Goal: Task Accomplishment & Management: Manage account settings

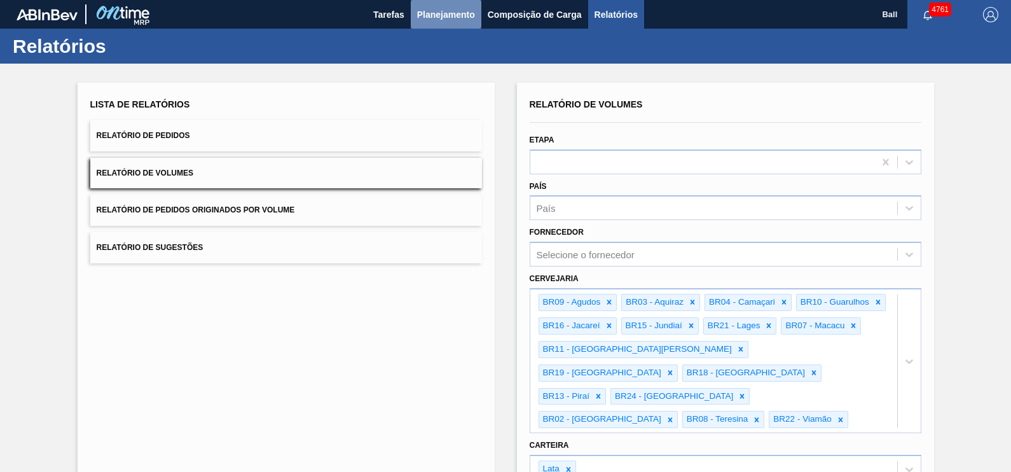
click at [453, 20] on span "Planejamento" at bounding box center [446, 14] width 58 height 15
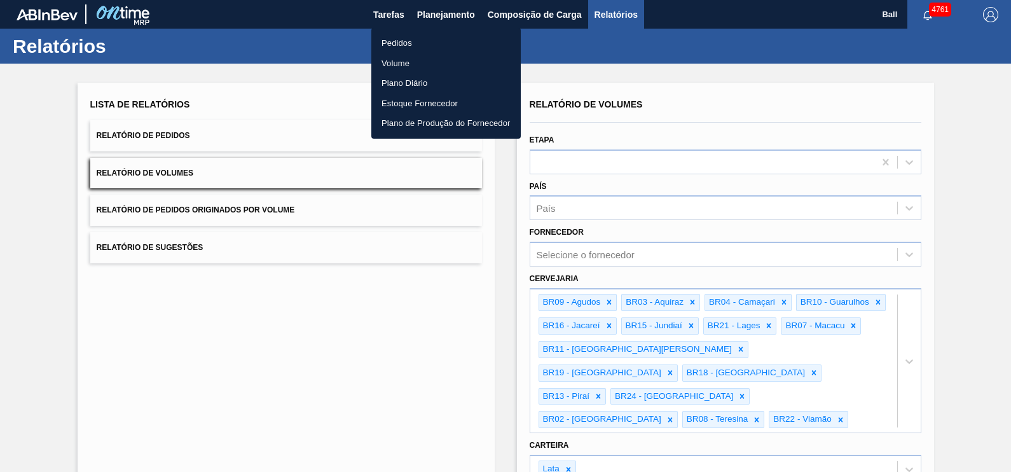
click at [502, 179] on div at bounding box center [505, 236] width 1011 height 472
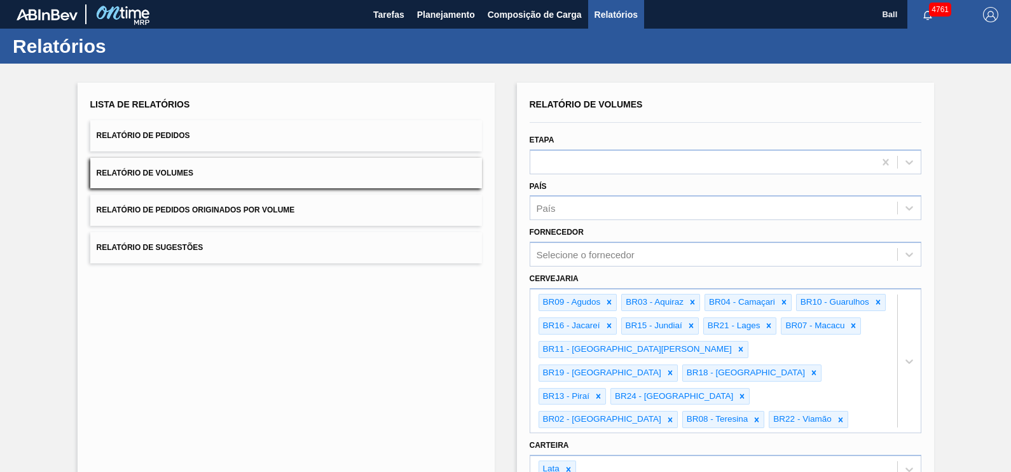
click at [400, 92] on div "Lista de Relatórios Relatório de Pedidos Relatório de Volumes Relatório de Pedi…" at bounding box center [286, 390] width 417 height 614
click at [439, 5] on button "Planejamento" at bounding box center [446, 14] width 71 height 29
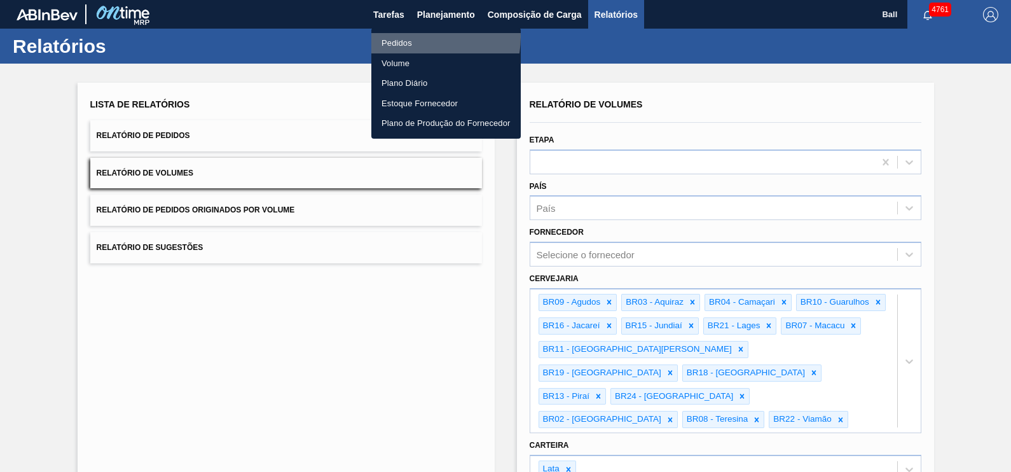
click at [420, 37] on li "Pedidos" at bounding box center [445, 43] width 149 height 20
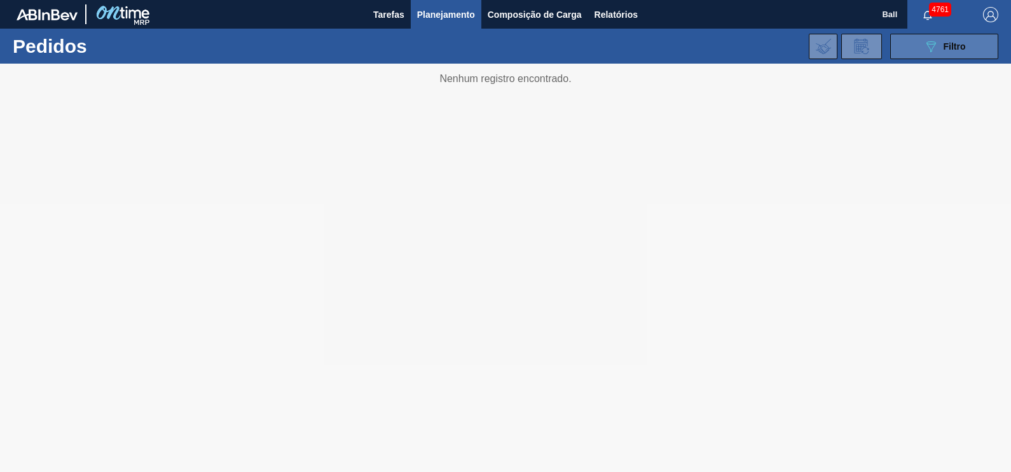
click at [939, 54] on button "089F7B8B-B2A5-4AFE-B5C0-19BA573D28AC Filtro" at bounding box center [944, 46] width 108 height 25
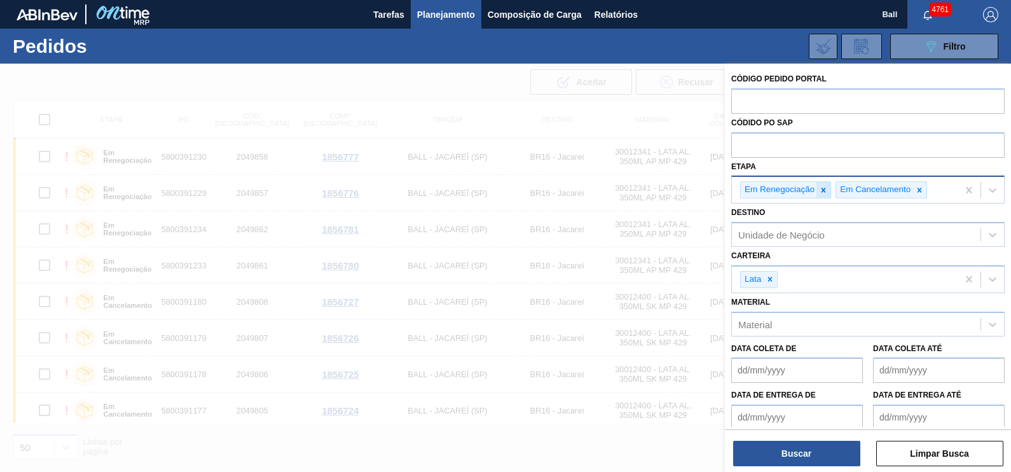
click at [822, 194] on icon at bounding box center [823, 190] width 9 height 9
click at [827, 192] on icon at bounding box center [824, 190] width 9 height 9
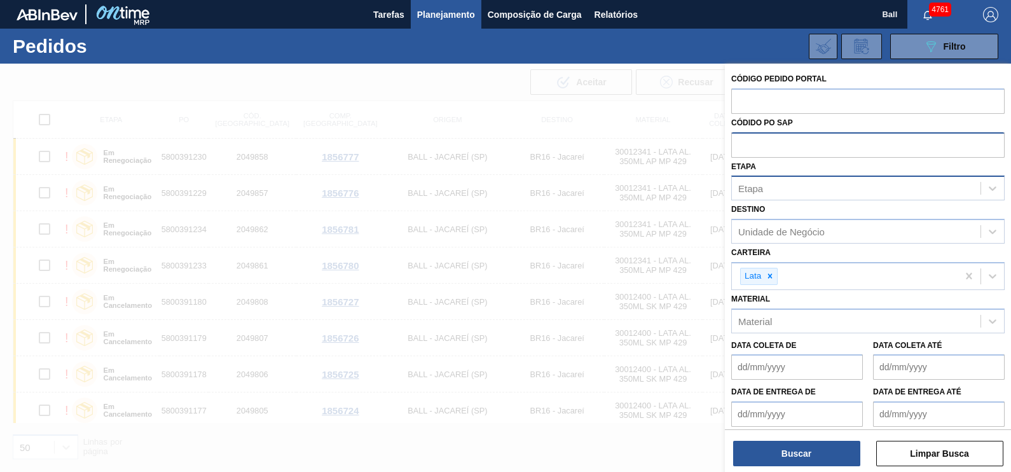
click at [823, 149] on input "text" at bounding box center [867, 144] width 273 height 24
paste input "5800390499"
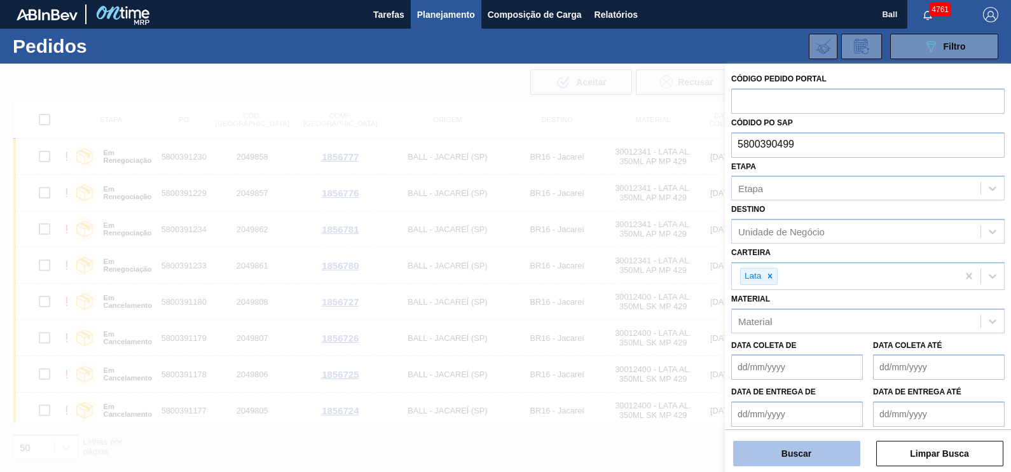
type input "5800390499"
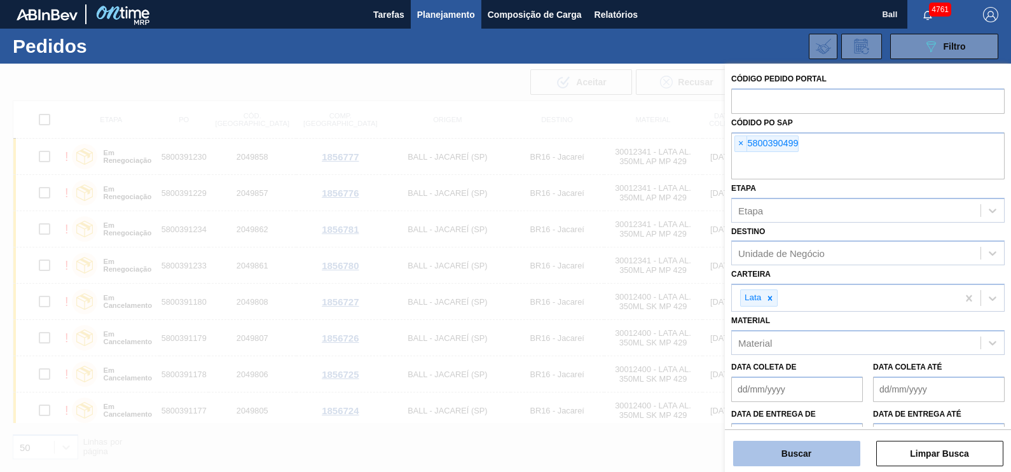
click at [822, 442] on button "Buscar" at bounding box center [796, 453] width 127 height 25
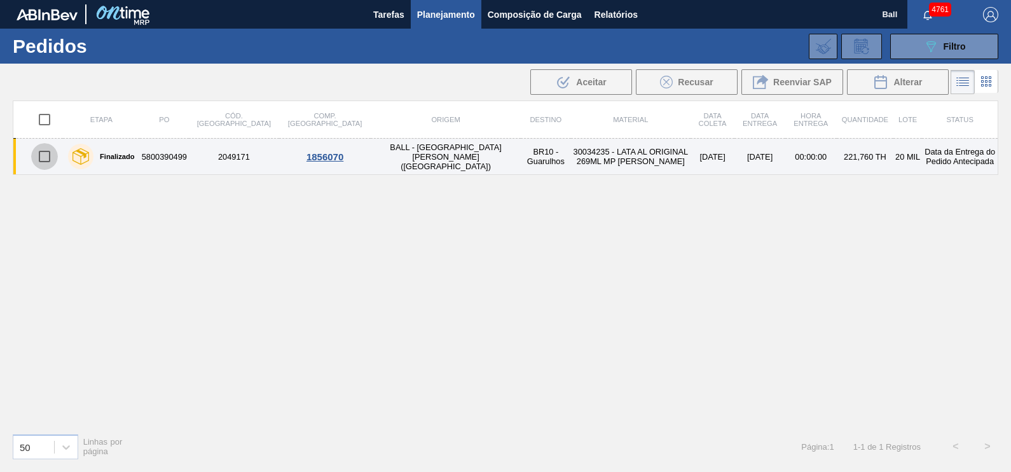
click at [48, 156] on input "checkbox" at bounding box center [44, 156] width 27 height 27
checkbox input "true"
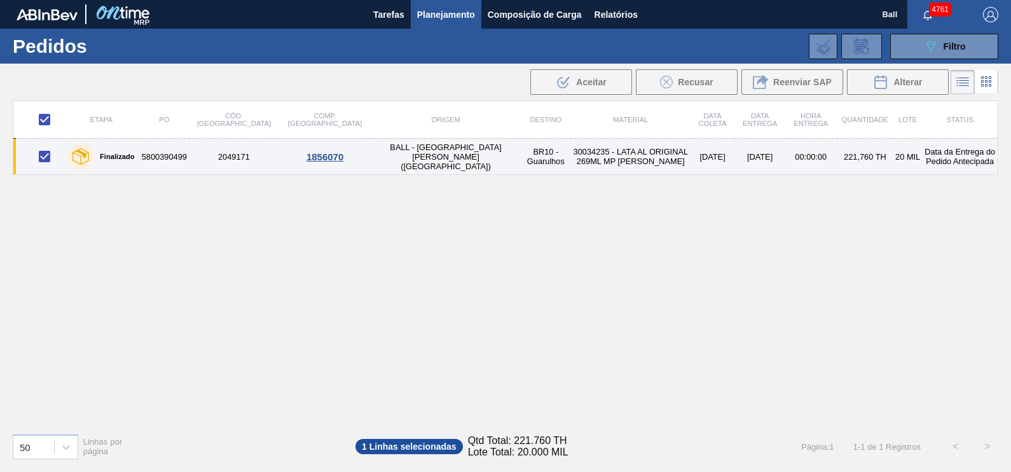
click at [581, 157] on td "30034235 - LATA AL ORIGINAL 269ML MP BRILHO" at bounding box center [631, 157] width 120 height 36
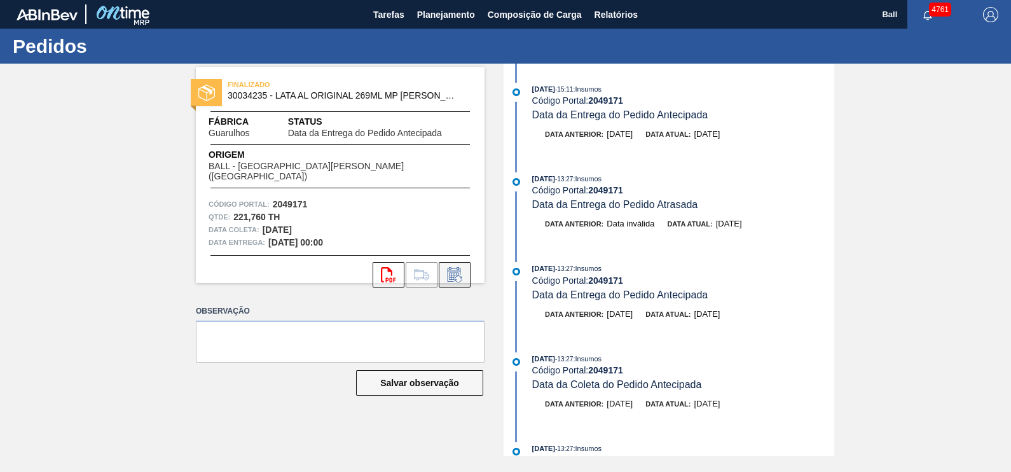
click at [445, 267] on icon at bounding box center [455, 274] width 20 height 15
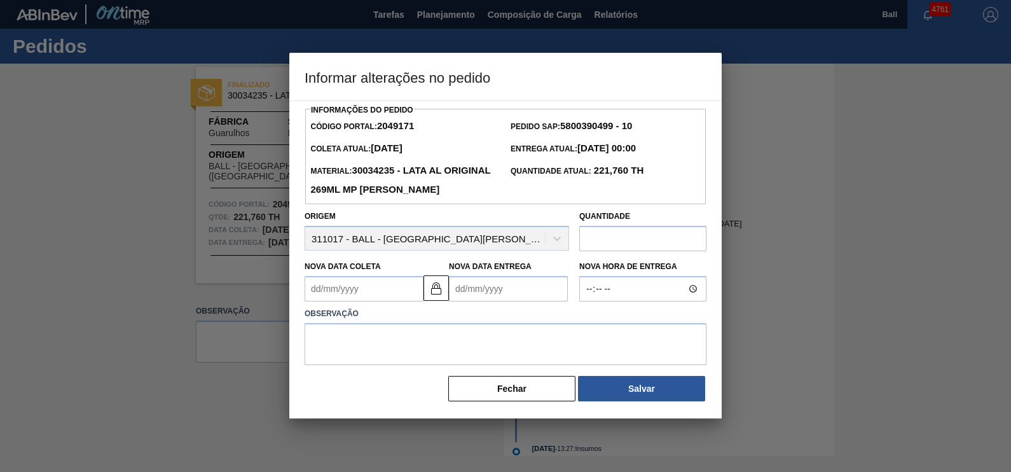
click at [610, 243] on input "text" at bounding box center [642, 238] width 127 height 25
click at [617, 242] on input "text" at bounding box center [642, 238] width 127 height 25
paste input "232,848"
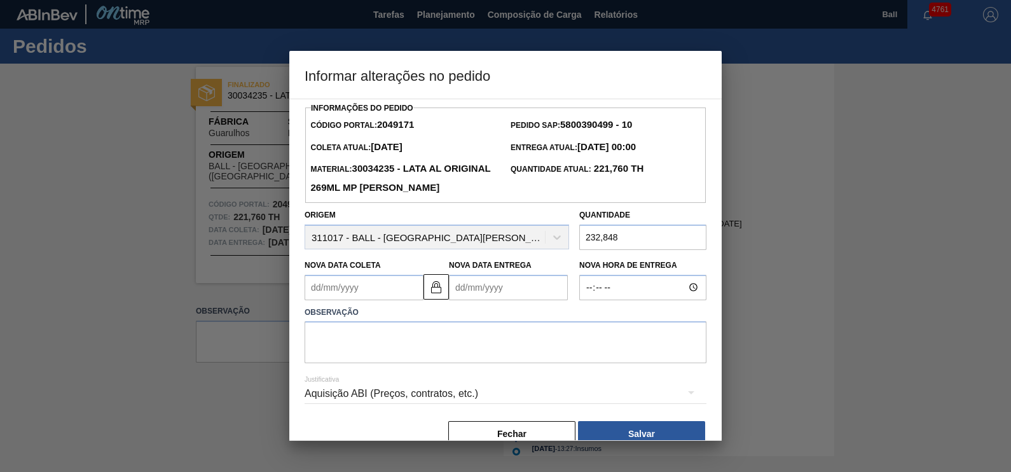
type input "232,848"
click at [545, 336] on textarea at bounding box center [506, 342] width 402 height 42
click at [525, 427] on button "Fechar" at bounding box center [511, 433] width 127 height 25
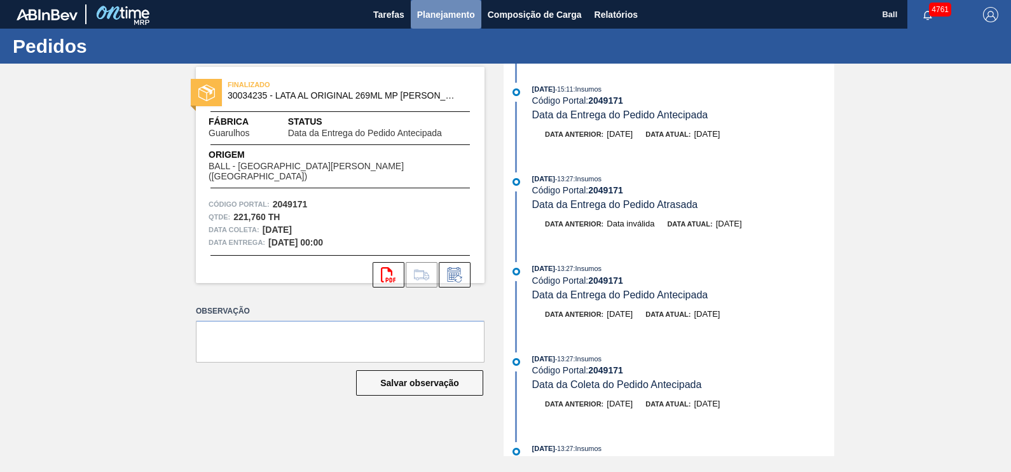
click at [473, 17] on span "Planejamento" at bounding box center [446, 14] width 58 height 15
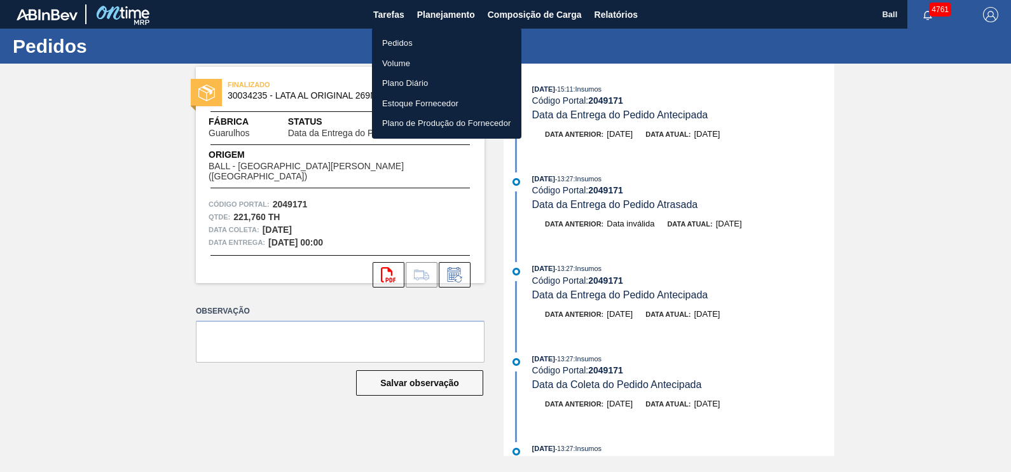
click at [649, 19] on div at bounding box center [505, 236] width 1011 height 472
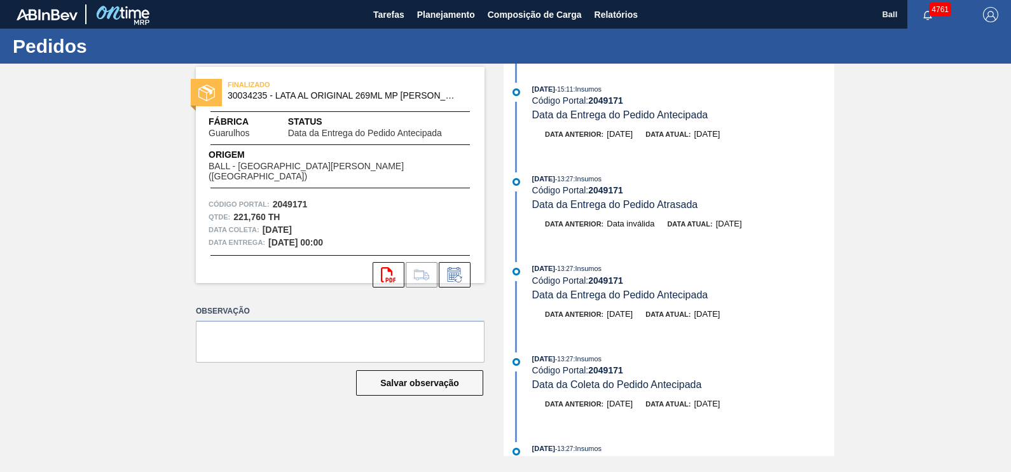
click at [623, 0] on body "Tarefas Planejamento Composição de Carga Relatórios Ball 4761 Marcar todas como…" at bounding box center [505, 0] width 1011 height 0
click at [621, 13] on span "Relatórios" at bounding box center [616, 14] width 43 height 15
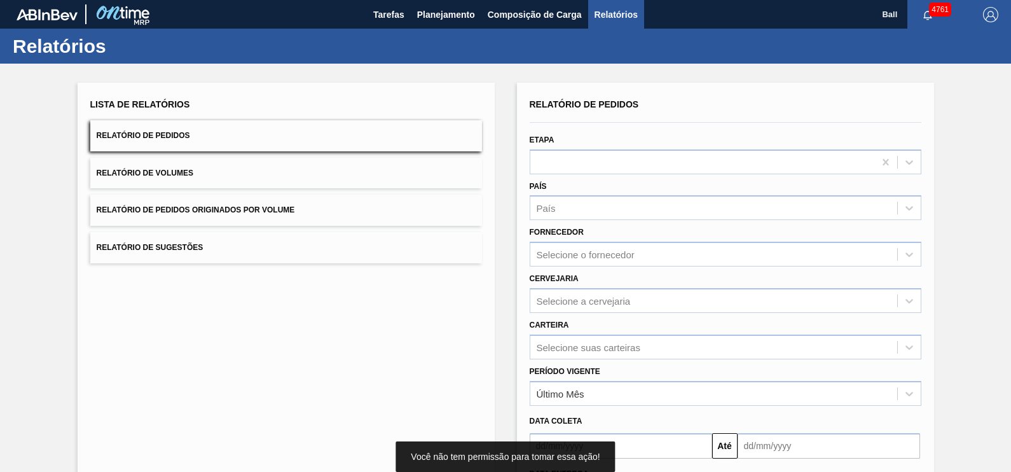
click at [223, 138] on button "Relatório de Pedidos" at bounding box center [286, 135] width 392 height 31
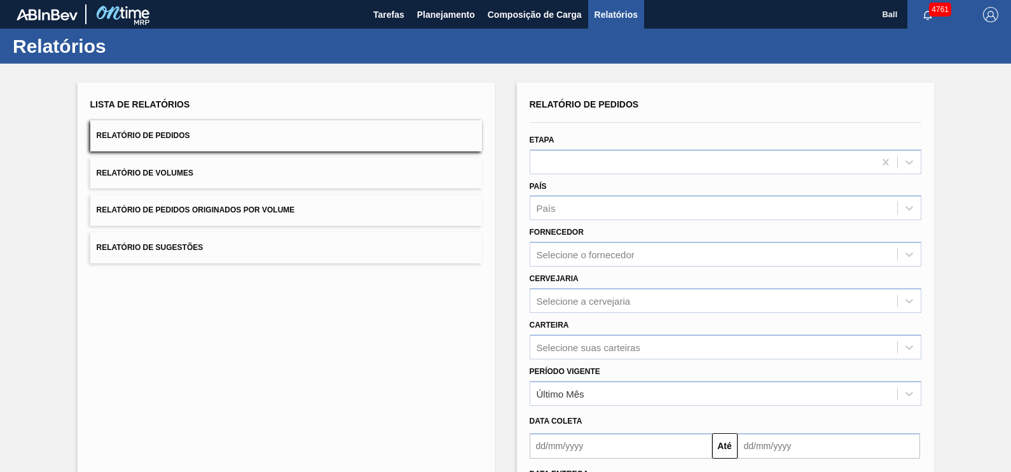
click at [373, 357] on div "Lista de Relatórios Relatório de Pedidos Relatório de Volumes Relatório de Pedi…" at bounding box center [286, 328] width 417 height 490
click at [492, 86] on div "Lista de Relatórios Relatório de Pedidos Relatório de Volumes Relatório de Pedi…" at bounding box center [286, 328] width 417 height 490
click at [481, 89] on div "Lista de Relatórios Relatório de Pedidos Relatório de Volumes Relatório de Pedi…" at bounding box center [286, 328] width 417 height 490
click at [402, 282] on div "Lista de Relatórios Relatório de Pedidos Relatório de Volumes Relatório de Pedi…" at bounding box center [286, 328] width 417 height 490
click at [688, 159] on div at bounding box center [702, 162] width 344 height 18
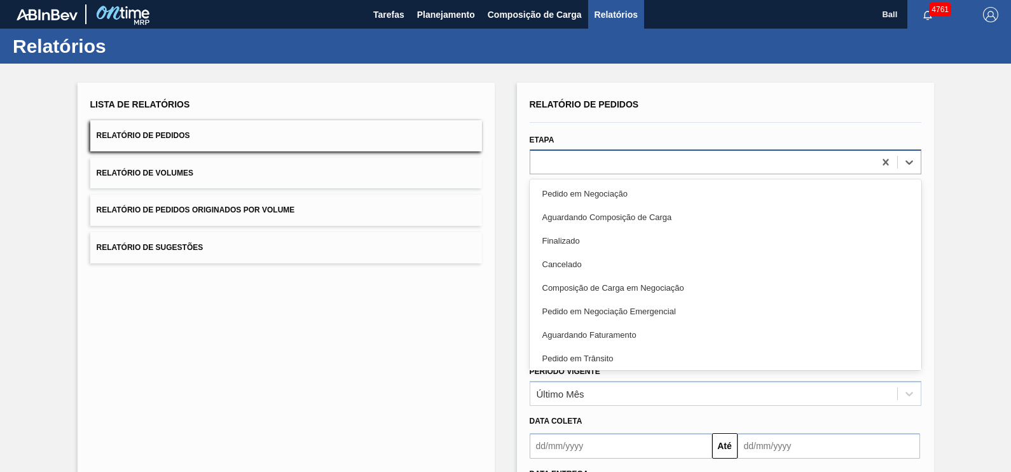
click at [688, 159] on div at bounding box center [702, 162] width 344 height 18
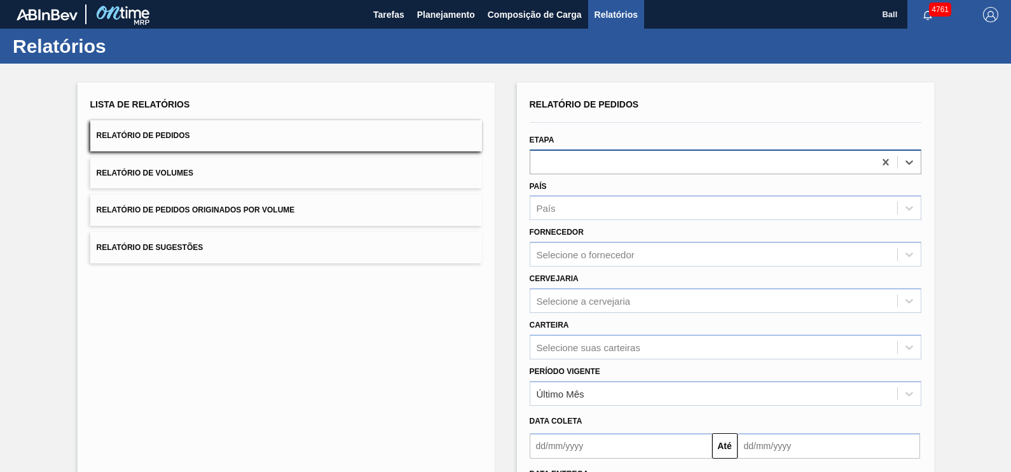
click at [688, 159] on div at bounding box center [702, 162] width 344 height 18
click at [335, 338] on div "Lista de Relatórios Relatório de Pedidos Relatório de Volumes Relatório de Pedi…" at bounding box center [286, 328] width 417 height 490
click at [249, 175] on button "Relatório de Volumes" at bounding box center [286, 173] width 392 height 31
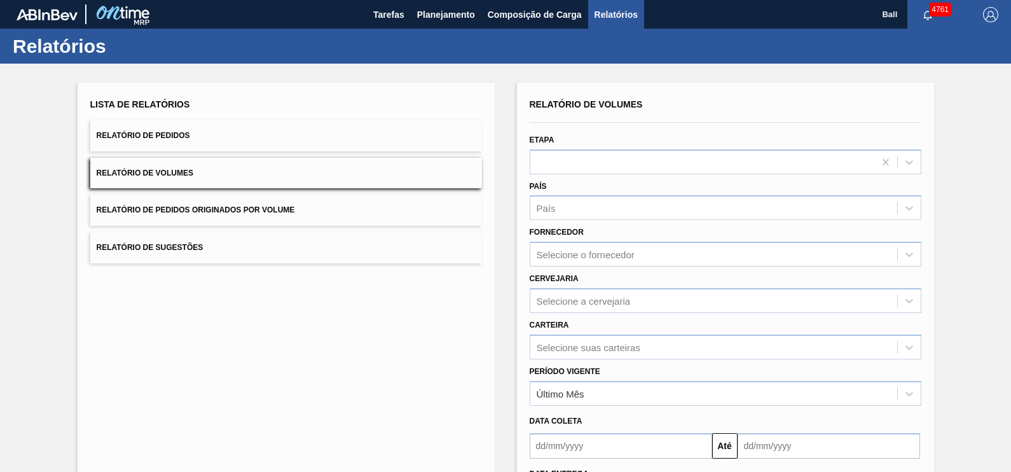
click at [385, 319] on div "Lista de Relatórios Relatório de Pedidos Relatório de Volumes Relatório de Pedi…" at bounding box center [286, 328] width 417 height 490
click at [598, 300] on div "Selecione a cervejaria" at bounding box center [726, 300] width 392 height 25
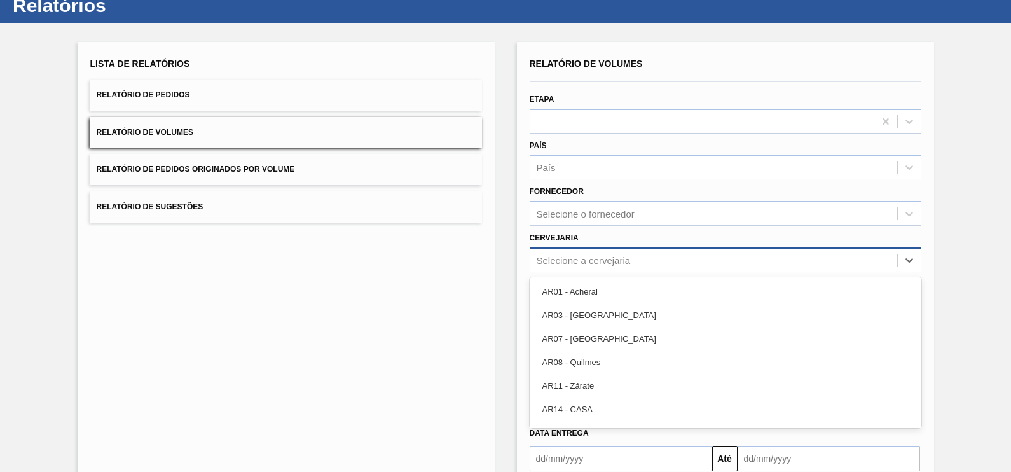
scroll to position [41, 0]
paste input "BR09"
type input "BR09"
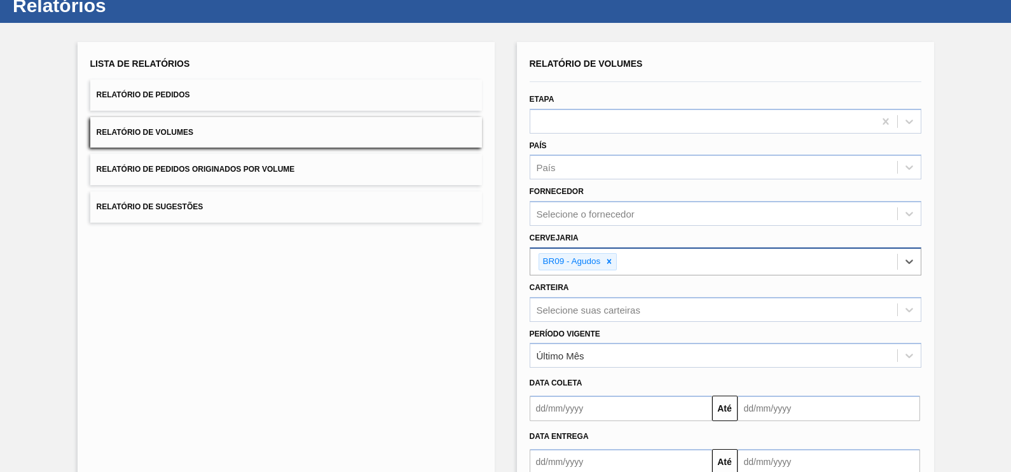
paste input "BR03"
type input "BR03"
paste input "BR04"
type input "BR04"
paste input "BR10"
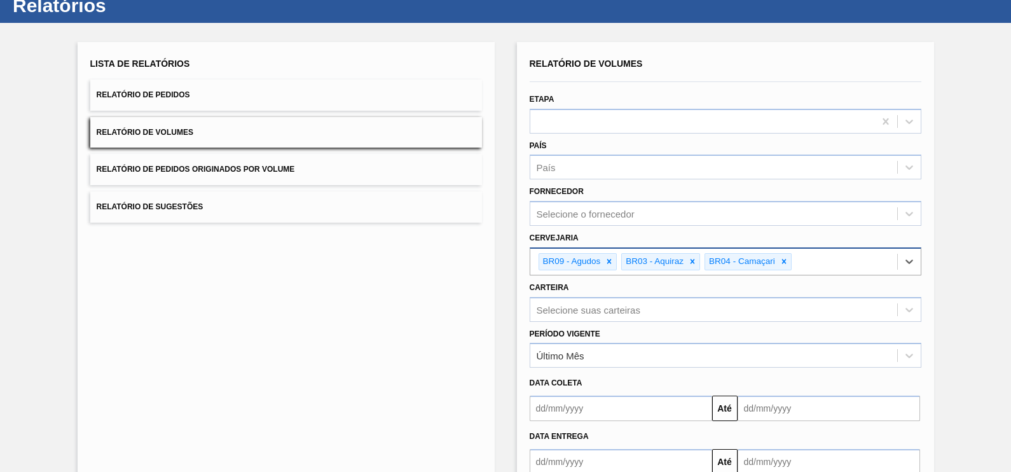
type input "BR10"
paste input "BR16"
type input "BR16"
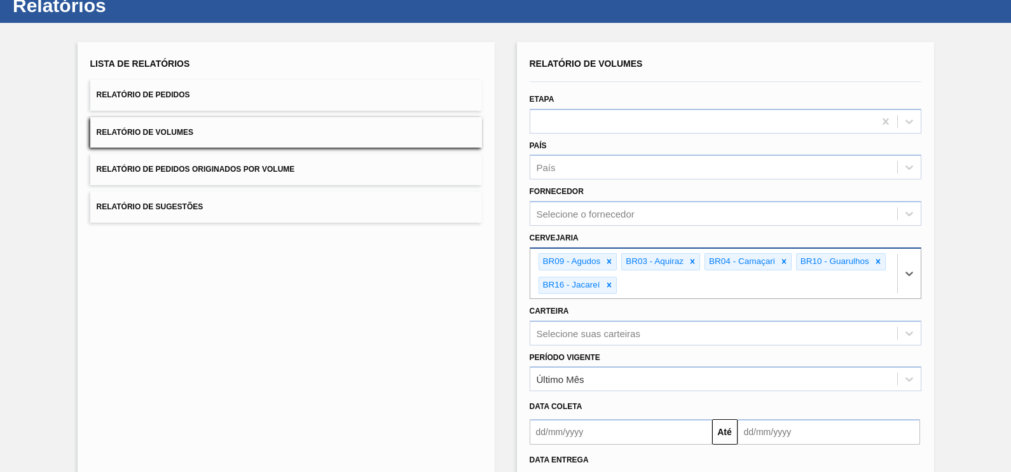
paste input "BR23"
type input "BR23"
paste input "BR15"
type input "BR15"
paste input "BR21"
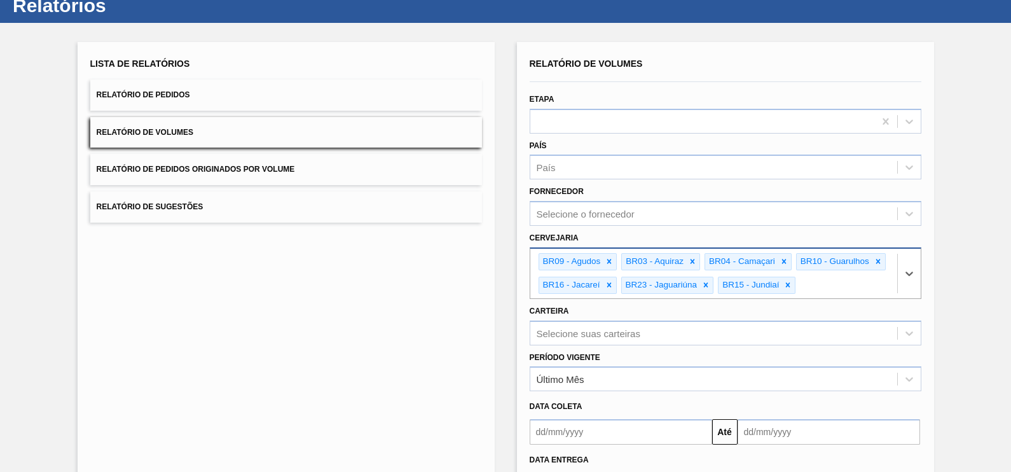
type input "BR21"
paste input "BR07"
type input "BR07"
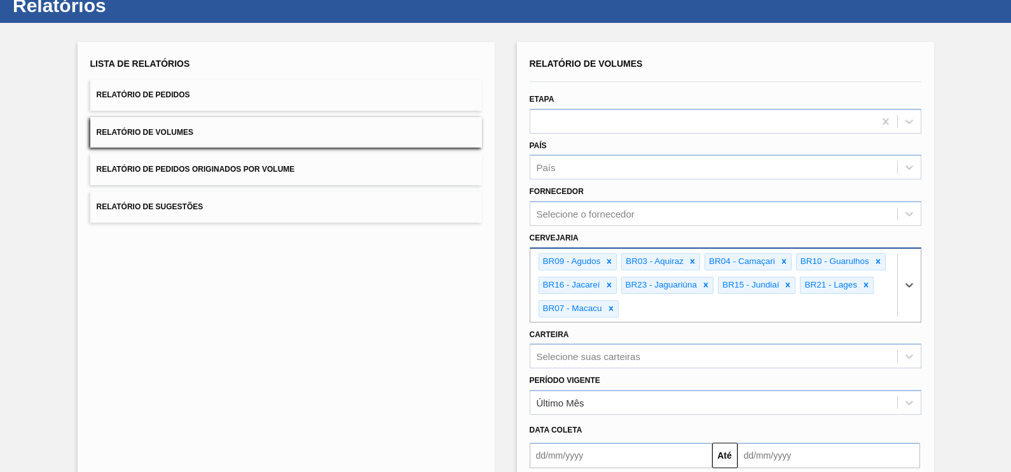
paste input "BR11"
type input "BR11"
paste input "BR19"
type input "BR19"
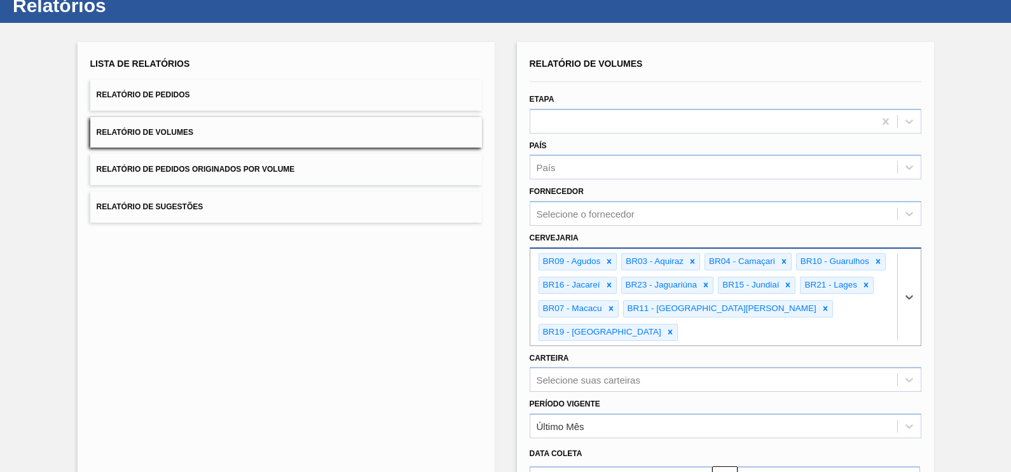
paste input "BR18"
type input "BR18"
paste input "BR13"
type input "BR13"
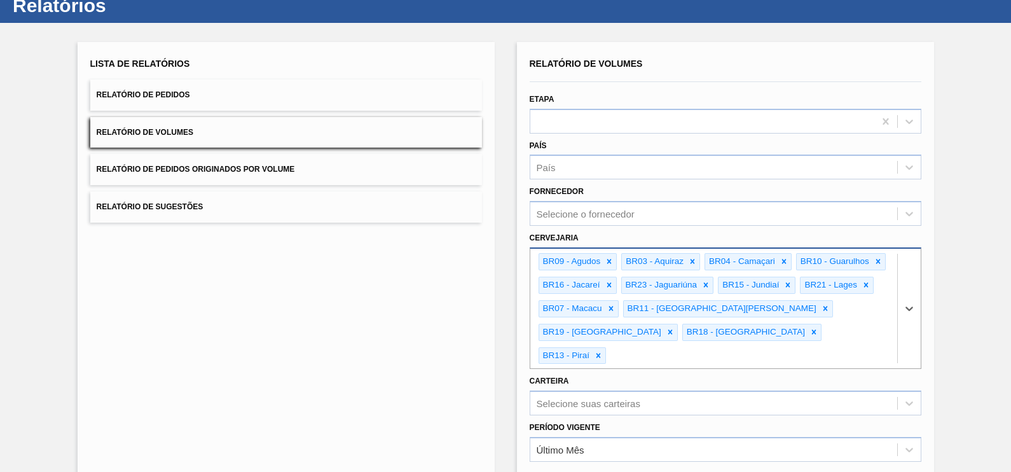
paste input "BR24"
type input "BR24"
paste input "BR02"
type input "BR02"
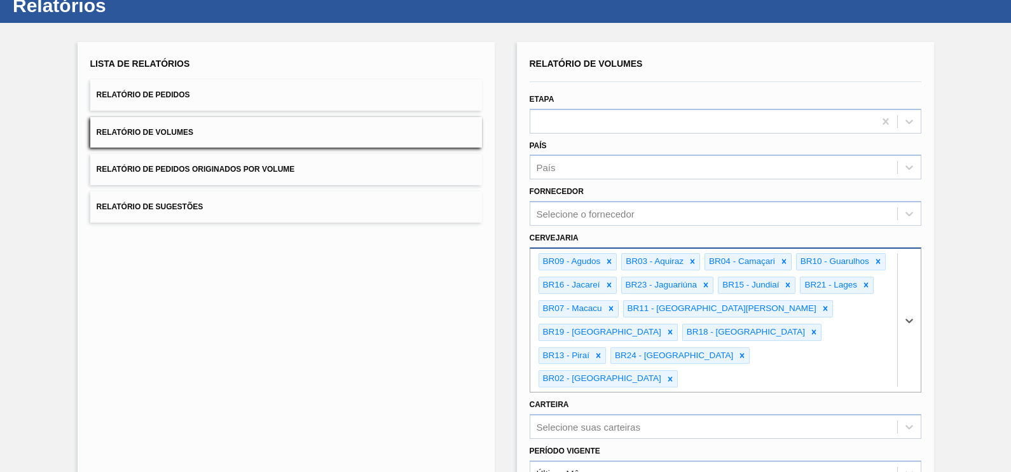
paste input "BR08"
type input "BR08"
paste input "BR22"
type input "BR22"
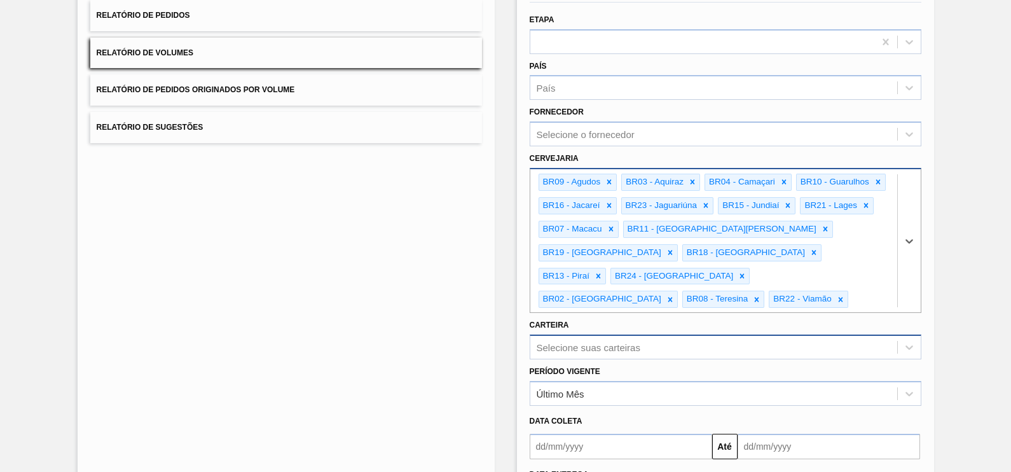
click at [648, 335] on div "Selecione suas carteiras" at bounding box center [726, 347] width 392 height 25
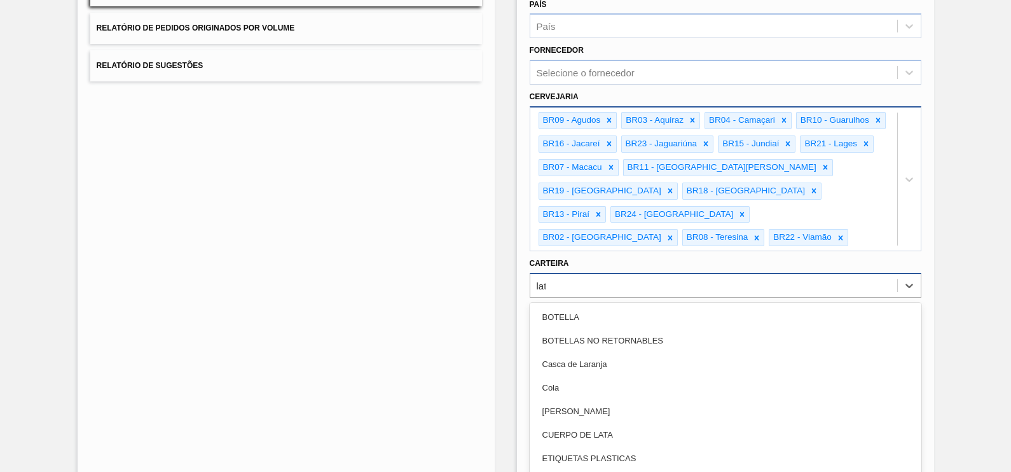
type input "lata"
click at [648, 329] on div "Lata" at bounding box center [726, 341] width 392 height 24
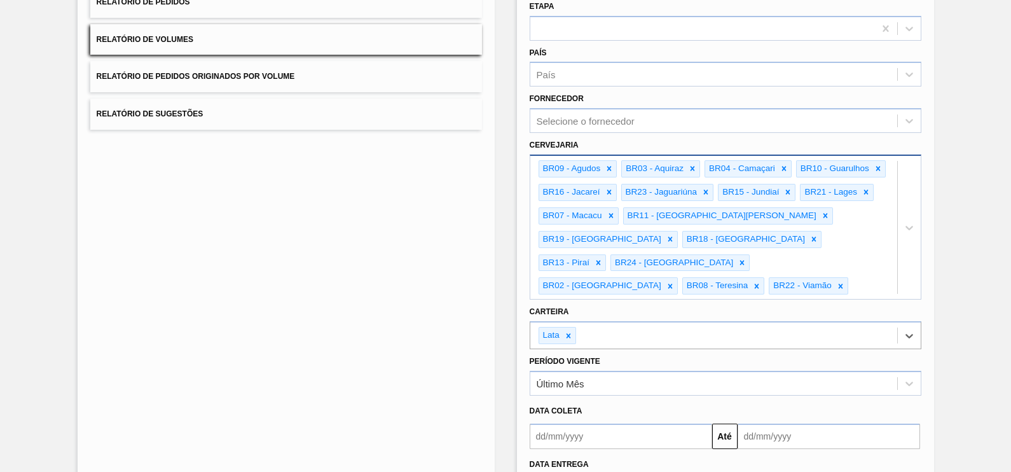
scroll to position [213, 0]
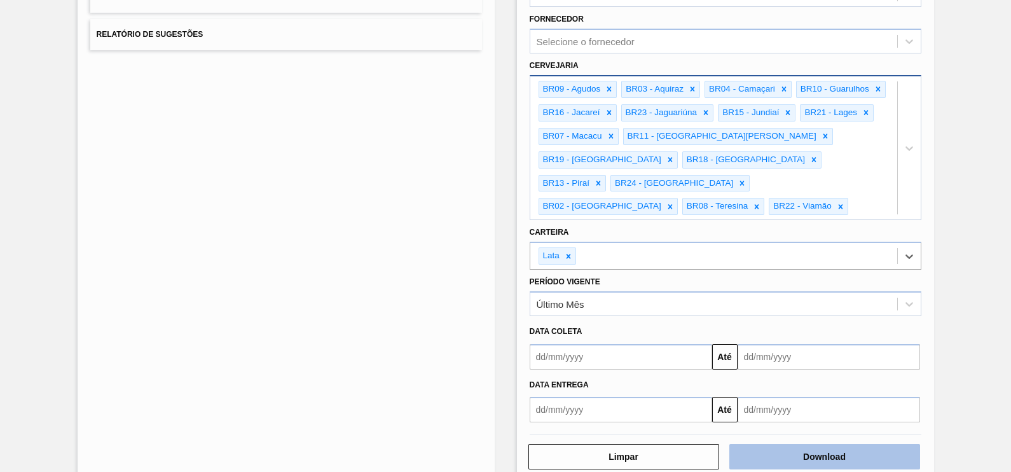
click at [805, 444] on button "Download" at bounding box center [824, 456] width 191 height 25
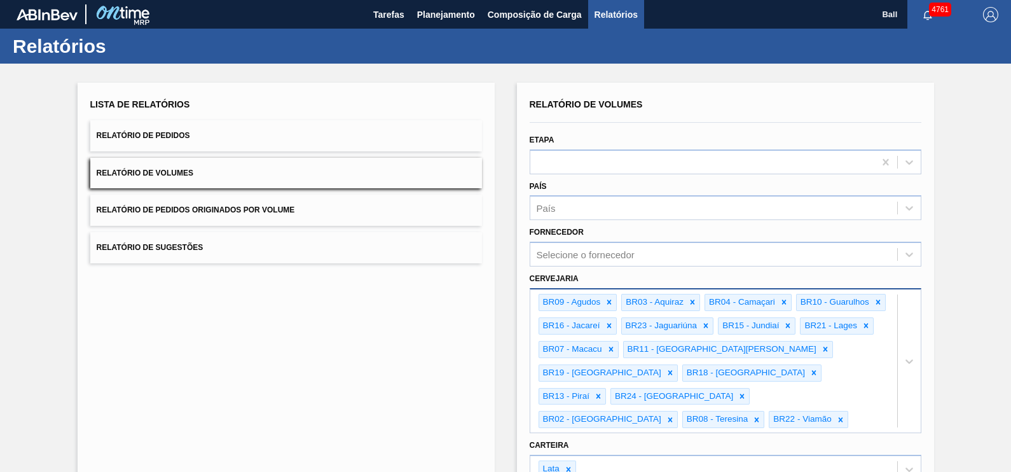
click at [223, 141] on button "Relatório de Pedidos" at bounding box center [286, 135] width 392 height 31
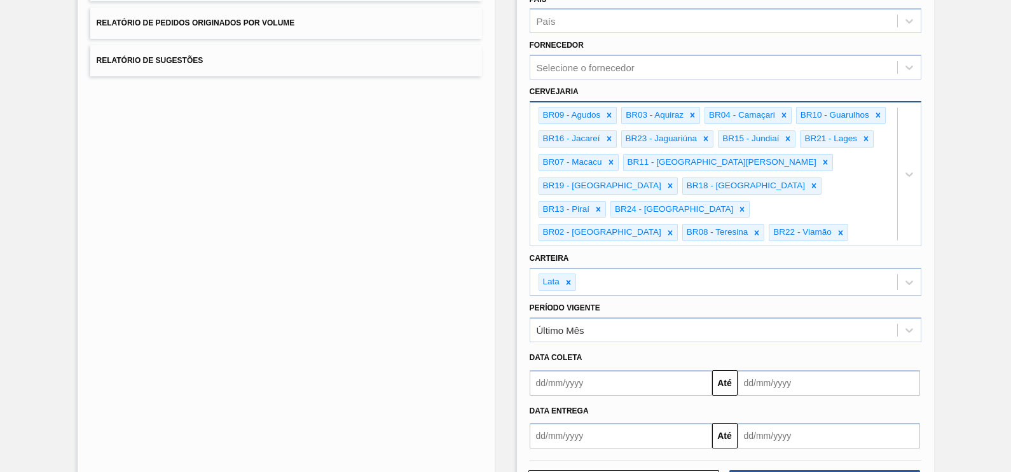
scroll to position [213, 0]
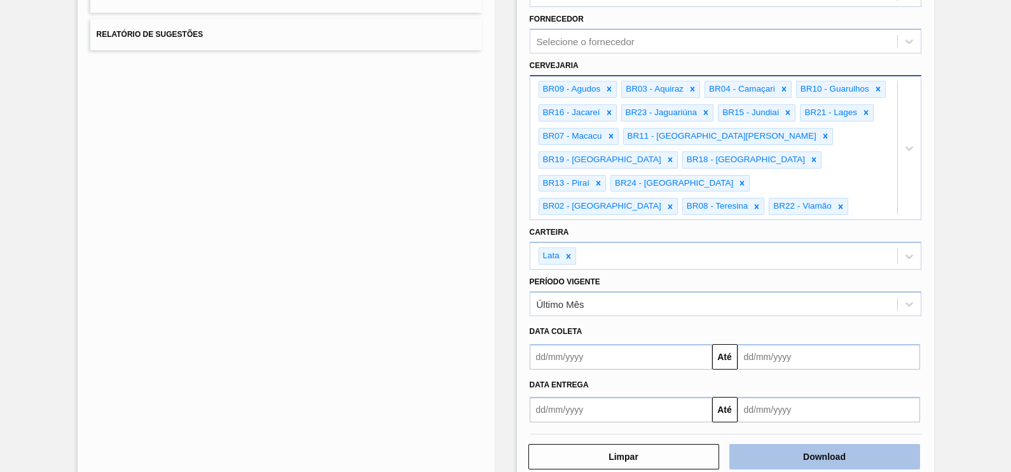
click at [849, 444] on button "Download" at bounding box center [824, 456] width 191 height 25
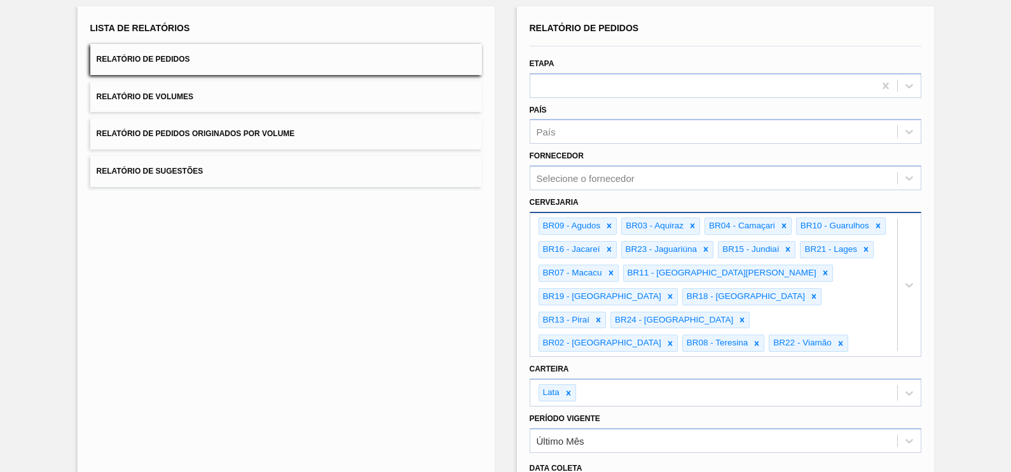
scroll to position [0, 0]
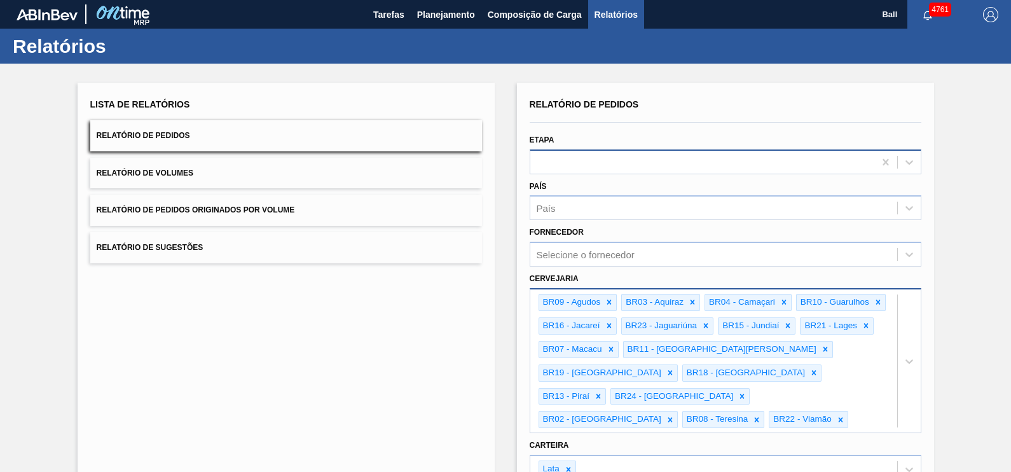
click at [717, 165] on div at bounding box center [702, 162] width 344 height 18
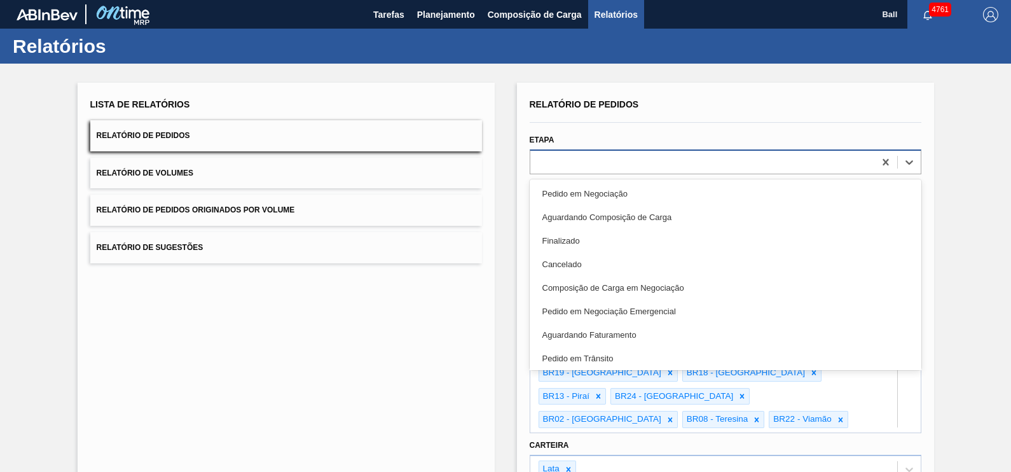
click at [716, 155] on div at bounding box center [702, 162] width 344 height 18
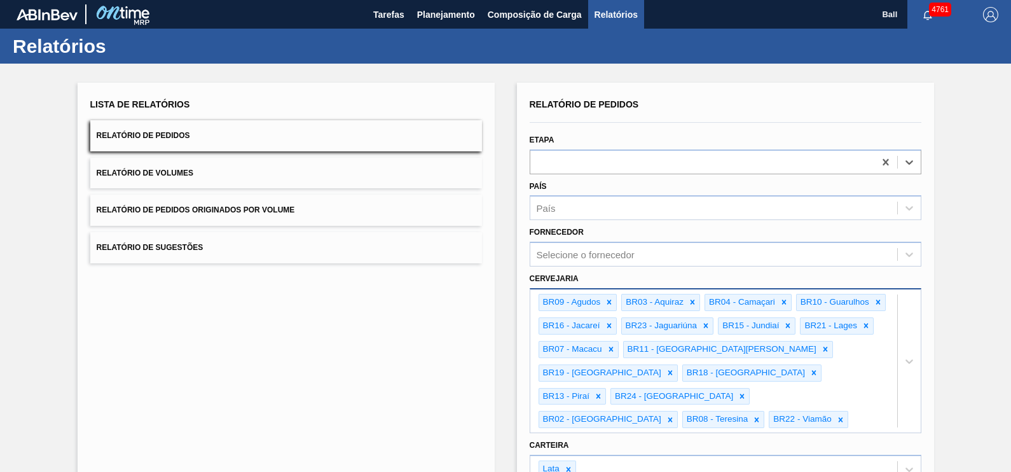
click at [471, 54] on div "Relatórios" at bounding box center [505, 46] width 1011 height 35
click at [472, 253] on button "Relatório de Sugestões" at bounding box center [286, 247] width 392 height 31
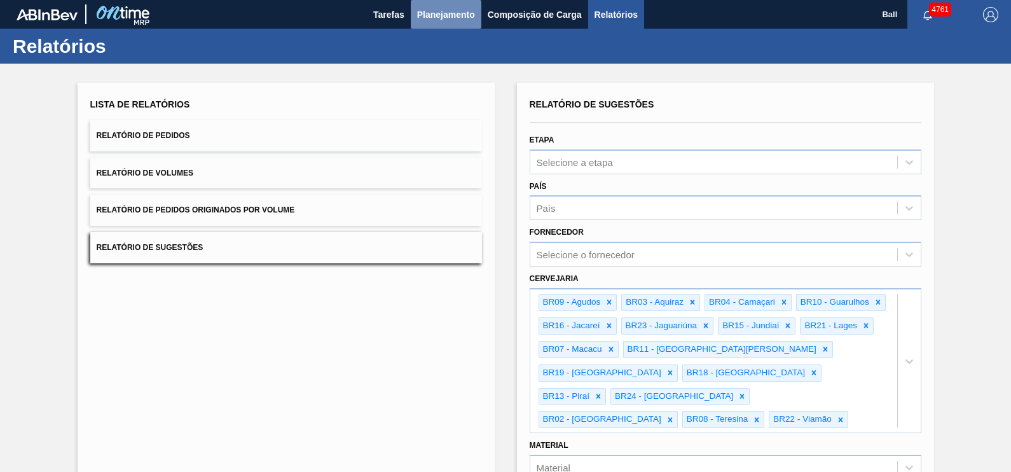
click at [446, 8] on span "Planejamento" at bounding box center [446, 14] width 58 height 15
click at [211, 179] on button "Relatório de Volumes" at bounding box center [286, 173] width 392 height 31
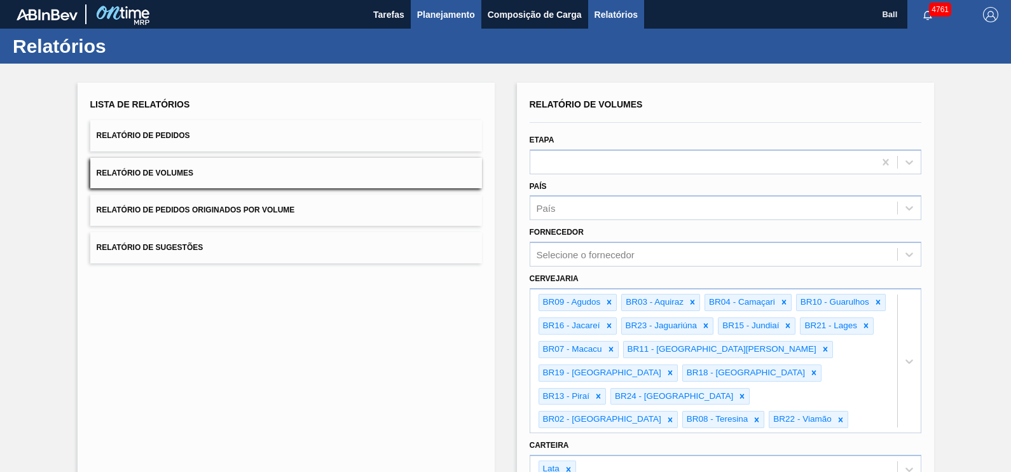
click at [434, 13] on span "Planejamento" at bounding box center [446, 14] width 58 height 15
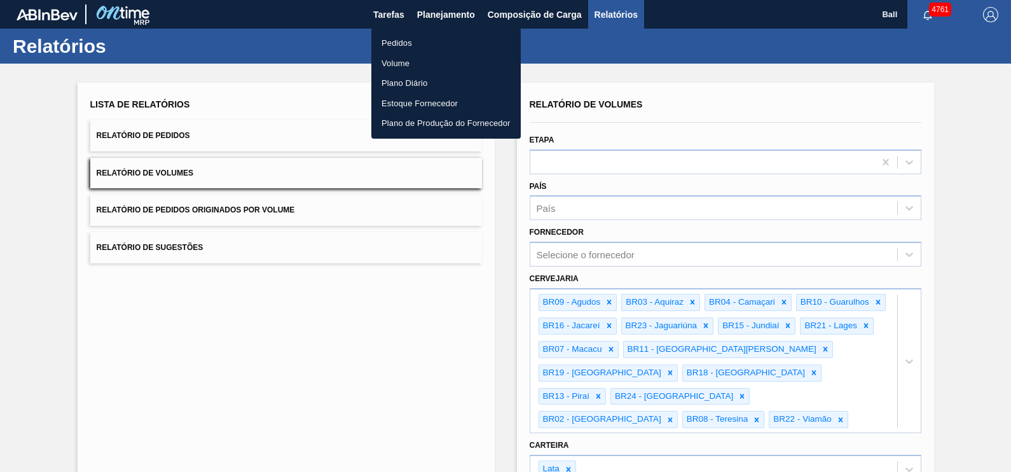
click at [415, 62] on li "Volume" at bounding box center [445, 63] width 149 height 20
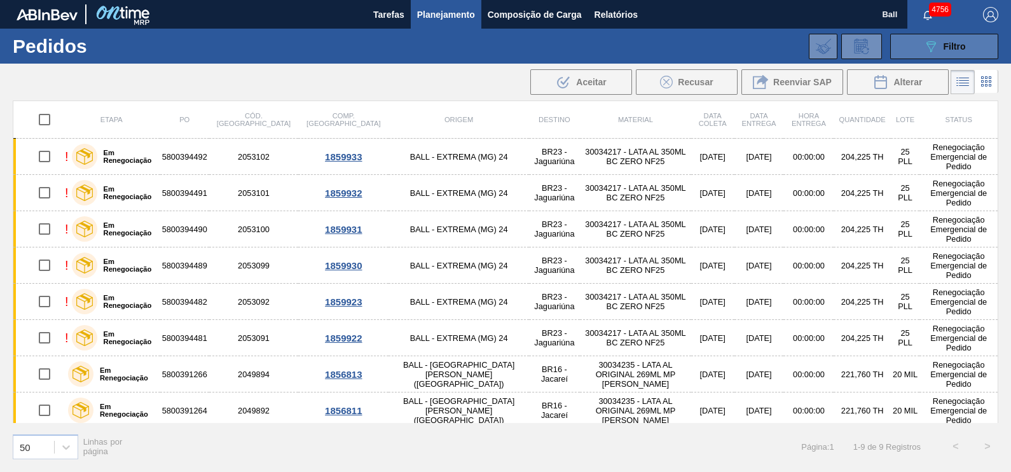
click at [929, 42] on icon "089F7B8B-B2A5-4AFE-B5C0-19BA573D28AC" at bounding box center [930, 46] width 15 height 15
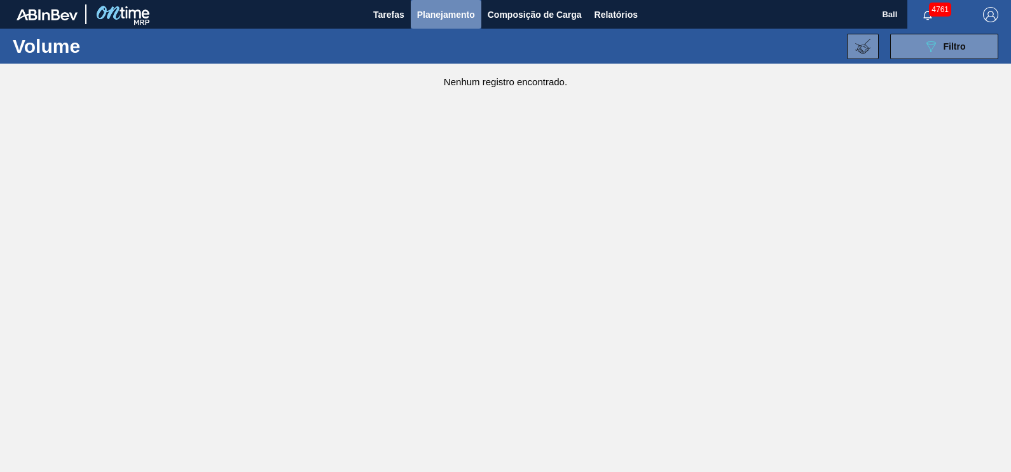
click at [473, 8] on span "Planejamento" at bounding box center [446, 14] width 58 height 15
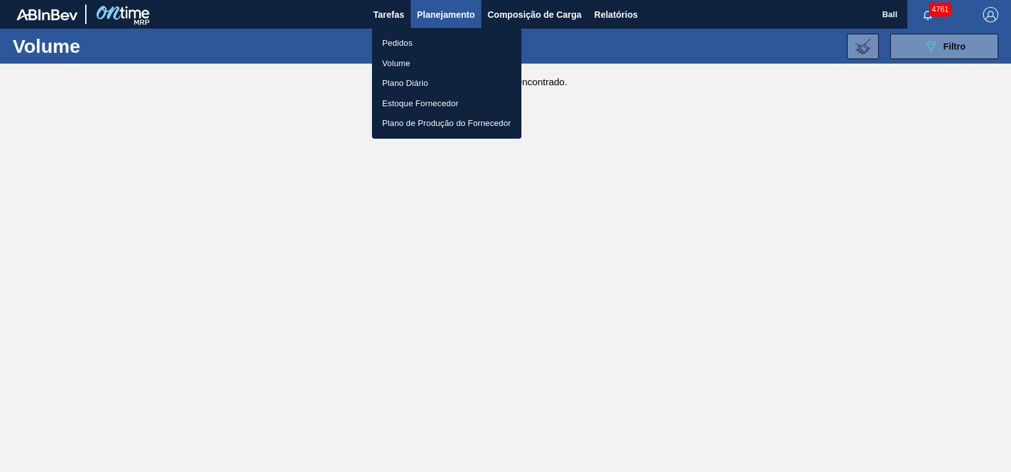
click at [419, 62] on li "Volume" at bounding box center [446, 63] width 149 height 20
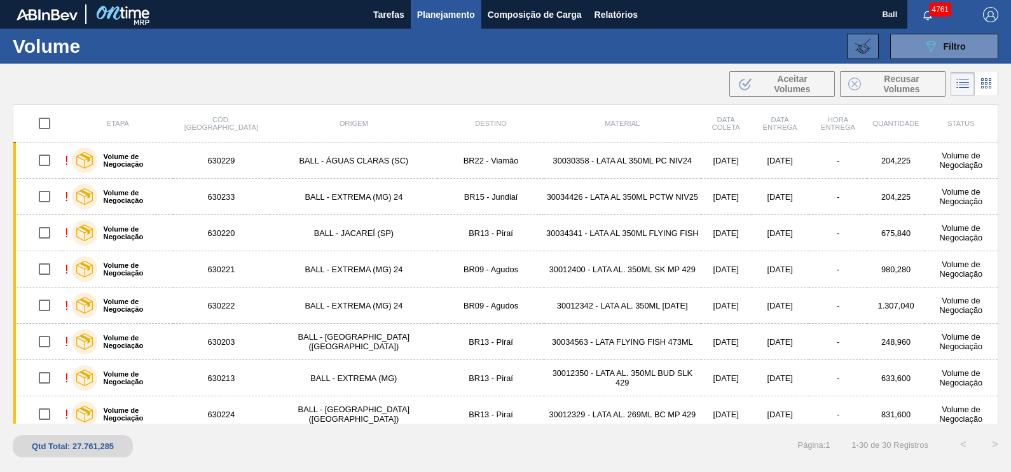
click at [866, 54] on button at bounding box center [863, 46] width 32 height 25
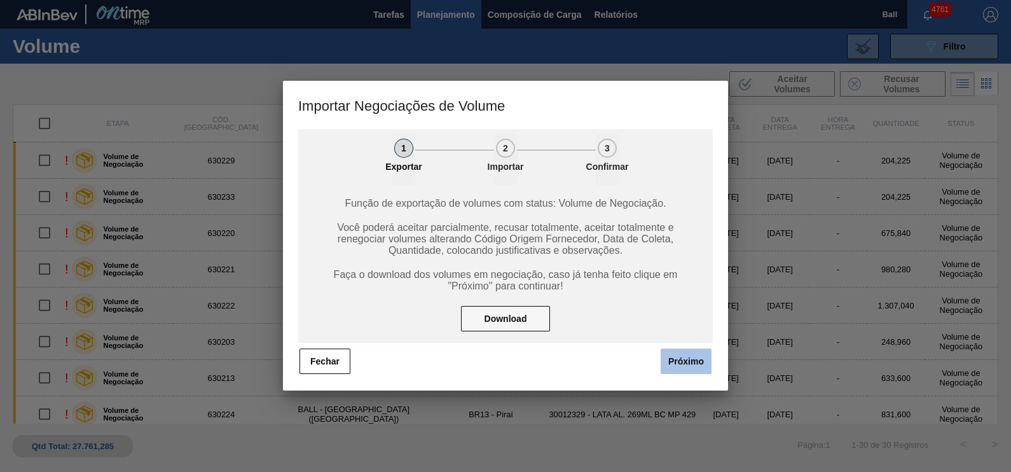
click at [694, 367] on button "Próximo" at bounding box center [686, 361] width 51 height 25
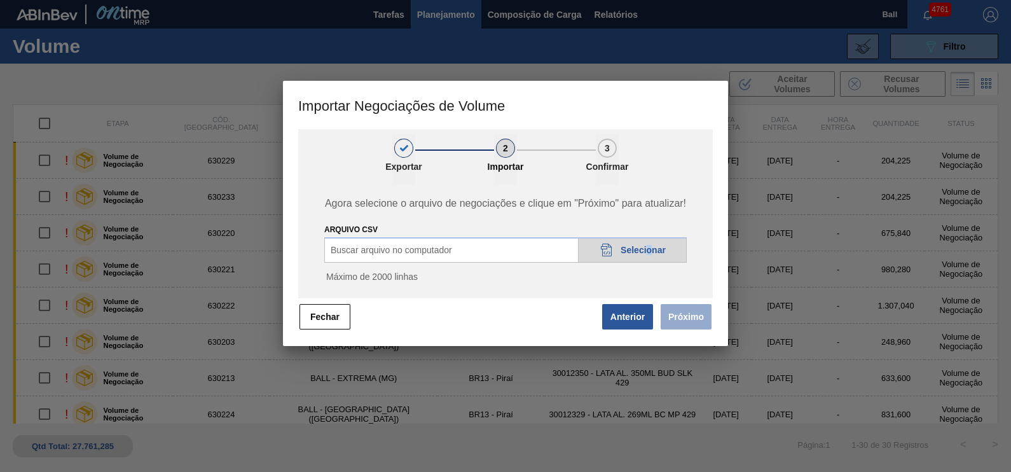
click at [650, 256] on div "20DAD902-3625-4257-8FDA-0C0CB19E2A3D Selecionar" at bounding box center [632, 249] width 109 height 25
click at [699, 165] on ul "1 Exportar 2 Importar 3 Confirmar" at bounding box center [505, 159] width 415 height 51
click at [642, 250] on span "Selecionar" at bounding box center [643, 250] width 45 height 10
click at [336, 305] on button "Fechar" at bounding box center [325, 316] width 51 height 25
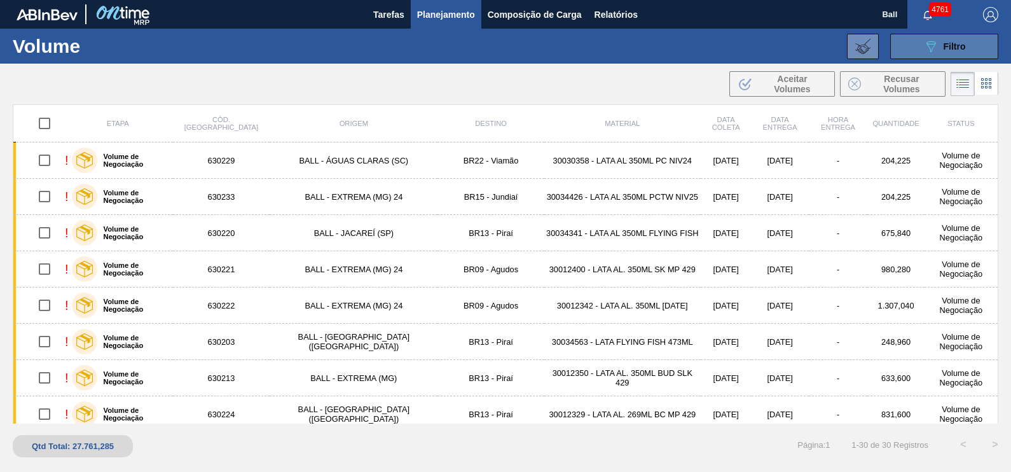
click at [935, 46] on icon "089F7B8B-B2A5-4AFE-B5C0-19BA573D28AC" at bounding box center [930, 46] width 15 height 15
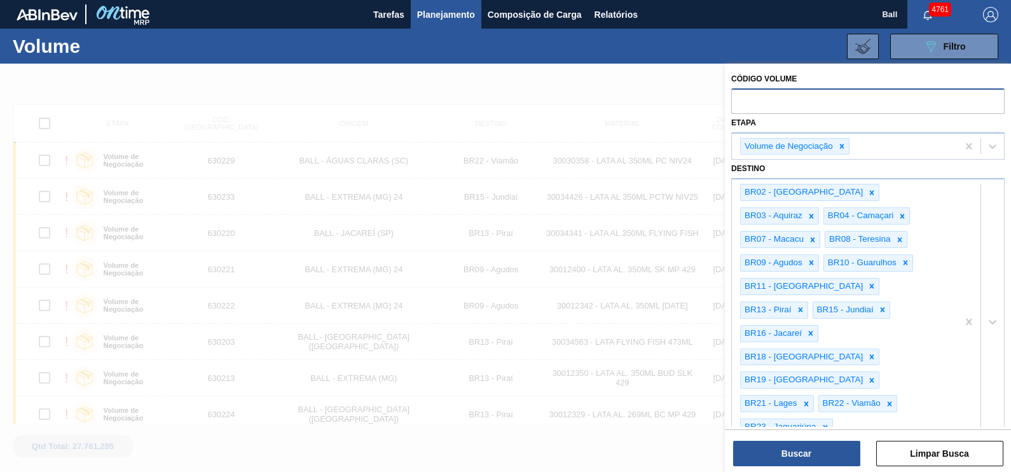
click at [885, 102] on input "text" at bounding box center [867, 100] width 273 height 24
paste input "text"
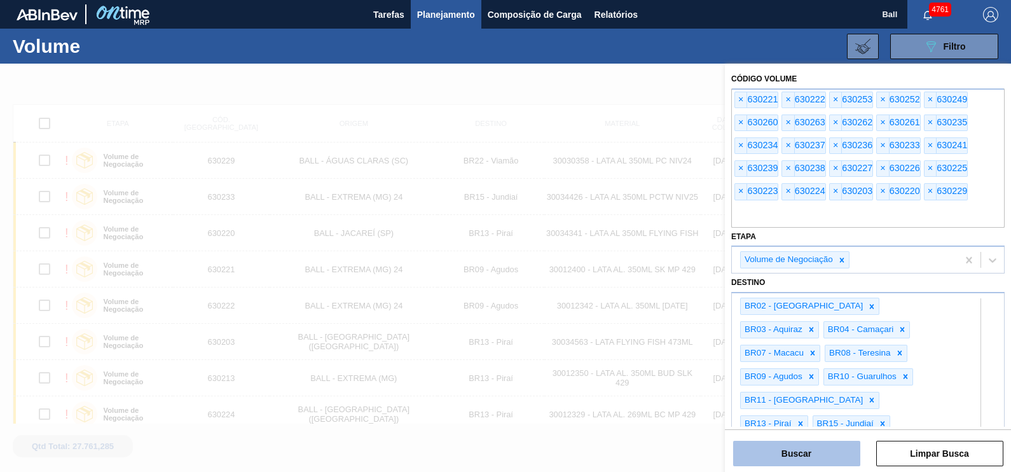
click at [802, 458] on button "Buscar" at bounding box center [796, 453] width 127 height 25
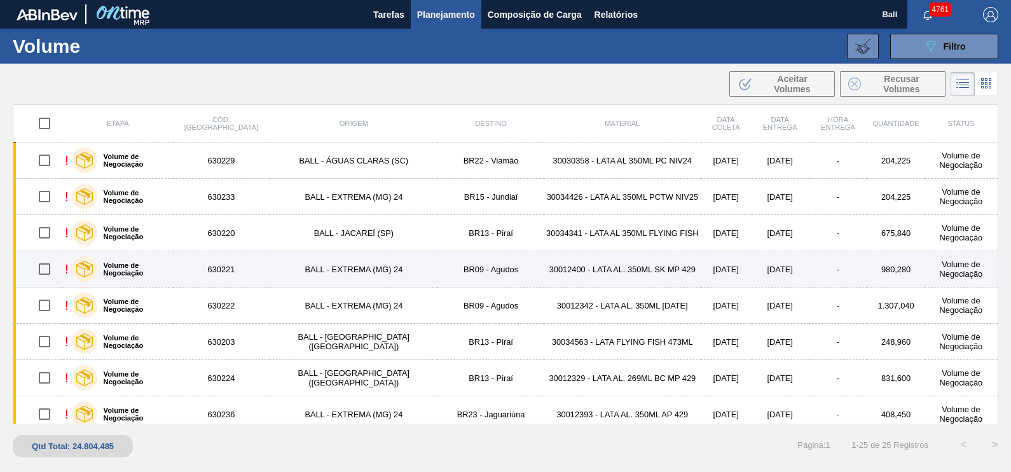
click at [544, 267] on td "30012400 - LATA AL. 350ML SK MP 429" at bounding box center [622, 269] width 156 height 36
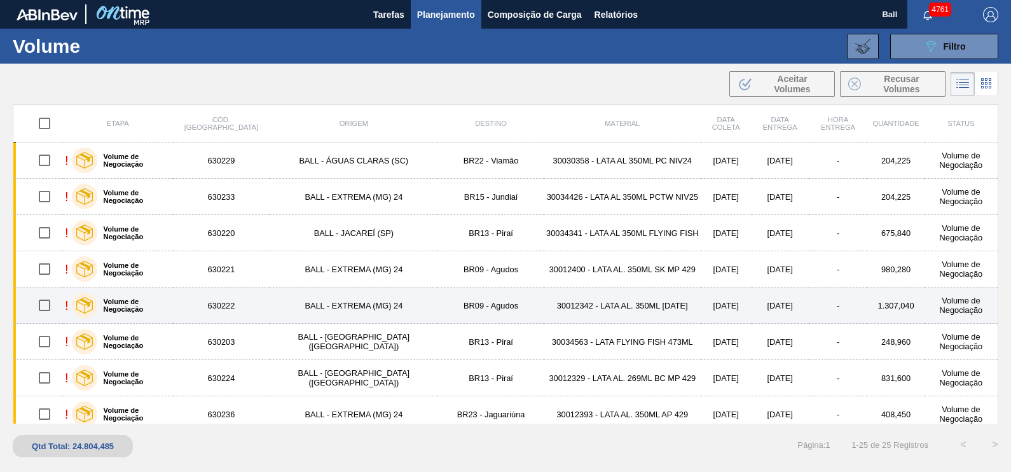
click at [544, 298] on td "30012342 - LATA AL. 350ML BC 429" at bounding box center [622, 305] width 156 height 36
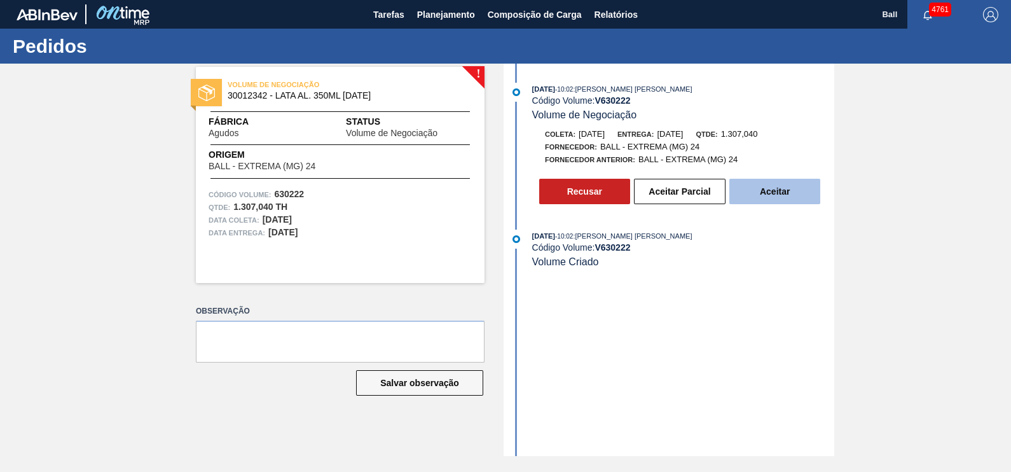
click at [784, 196] on button "Aceitar" at bounding box center [774, 191] width 91 height 25
click at [798, 201] on button "Aceitar" at bounding box center [774, 191] width 91 height 25
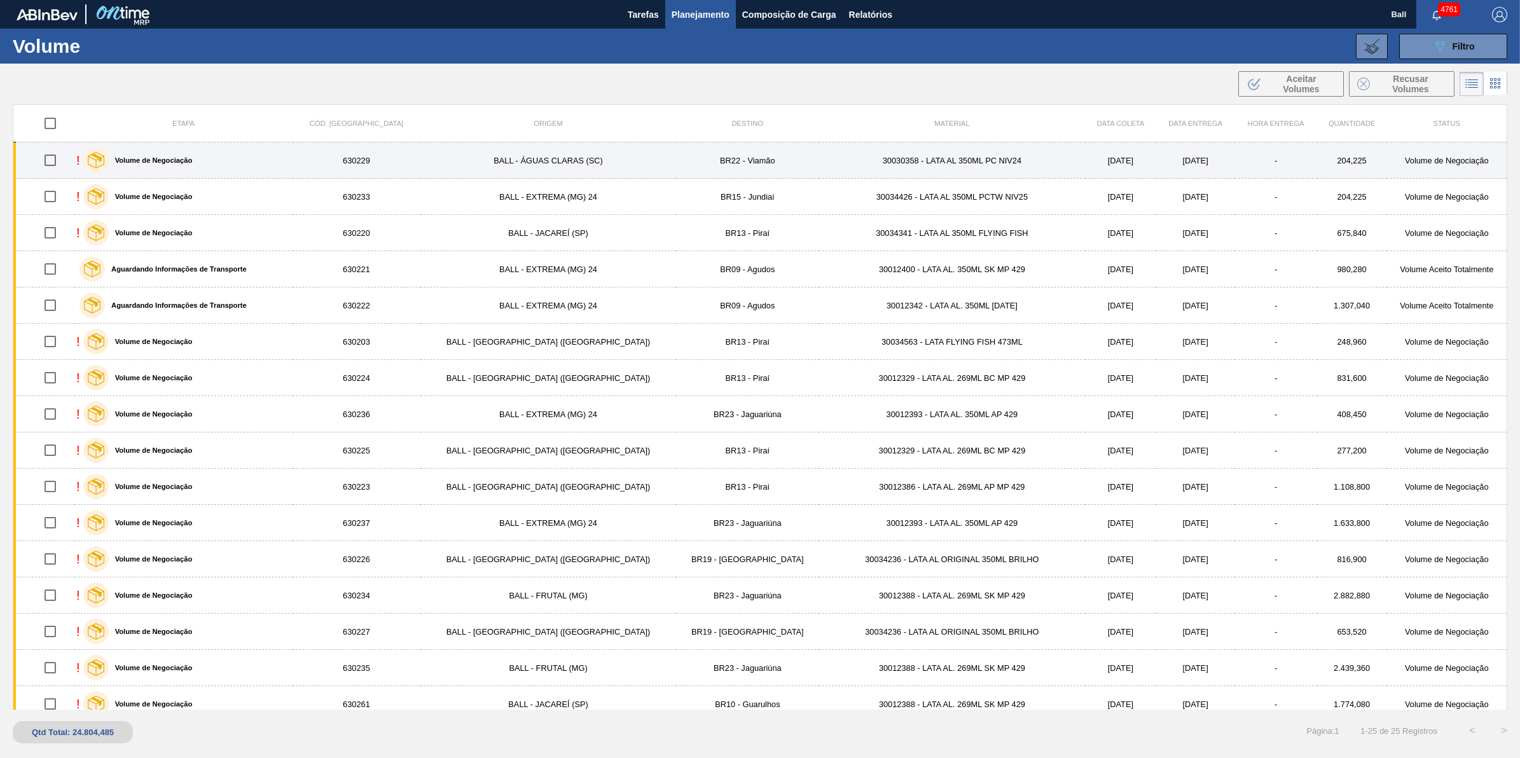
click at [60, 160] on input "checkbox" at bounding box center [50, 160] width 27 height 27
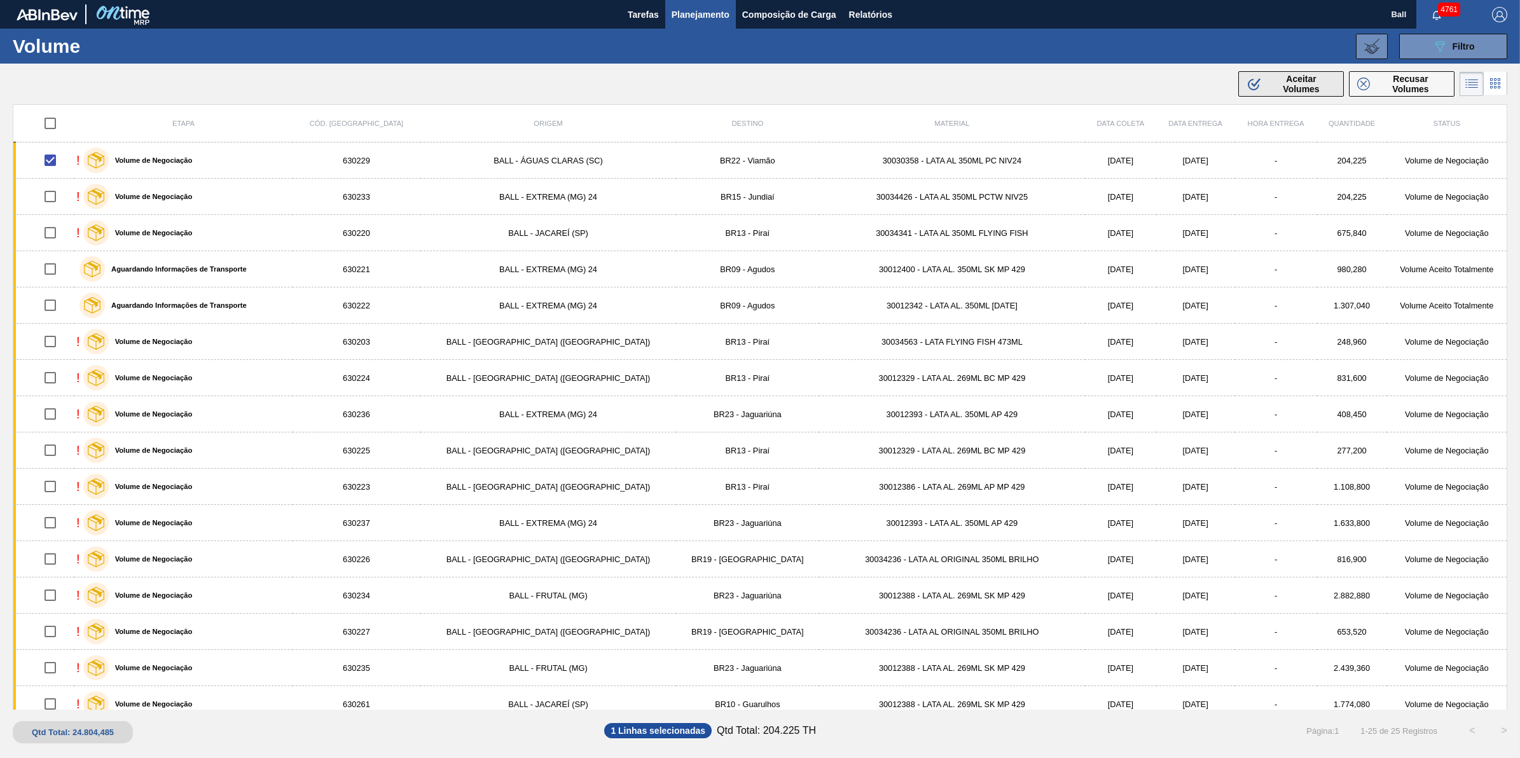
click at [1011, 78] on span "Aceitar Volumes" at bounding box center [1301, 84] width 69 height 20
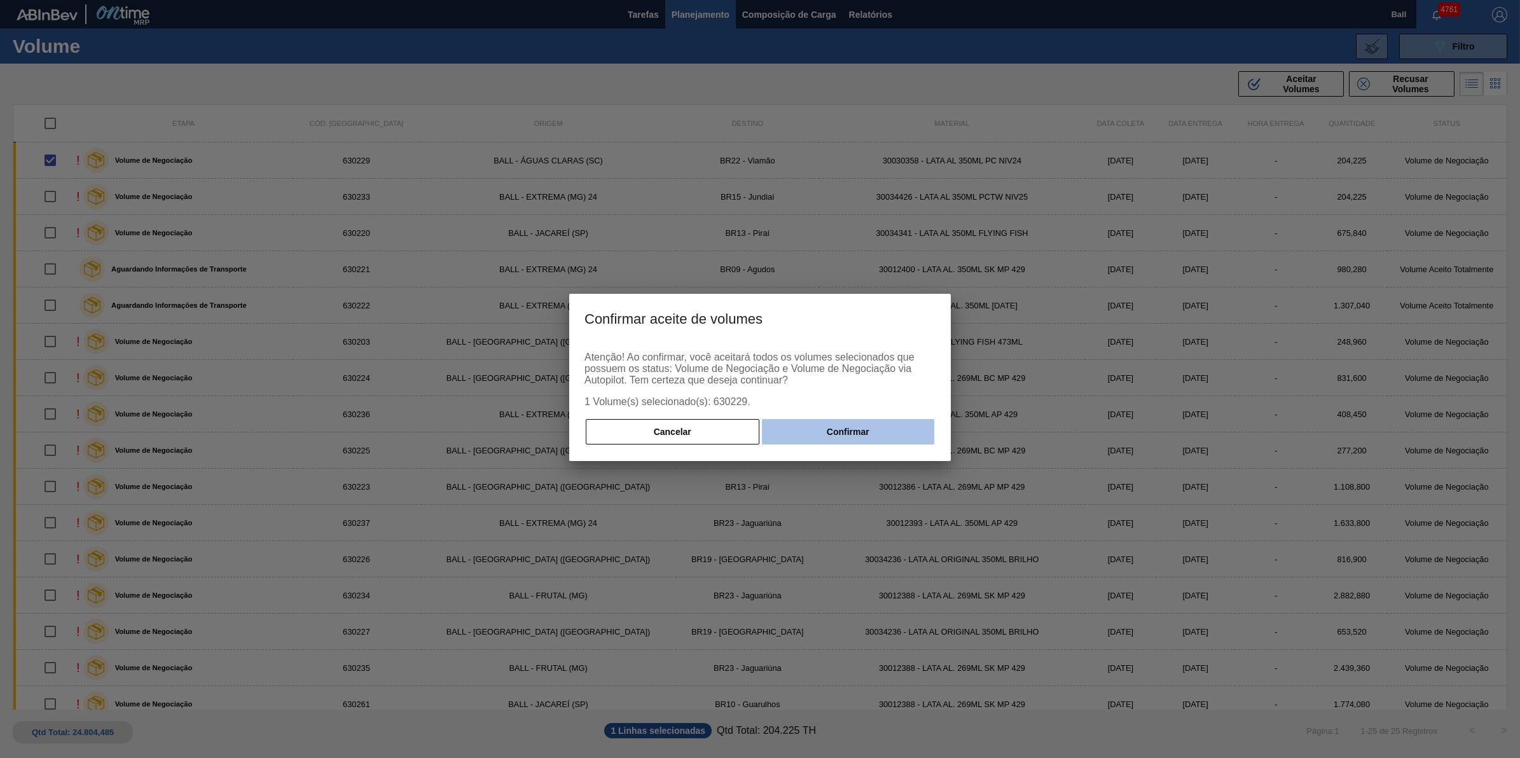
click at [860, 438] on button "Confirmar" at bounding box center [848, 431] width 172 height 25
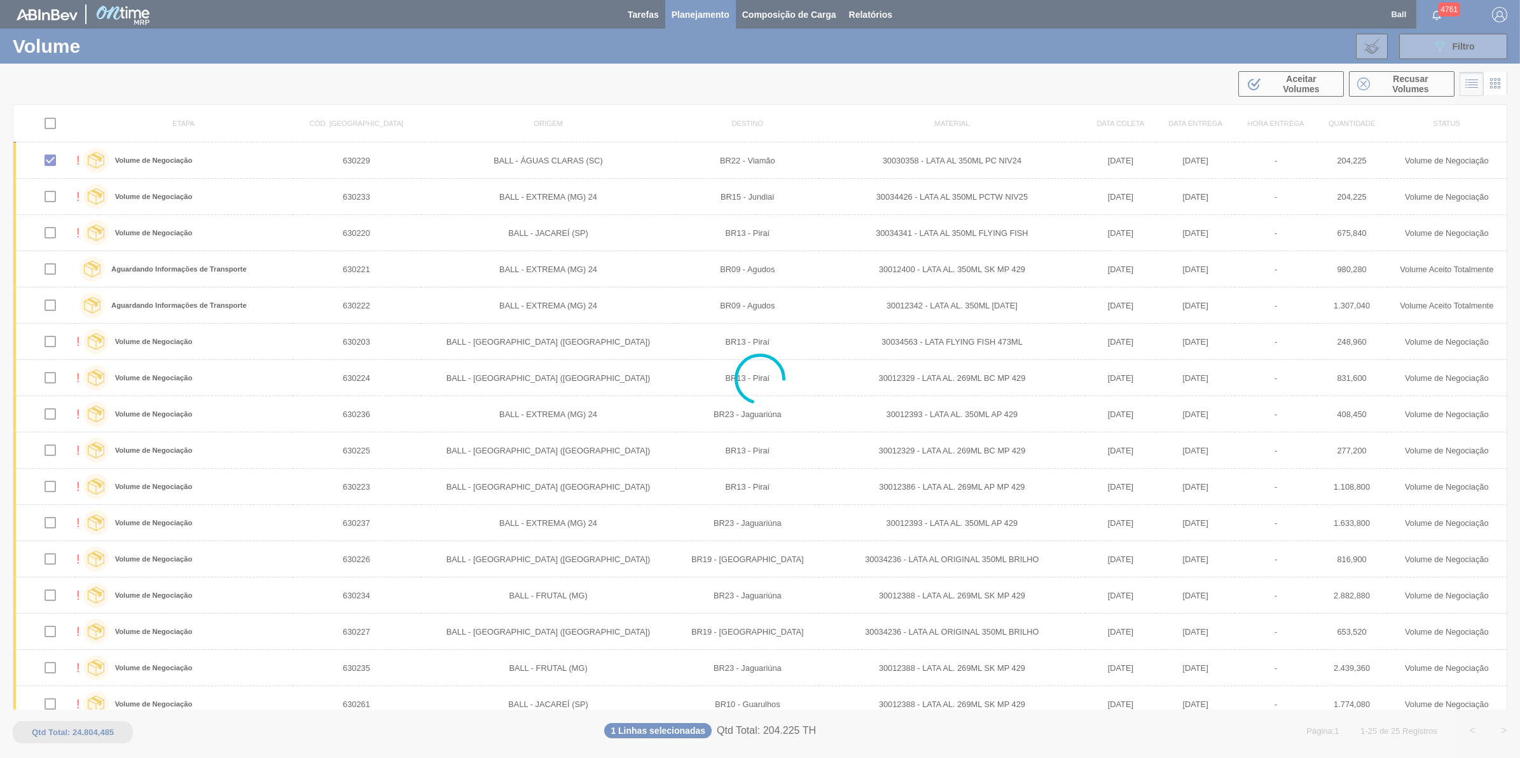
checkbox input "false"
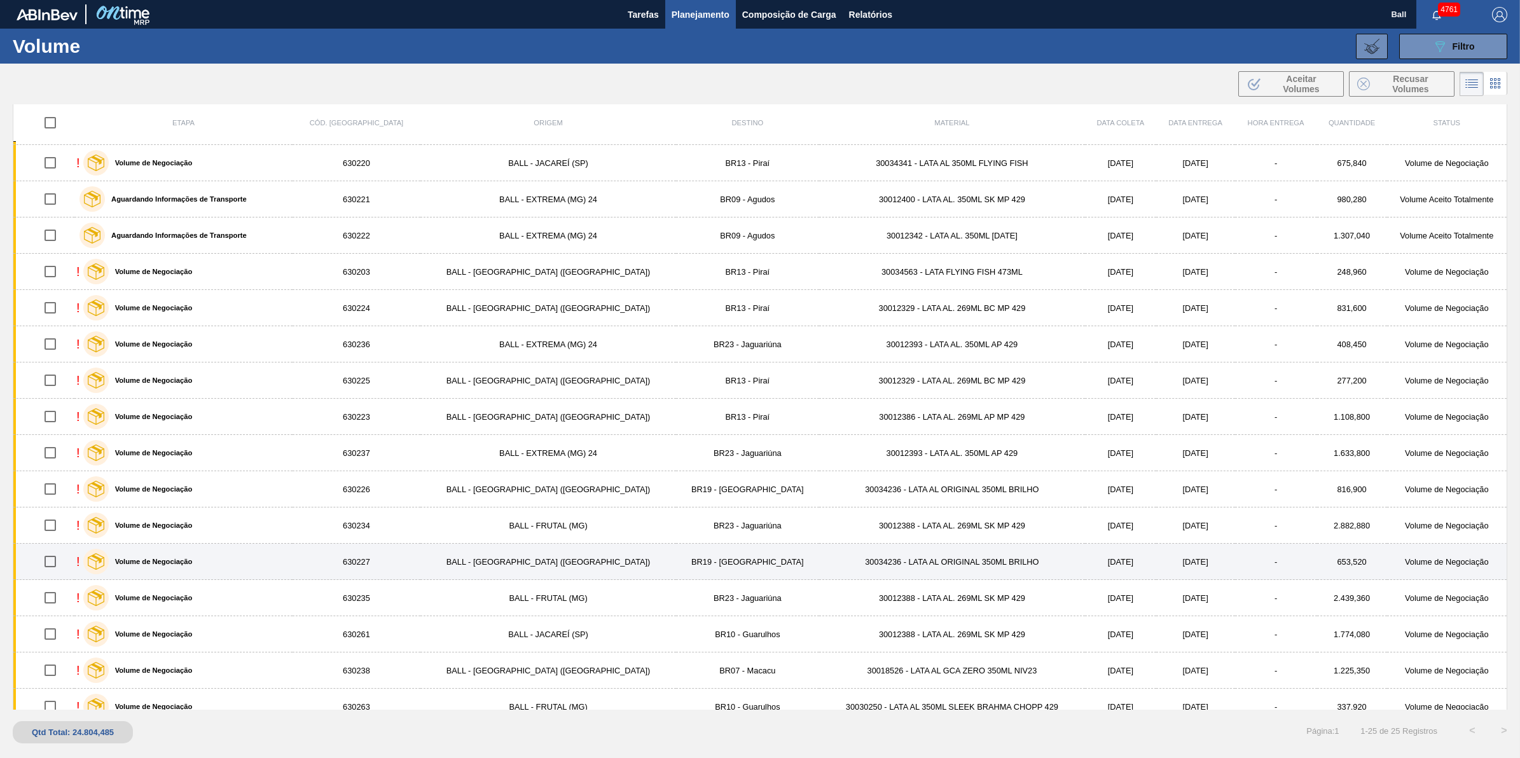
scroll to position [159, 0]
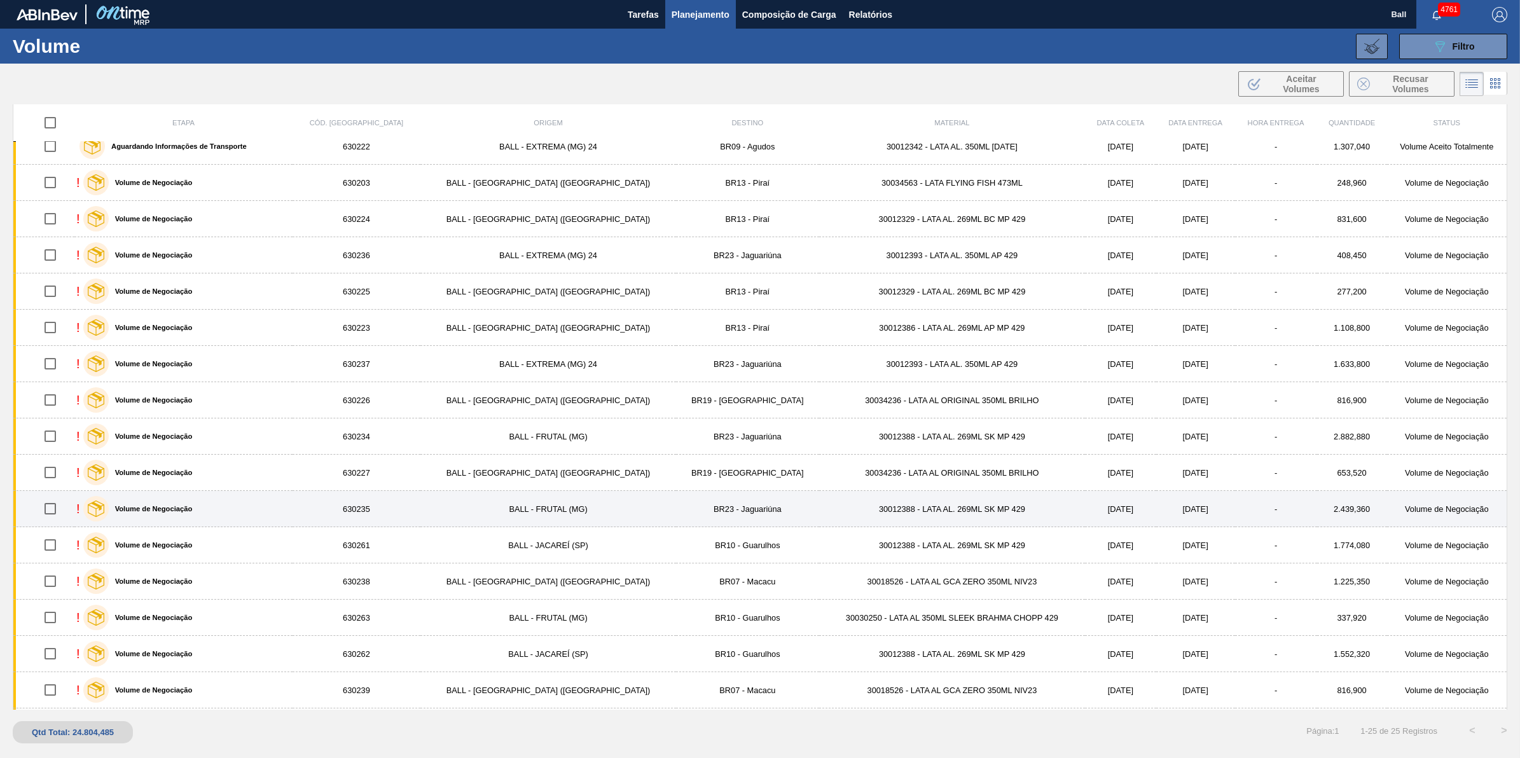
click at [50, 471] on input "checkbox" at bounding box center [50, 508] width 27 height 27
checkbox input "true"
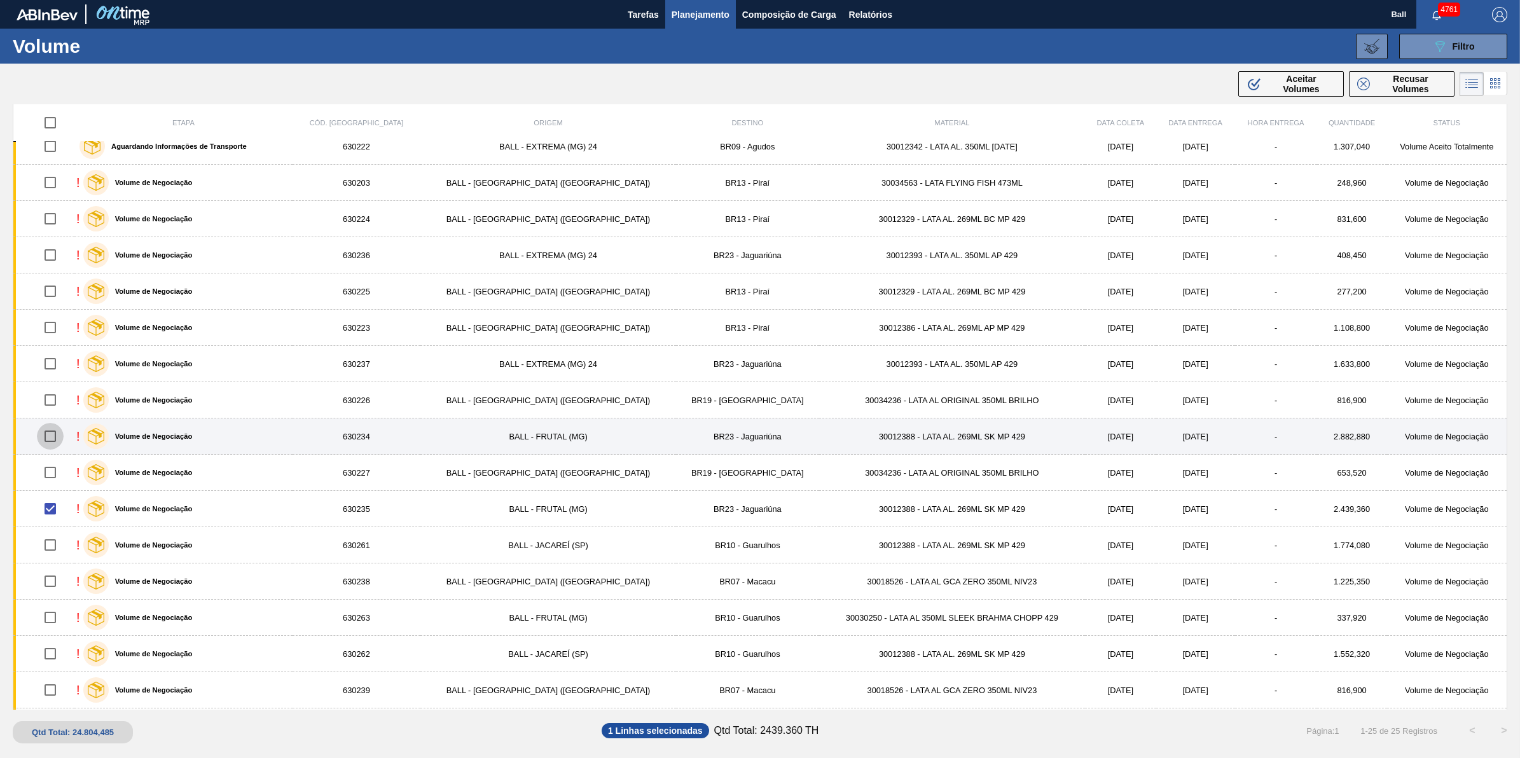
click at [59, 442] on input "checkbox" at bounding box center [50, 436] width 27 height 27
checkbox input "true"
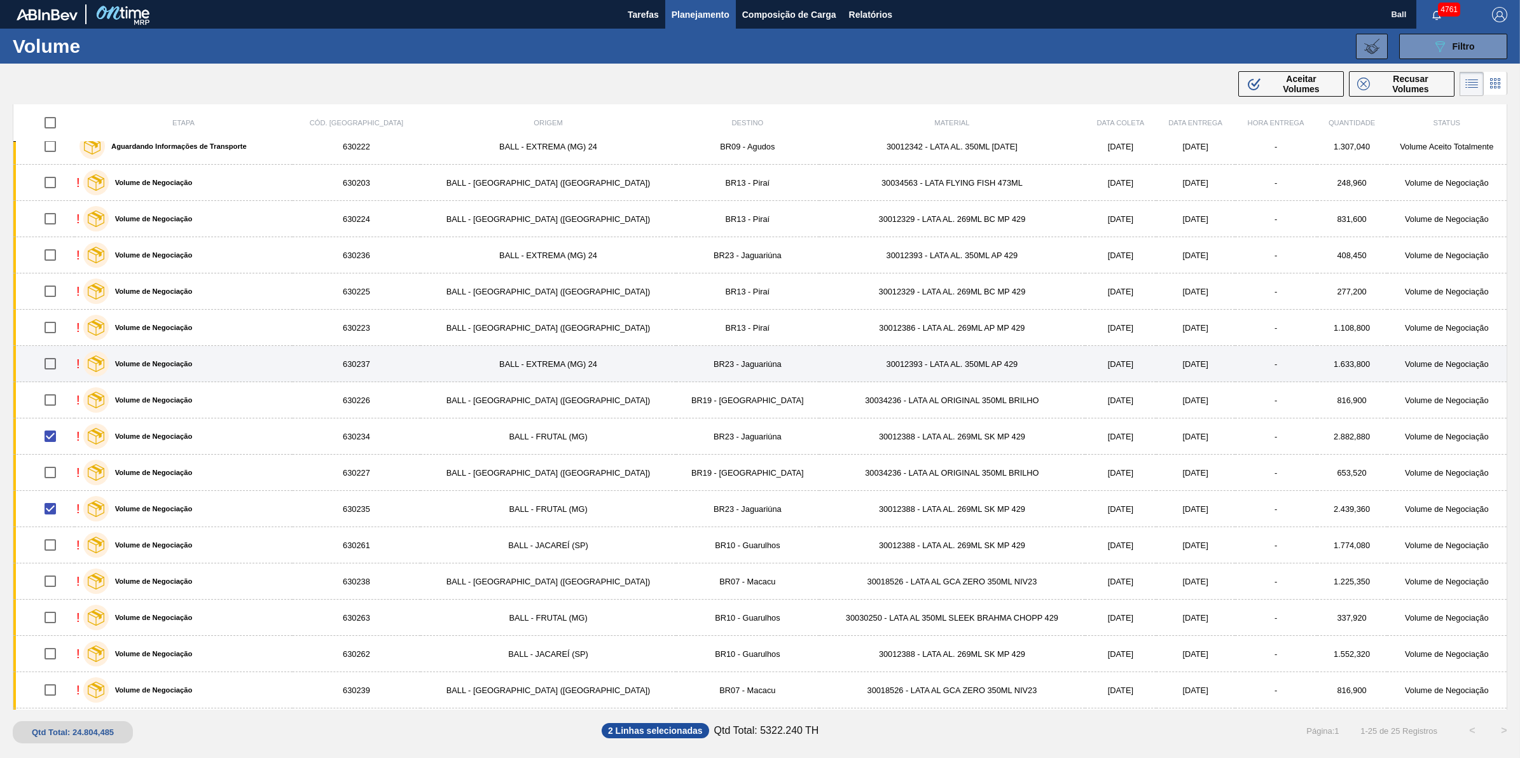
drag, startPoint x: 55, startPoint y: 366, endPoint x: 61, endPoint y: 368, distance: 6.6
click at [55, 366] on input "checkbox" at bounding box center [50, 363] width 27 height 27
checkbox input "true"
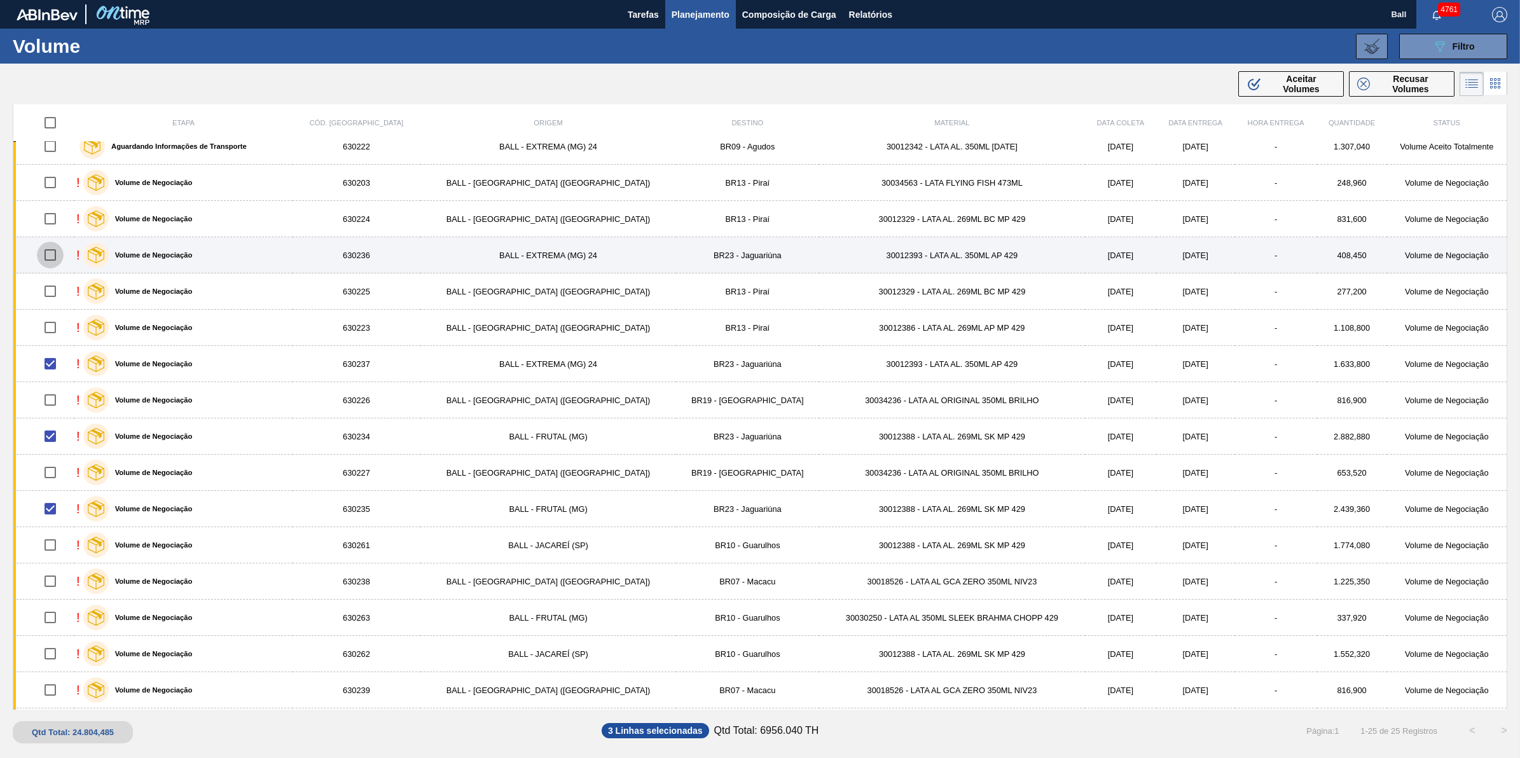
click at [57, 255] on input "checkbox" at bounding box center [50, 255] width 27 height 27
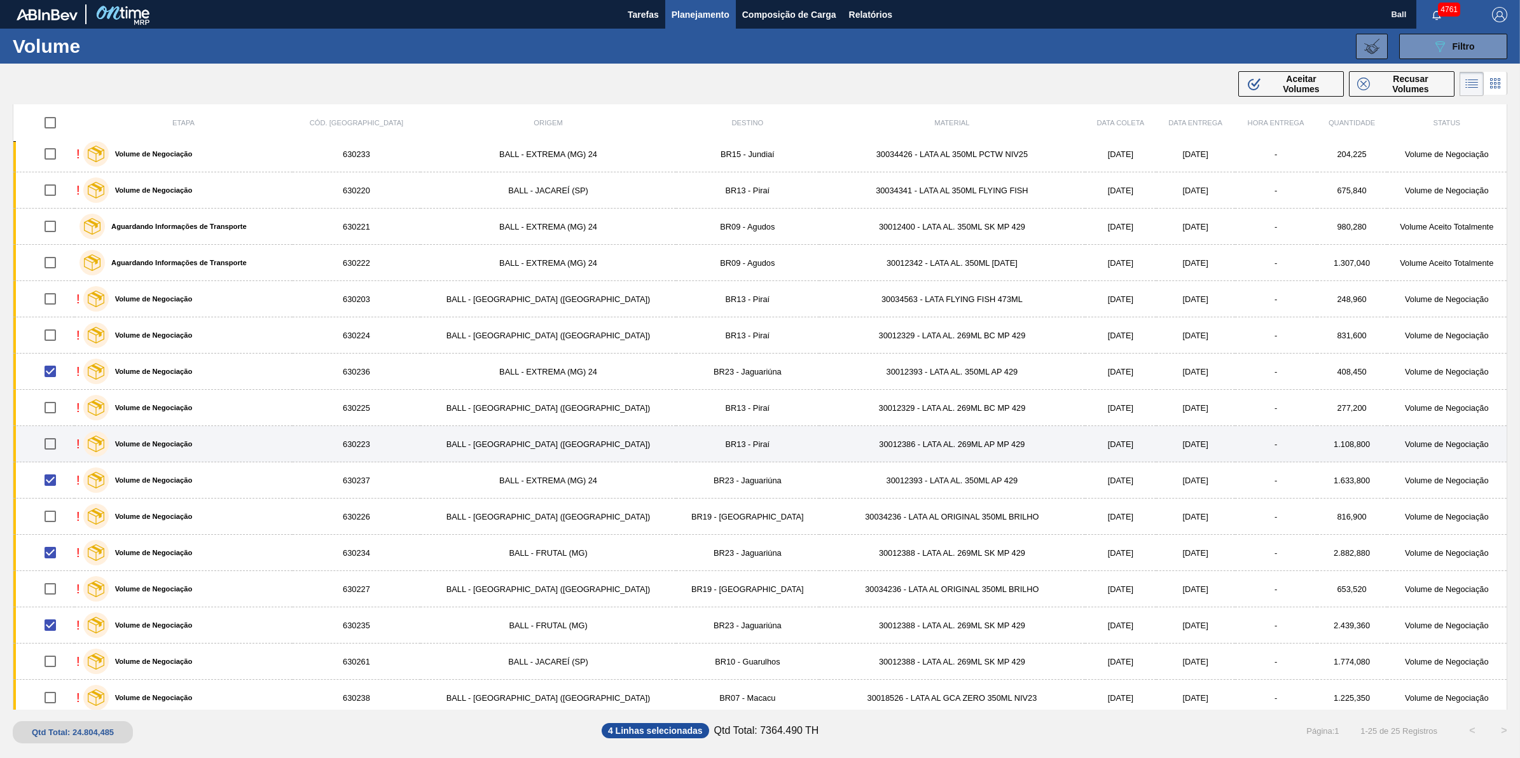
scroll to position [79, 0]
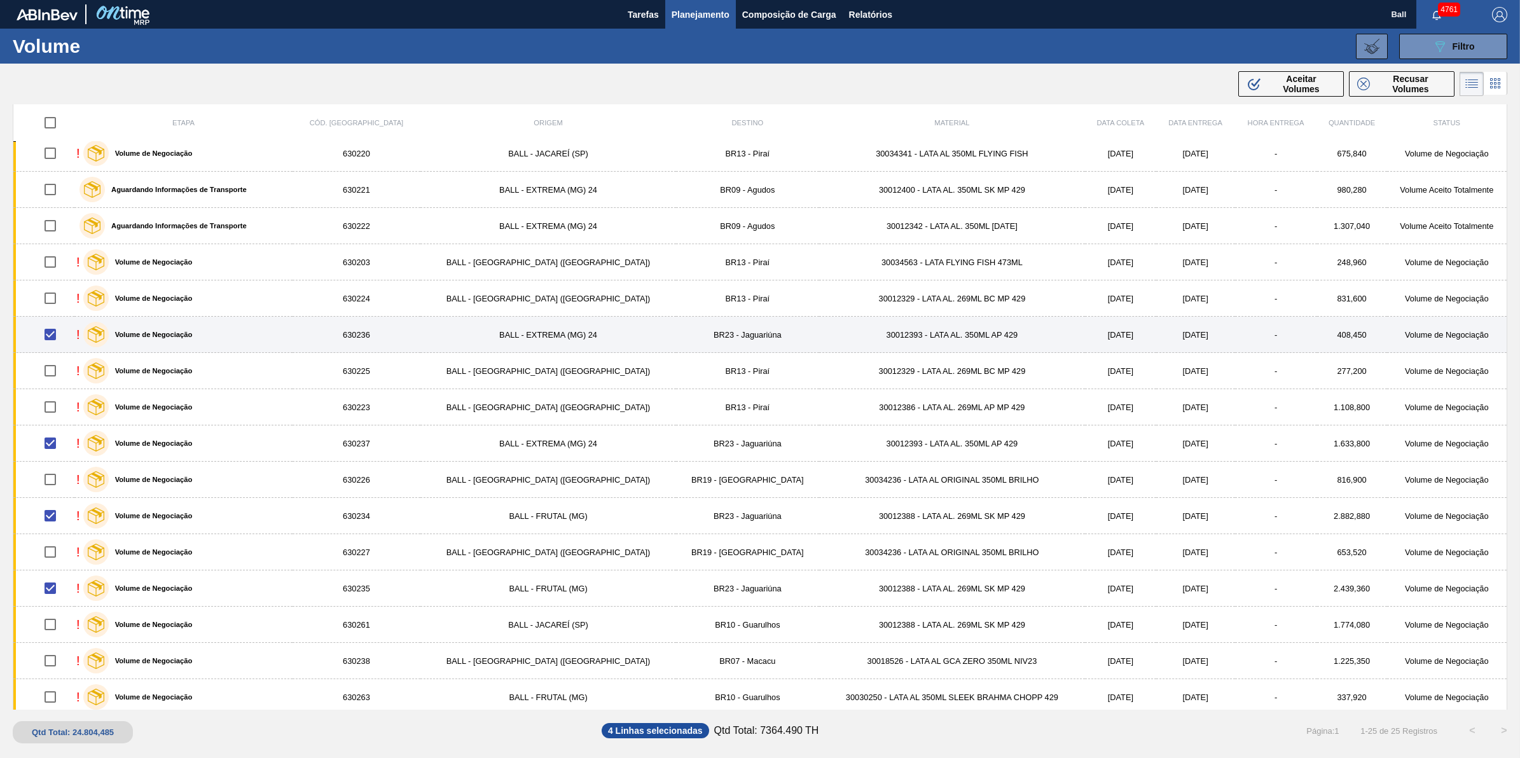
click at [56, 332] on input "checkbox" at bounding box center [50, 334] width 27 height 27
checkbox input "false"
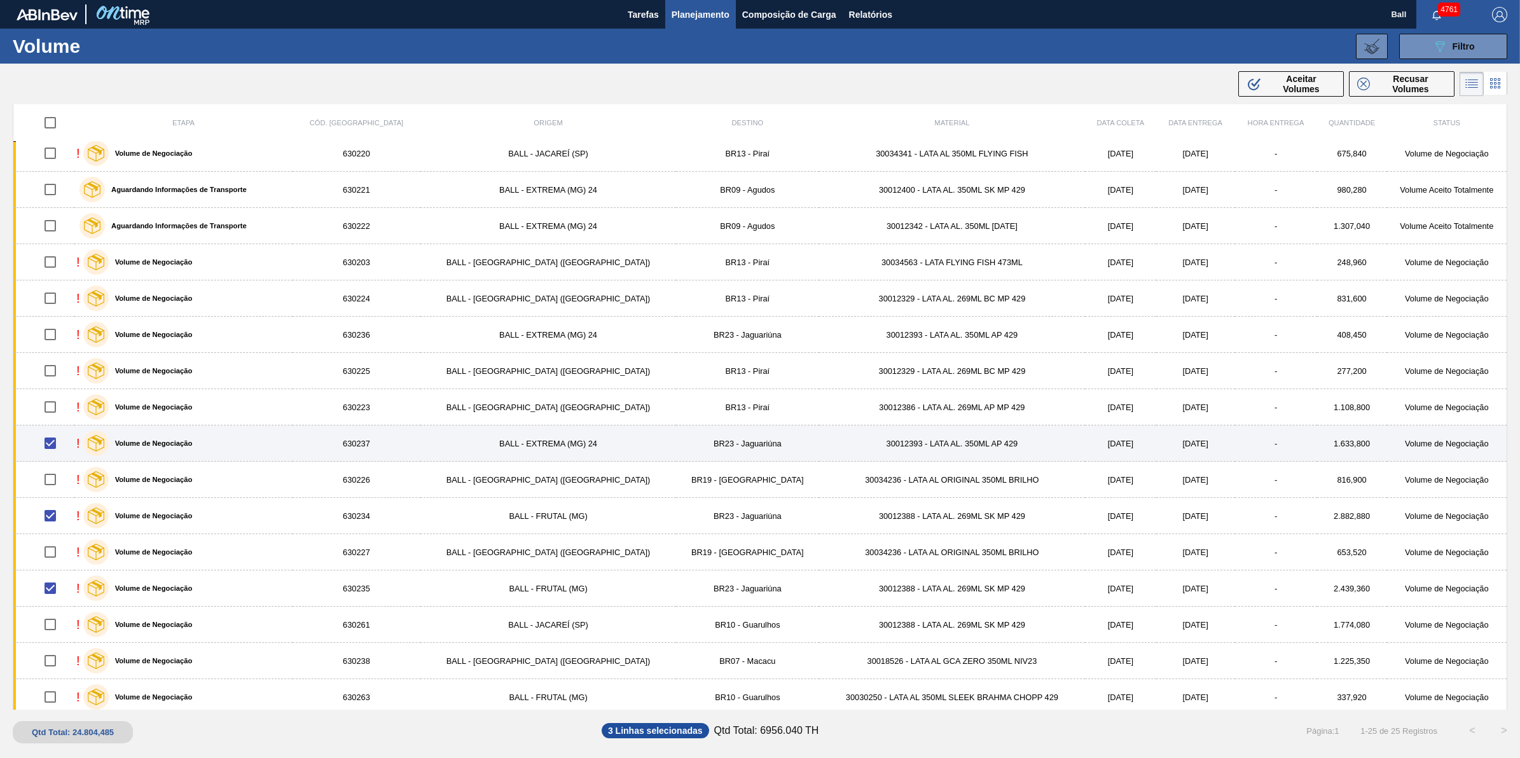
click at [57, 432] on input "checkbox" at bounding box center [50, 443] width 27 height 27
click at [57, 443] on input "checkbox" at bounding box center [50, 443] width 27 height 27
click at [57, 449] on input "checkbox" at bounding box center [50, 443] width 27 height 27
checkbox input "false"
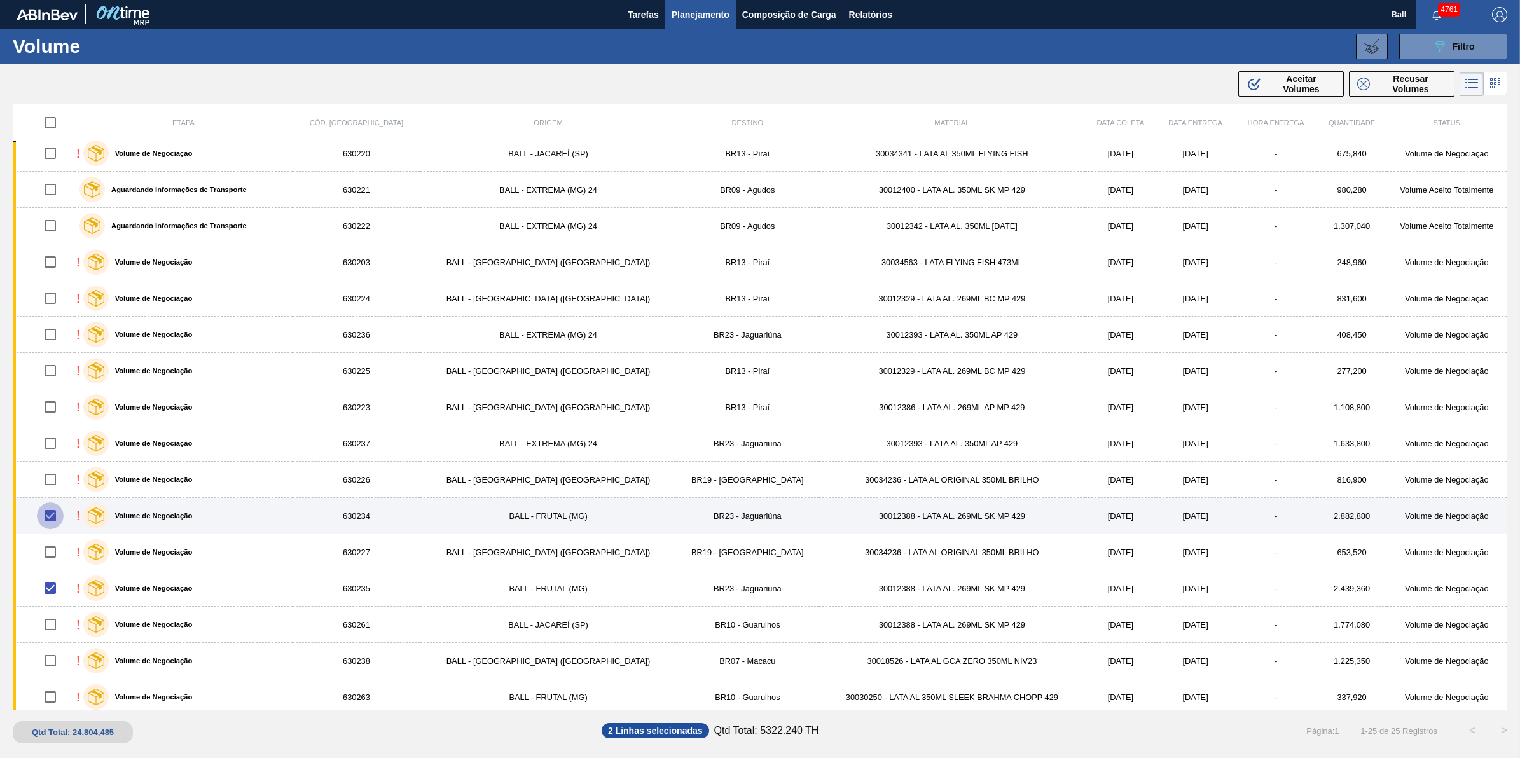
click at [59, 471] on input "checkbox" at bounding box center [50, 515] width 27 height 27
checkbox input "false"
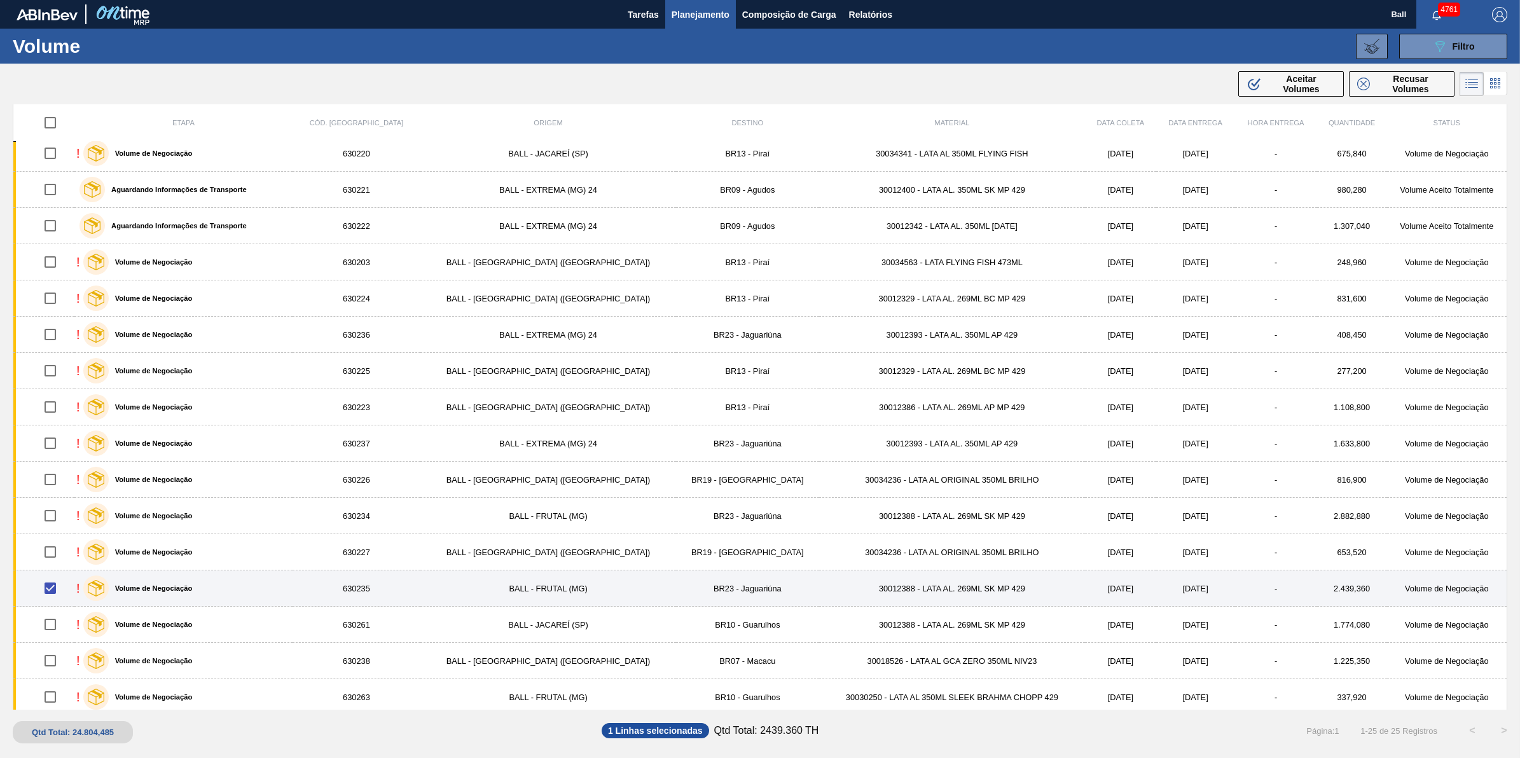
click at [57, 471] on input "checkbox" at bounding box center [50, 588] width 27 height 27
checkbox input "false"
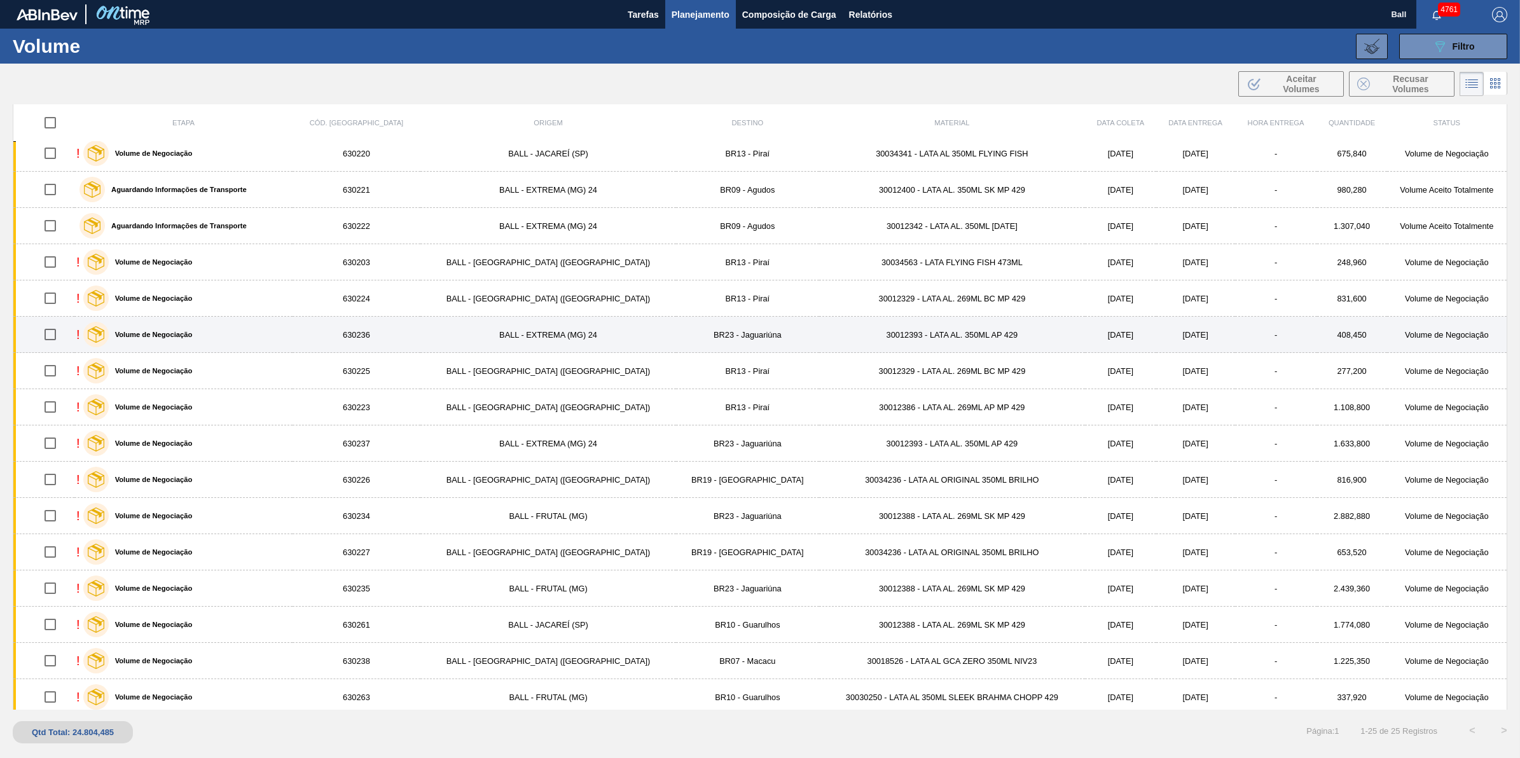
click at [291, 338] on div "! Volume de Negociação" at bounding box center [183, 335] width 214 height 32
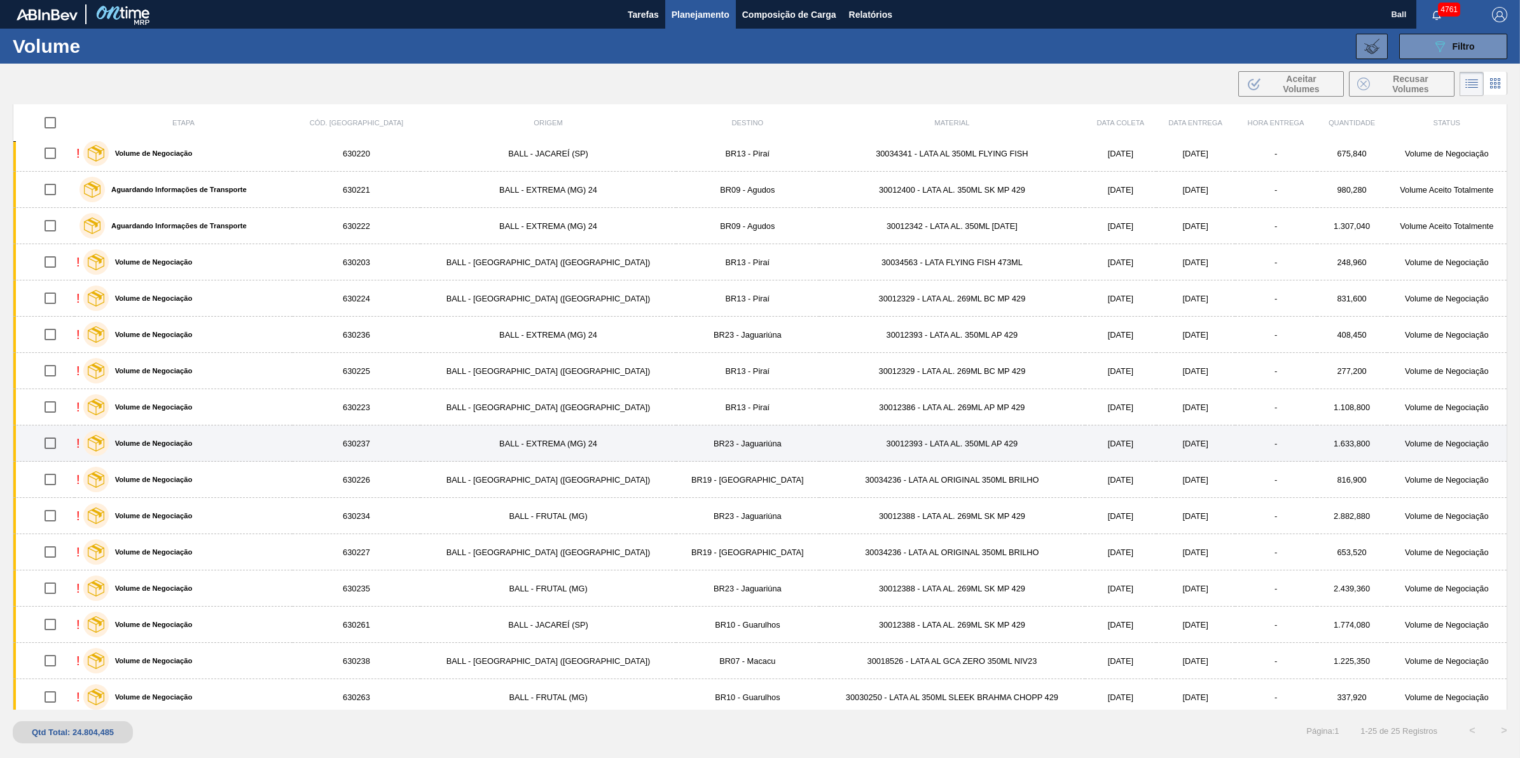
click at [291, 442] on div "! Volume de Negociação" at bounding box center [183, 443] width 214 height 32
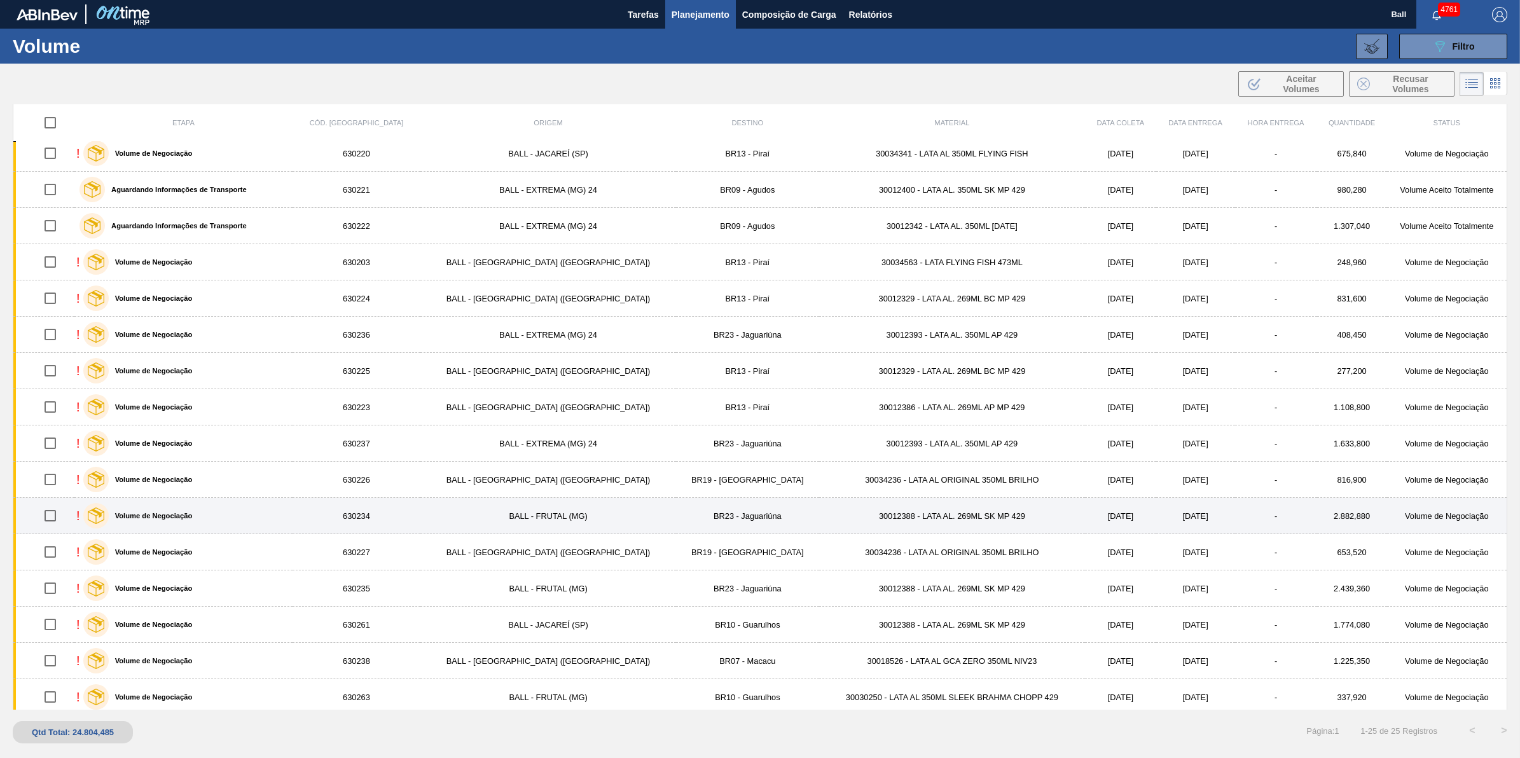
click at [291, 471] on div "! Volume de Negociação" at bounding box center [183, 516] width 214 height 32
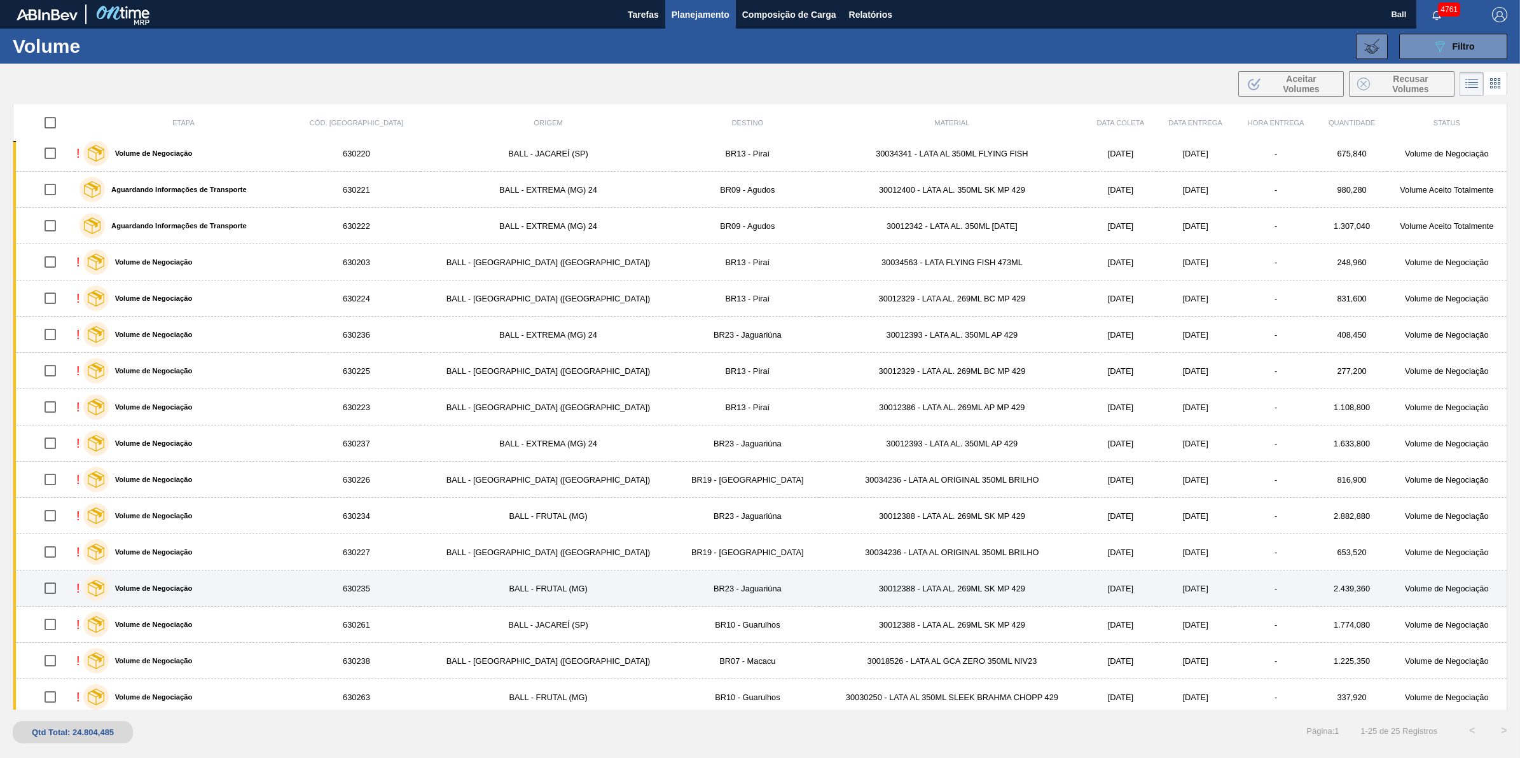
click at [190, 471] on label "Volume de Negociação" at bounding box center [151, 588] width 84 height 8
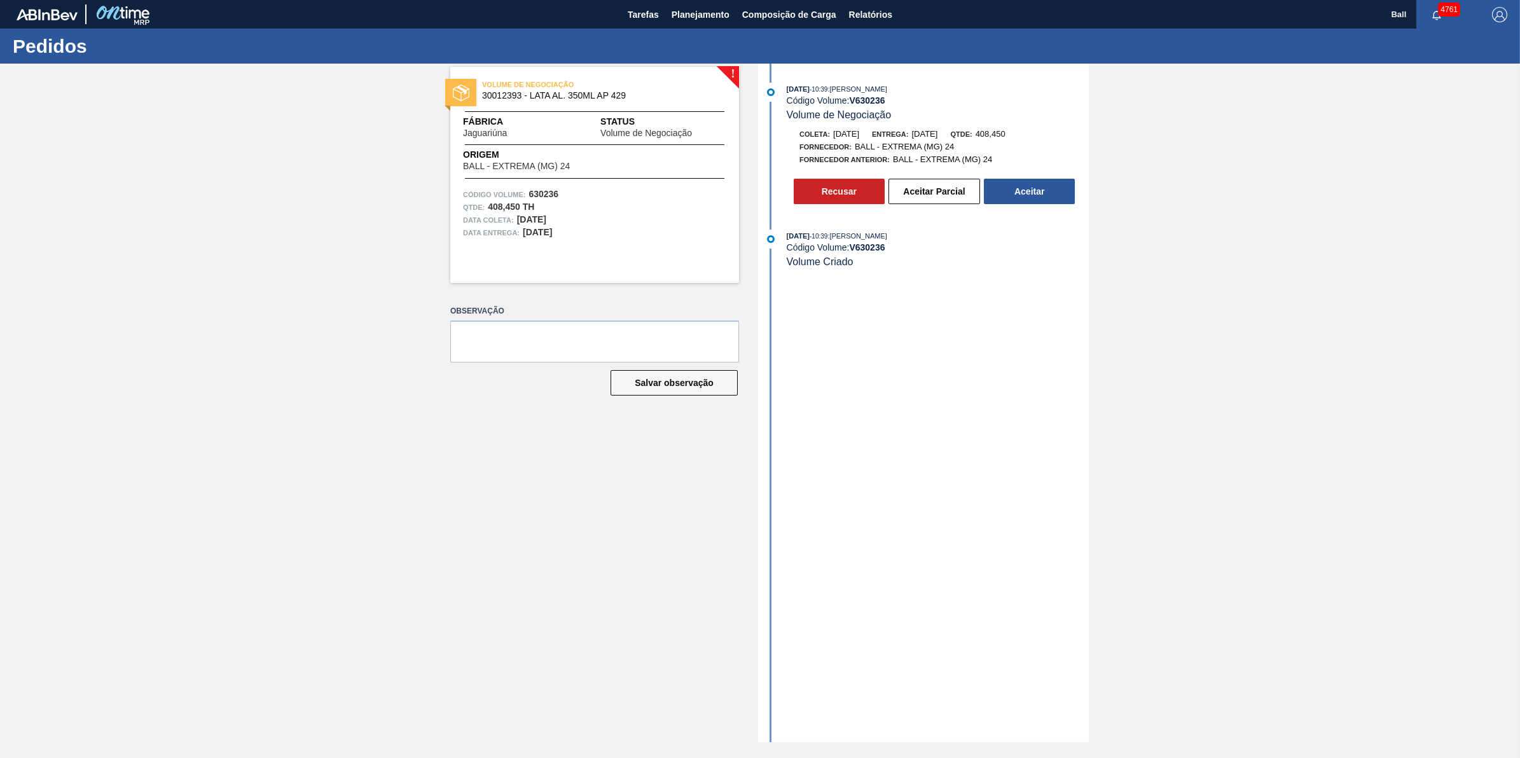
click at [960, 319] on div "[DATE] 10:39 : [PERSON_NAME] Código Volume: V 630236 Volume de Negociação Colet…" at bounding box center [925, 403] width 328 height 679
click at [493, 514] on div "! VOLUME DE NEGOCIAÇÃO 30012393 - LATA AL. 350ML AP 429 Fábrica Jaguariúna Stat…" at bounding box center [585, 403] width 308 height 679
click at [625, 558] on div "! VOLUME DE NEGOCIAÇÃO 30012393 - LATA AL. 350ML AP 429 Fábrica Jaguariúna Stat…" at bounding box center [585, 403] width 308 height 679
drag, startPoint x: 506, startPoint y: 533, endPoint x: 283, endPoint y: 526, distance: 223.3
click at [1142, 563] on div "! VOLUME DE NEGOCIAÇÃO 30012393 - LATA AL. 350ML AP 429 Fábrica Jaguariúna Stat…" at bounding box center [760, 403] width 1520 height 679
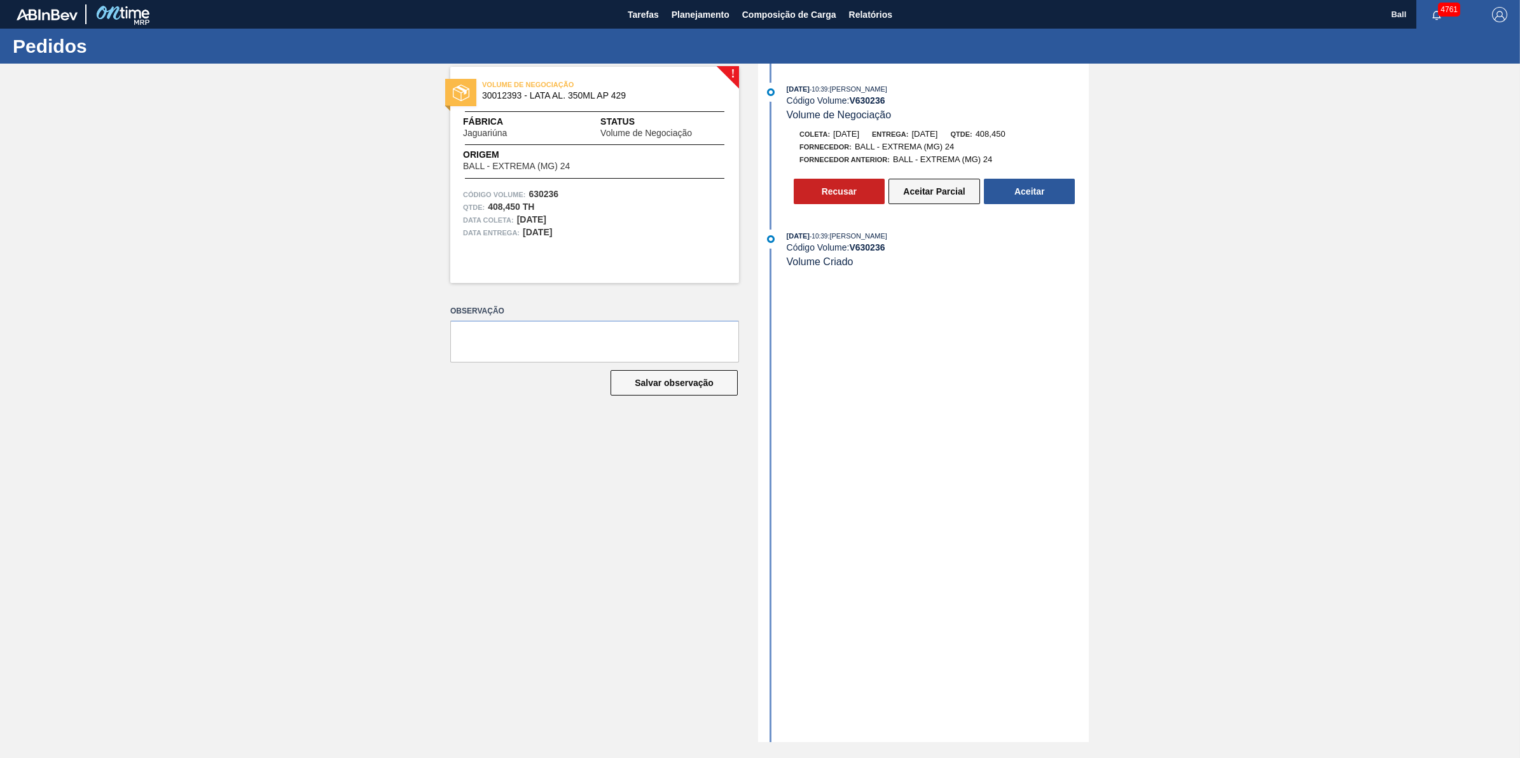
click at [954, 198] on button "Aceitar Parcial" at bounding box center [934, 191] width 92 height 25
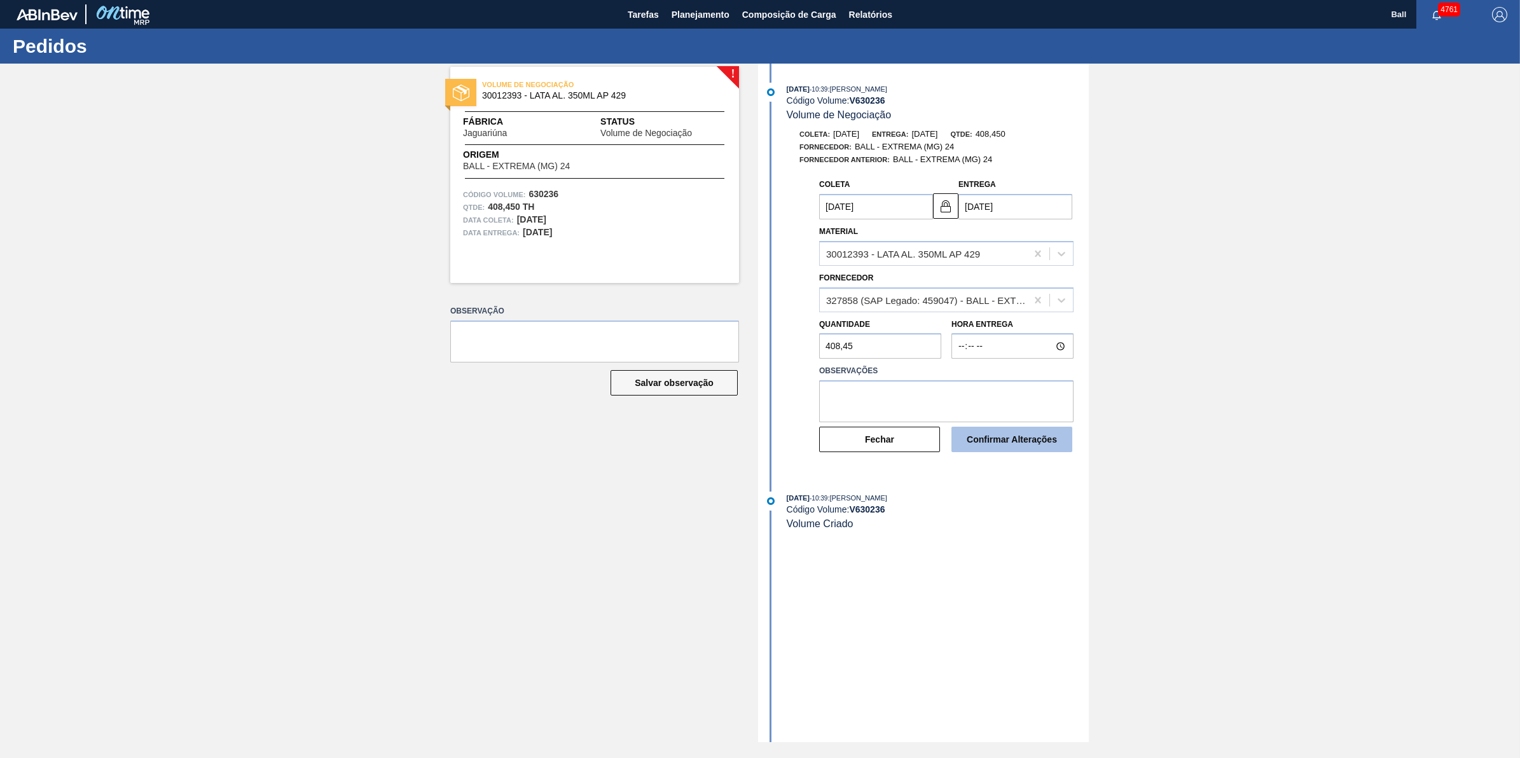
click at [1025, 452] on button "Confirmar Alterações" at bounding box center [1011, 439] width 121 height 25
click at [1019, 447] on button "Confirmar Alterações" at bounding box center [1011, 439] width 121 height 25
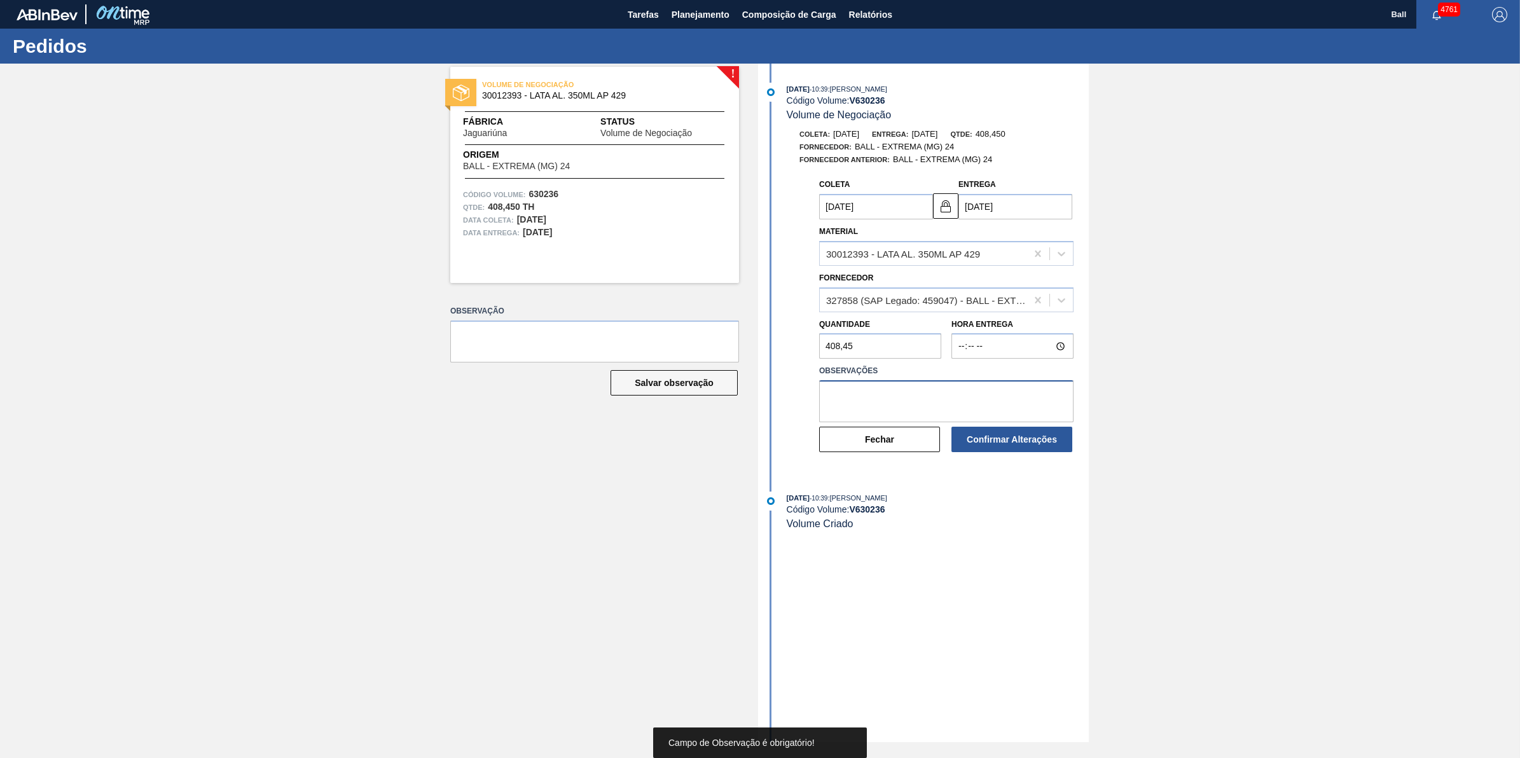
click at [938, 408] on textarea at bounding box center [946, 401] width 254 height 42
click at [899, 450] on button "Fechar" at bounding box center [879, 439] width 121 height 25
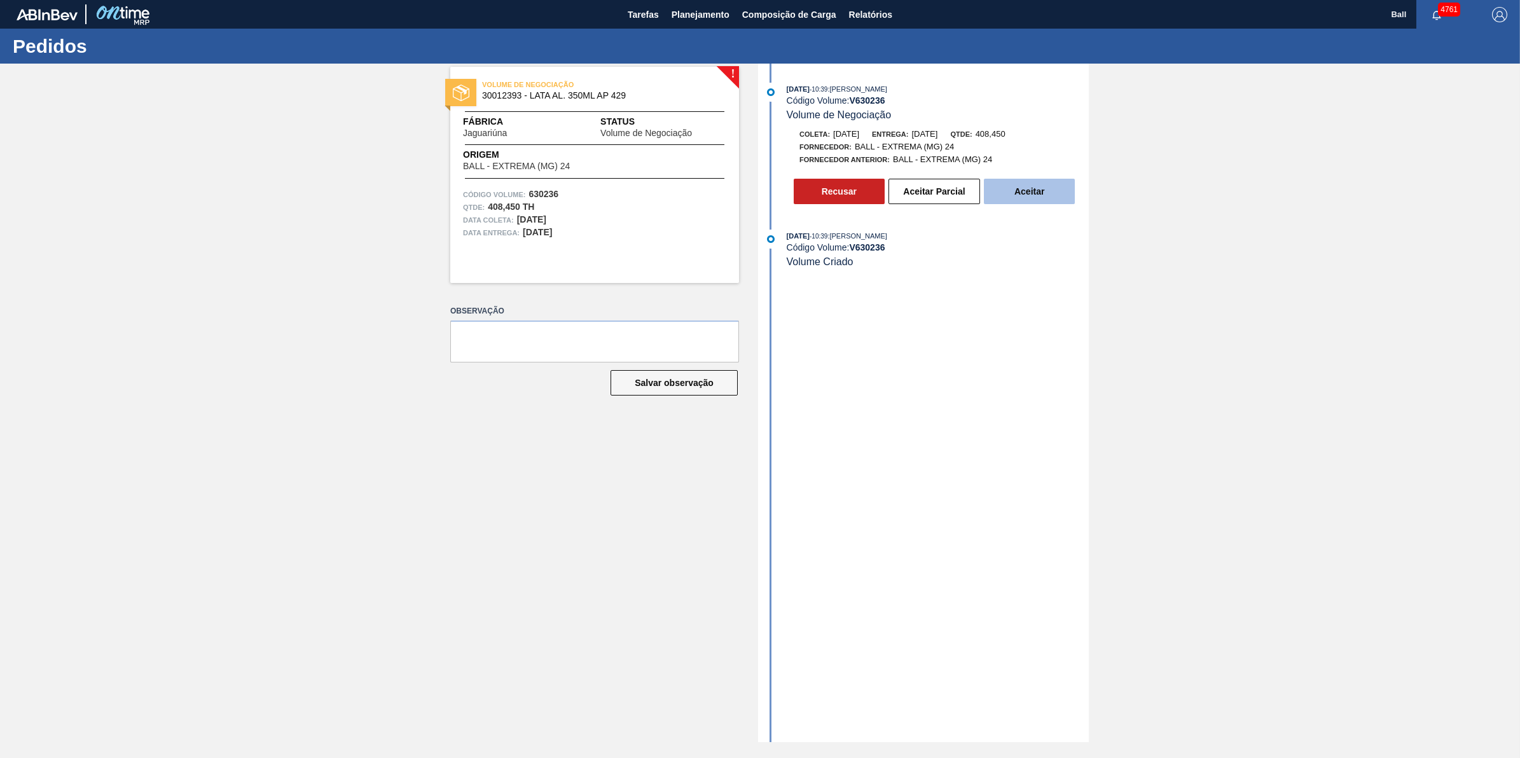
click at [1022, 201] on button "Aceitar" at bounding box center [1029, 191] width 91 height 25
click at [1048, 204] on button "Aceitar" at bounding box center [1029, 191] width 91 height 25
click at [932, 186] on button "Aceitar Parcial" at bounding box center [934, 191] width 92 height 25
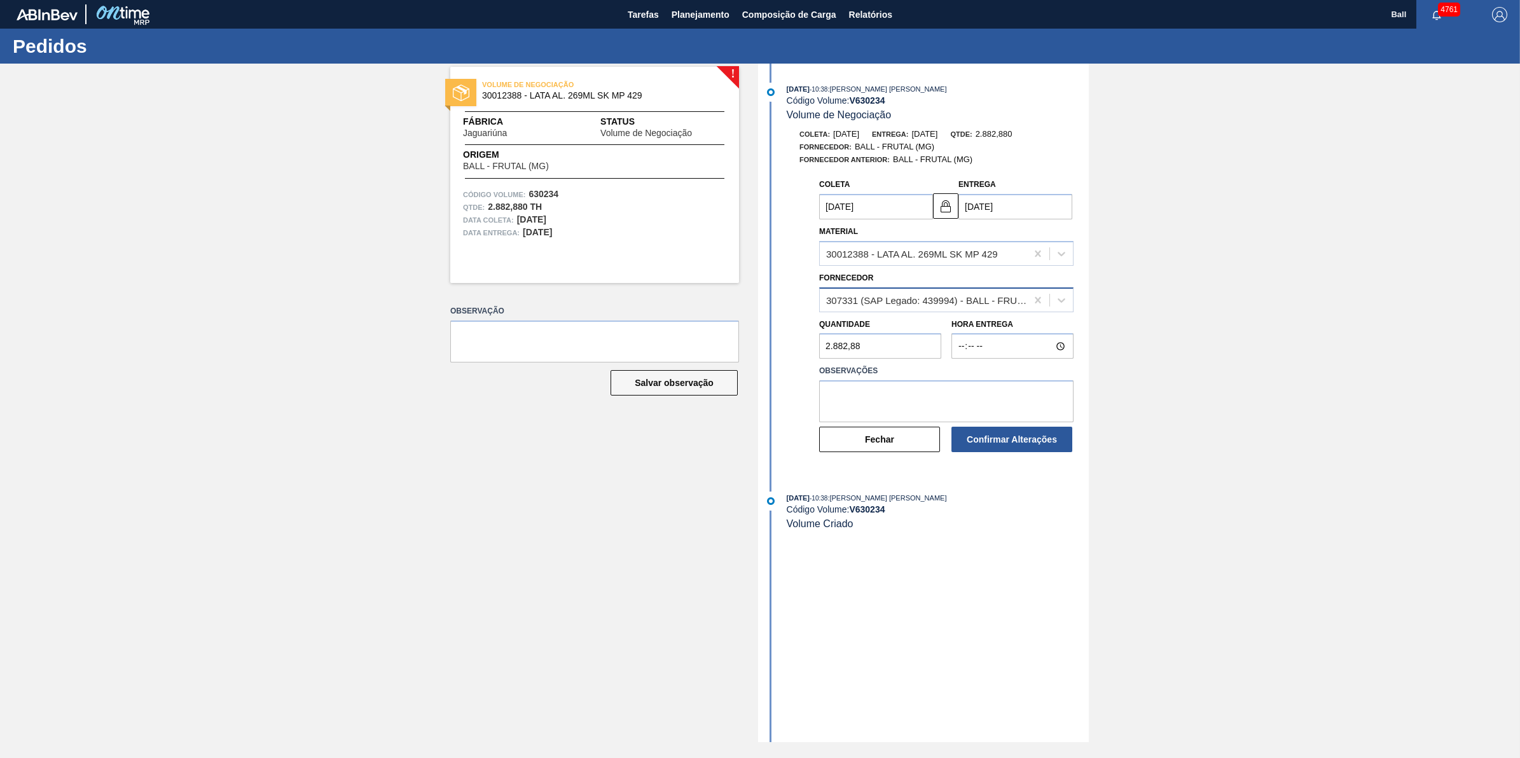
click at [940, 296] on div "307331 (SAP Legado: 439994) - BALL - FRUTAL (MG)" at bounding box center [927, 299] width 202 height 11
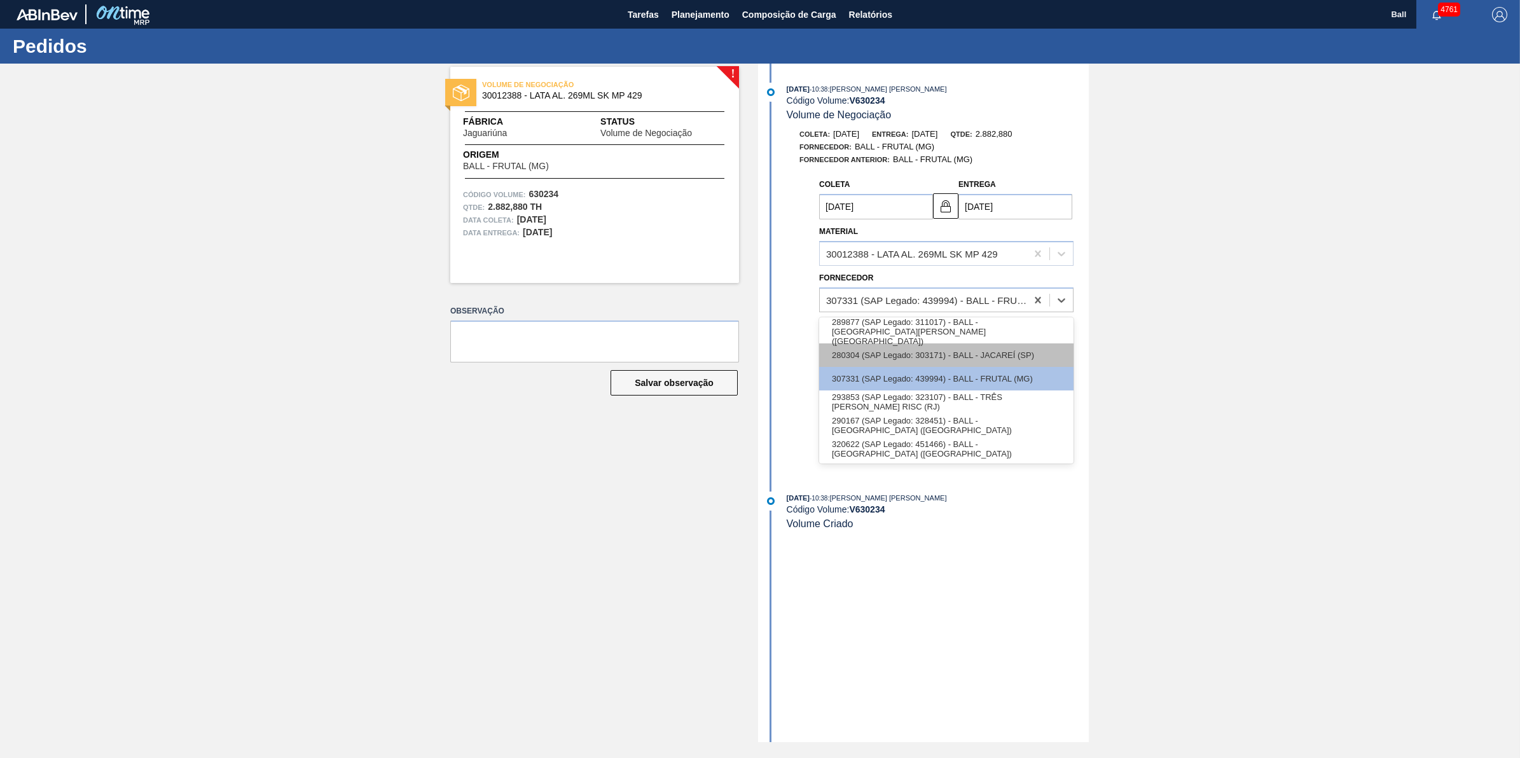
click at [967, 357] on div "280304 (SAP Legado: 303171) - BALL - JACAREÍ (SP)" at bounding box center [946, 355] width 254 height 24
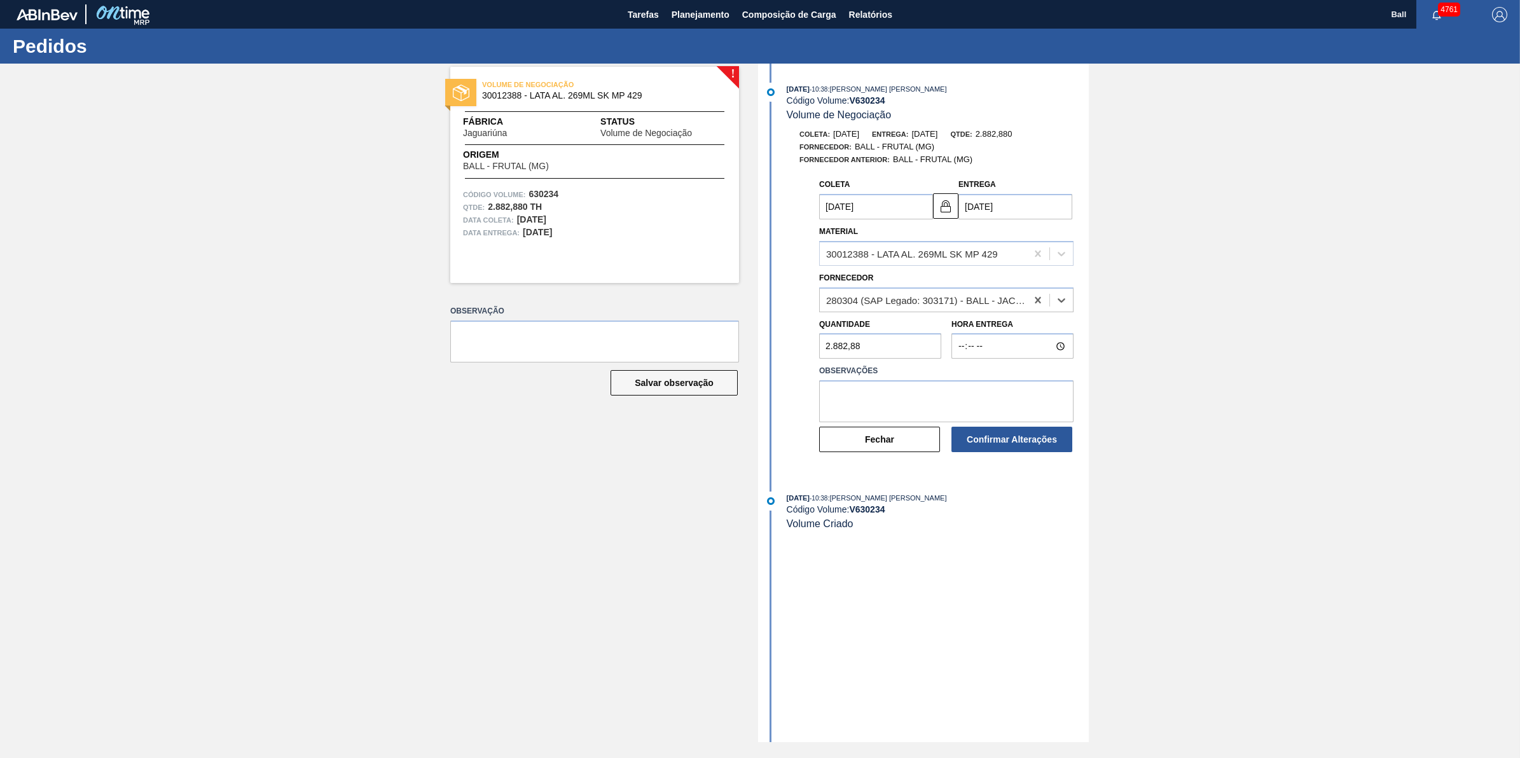
type input "[DATE]"
click at [917, 396] on textarea at bounding box center [946, 401] width 254 height 42
click at [940, 401] on textarea "V" at bounding box center [946, 401] width 254 height 42
paste textarea "ORIGEM BALL"
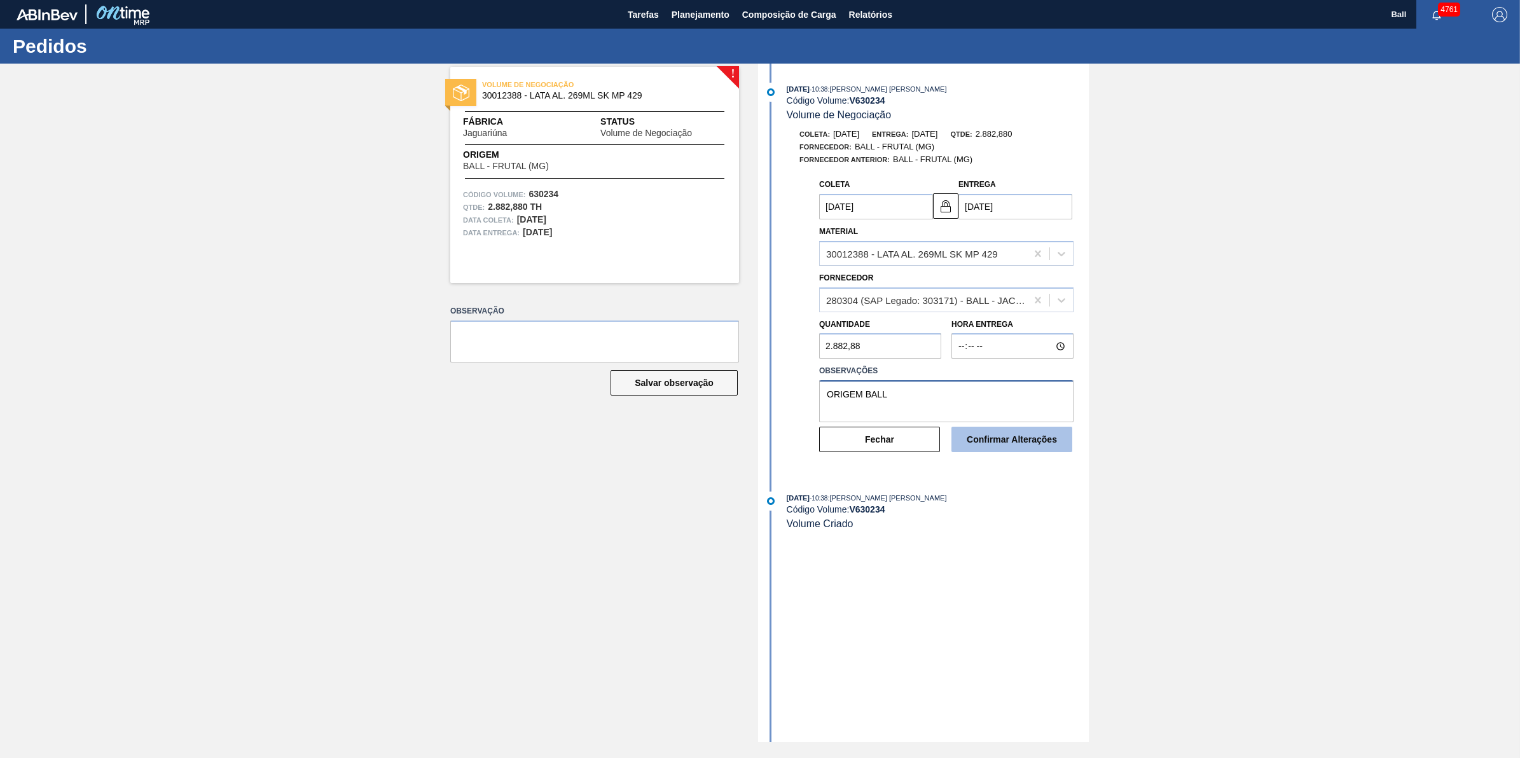
type textarea "ORIGEM BALL"
click at [1040, 443] on button "Confirmar Alterações" at bounding box center [1011, 439] width 121 height 25
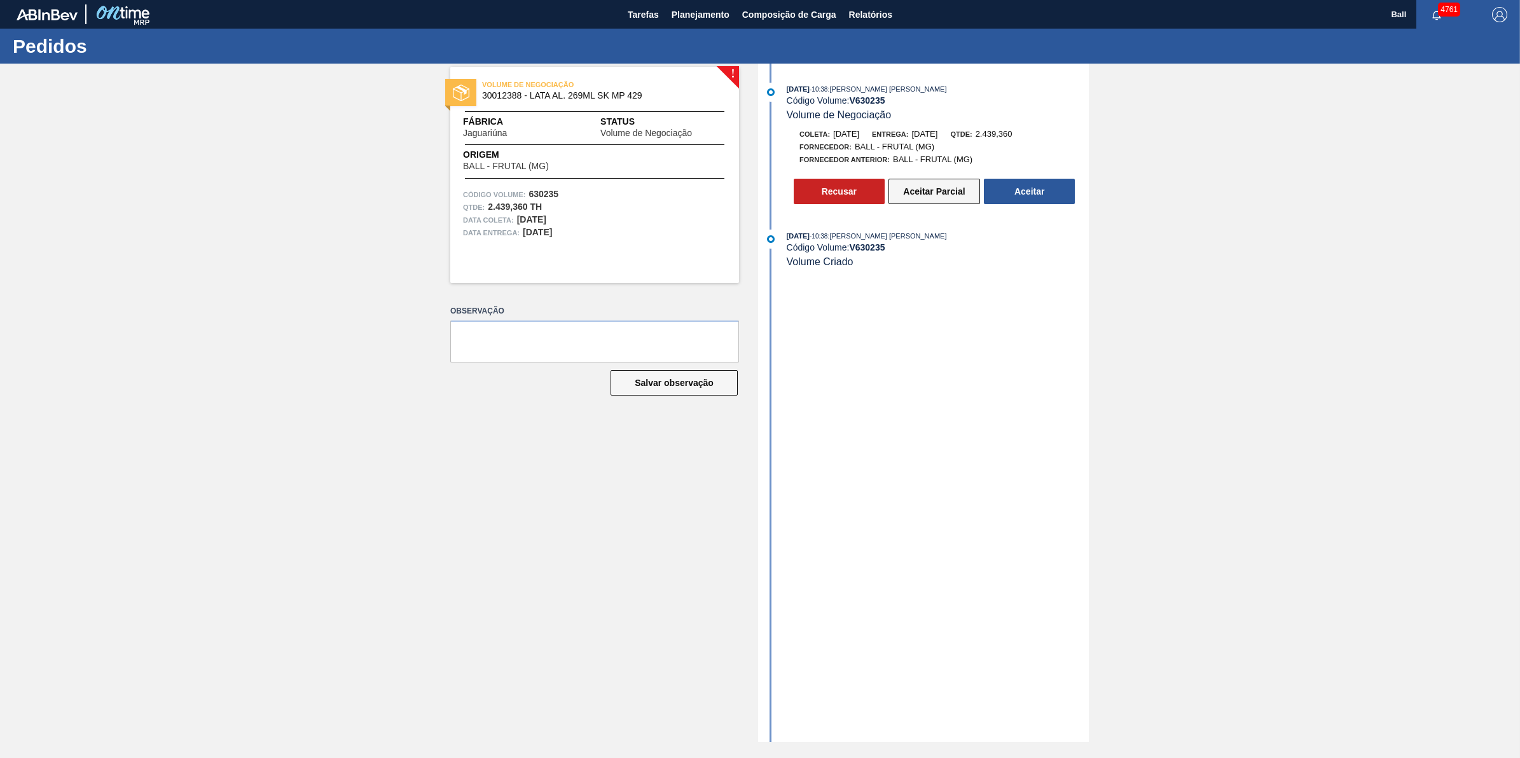
click at [940, 186] on button "Aceitar Parcial" at bounding box center [934, 191] width 92 height 25
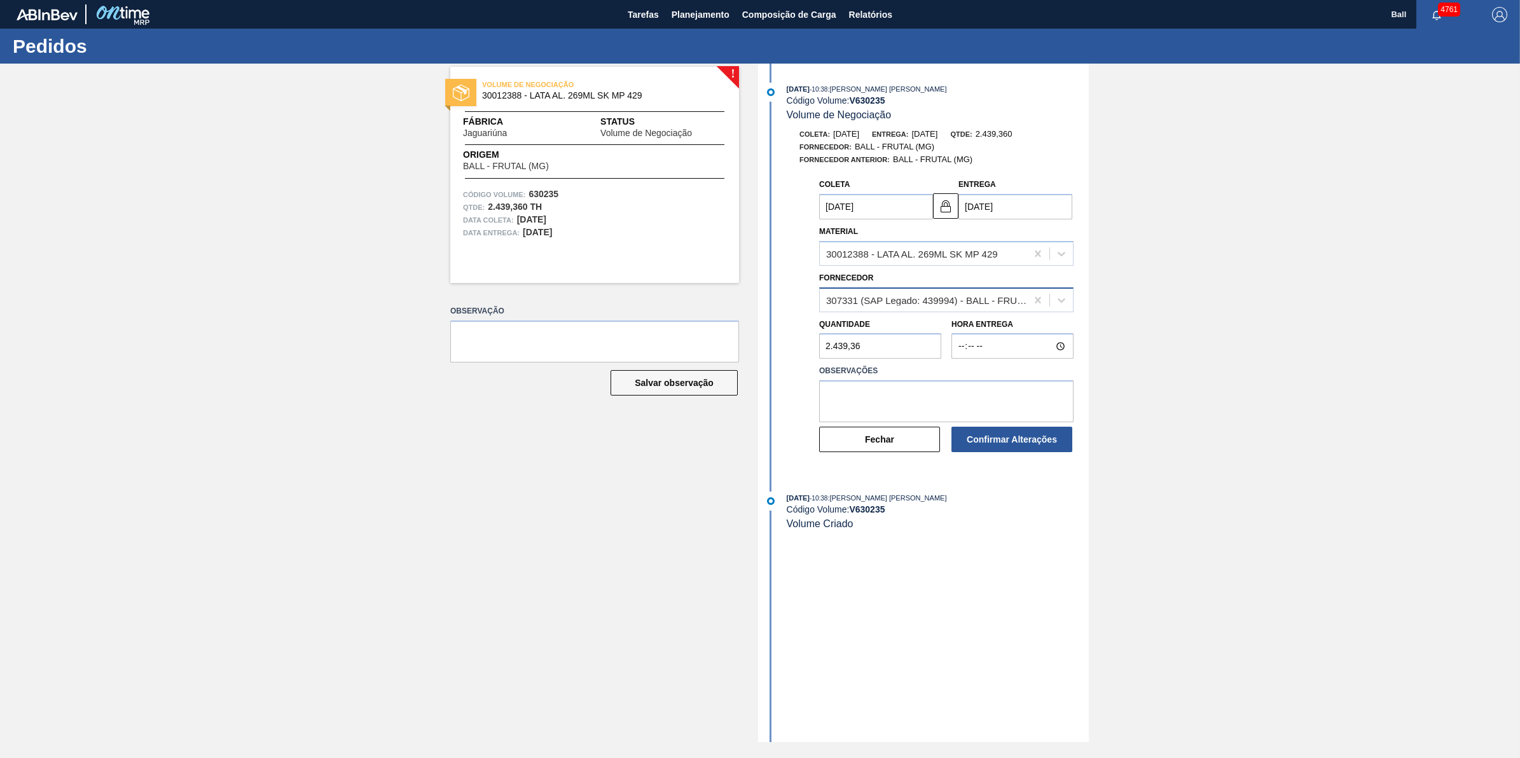
click at [990, 301] on div "307331 (SAP Legado: 439994) - BALL - FRUTAL (MG)" at bounding box center [927, 299] width 202 height 11
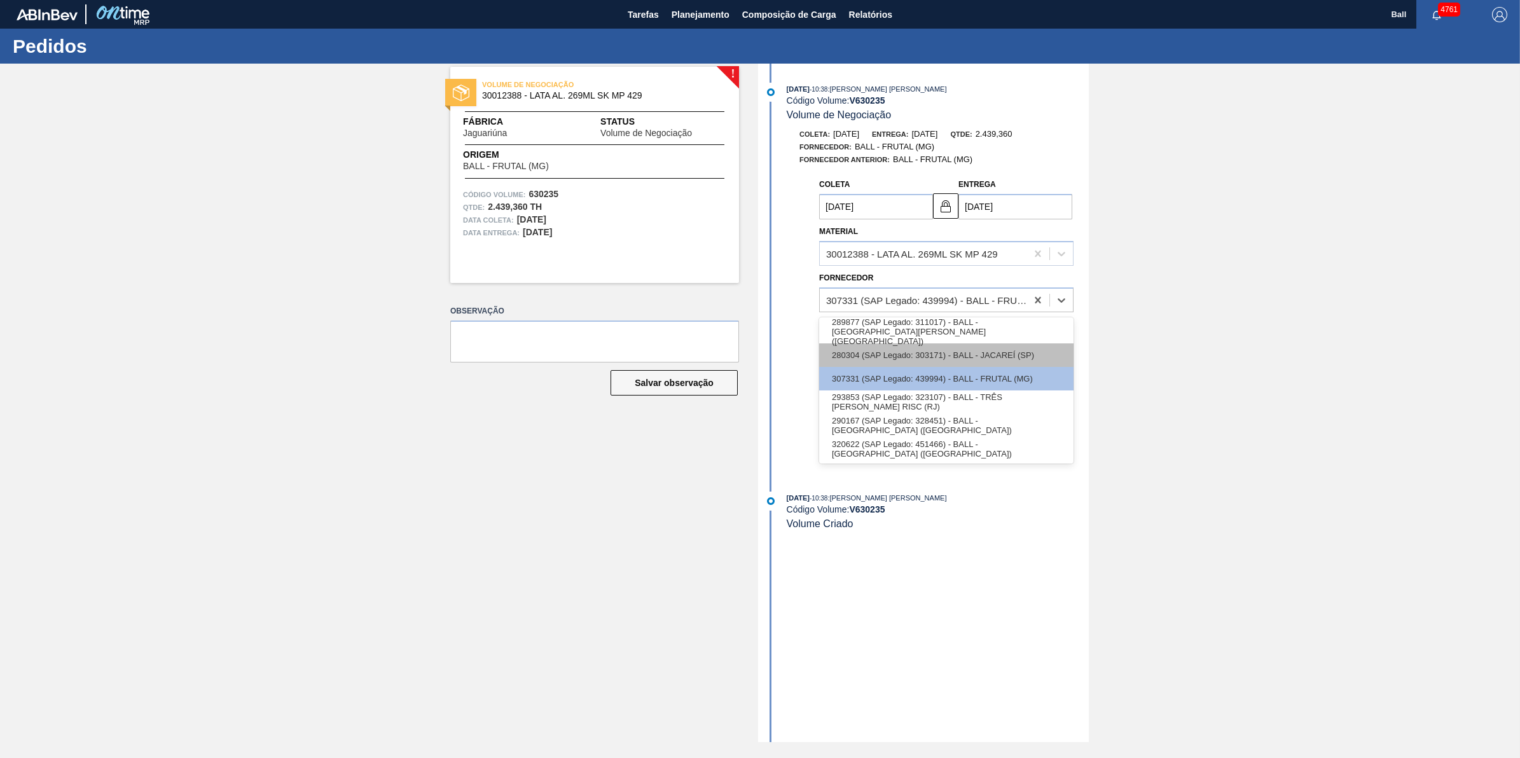
click at [995, 360] on div "280304 (SAP Legado: 303171) - BALL - JACAREÍ (SP)" at bounding box center [946, 355] width 254 height 24
type input "[DATE]"
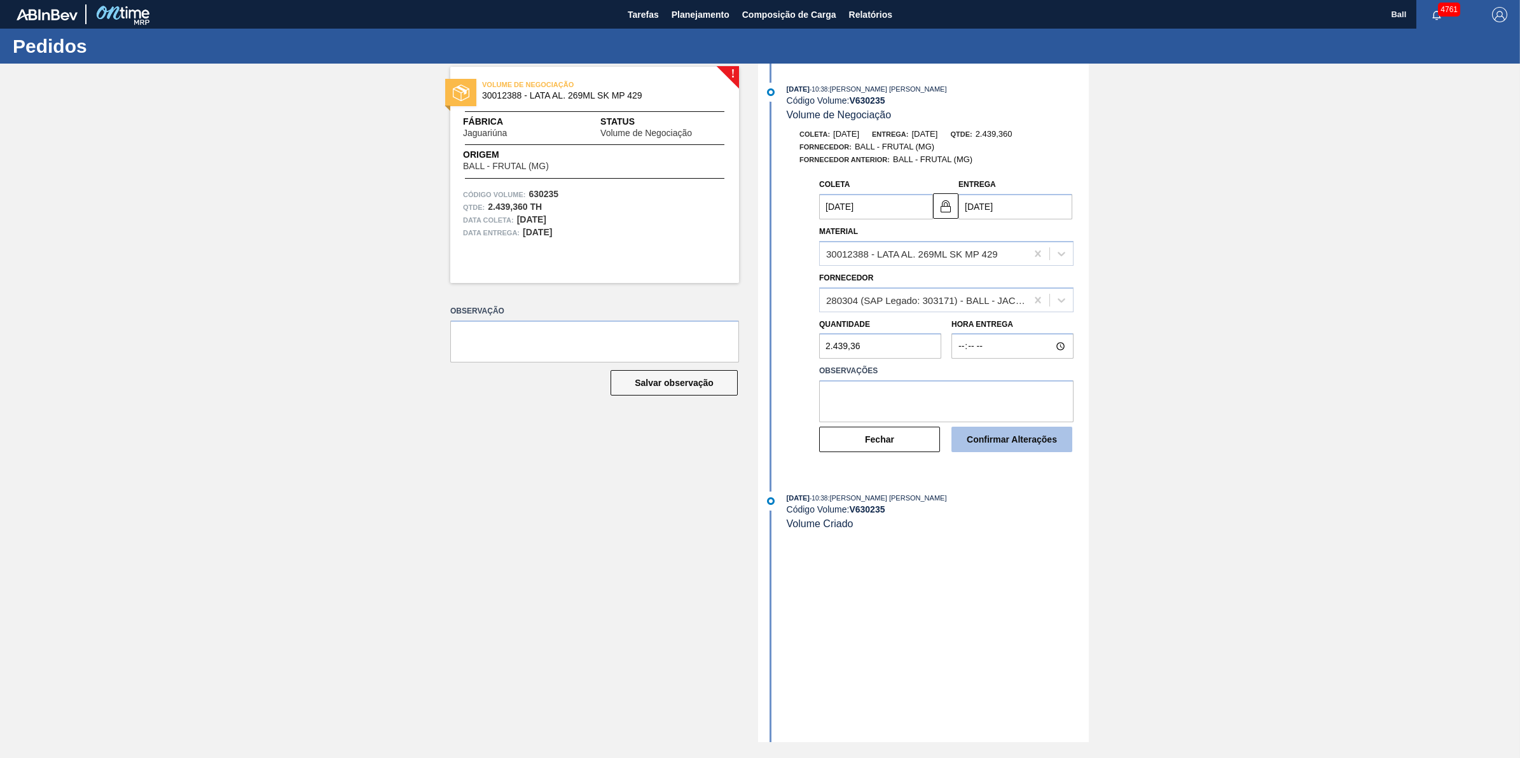
click at [1038, 446] on button "Confirmar Alterações" at bounding box center [1011, 439] width 121 height 25
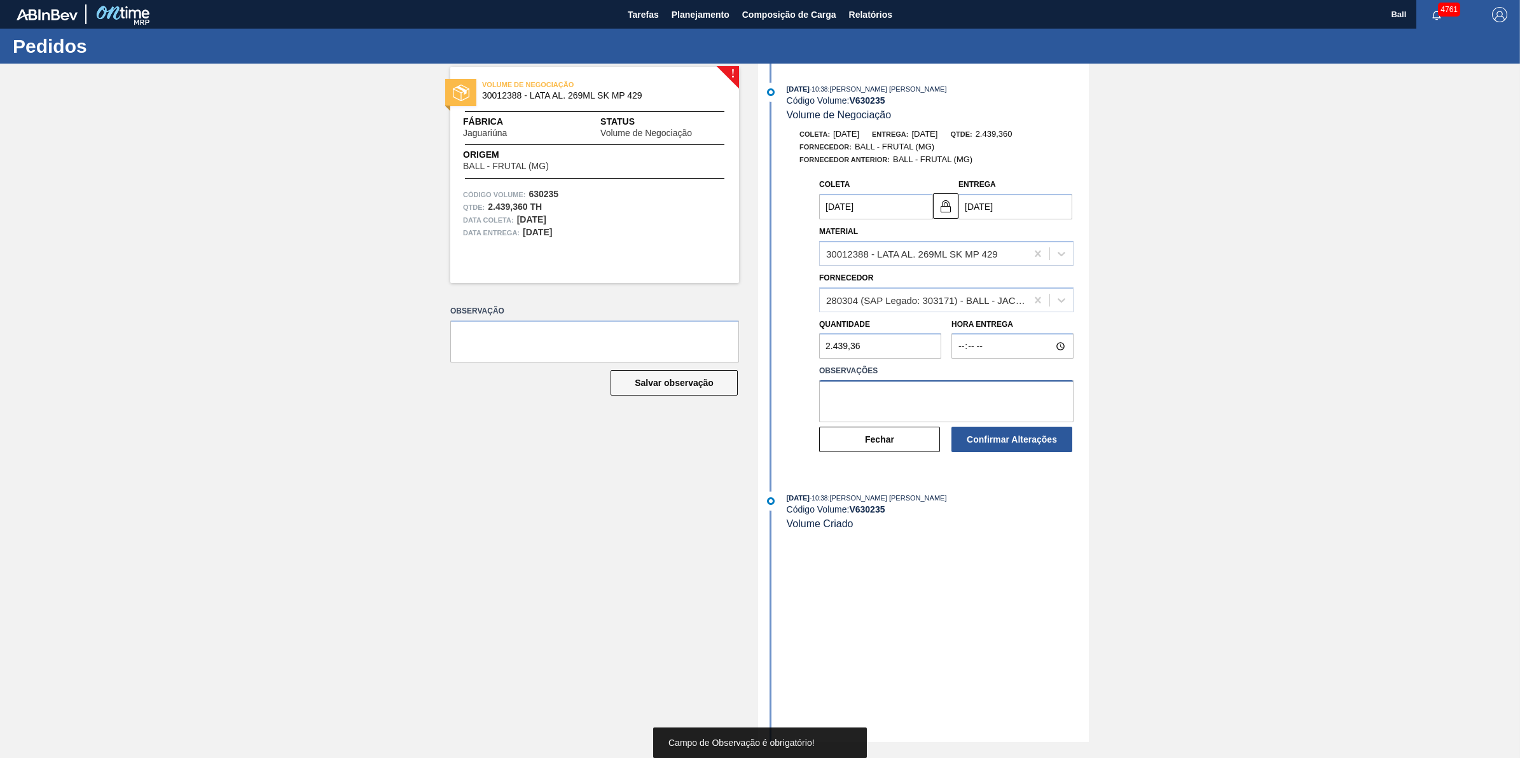
click at [1000, 392] on textarea at bounding box center [946, 401] width 254 height 42
click at [1000, 392] on textarea "ORIGEM BALL" at bounding box center [946, 401] width 254 height 42
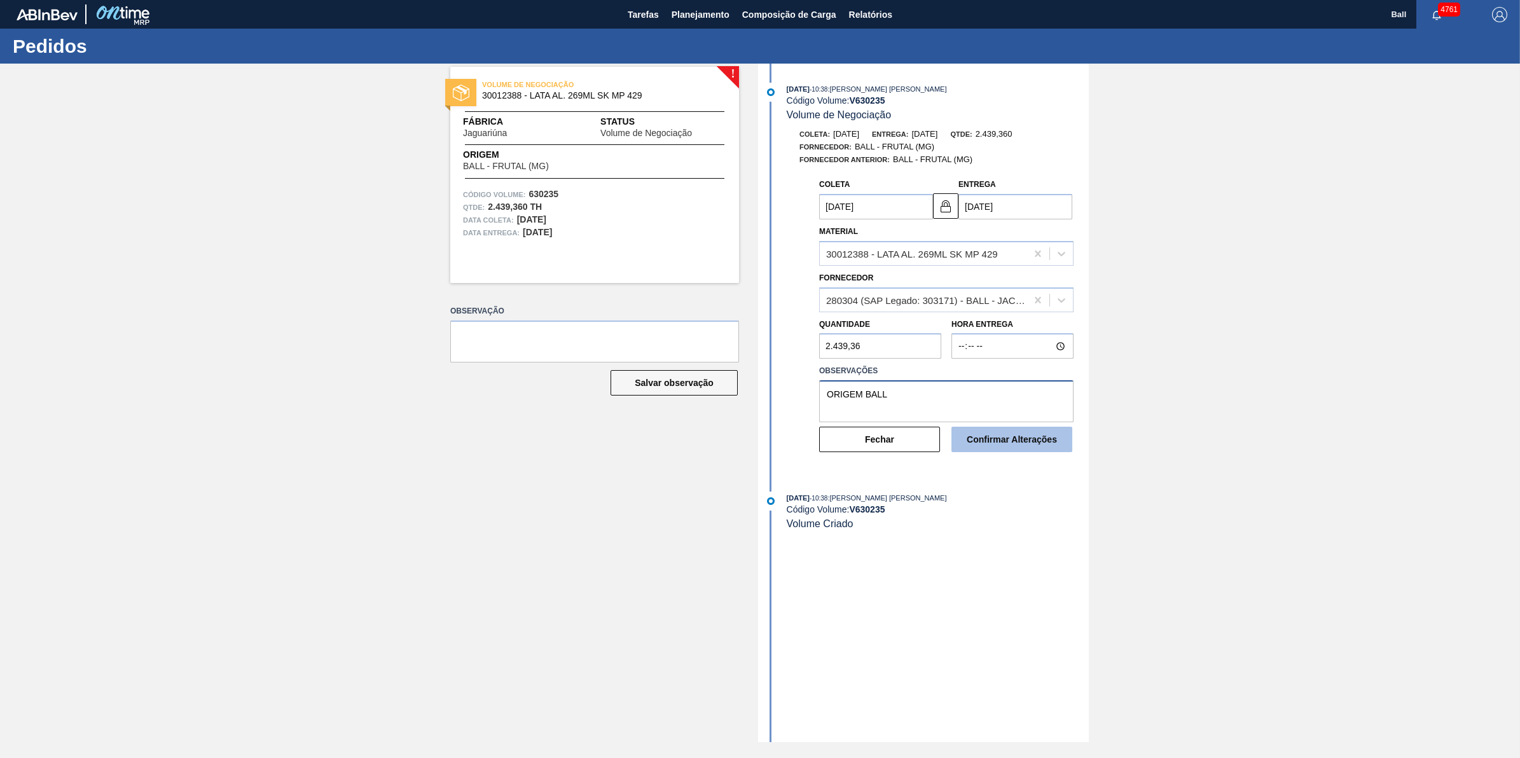
type textarea "ORIGEM BALL"
click at [1018, 444] on button "Confirmar Alterações" at bounding box center [1011, 439] width 121 height 25
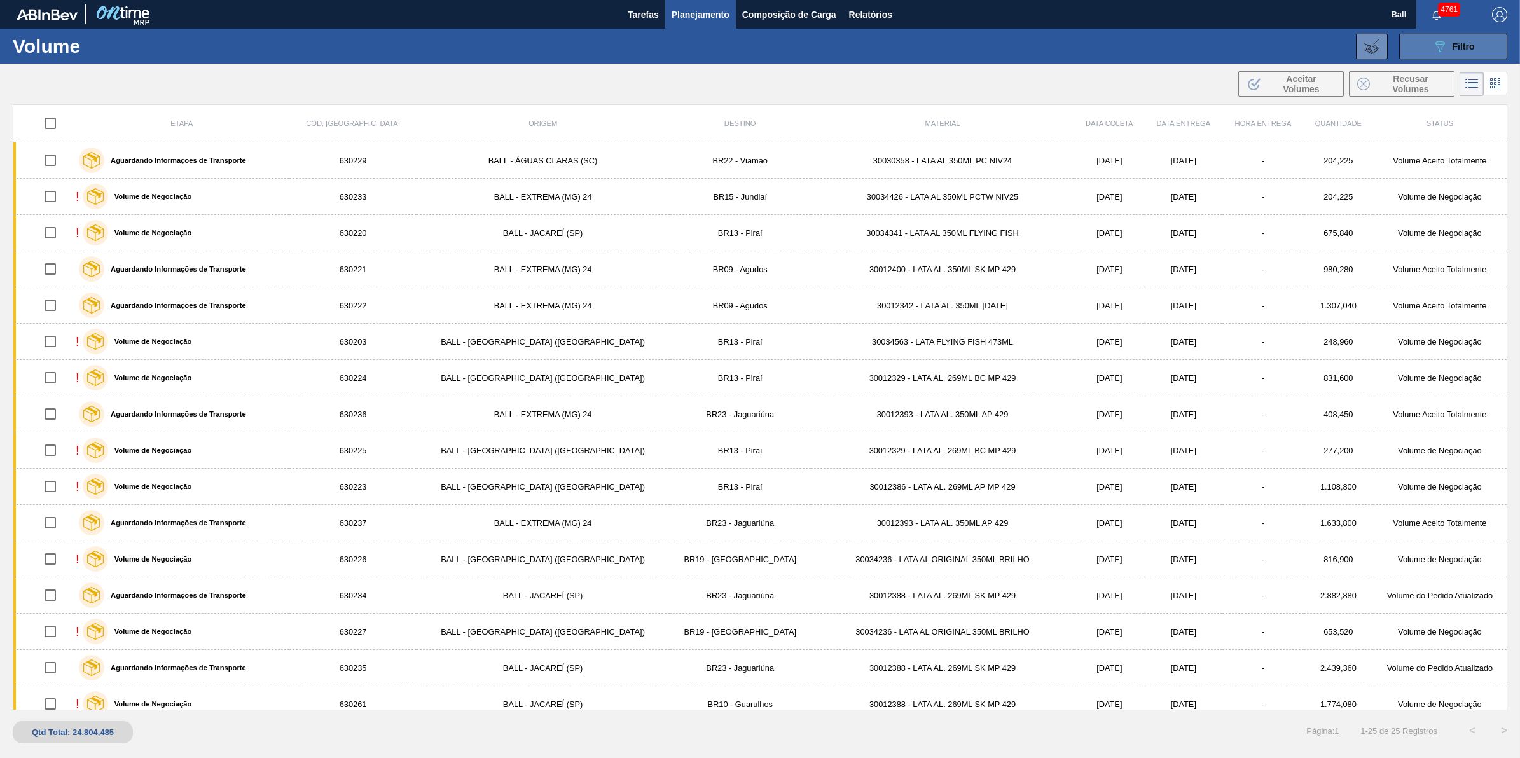
click at [1472, 40] on div "089F7B8B-B2A5-4AFE-B5C0-19BA573D28AC Filtro" at bounding box center [1453, 46] width 43 height 15
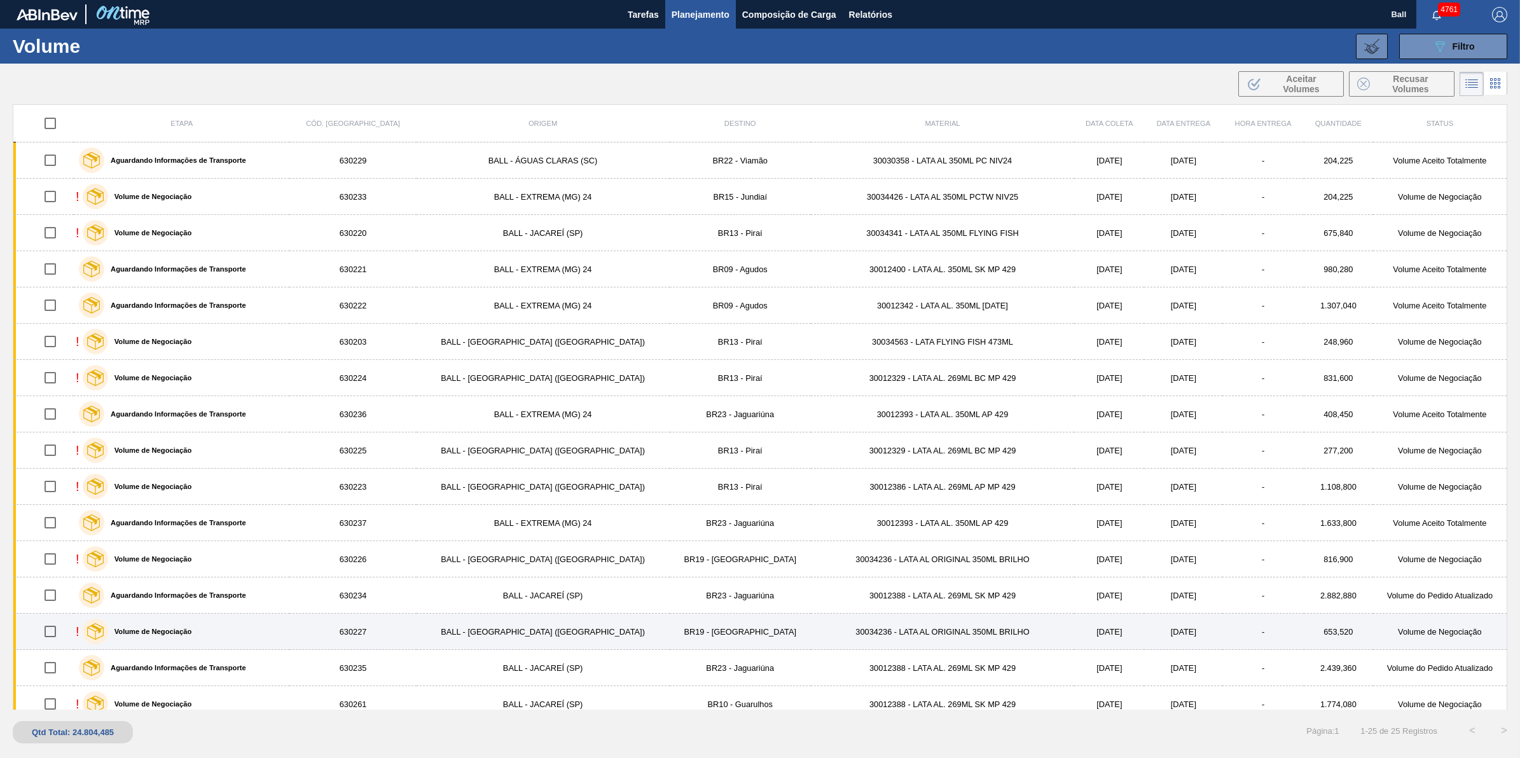
click at [280, 628] on div "! Volume de Negociação" at bounding box center [182, 632] width 212 height 32
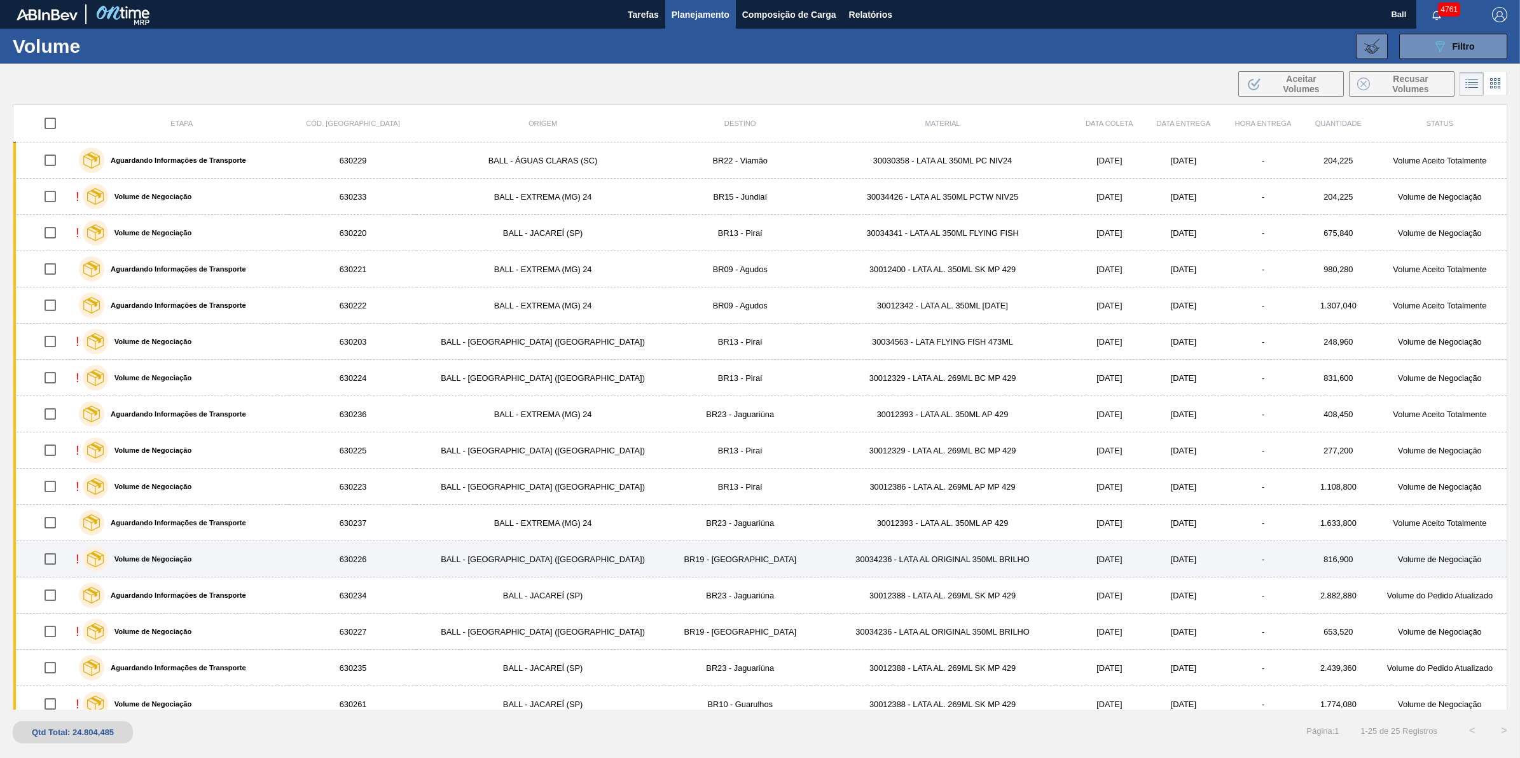
click at [214, 555] on div "! Volume de Negociação" at bounding box center [182, 559] width 212 height 32
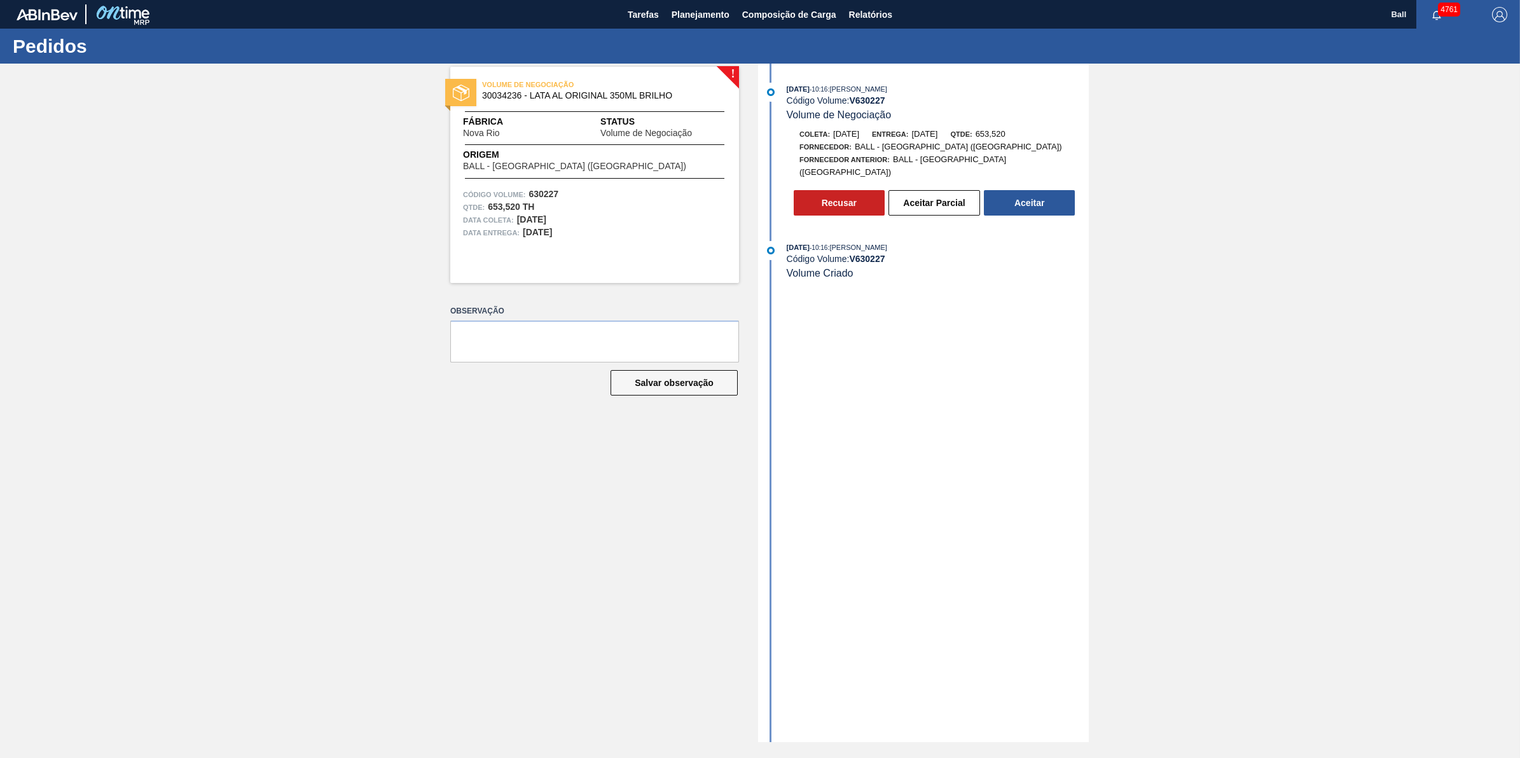
click at [1365, 485] on div "! VOLUME DE NEGOCIAÇÃO 30034236 - LATA AL ORIGINAL 350ML BRILHO Fábrica [GEOGRA…" at bounding box center [760, 403] width 1520 height 679
click at [1105, 412] on div "! VOLUME DE NEGOCIAÇÃO 30034236 - LATA AL ORIGINAL 350ML BRILHO Fábrica [GEOGRA…" at bounding box center [760, 403] width 1520 height 679
click at [1058, 192] on button "Aceitar" at bounding box center [1029, 202] width 91 height 25
drag, startPoint x: 1105, startPoint y: 516, endPoint x: 927, endPoint y: 490, distance: 179.3
click at [887, 294] on div "14/10/2025 - 10:16 : IGOR FERREIRA MOURA Código Volume: V 630226 Volume de Nego…" at bounding box center [925, 403] width 328 height 679
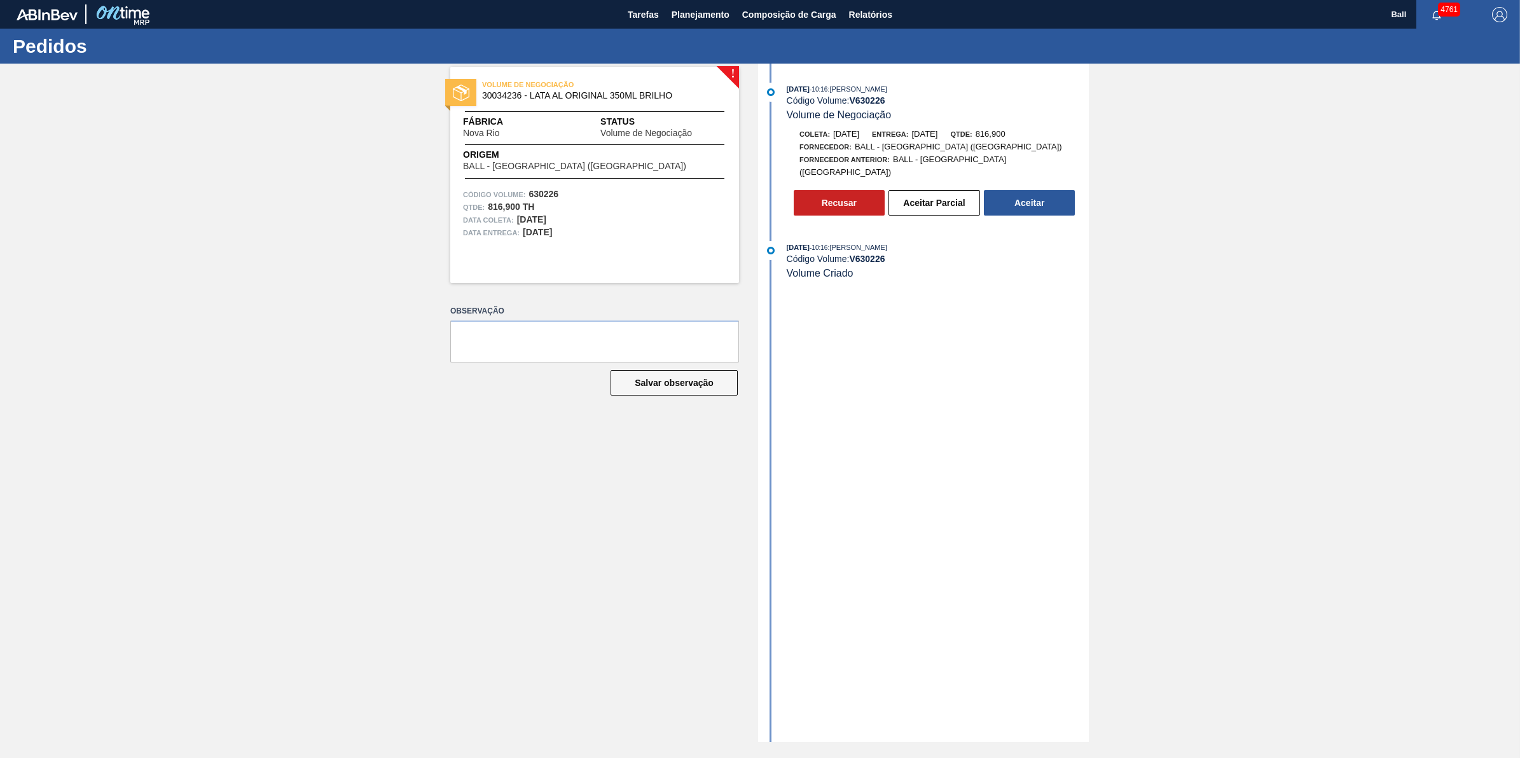
click at [987, 281] on div "14/10/2025 - 10:16 : IGOR FERREIRA MOURA Código Volume: V 630226 Volume Criado" at bounding box center [925, 267] width 328 height 52
click at [1053, 195] on button "Aceitar" at bounding box center [1029, 202] width 91 height 25
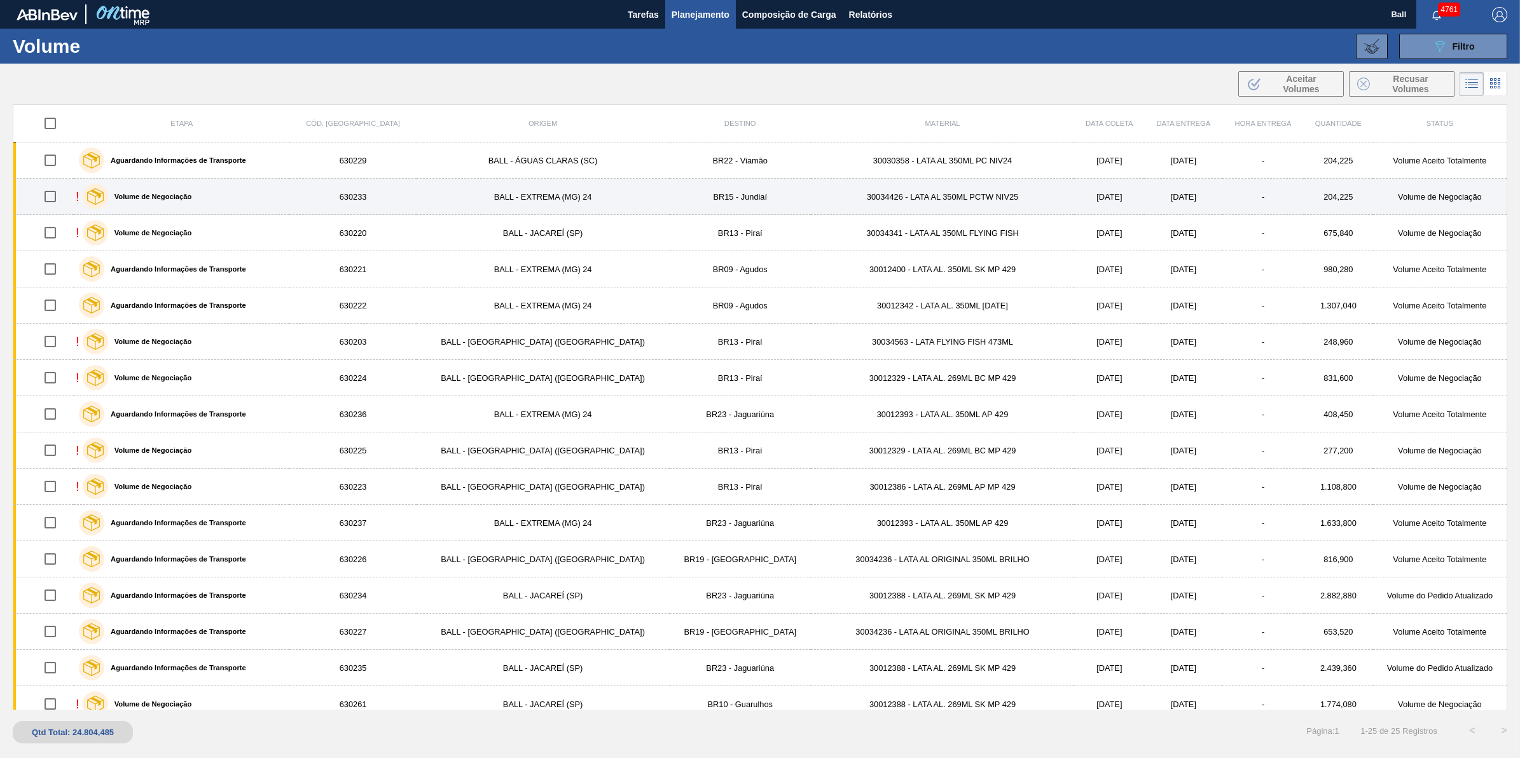
click at [54, 198] on input "checkbox" at bounding box center [50, 196] width 27 height 27
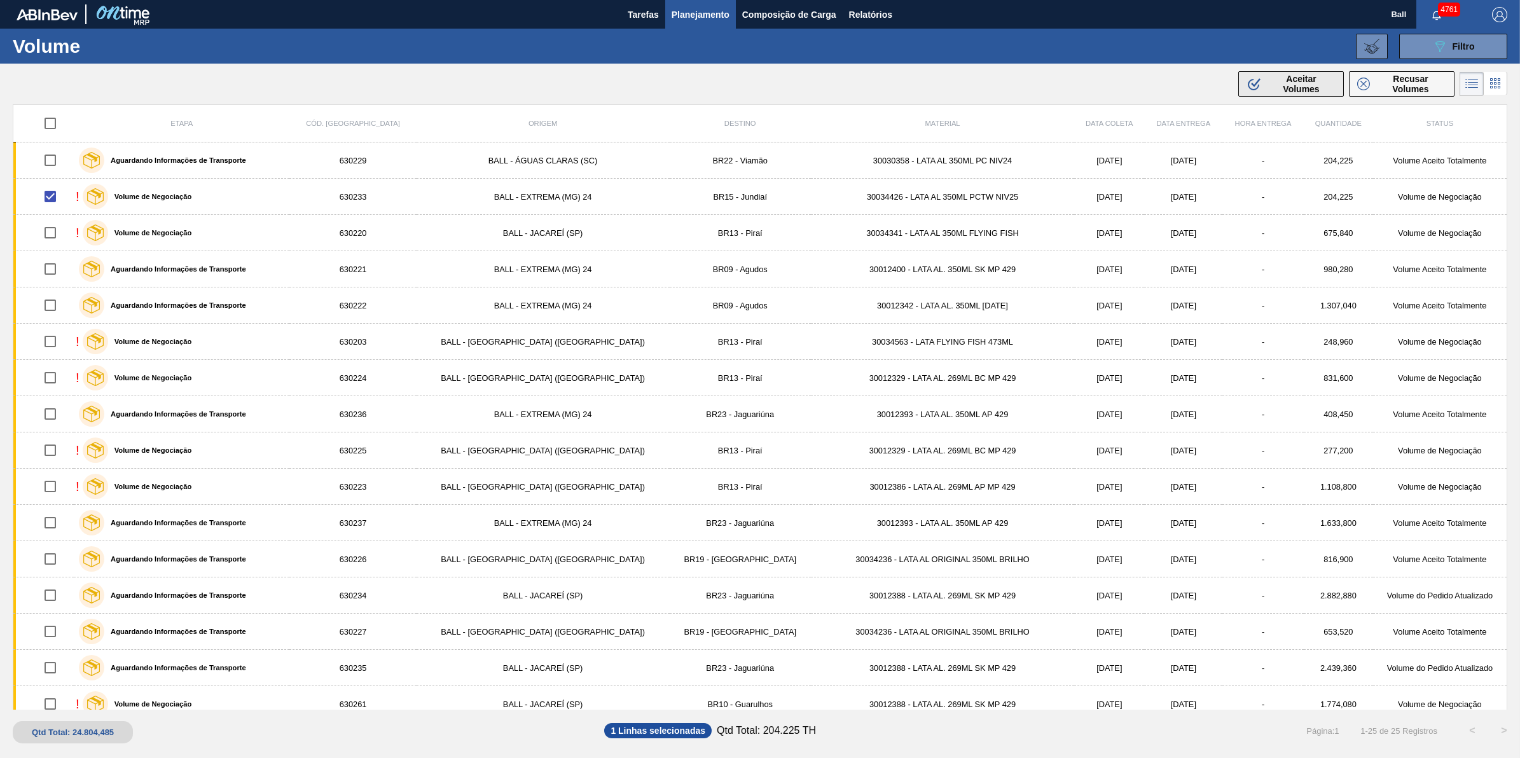
drag, startPoint x: 1285, startPoint y: 85, endPoint x: 1276, endPoint y: 78, distance: 10.9
click at [1276, 78] on span "Aceitar Volumes" at bounding box center [1301, 84] width 69 height 20
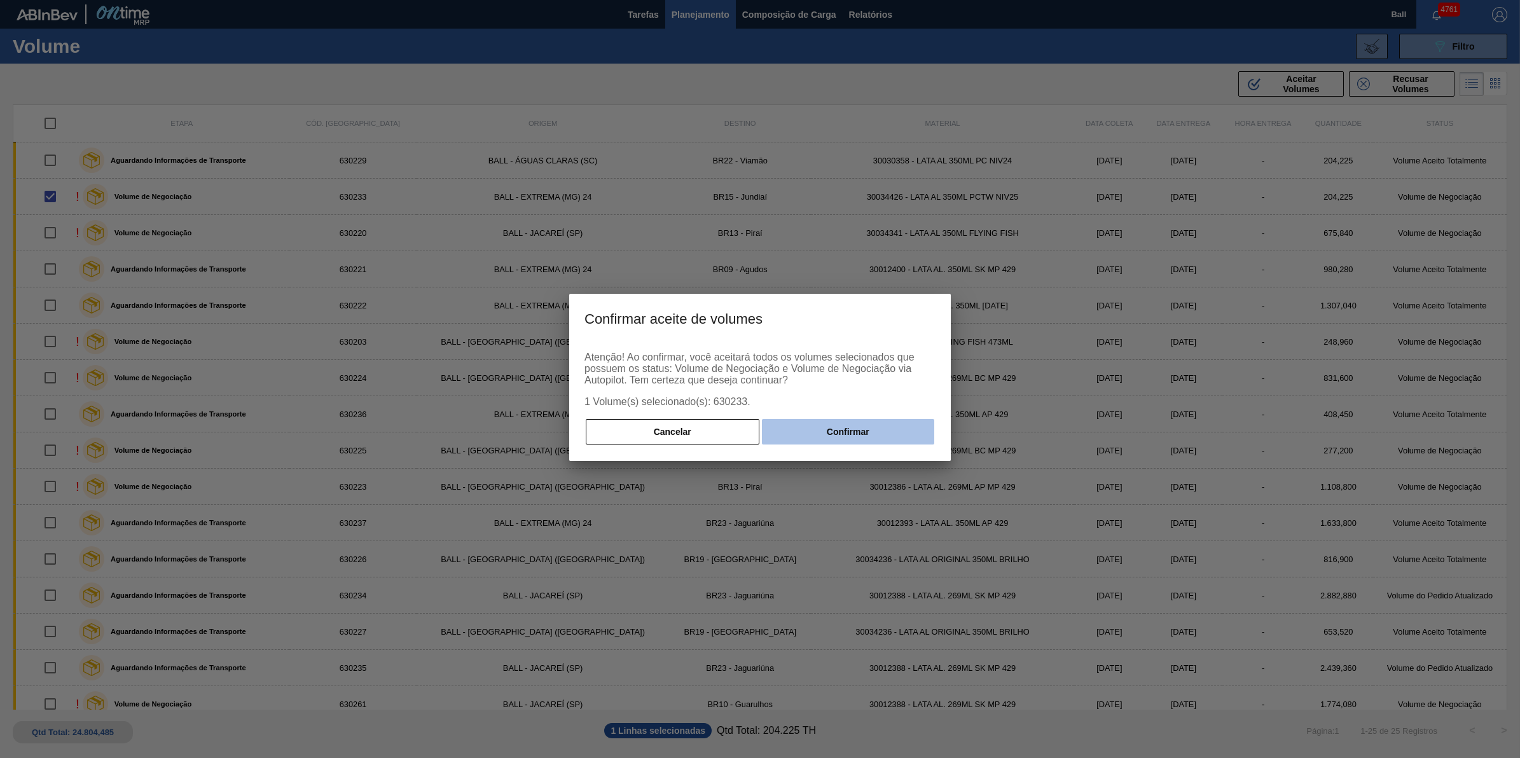
click at [885, 430] on button "Confirmar" at bounding box center [848, 431] width 172 height 25
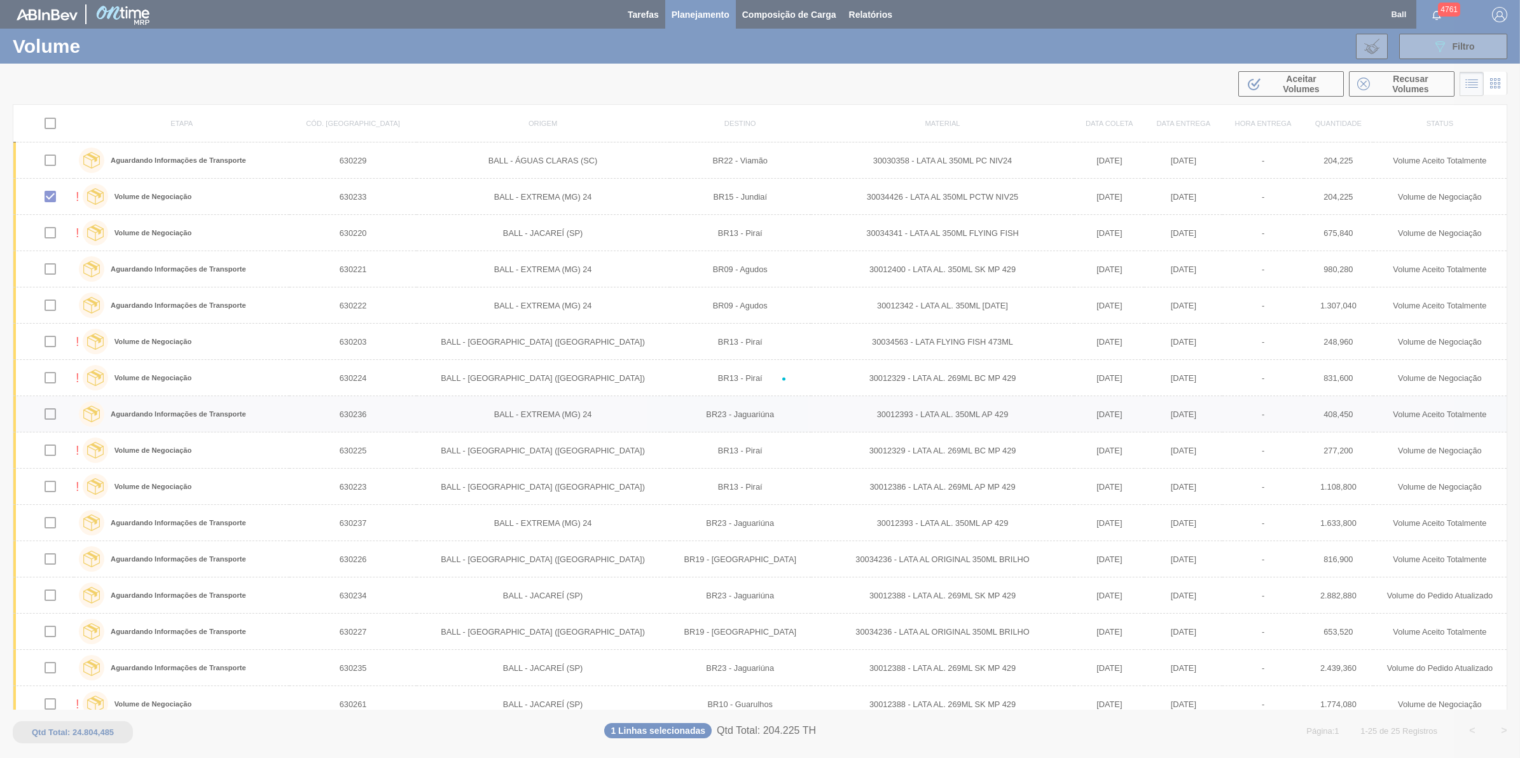
checkbox input "false"
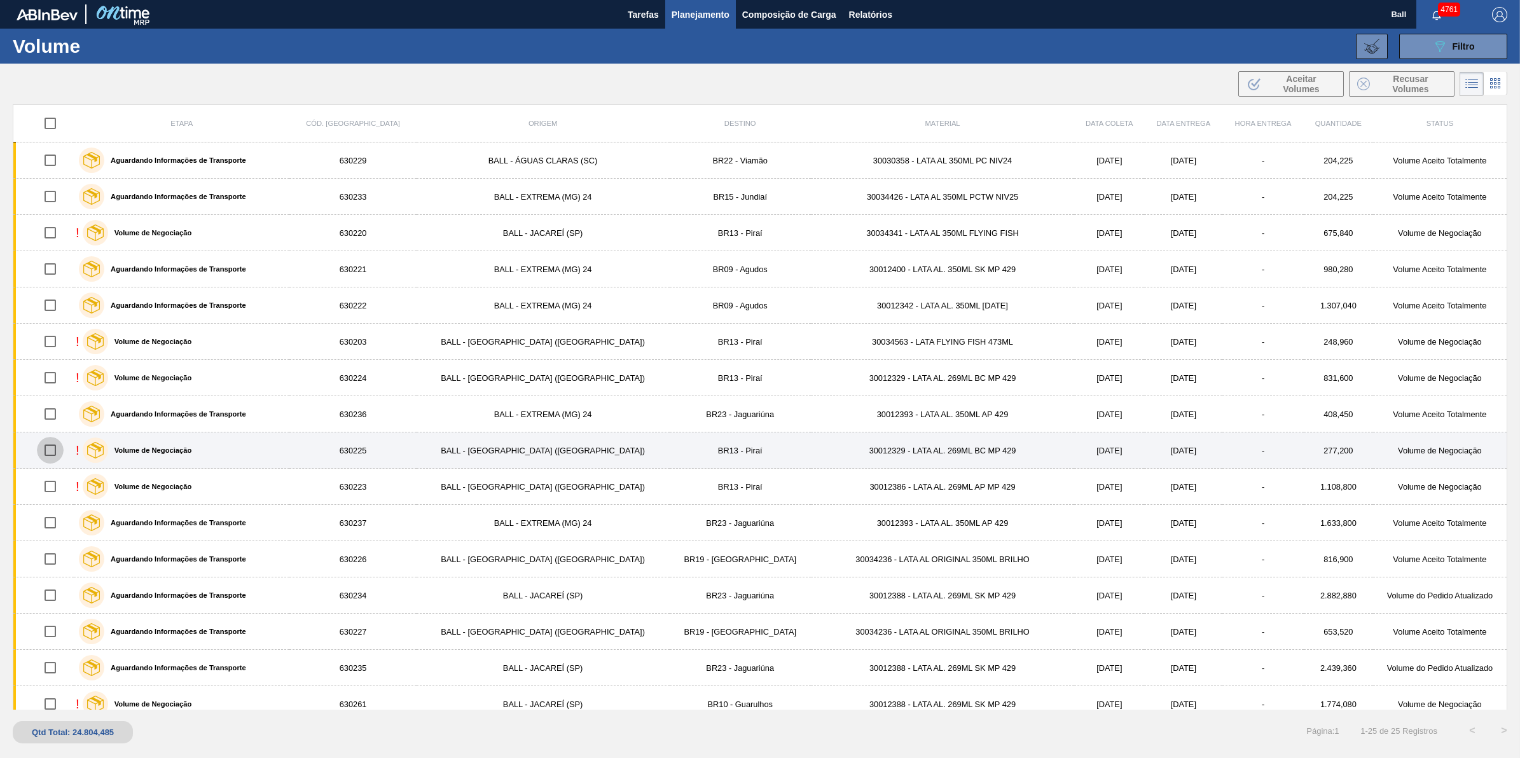
click at [55, 460] on input "checkbox" at bounding box center [50, 450] width 27 height 27
checkbox input "true"
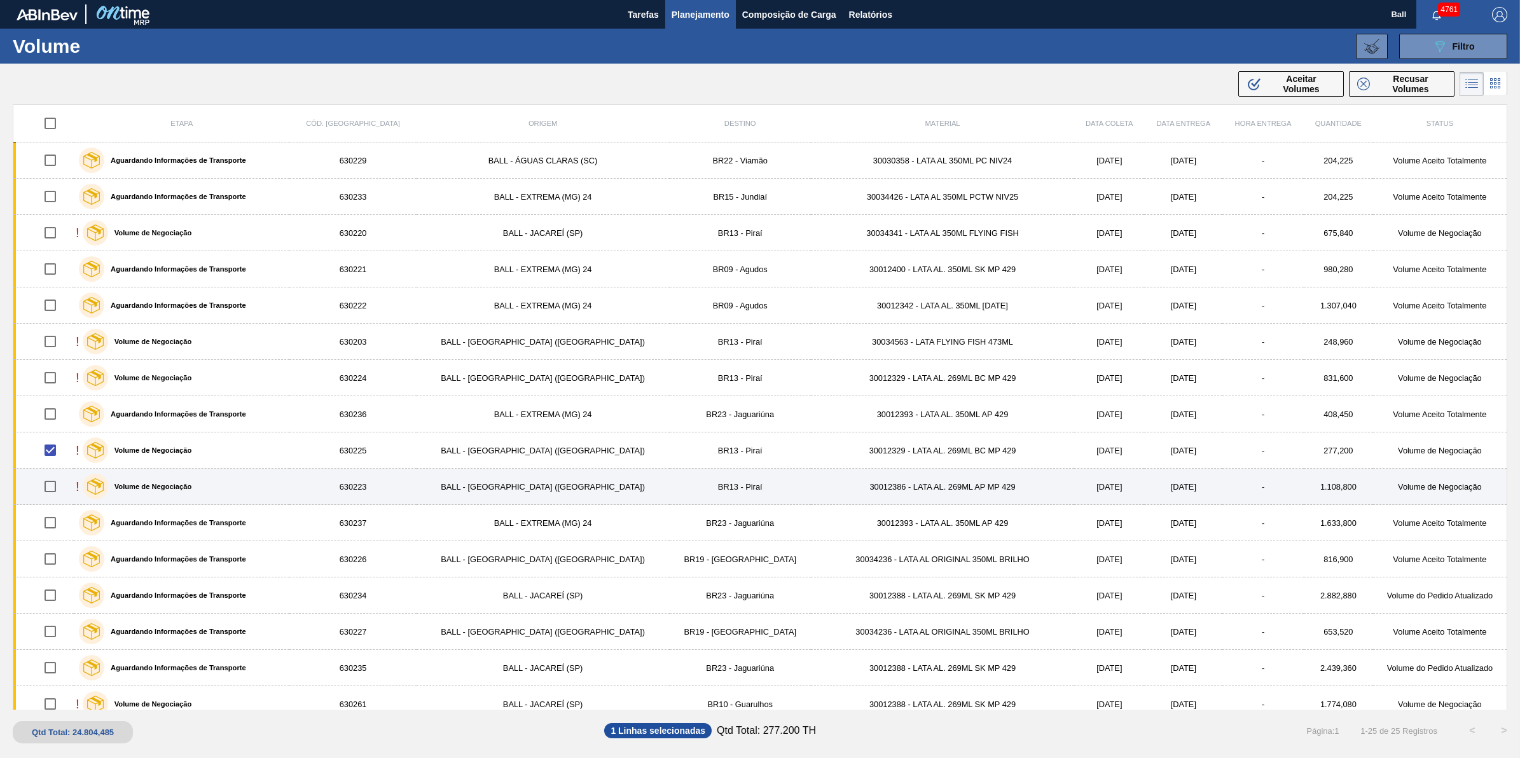
click at [52, 482] on input "checkbox" at bounding box center [50, 486] width 27 height 27
checkbox input "true"
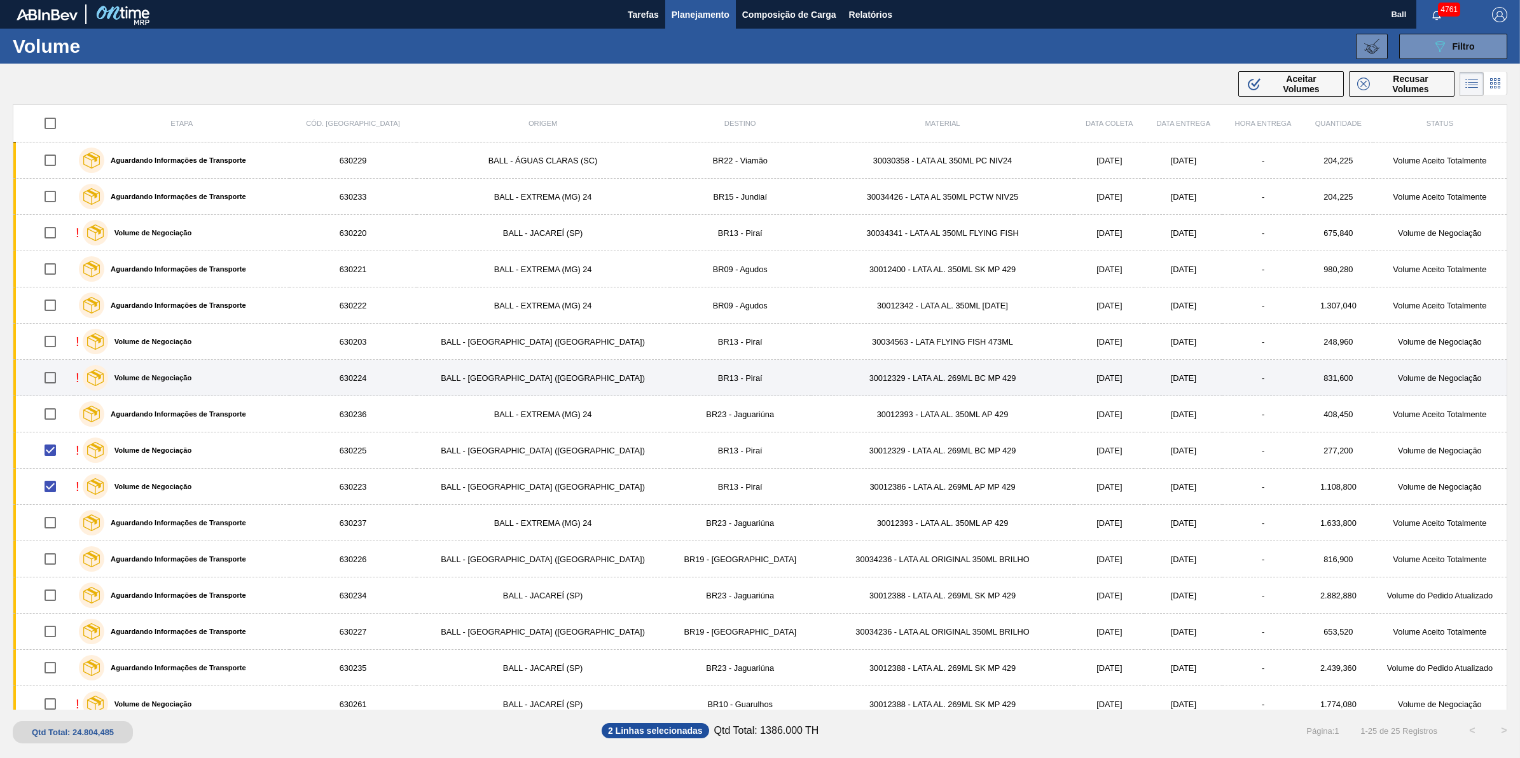
click at [60, 374] on input "checkbox" at bounding box center [50, 377] width 27 height 27
checkbox input "true"
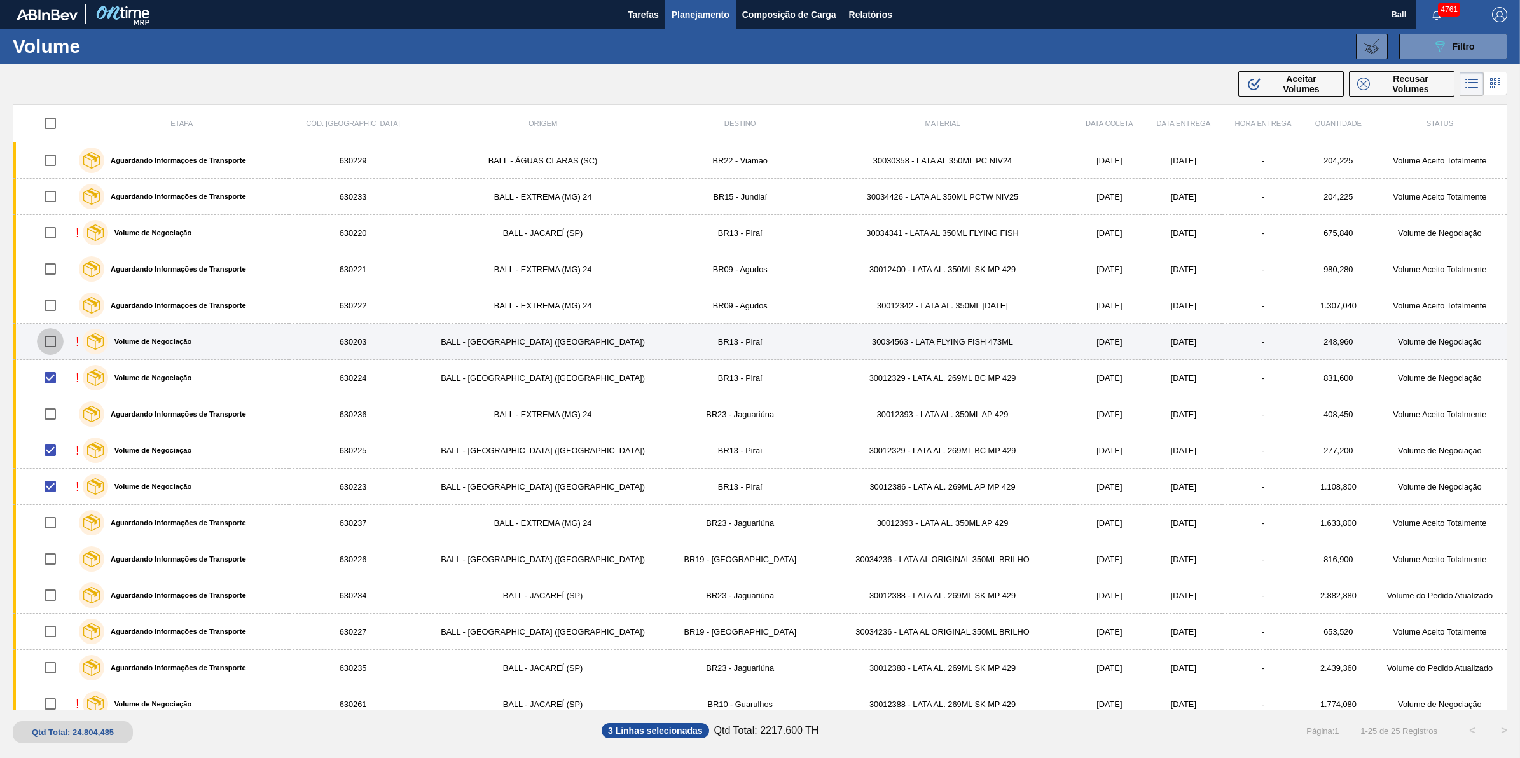
click at [52, 342] on input "checkbox" at bounding box center [50, 341] width 27 height 27
click at [52, 345] on input "checkbox" at bounding box center [50, 341] width 27 height 27
checkbox input "false"
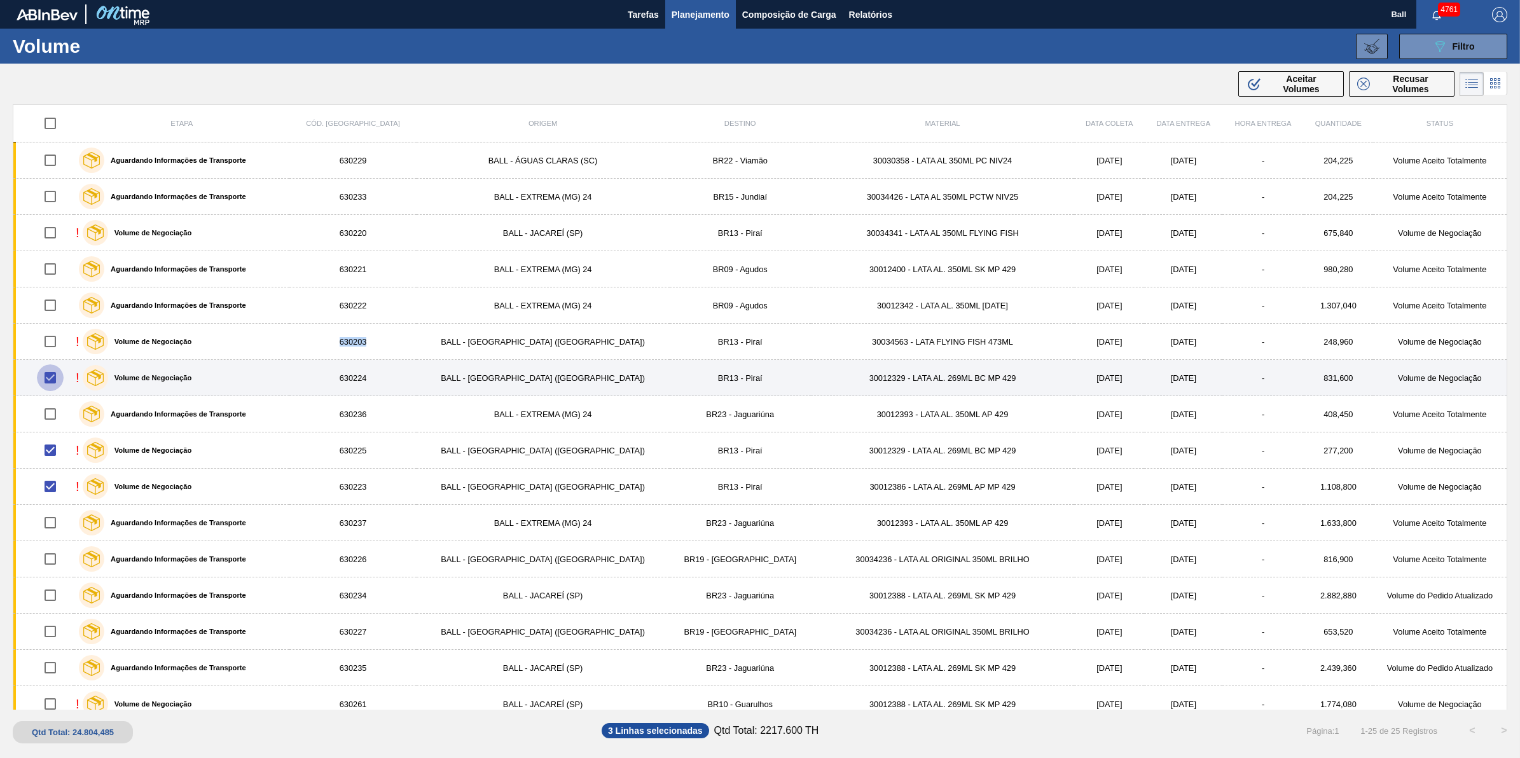
click at [58, 372] on input "checkbox" at bounding box center [50, 377] width 27 height 27
checkbox input "false"
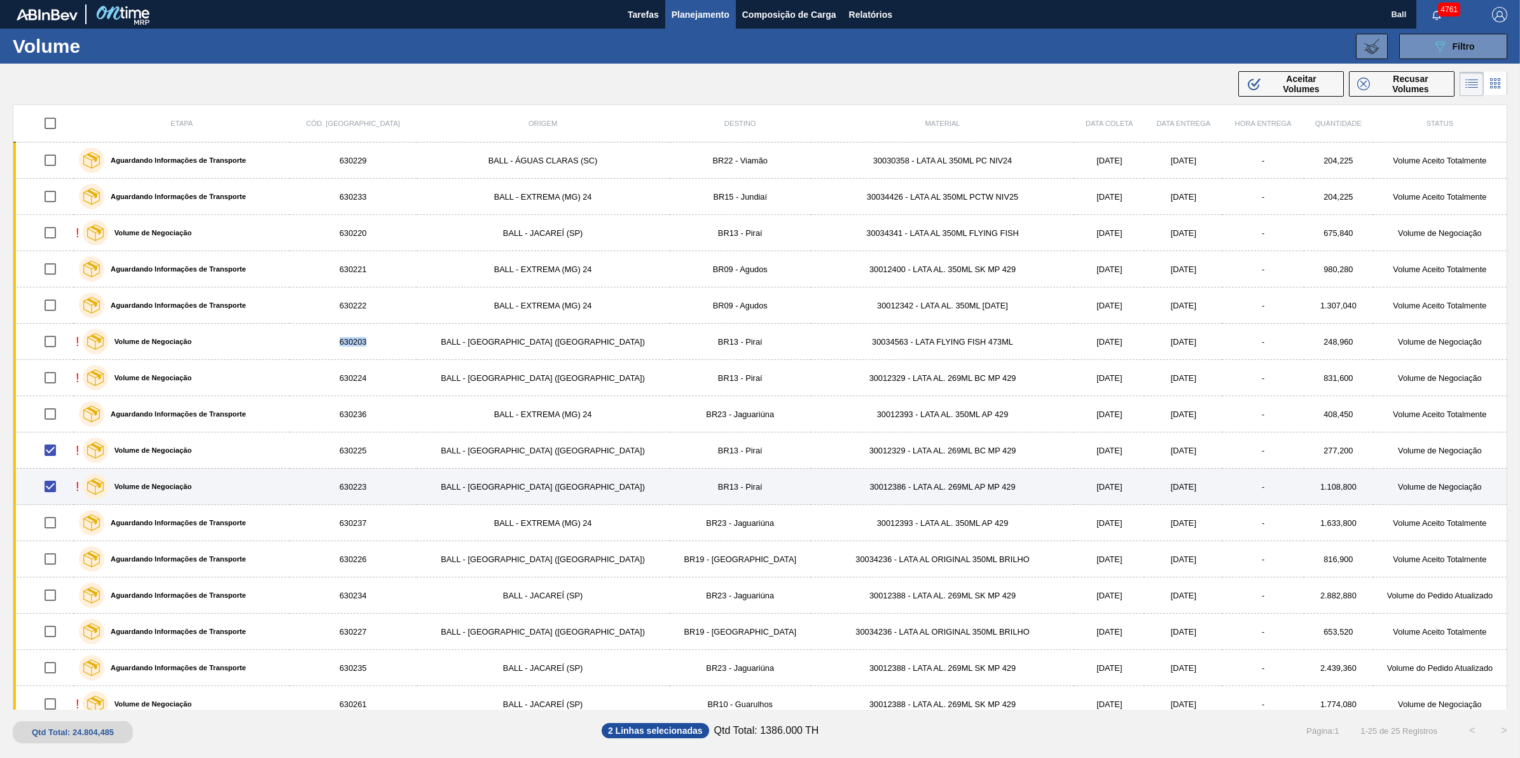
click at [59, 494] on input "checkbox" at bounding box center [50, 486] width 27 height 27
checkbox input "false"
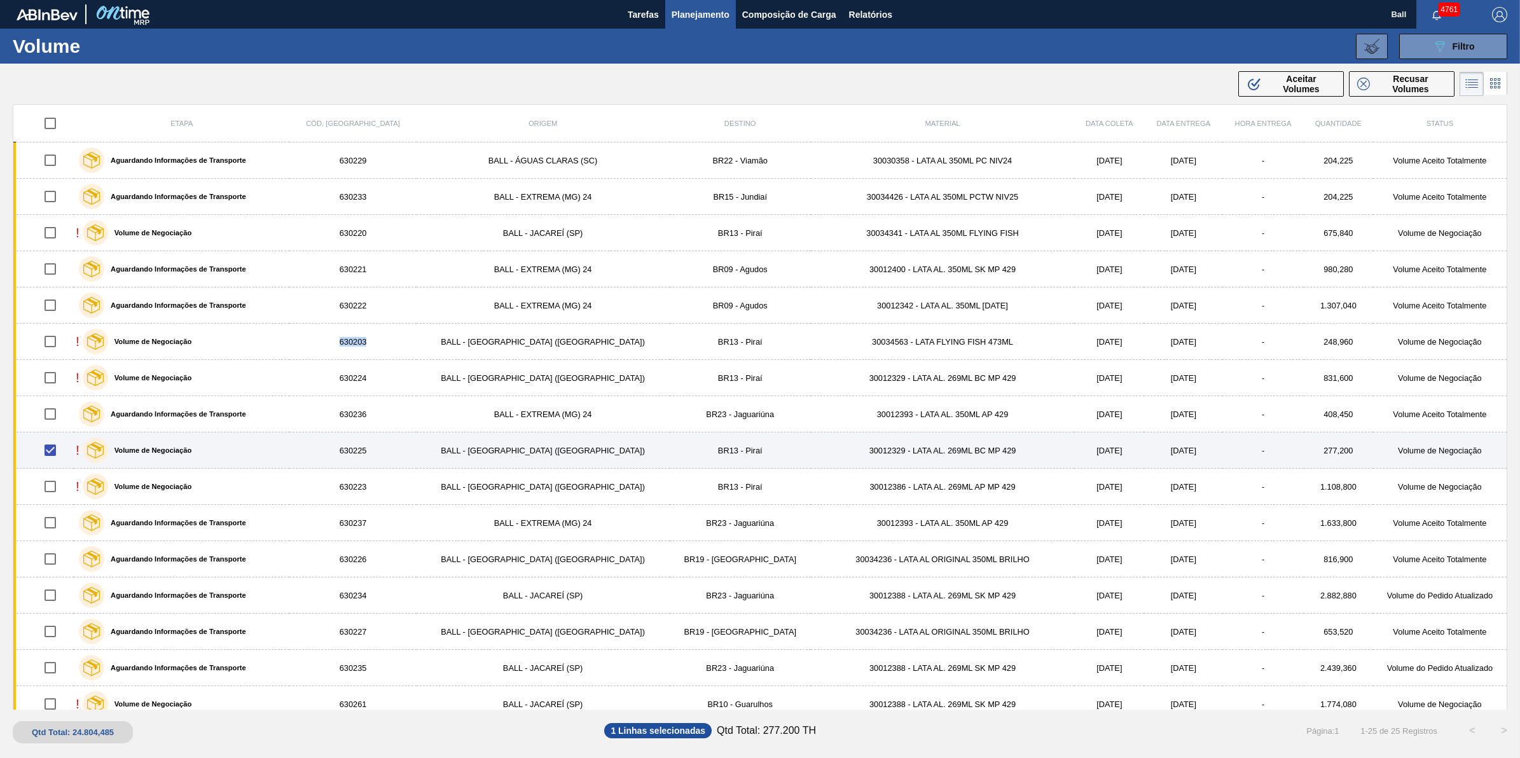
click at [56, 459] on input "checkbox" at bounding box center [50, 450] width 27 height 27
checkbox input "false"
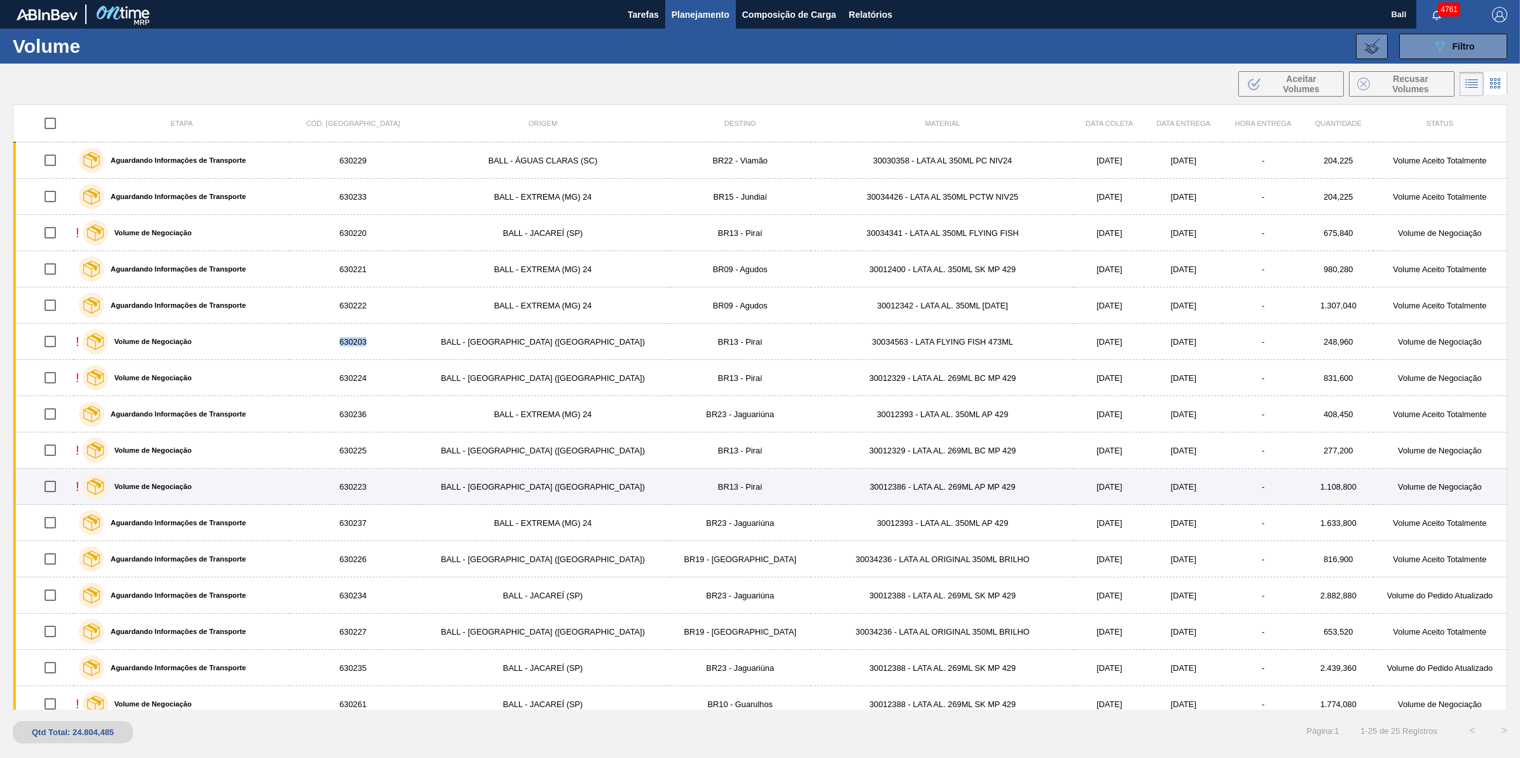
click at [48, 485] on input "checkbox" at bounding box center [50, 486] width 27 height 27
checkbox input "true"
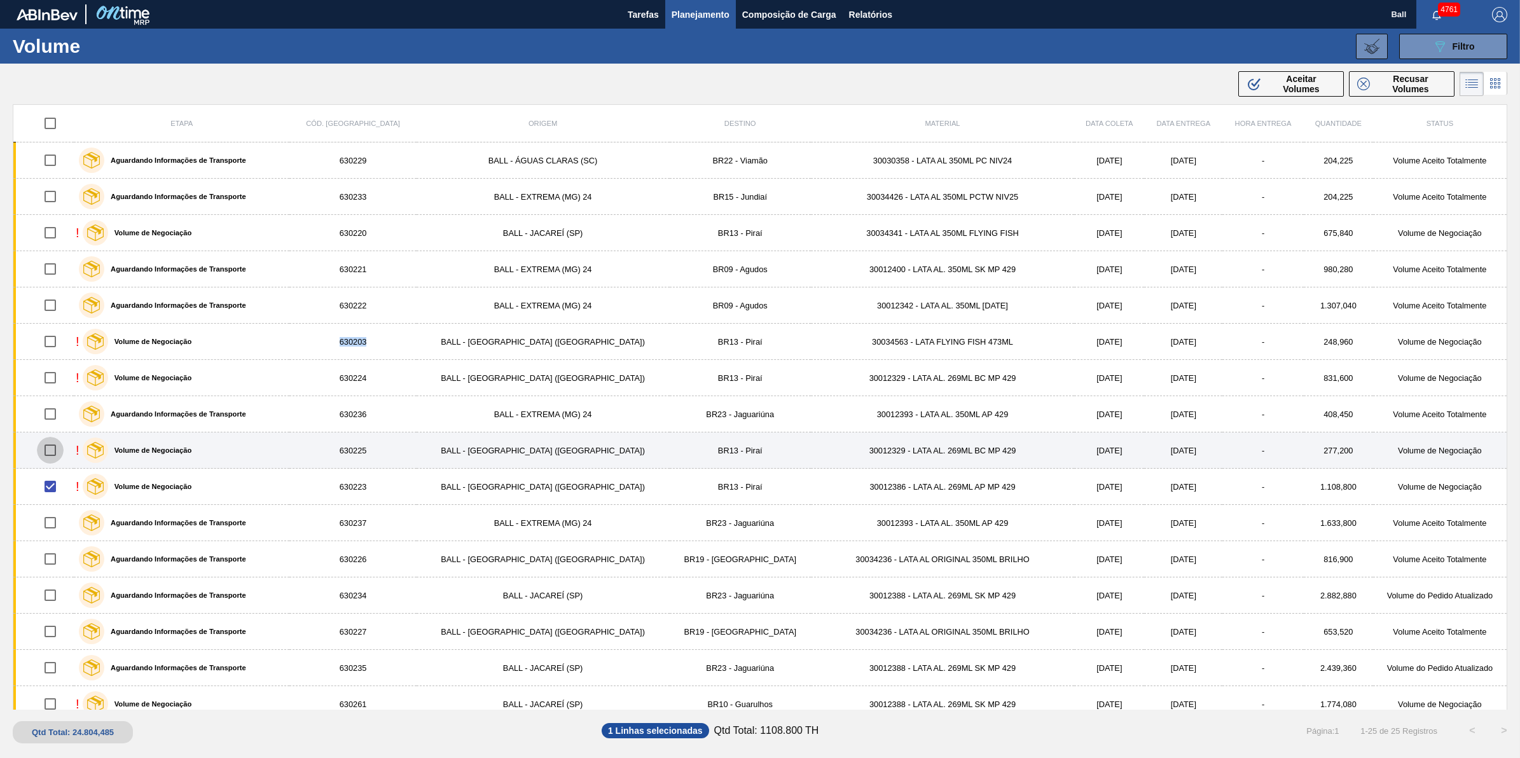
click at [51, 453] on input "checkbox" at bounding box center [50, 450] width 27 height 27
checkbox input "true"
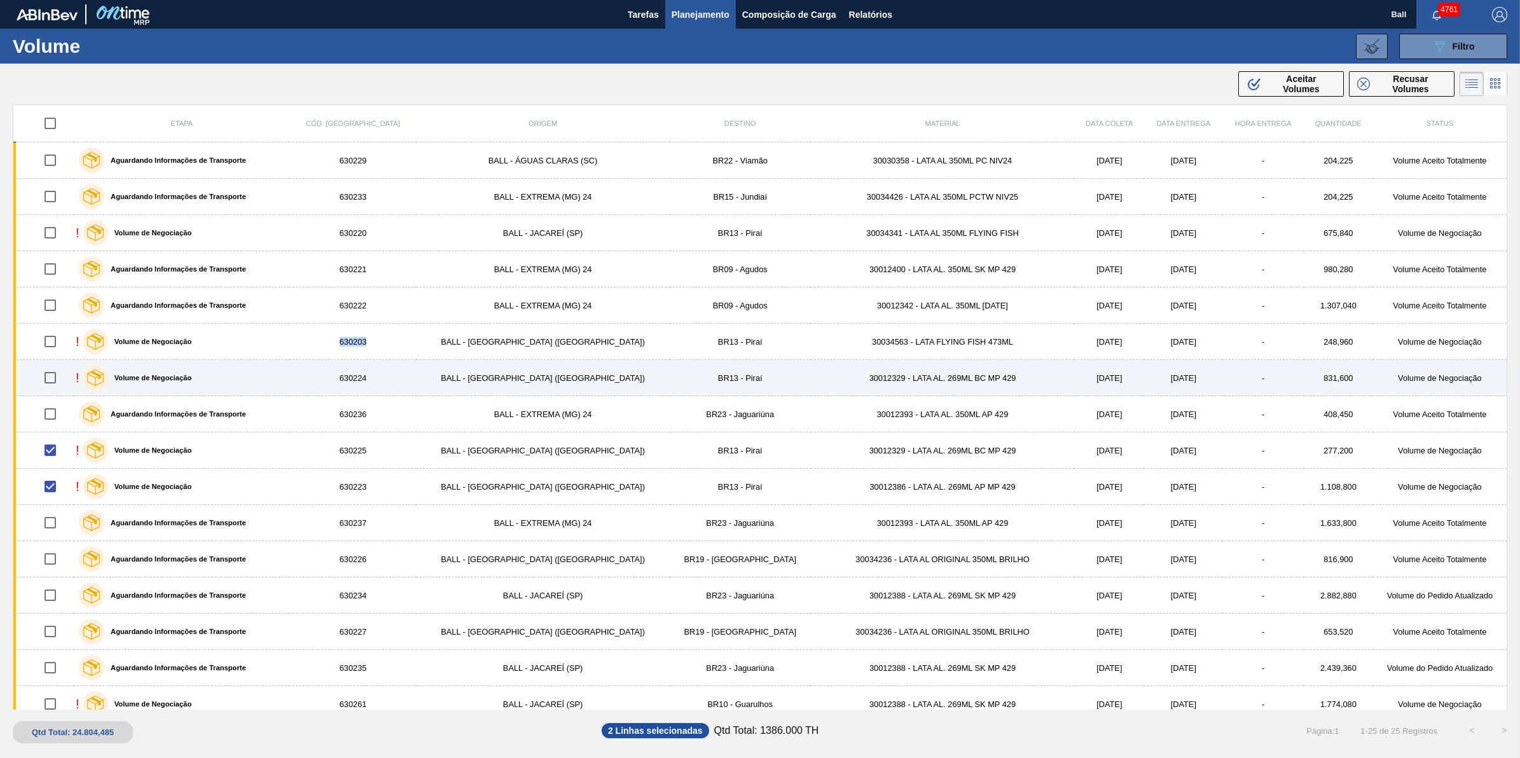
click at [54, 376] on input "checkbox" at bounding box center [50, 377] width 27 height 27
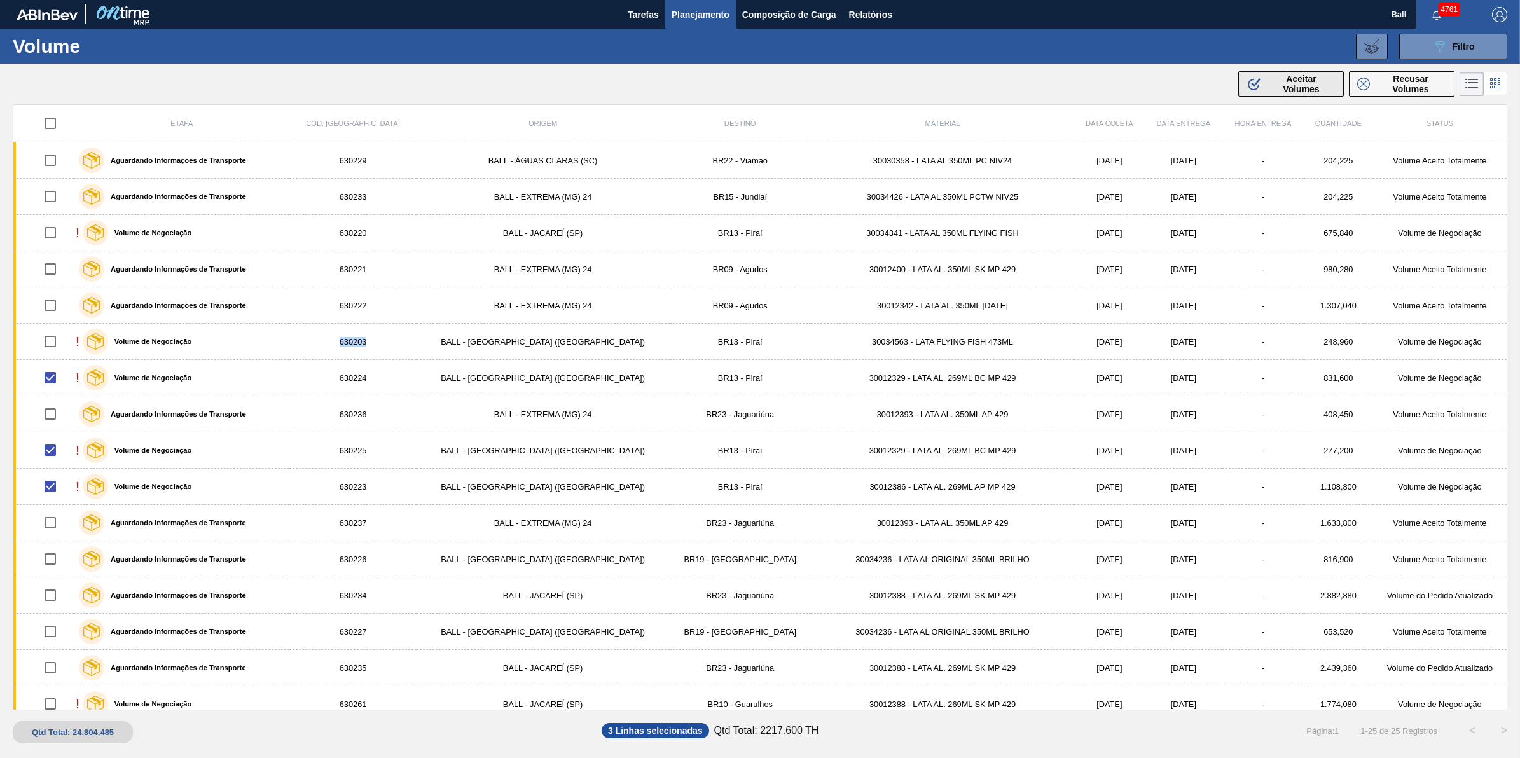
click at [1318, 96] on button ".b{fill:var(--color-action-default)} Aceitar Volumes" at bounding box center [1291, 83] width 106 height 25
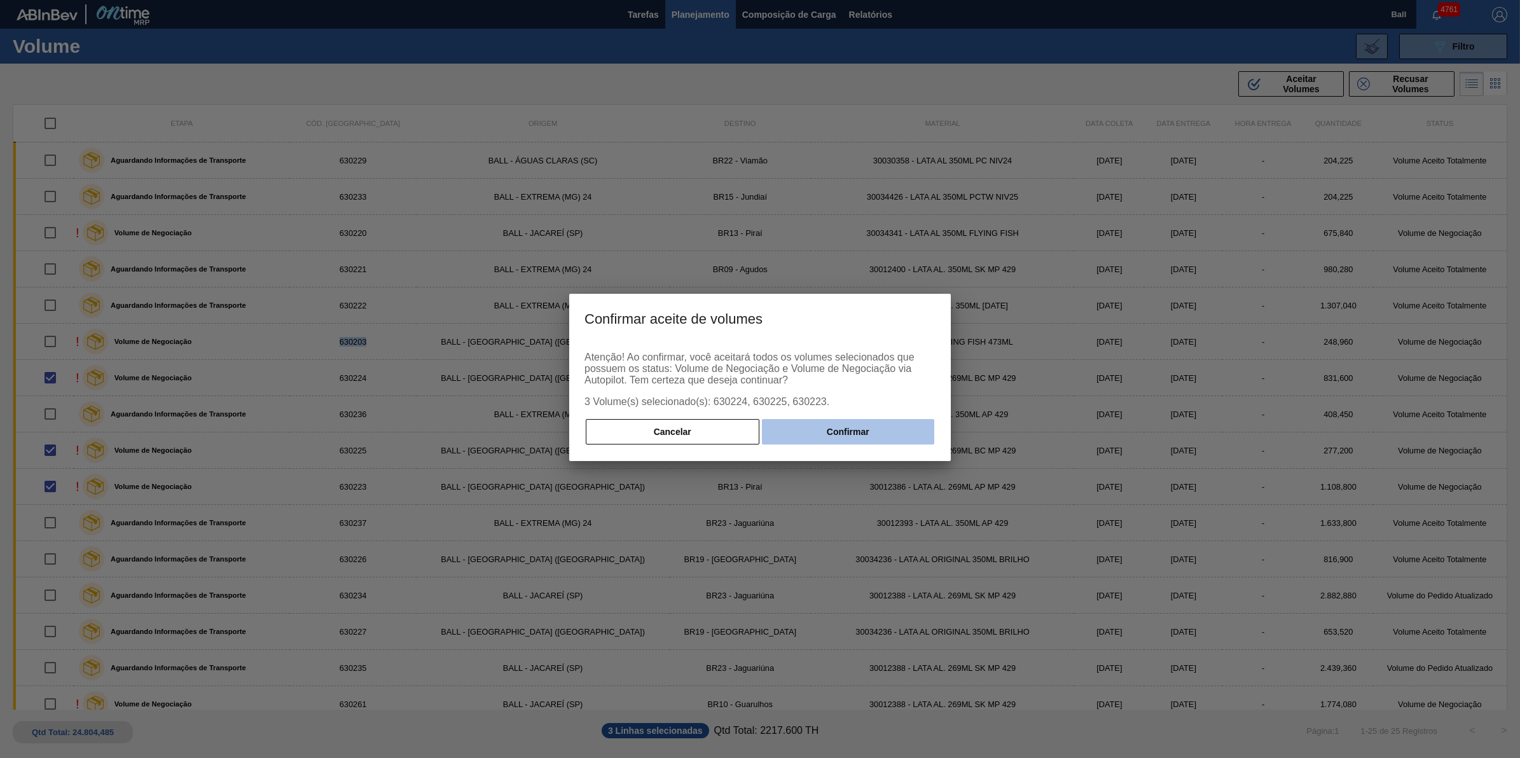
click at [897, 434] on button "Confirmar" at bounding box center [848, 431] width 172 height 25
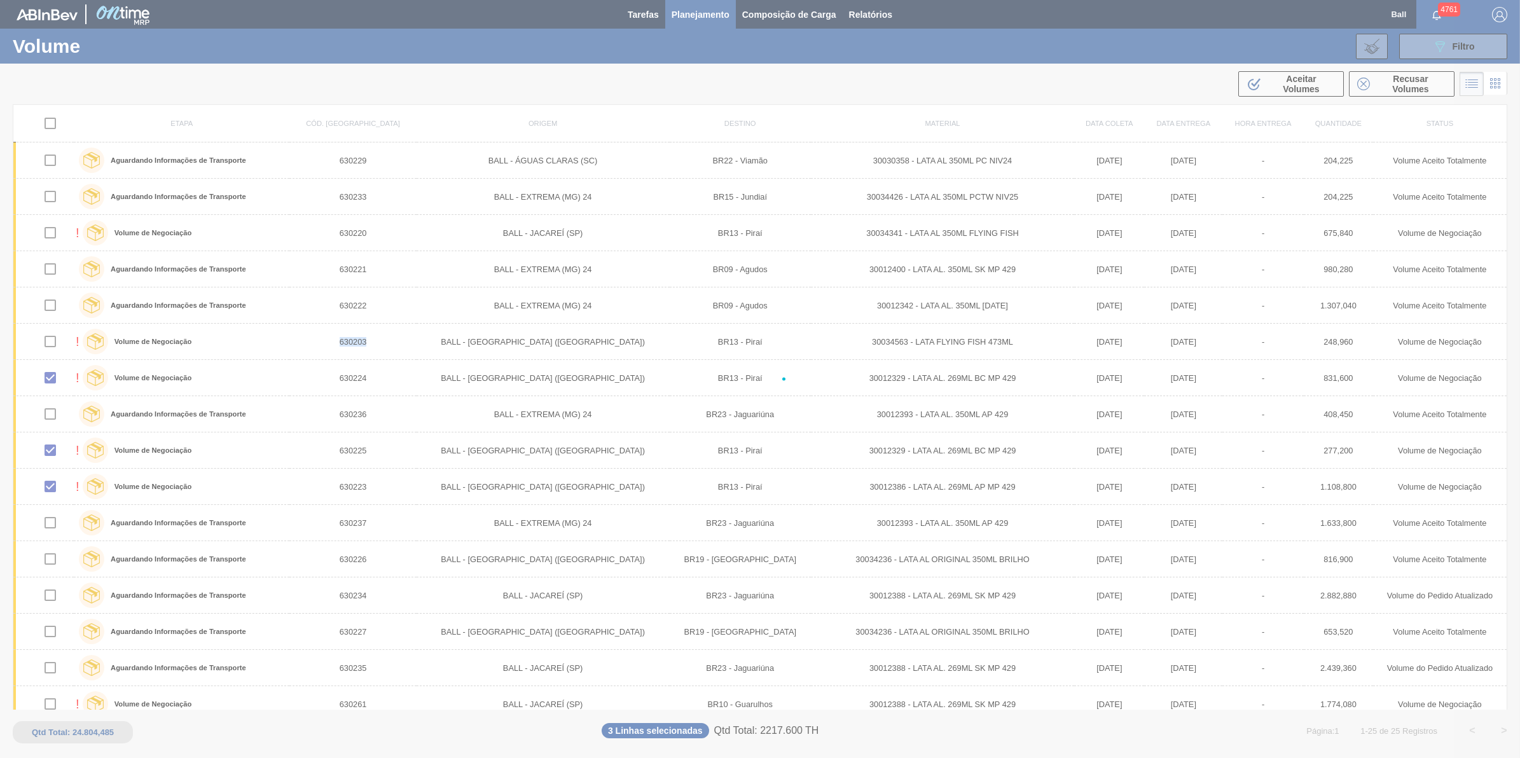
checkbox input "false"
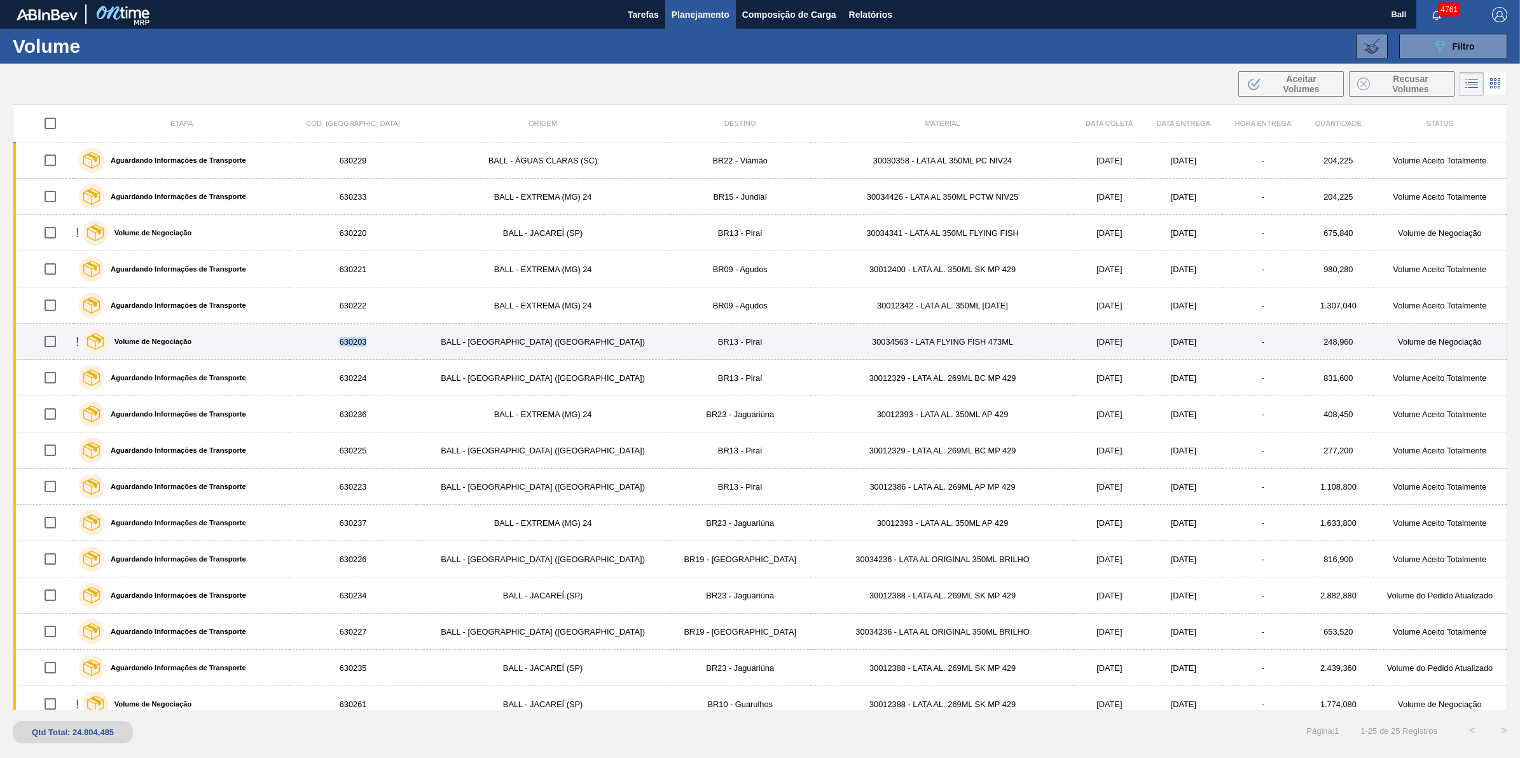
click at [287, 342] on div "! Volume de Negociação" at bounding box center [182, 342] width 212 height 32
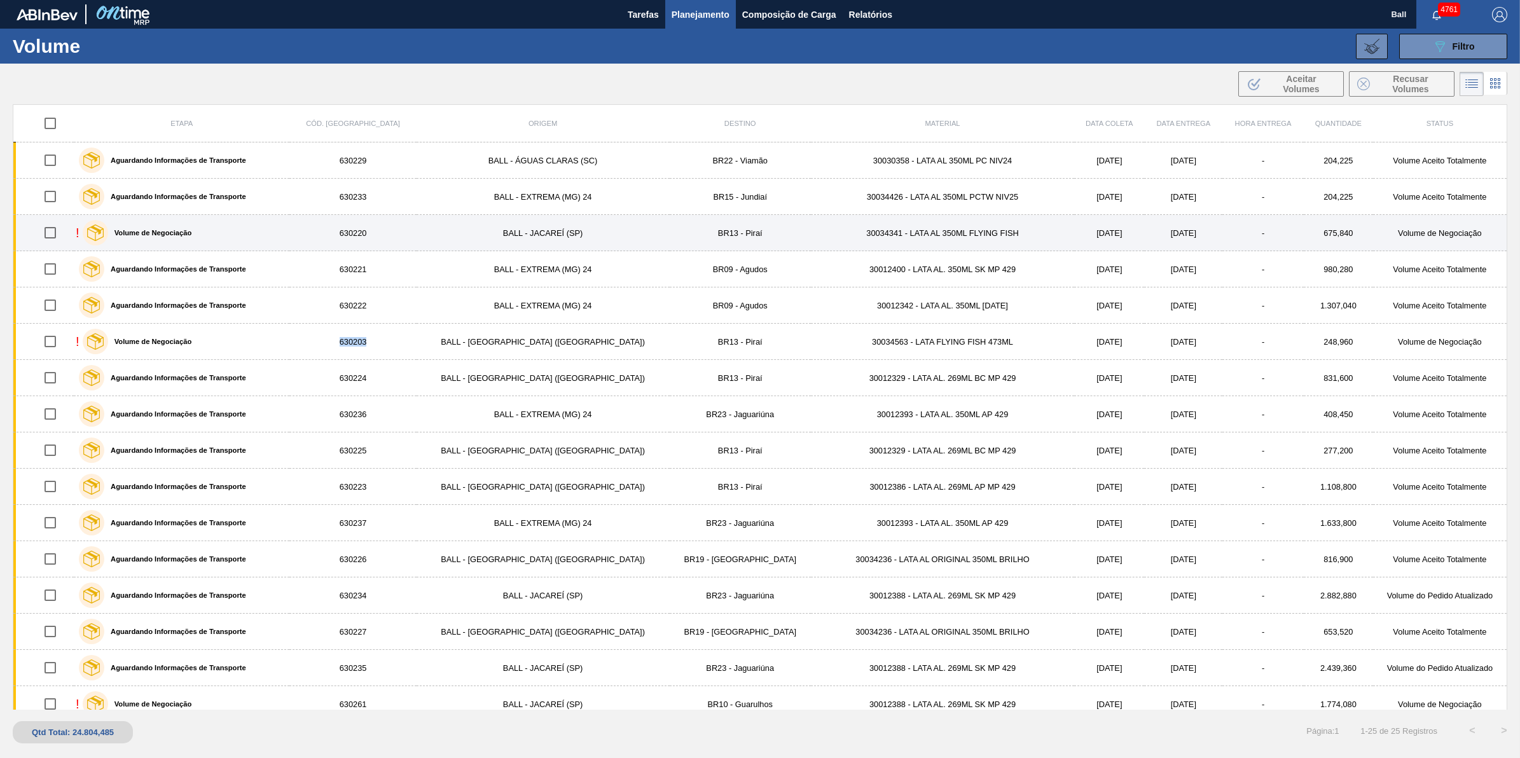
click at [287, 232] on div "! Volume de Negociação" at bounding box center [182, 233] width 212 height 32
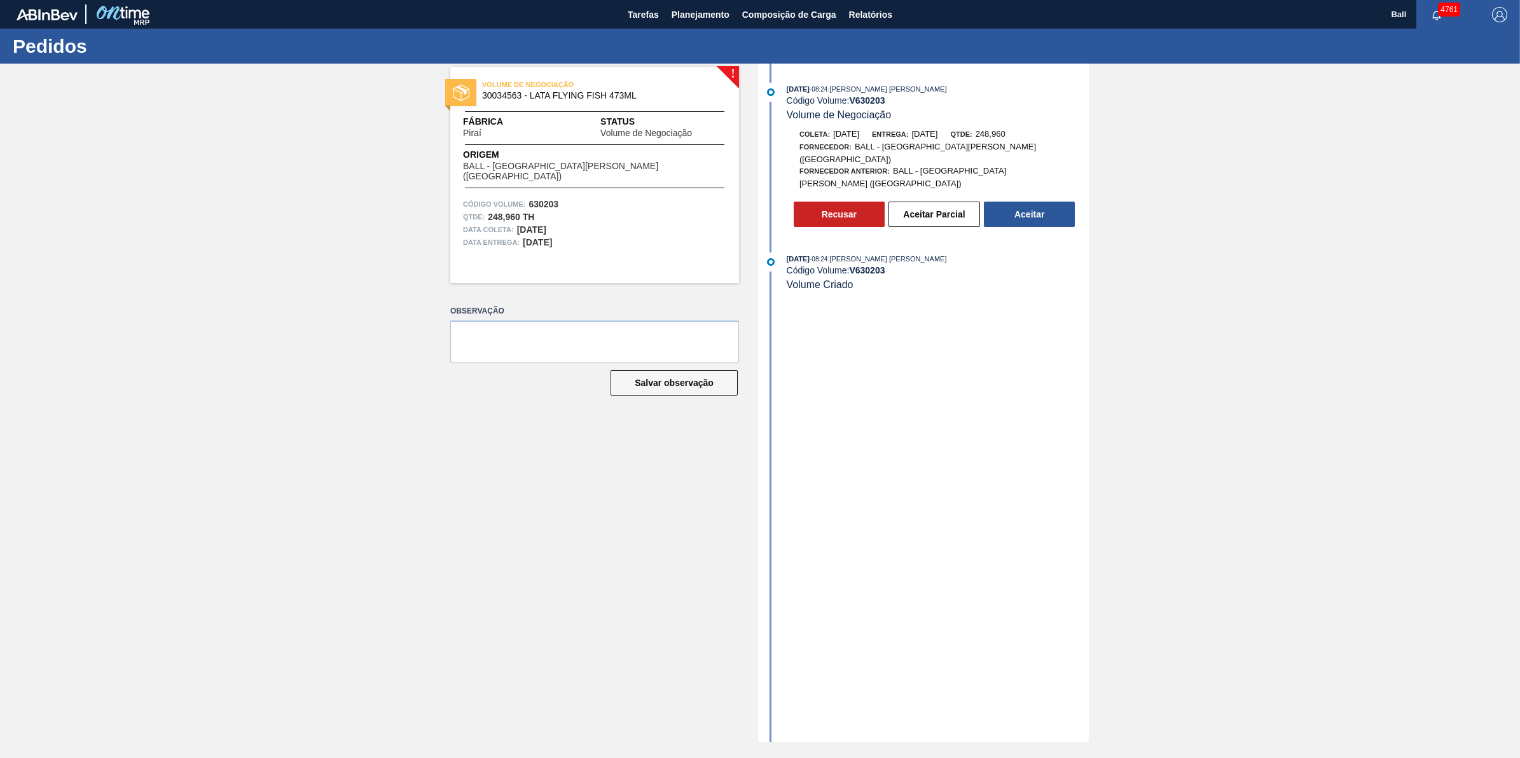
click at [1058, 202] on button "Aceitar" at bounding box center [1029, 214] width 91 height 25
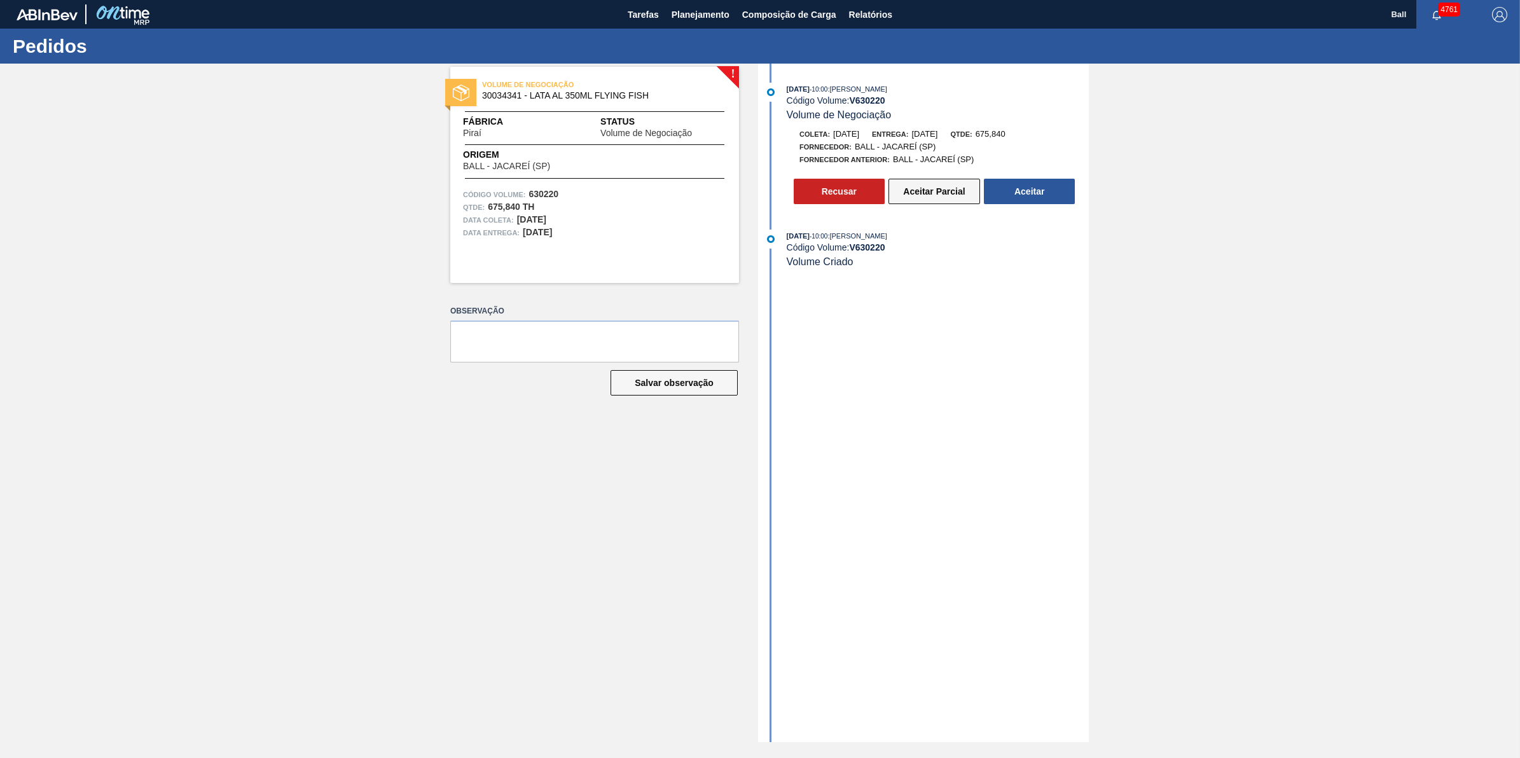
click at [942, 202] on button "Aceitar Parcial" at bounding box center [934, 191] width 92 height 25
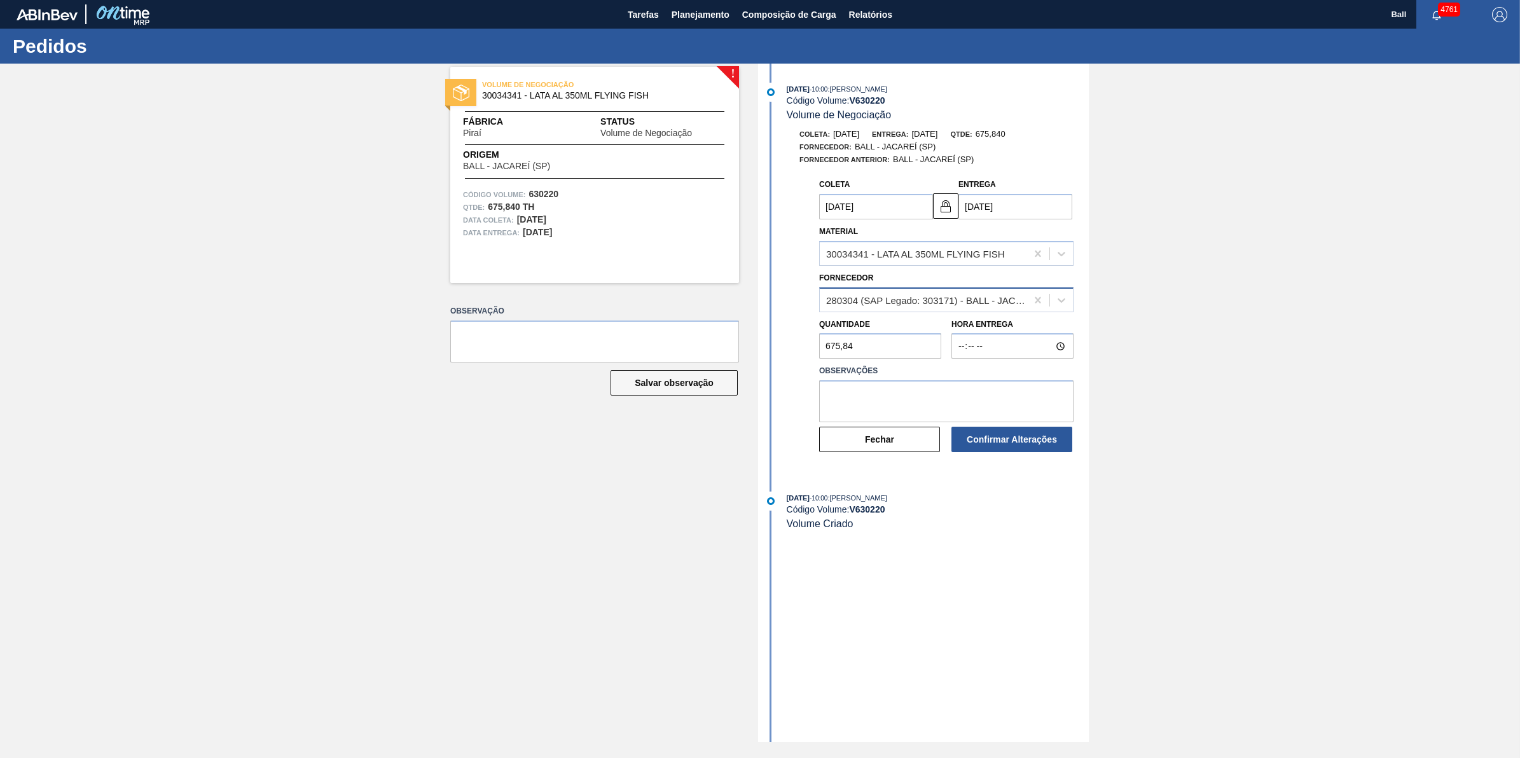
click at [999, 309] on div "280304 (SAP Legado: 303171) - BALL - JACAREÍ (SP)" at bounding box center [923, 300] width 207 height 18
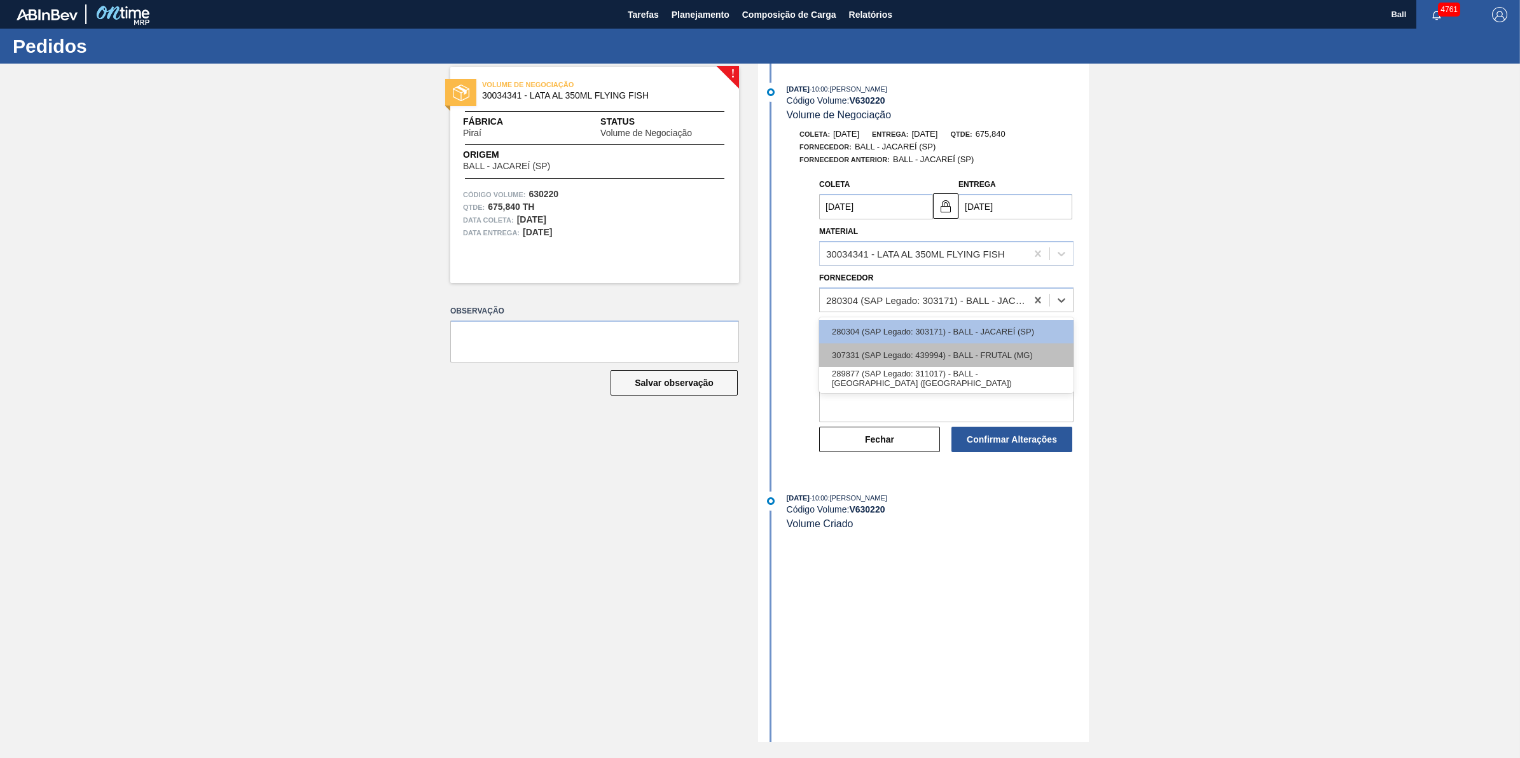
click at [1004, 358] on div "307331 (SAP Legado: 439994) - BALL - FRUTAL (MG)" at bounding box center [946, 355] width 254 height 24
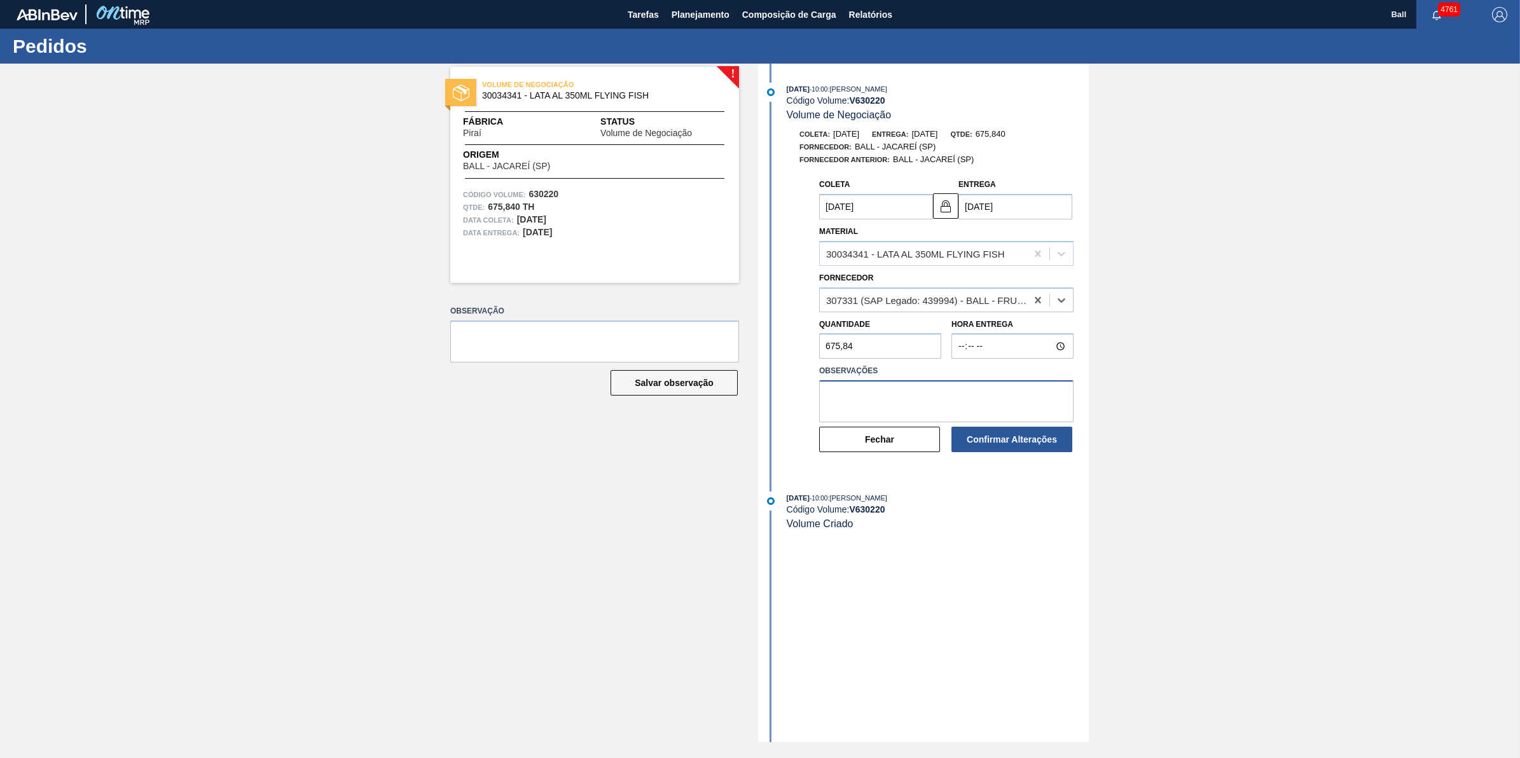
click at [934, 399] on textarea at bounding box center [946, 401] width 254 height 42
click at [1038, 208] on input "19/10/2025" at bounding box center [1015, 206] width 114 height 25
click at [1025, 348] on div "19 20 21 22 23 24 25" at bounding box center [1035, 339] width 144 height 20
click at [1033, 345] on div "22" at bounding box center [1034, 339] width 17 height 17
type input "20/10/2025"
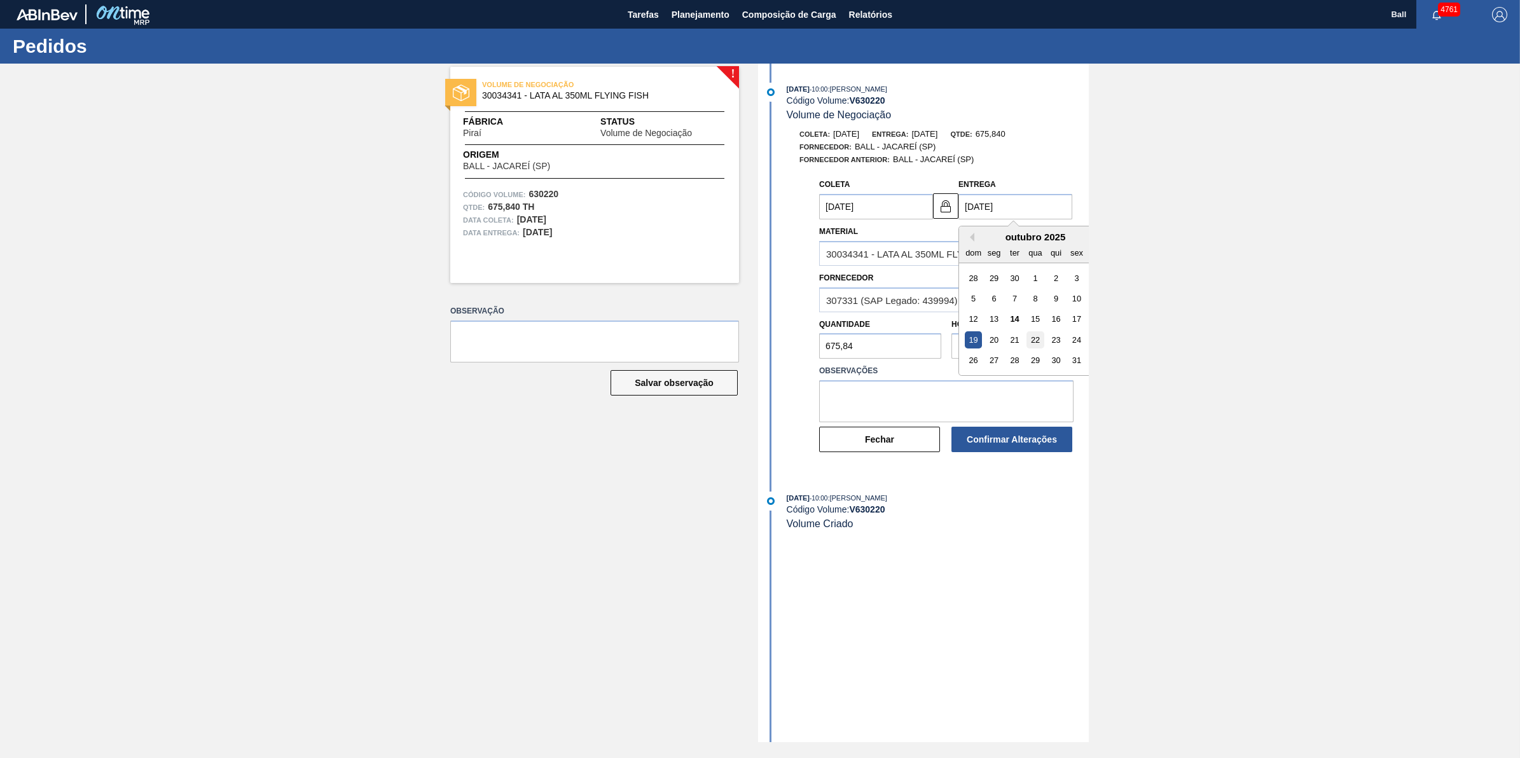
type input "22/10/2025"
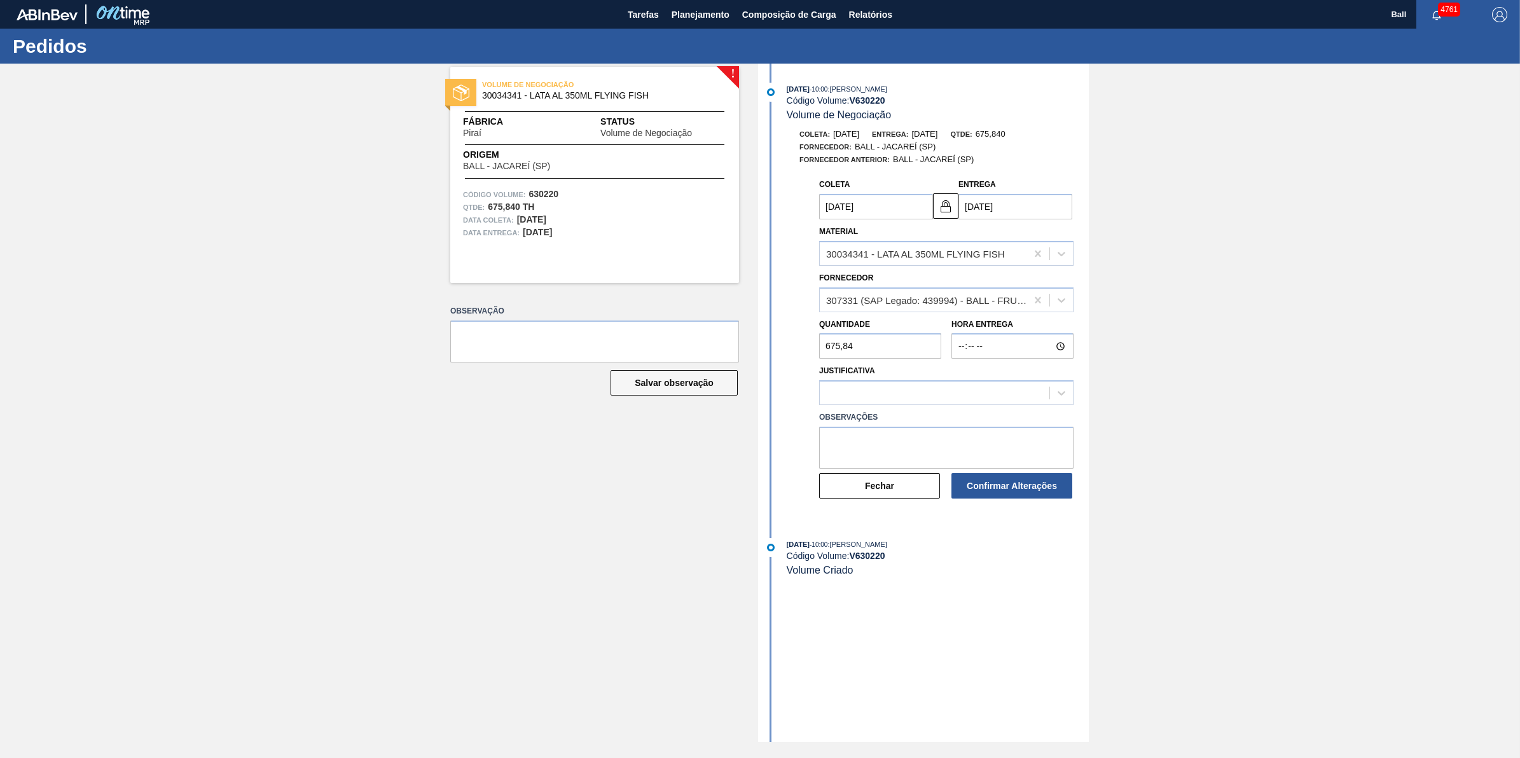
click at [979, 649] on div "14/10/2025 - 10:00 : IGOR FERREIRA MOURA Código Volume: V 630220 Volume de Nego…" at bounding box center [925, 403] width 328 height 679
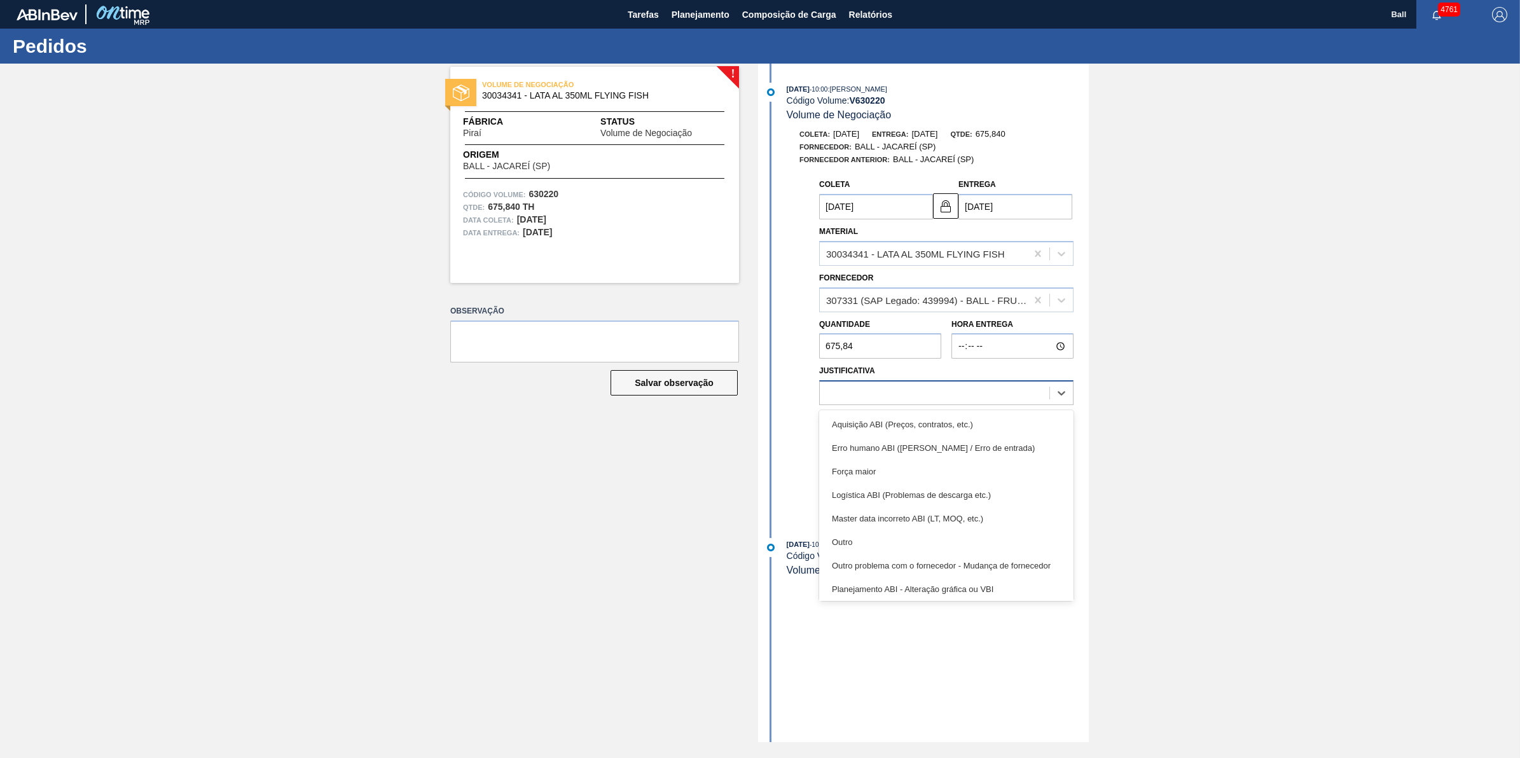
click at [1025, 396] on div at bounding box center [935, 393] width 230 height 18
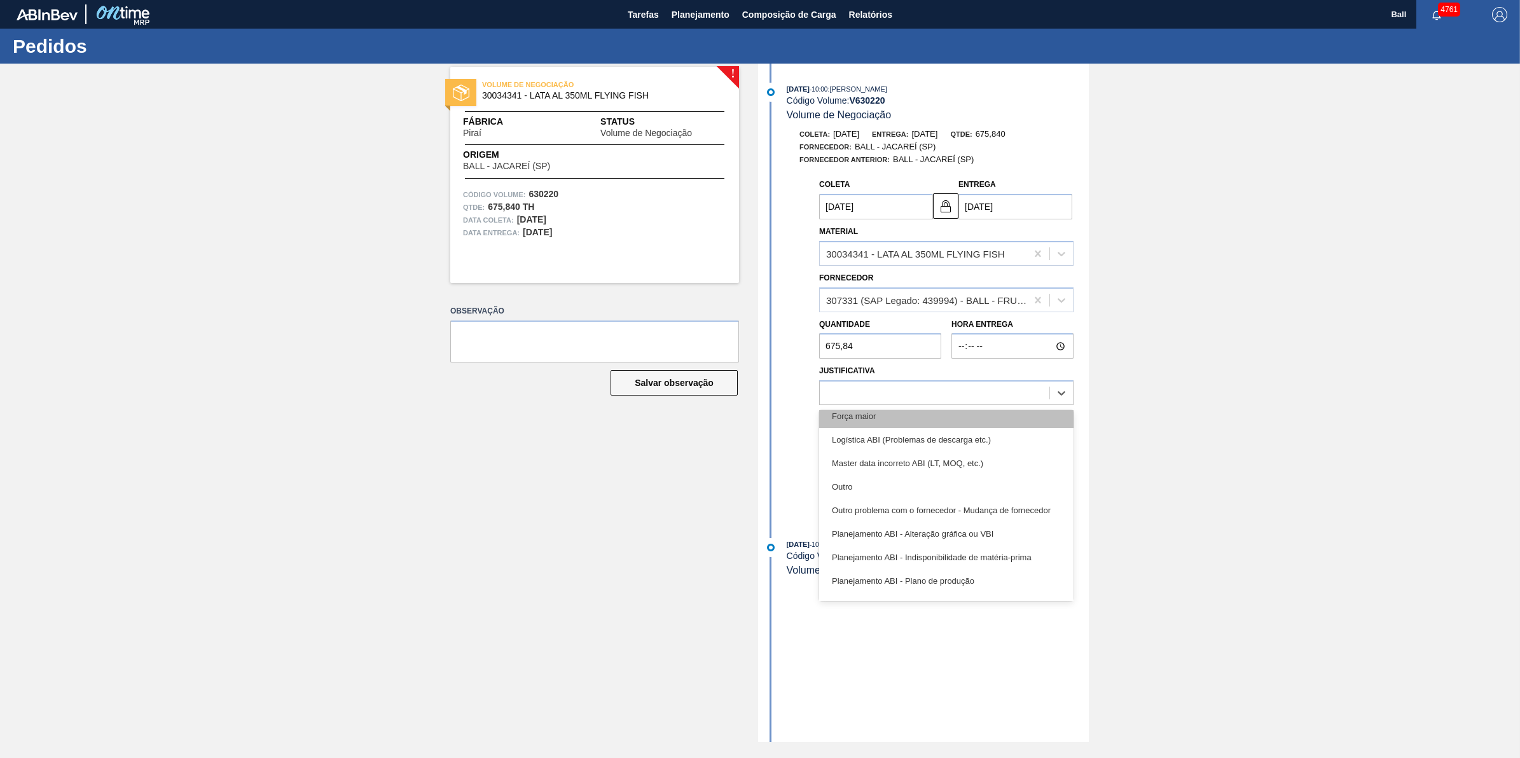
scroll to position [79, 0]
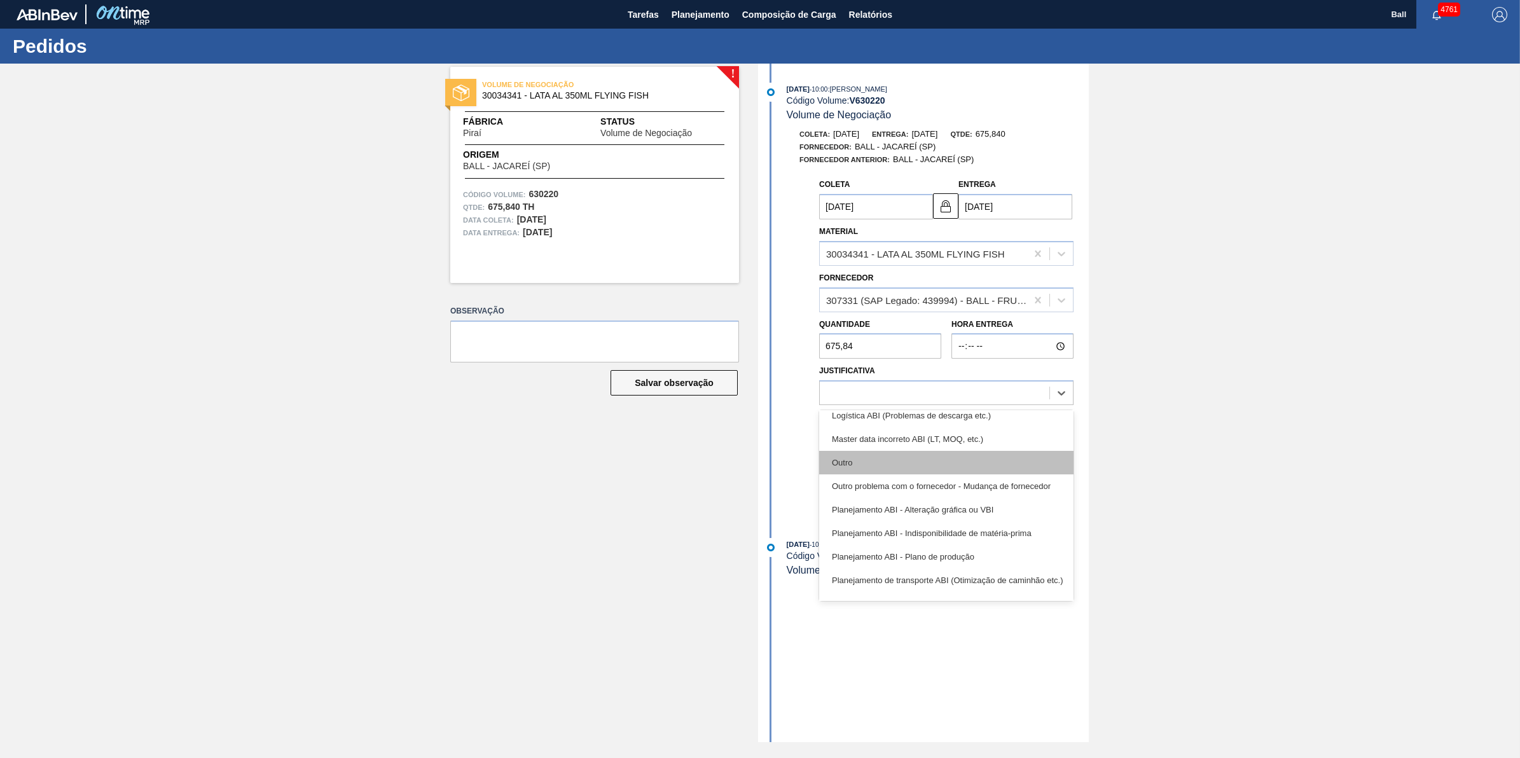
click at [943, 463] on div "Outro" at bounding box center [946, 463] width 254 height 24
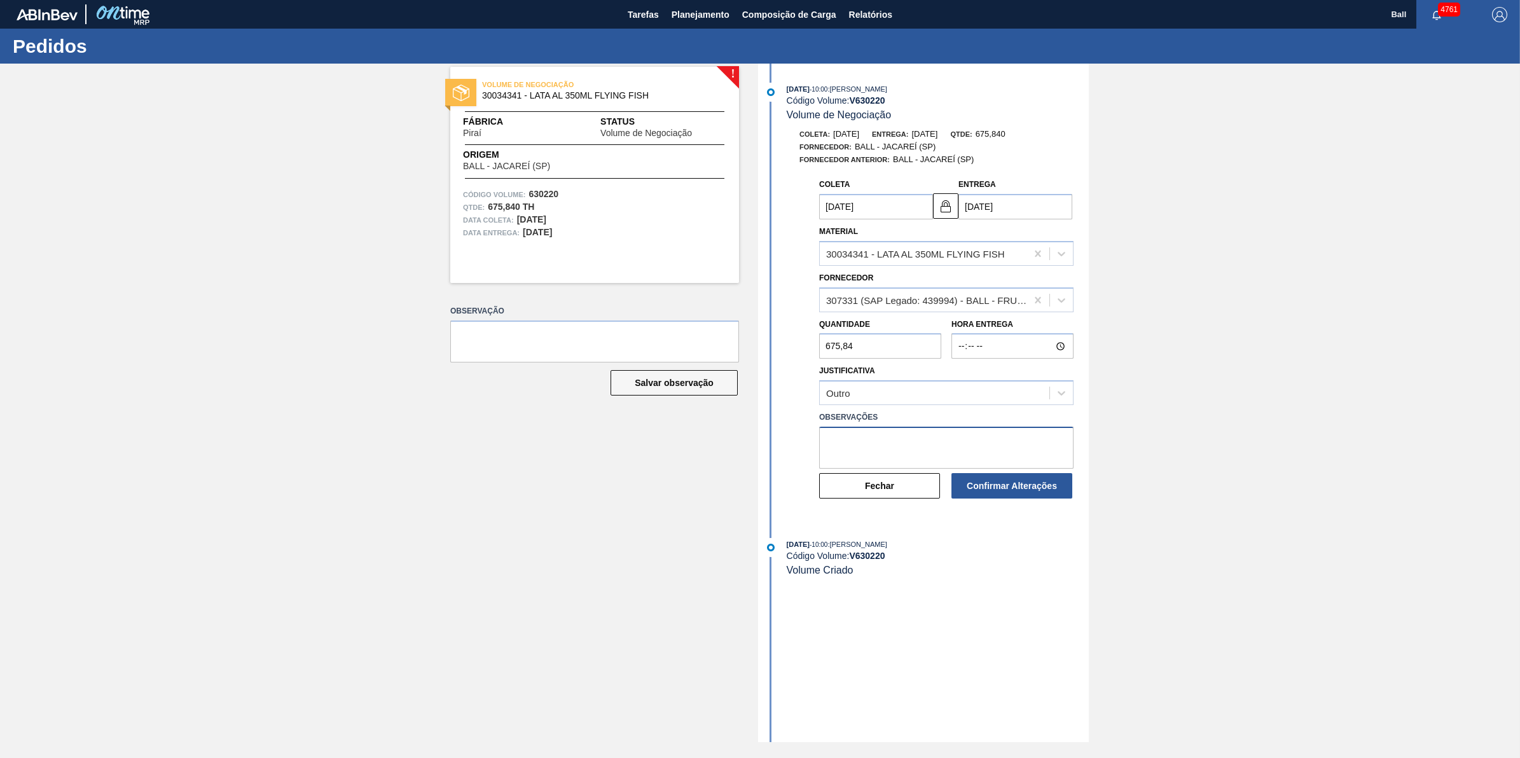
click at [943, 461] on textarea at bounding box center [946, 448] width 254 height 42
type textarea "e"
type textarea "sEM ESTOQUE FORA DO SLA"
click at [977, 482] on button "Confirmar Alterações" at bounding box center [1011, 485] width 121 height 25
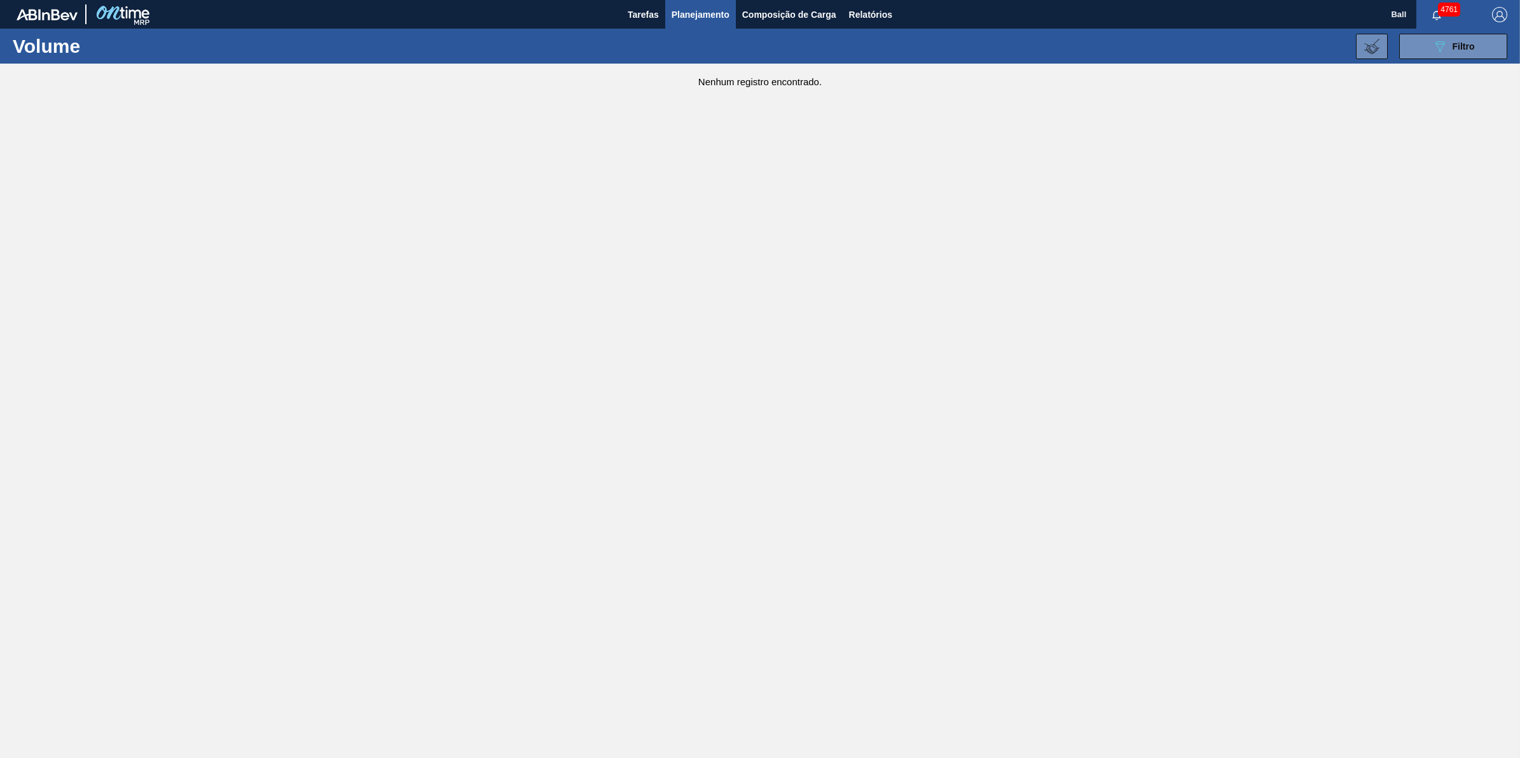
click at [1457, 59] on div "089F7B8B-B2A5-4AFE-B5C0-19BA573D28AC Filtro Código Volume × 630221 × 630222 × 6…" at bounding box center [861, 46] width 1304 height 38
click at [1461, 41] on span "Filtro" at bounding box center [1464, 46] width 22 height 10
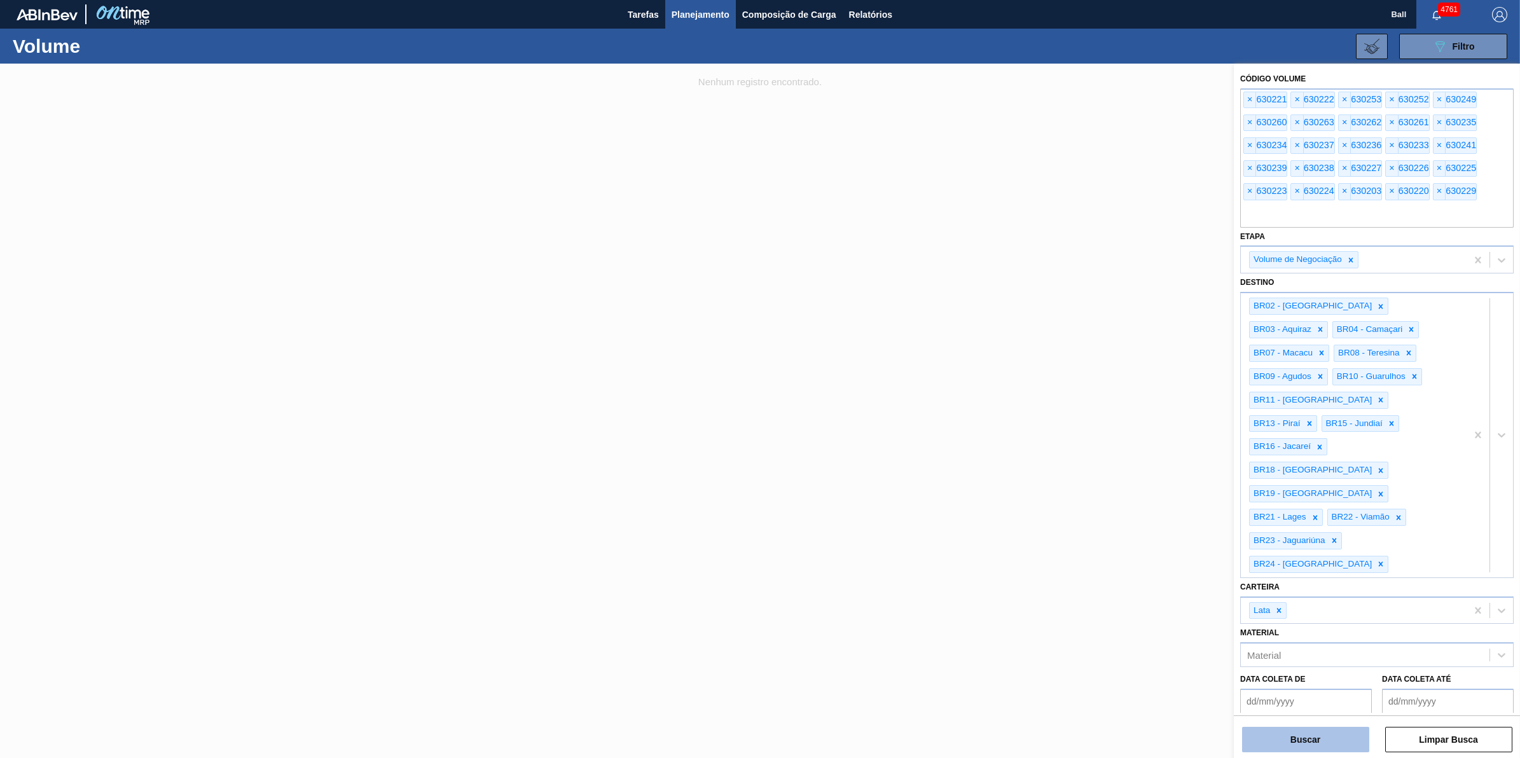
click at [1318, 742] on button "Buscar" at bounding box center [1305, 739] width 127 height 25
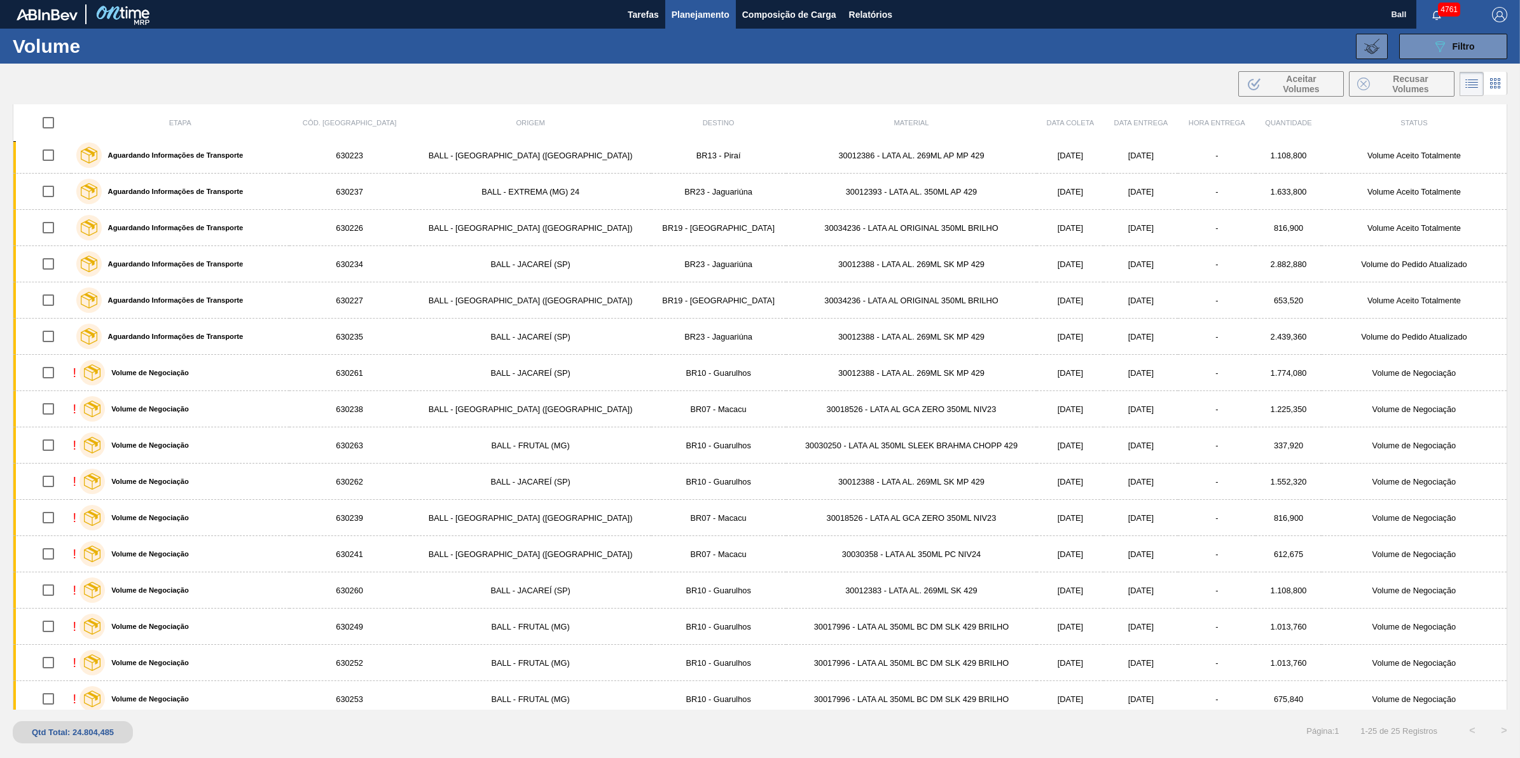
scroll to position [342, 0]
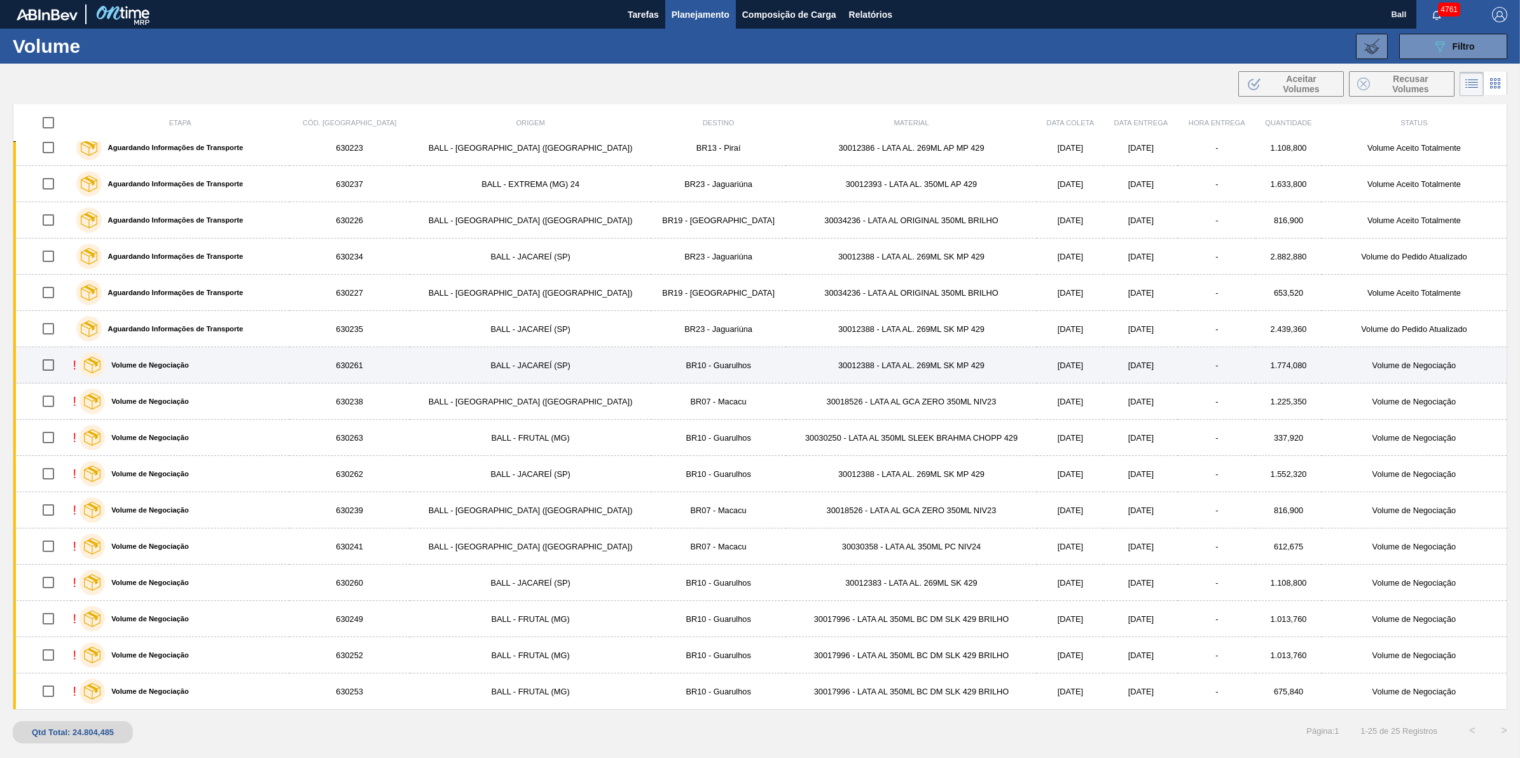
click at [798, 366] on td "30012388 - LATA AL. 269ML SK MP 429" at bounding box center [911, 365] width 251 height 36
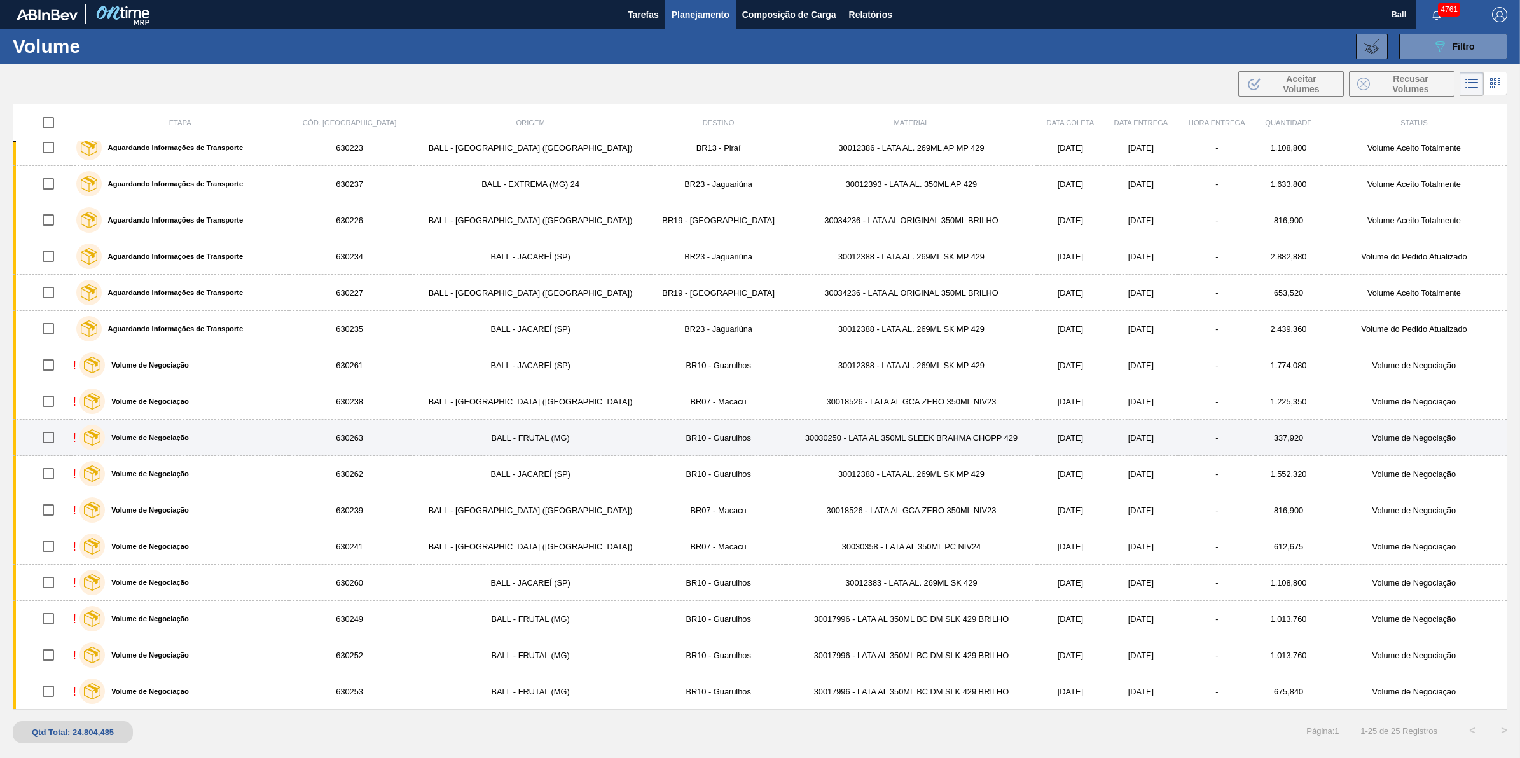
click at [786, 438] on td "30030250 - LATA AL 350ML SLEEK BRAHMA CHOPP 429" at bounding box center [911, 438] width 251 height 36
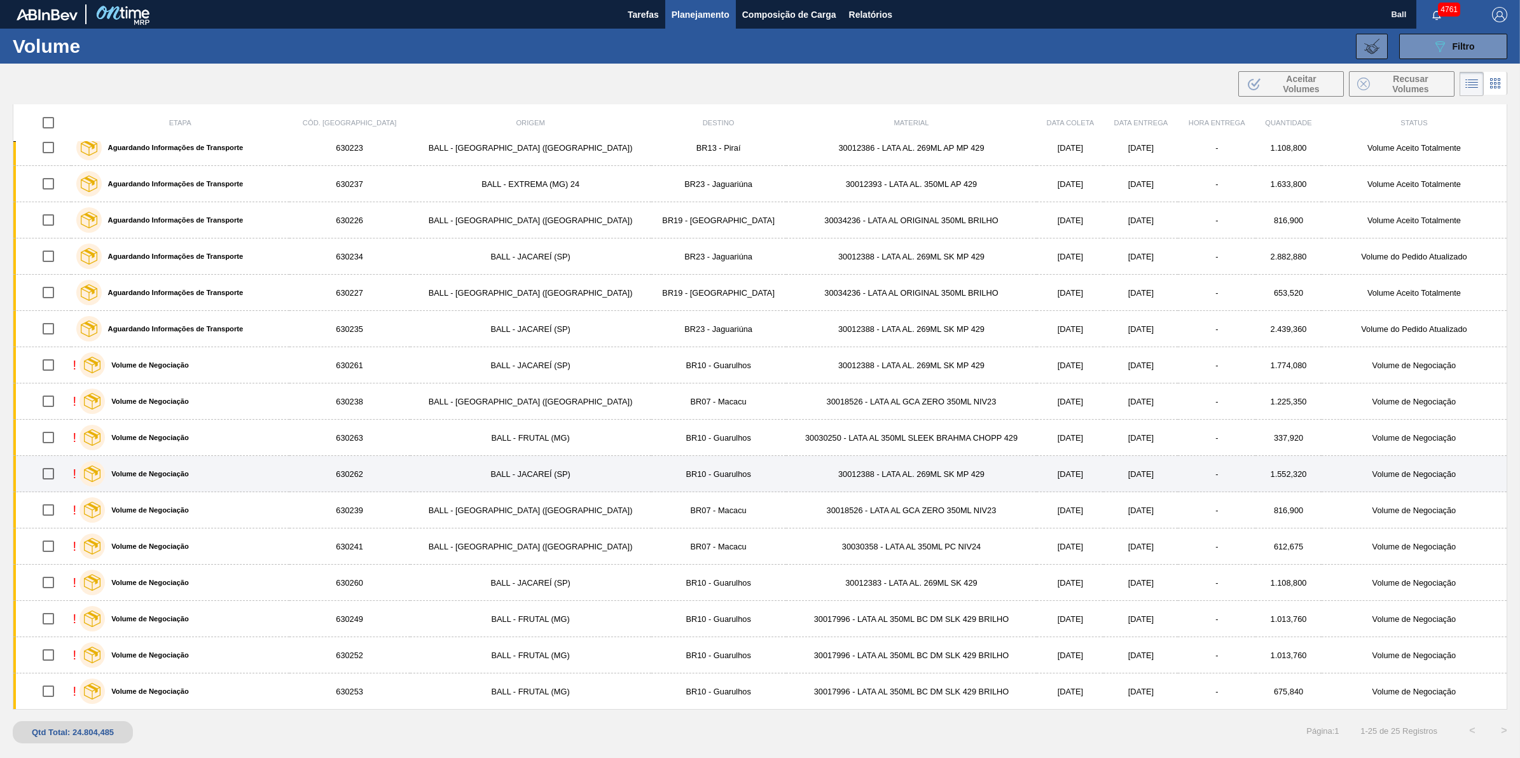
click at [786, 467] on td "30012388 - LATA AL. 269ML SK MP 429" at bounding box center [911, 474] width 251 height 36
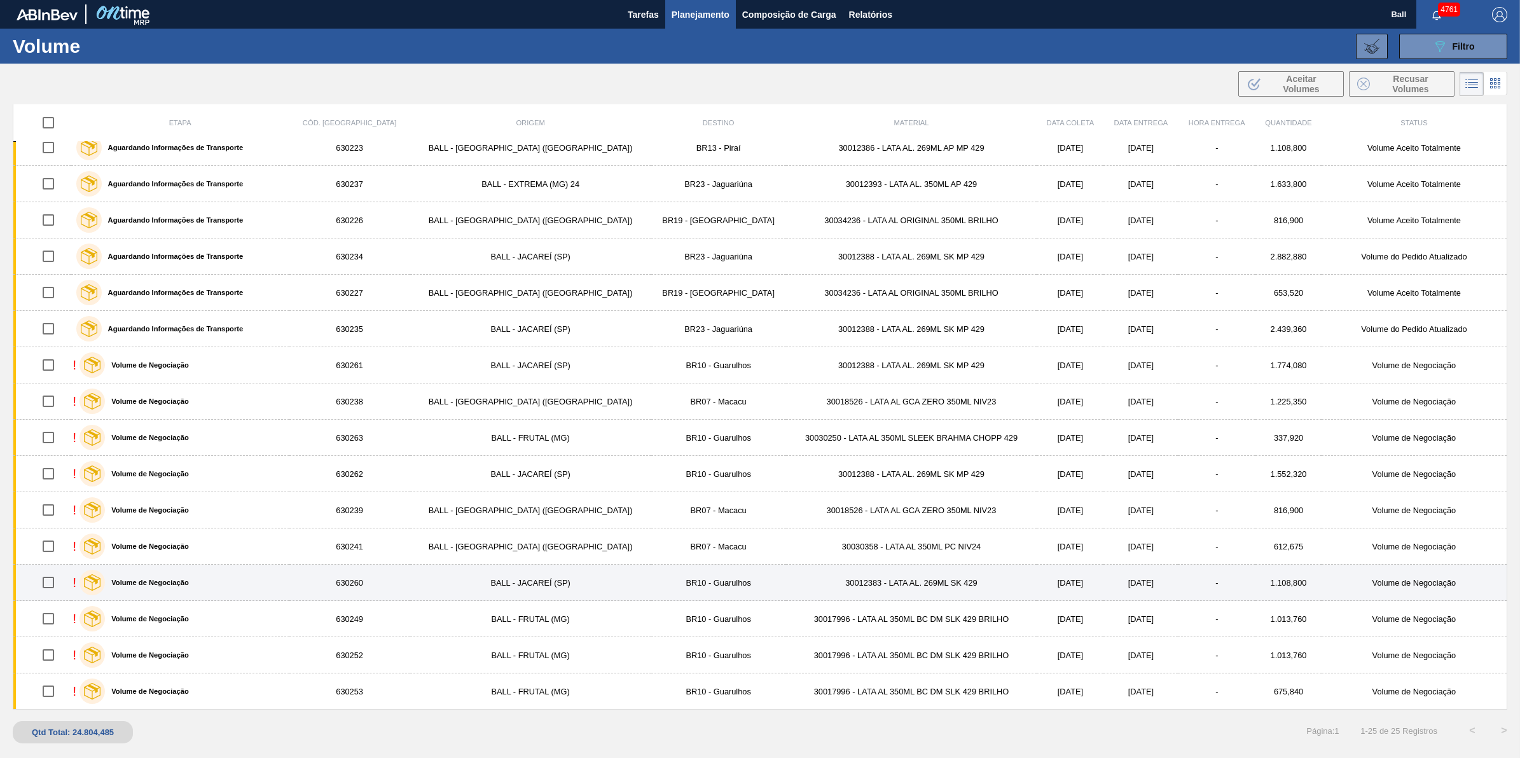
click at [786, 574] on td "30012383 - LATA AL. 269ML SK 429" at bounding box center [911, 583] width 251 height 36
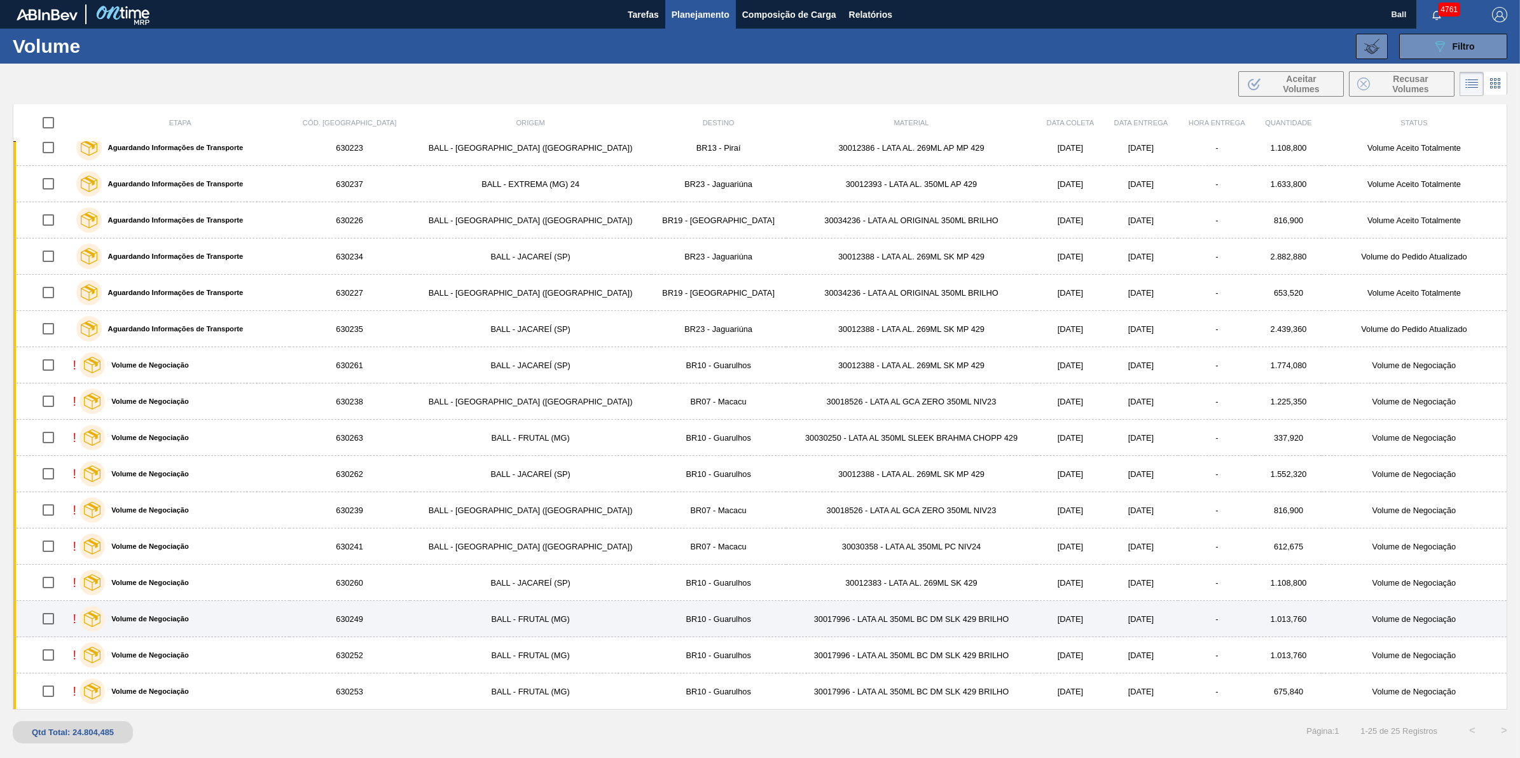
click at [786, 621] on td "30017996 - LATA AL 350ML BC DM SLK 429 BRILHO" at bounding box center [911, 619] width 251 height 36
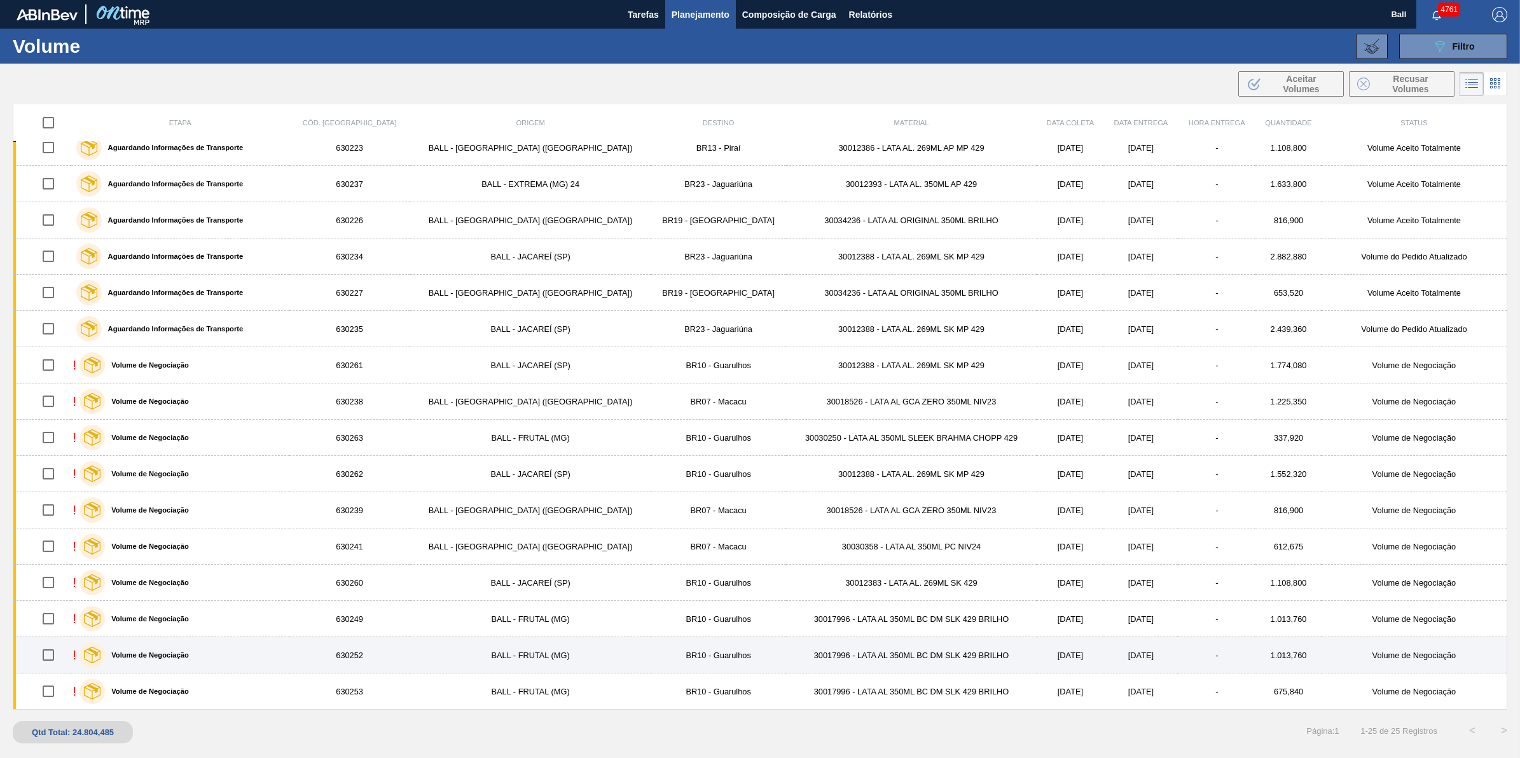
click at [786, 665] on td "30017996 - LATA AL 350ML BC DM SLK 429 BRILHO" at bounding box center [911, 655] width 251 height 36
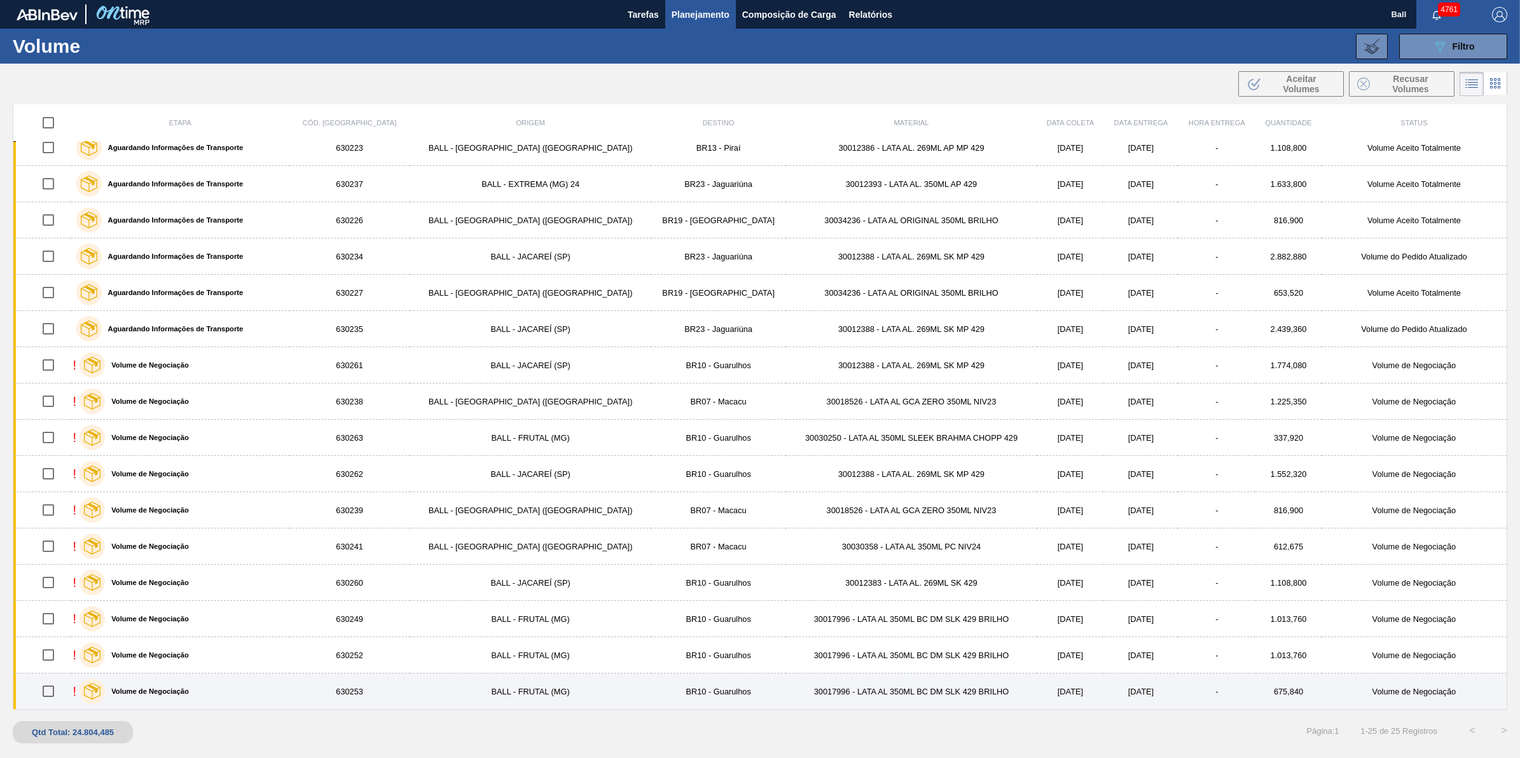
click at [786, 693] on td "30017996 - LATA AL 350ML BC DM SLK 429 BRILHO" at bounding box center [911, 691] width 251 height 36
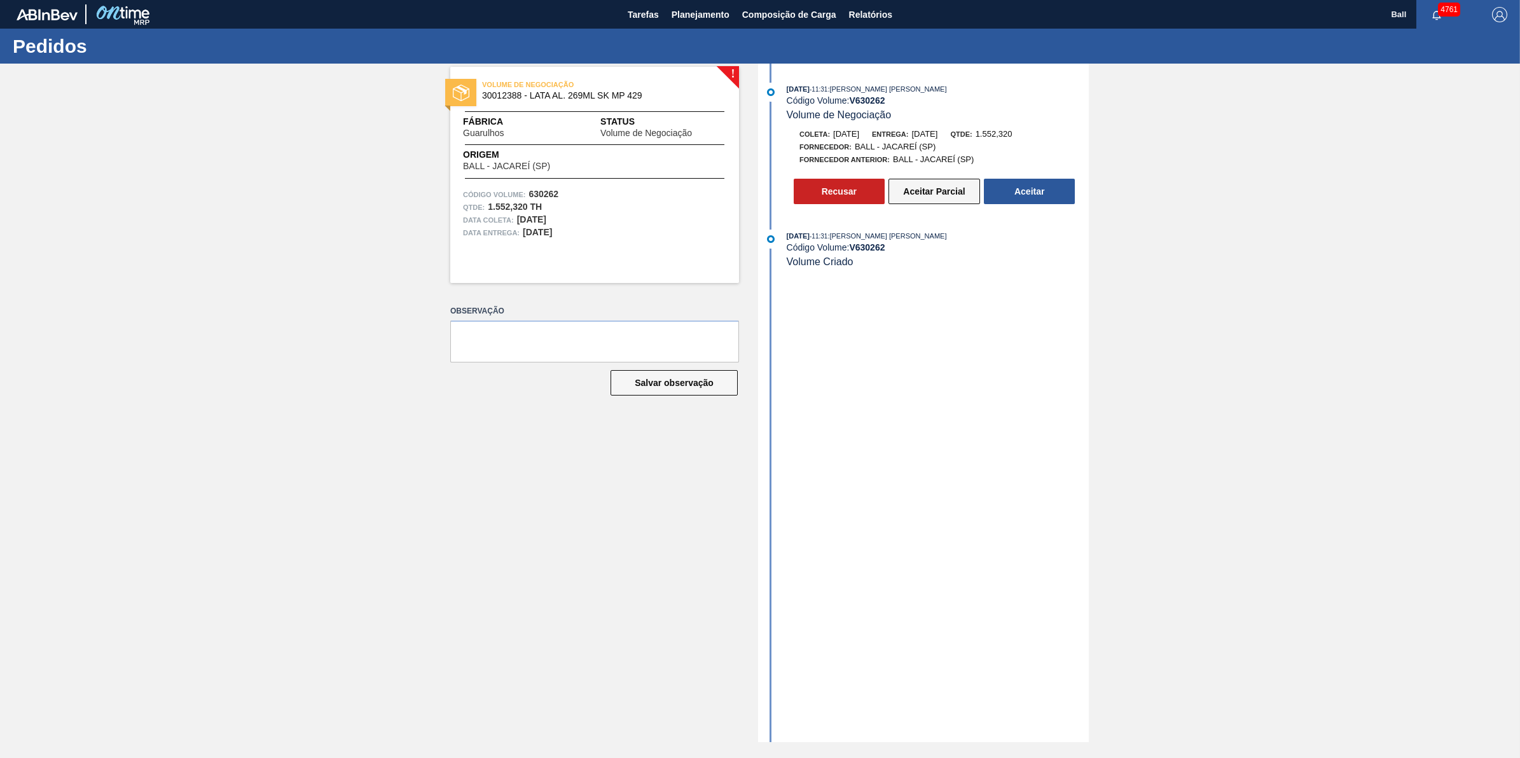
click at [951, 193] on button "Aceitar Parcial" at bounding box center [934, 191] width 92 height 25
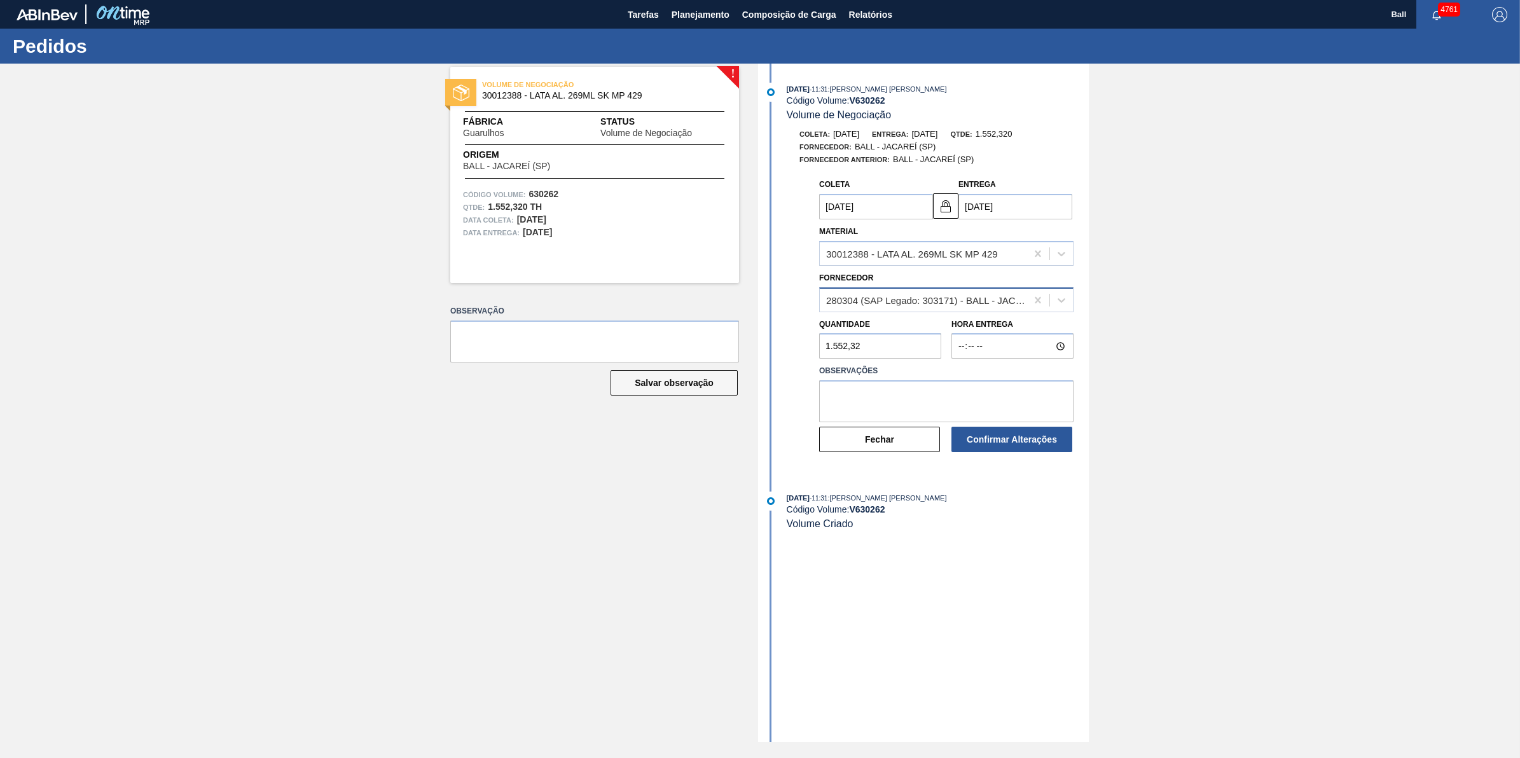
click at [999, 305] on div "280304 (SAP Legado: 303171) - BALL - JACAREÍ (SP)" at bounding box center [927, 299] width 202 height 11
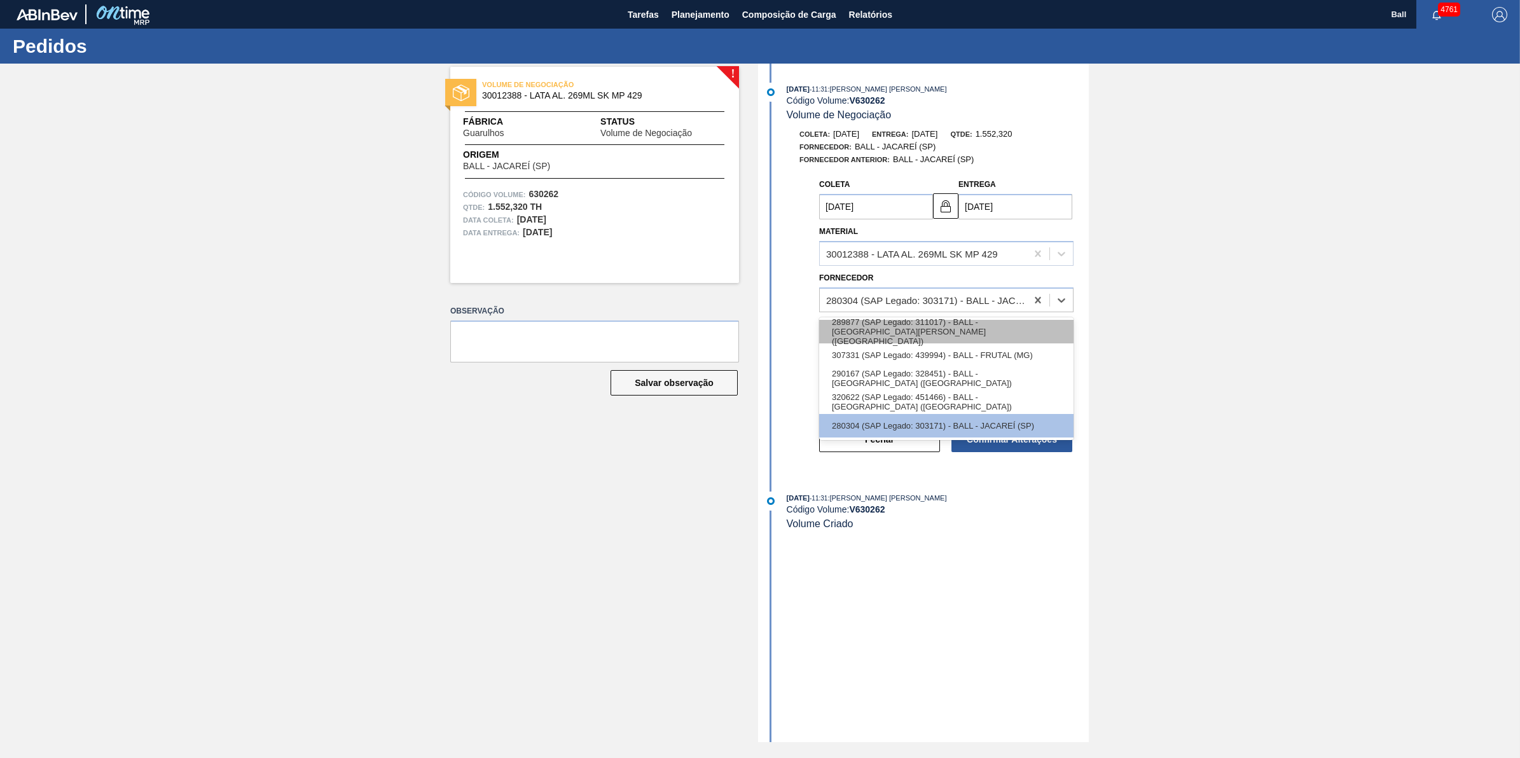
click at [1030, 331] on div "289877 (SAP Legado: 311017) - BALL - [GEOGRAPHIC_DATA][PERSON_NAME] ([GEOGRAPHI…" at bounding box center [946, 332] width 254 height 24
type input "26/10/2025"
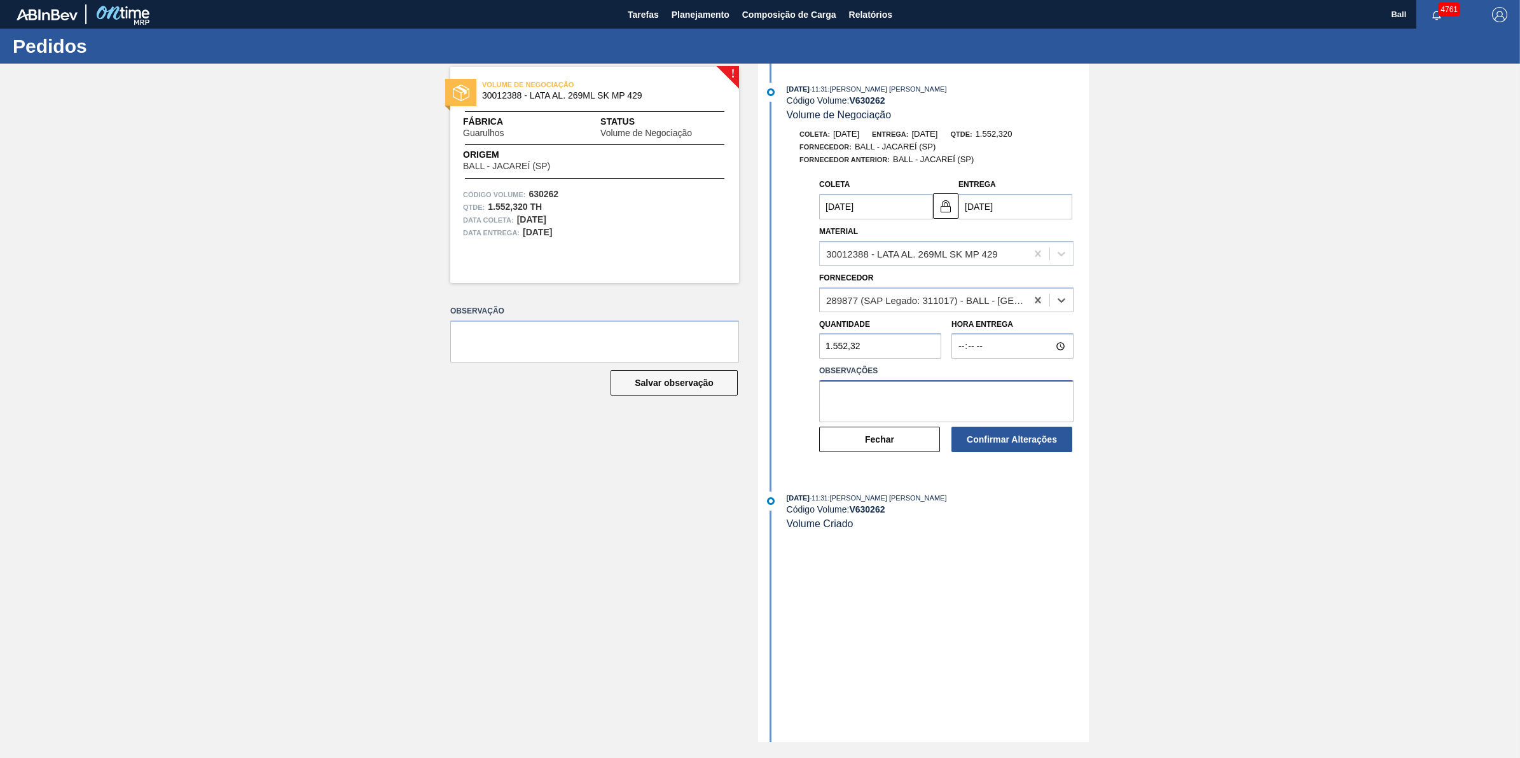
click at [994, 415] on textarea at bounding box center [946, 401] width 254 height 42
paste textarea "AJUSTE MALHA"
type textarea "AJUSTE MALHA"
click at [1030, 439] on button "Confirmar Alterações" at bounding box center [1011, 439] width 121 height 25
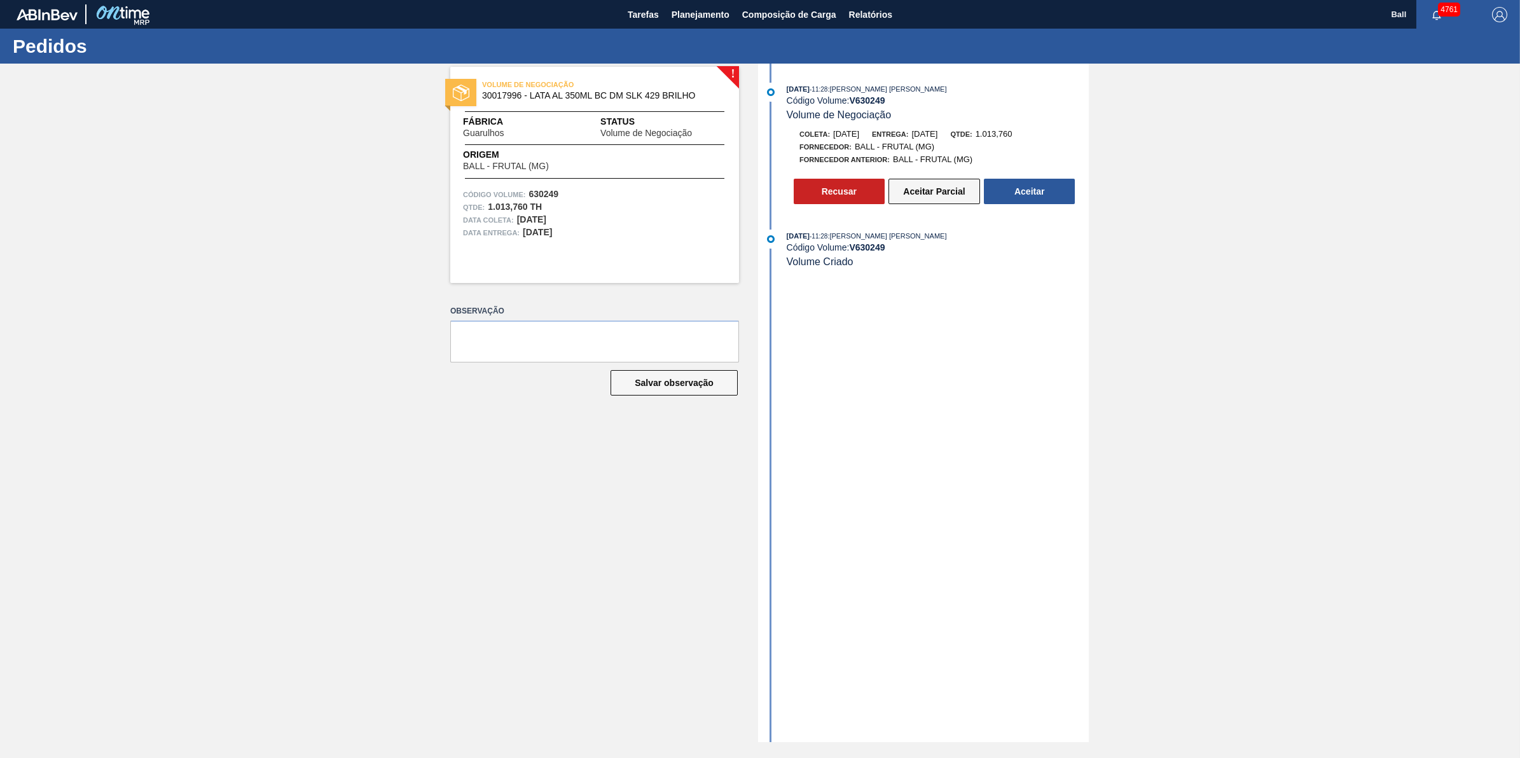
click at [938, 191] on button "Aceitar Parcial" at bounding box center [934, 191] width 92 height 25
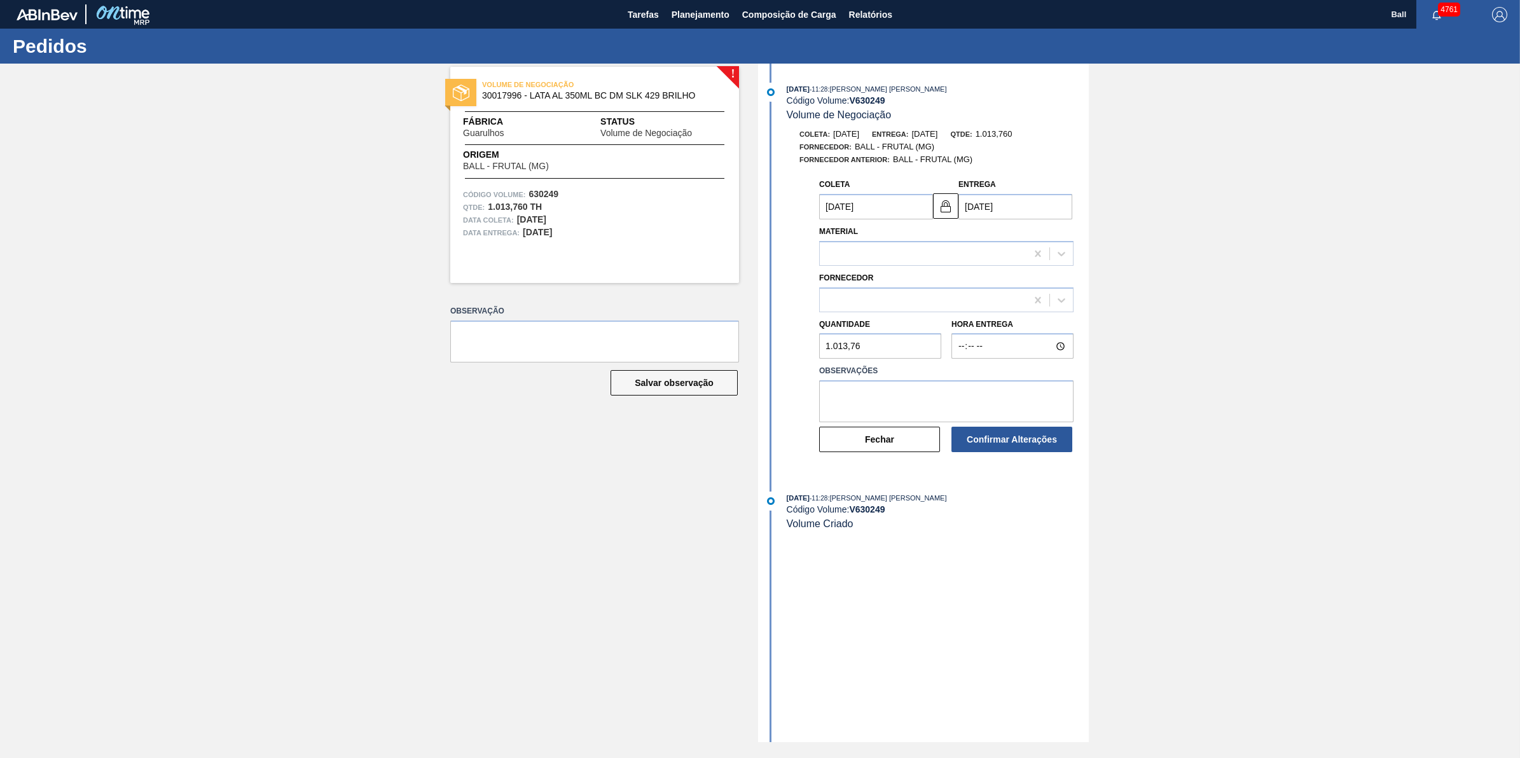
type input "[DATE]"
click at [970, 413] on textarea at bounding box center [946, 401] width 254 height 42
paste textarea "AJUSTE MALHA"
type textarea "AJUSTE MALHA"
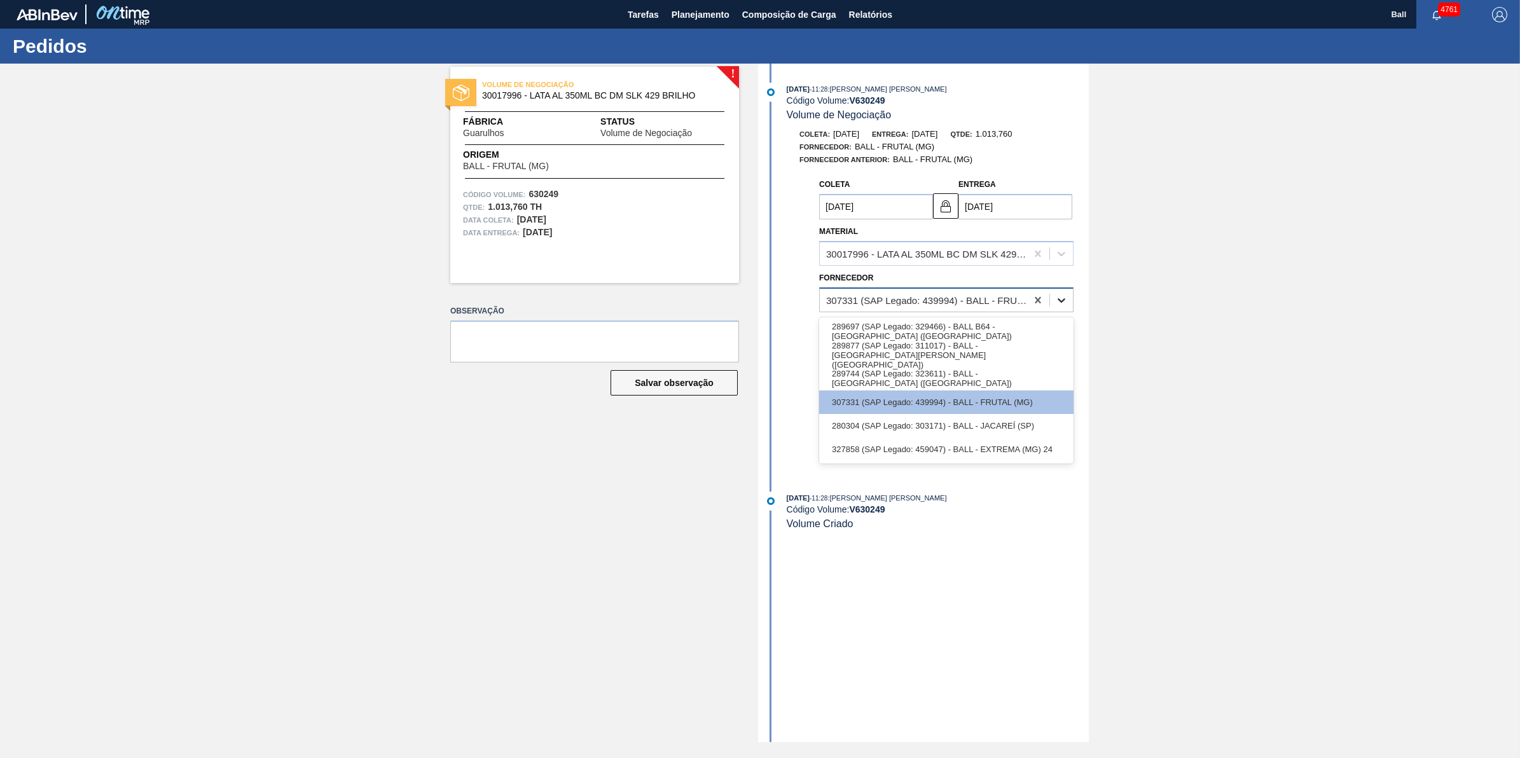
click at [1062, 308] on div at bounding box center [1061, 300] width 23 height 23
click at [1025, 370] on div "289744 (SAP Legado: 323611) - BALL - [GEOGRAPHIC_DATA] ([GEOGRAPHIC_DATA])" at bounding box center [946, 379] width 254 height 24
type input "[DATE]"
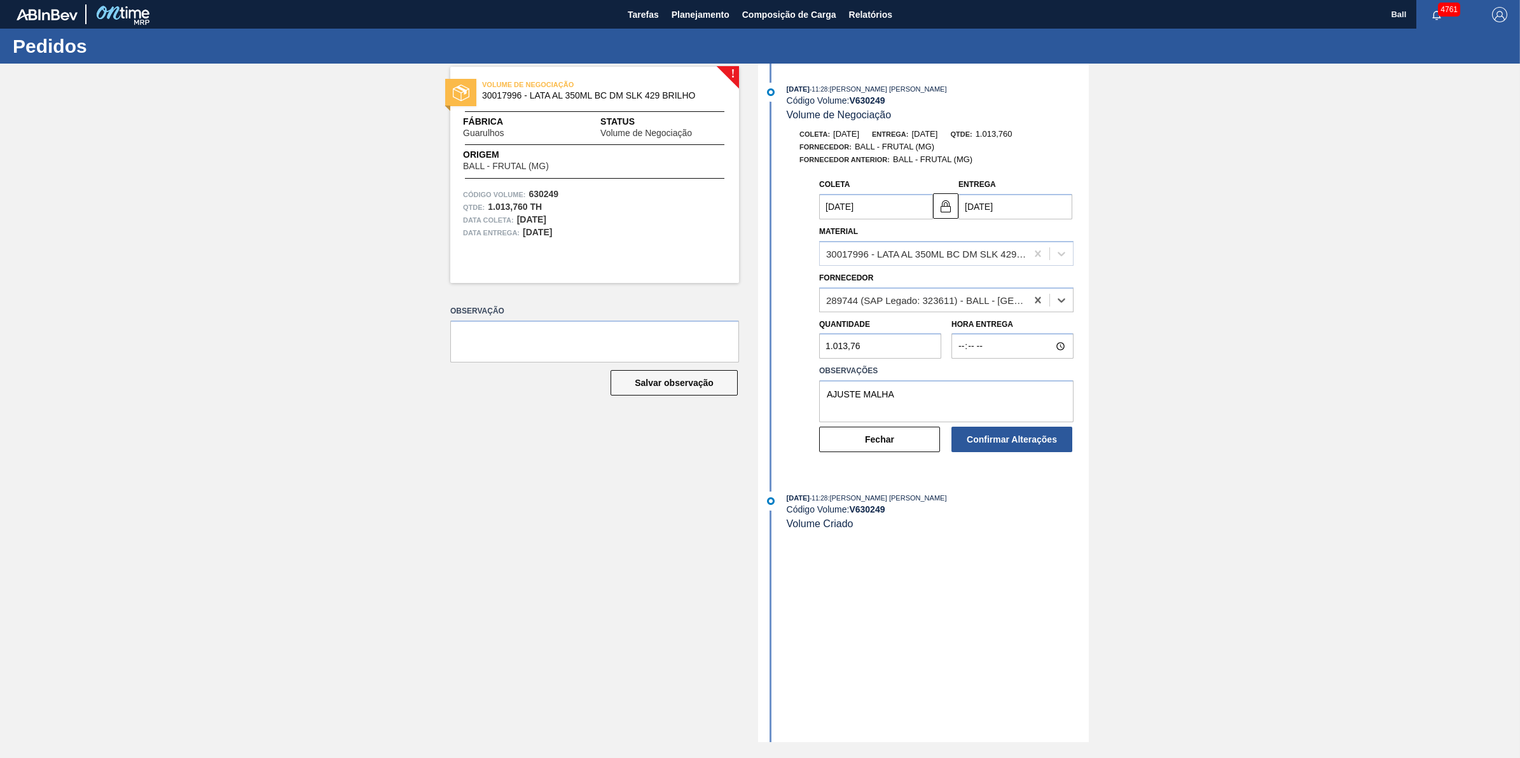
click at [917, 552] on div "14/10/2025 - 11:28 : IGOR FERREIRA MOURA Código Volume: V 630249 Volume de Nego…" at bounding box center [925, 403] width 328 height 679
click at [1037, 432] on button "Confirmar Alterações" at bounding box center [1011, 439] width 121 height 25
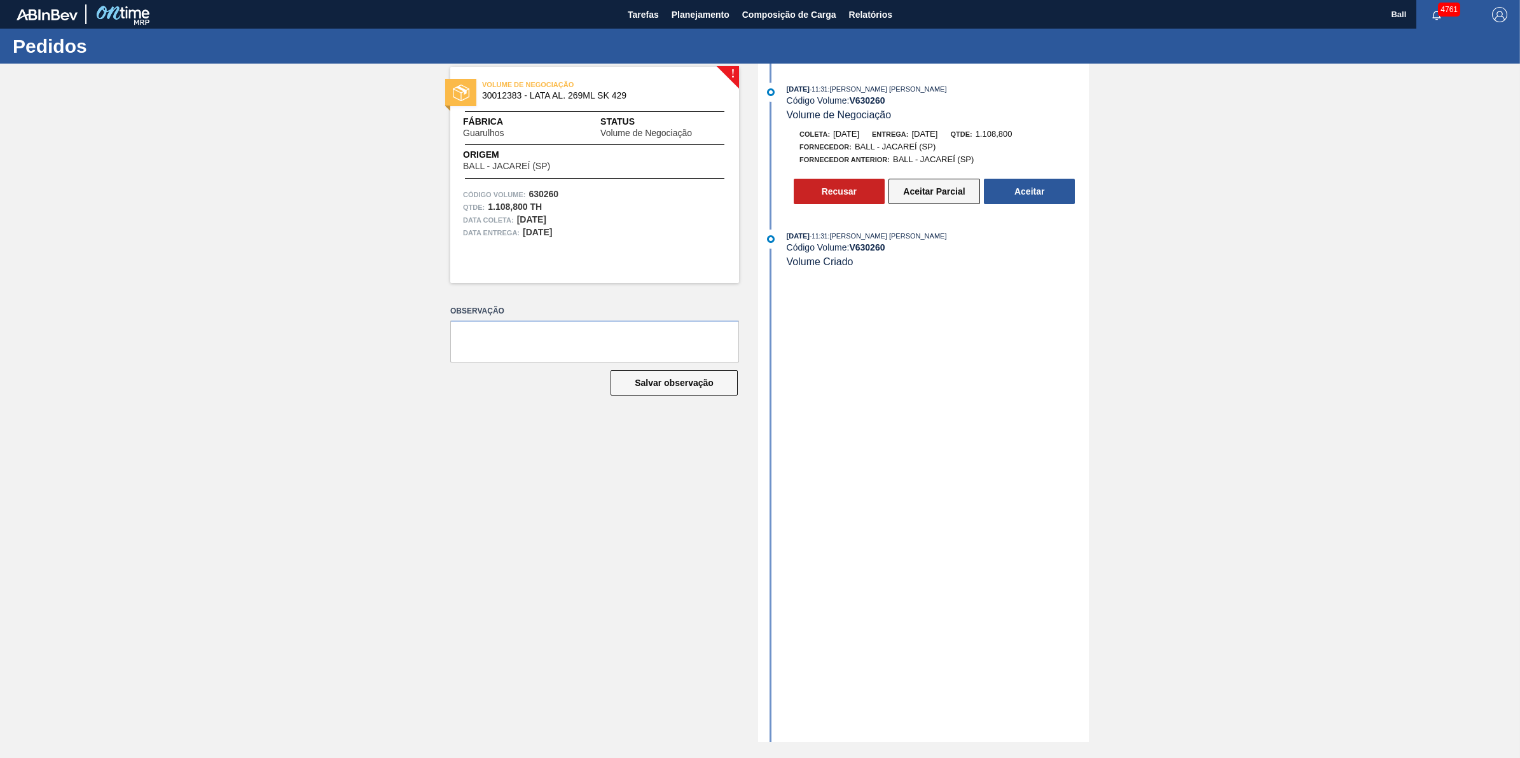
click at [926, 186] on button "Aceitar Parcial" at bounding box center [934, 191] width 92 height 25
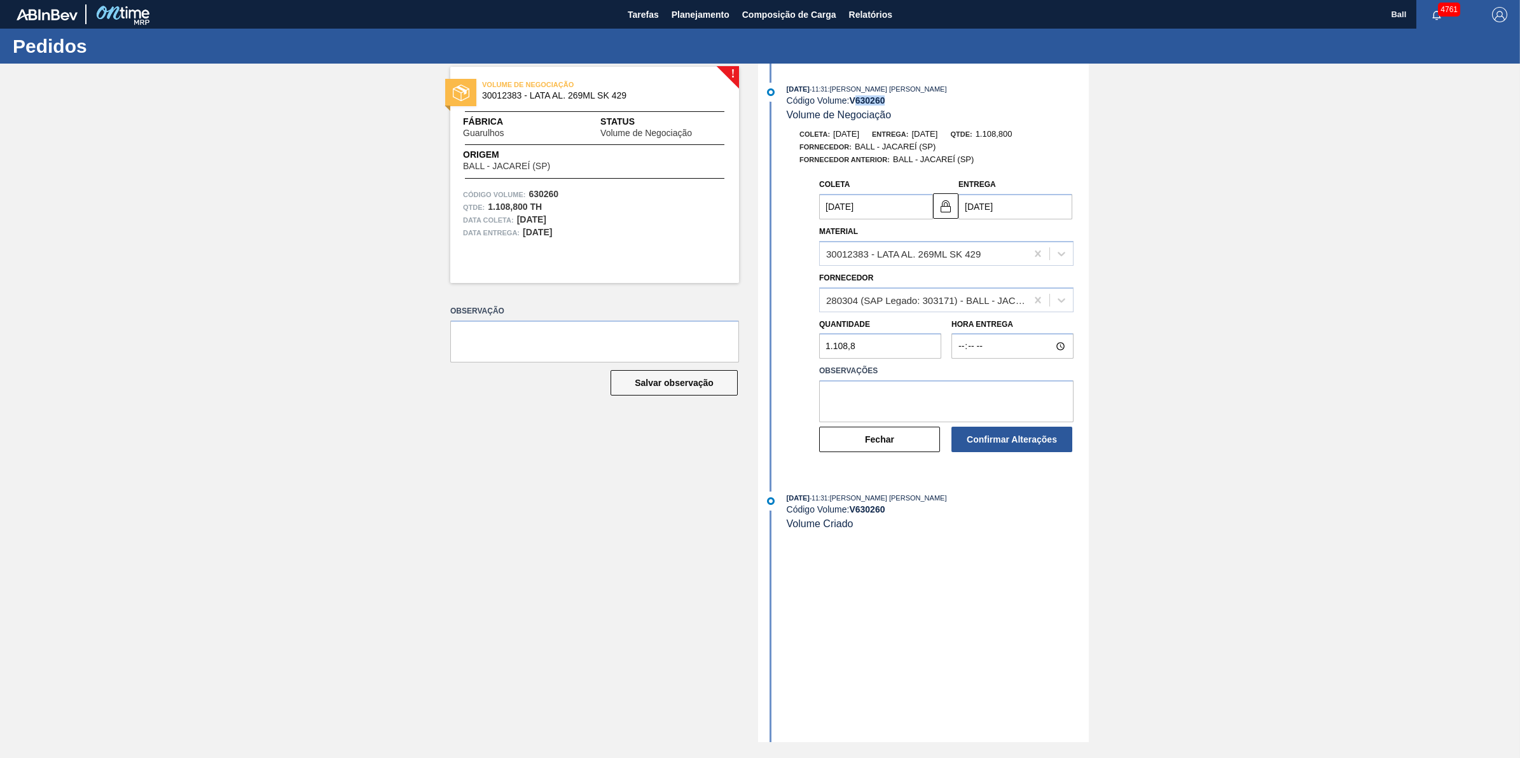
drag, startPoint x: 897, startPoint y: 100, endPoint x: 857, endPoint y: 105, distance: 39.8
click at [857, 105] on div "Código Volume: V 630260" at bounding box center [938, 100] width 302 height 10
copy strong "630260"
click at [1434, 655] on div "! VOLUME DE NEGOCIAÇÃO 30012383 - LATA AL. 269ML SK 429 Fábrica Guarulhos Statu…" at bounding box center [760, 403] width 1520 height 679
drag, startPoint x: 885, startPoint y: 100, endPoint x: 848, endPoint y: 99, distance: 37.5
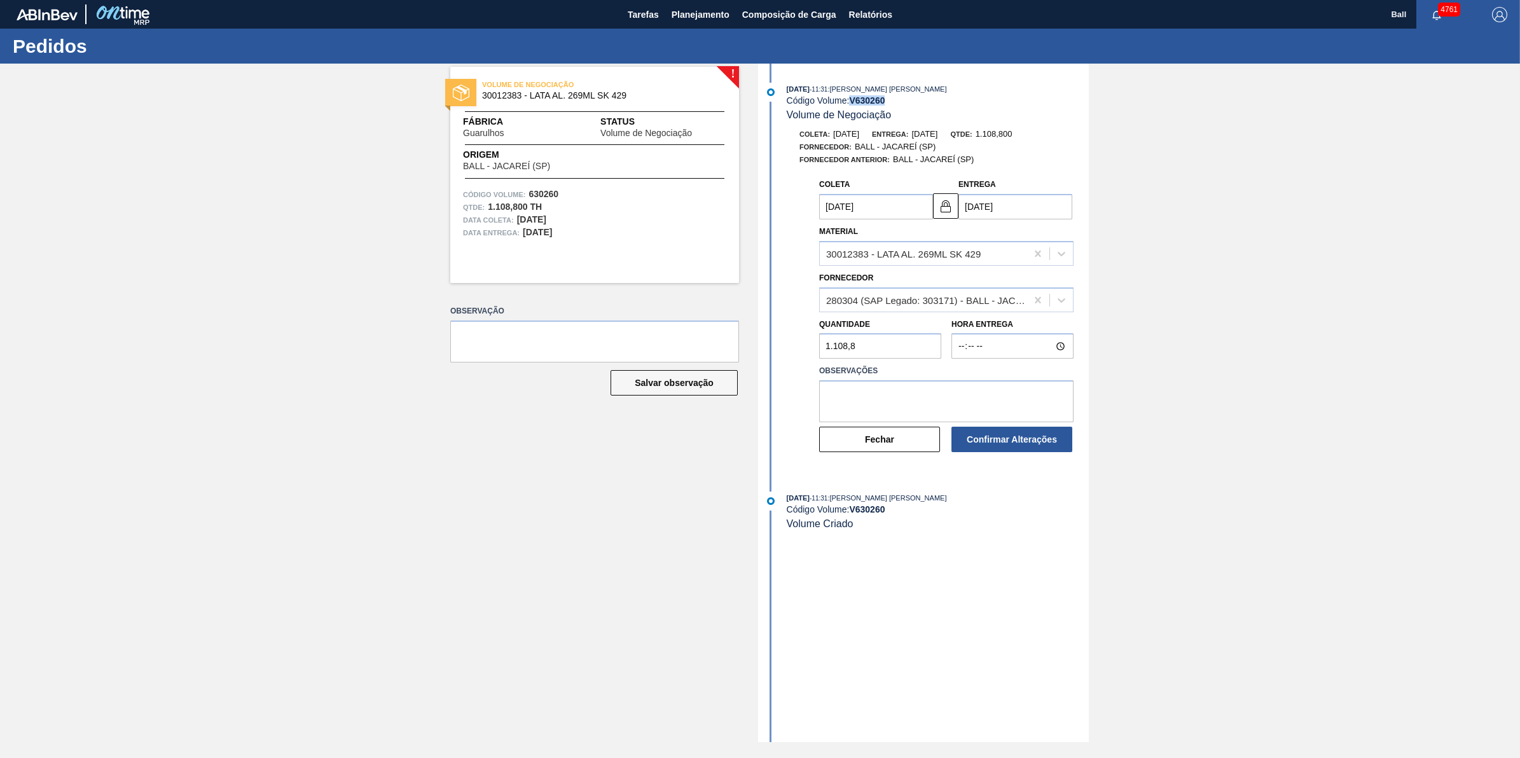
click at [848, 99] on div "Código Volume: V 630260" at bounding box center [938, 100] width 302 height 10
copy div "V 630260"
copy strong "V 630260"
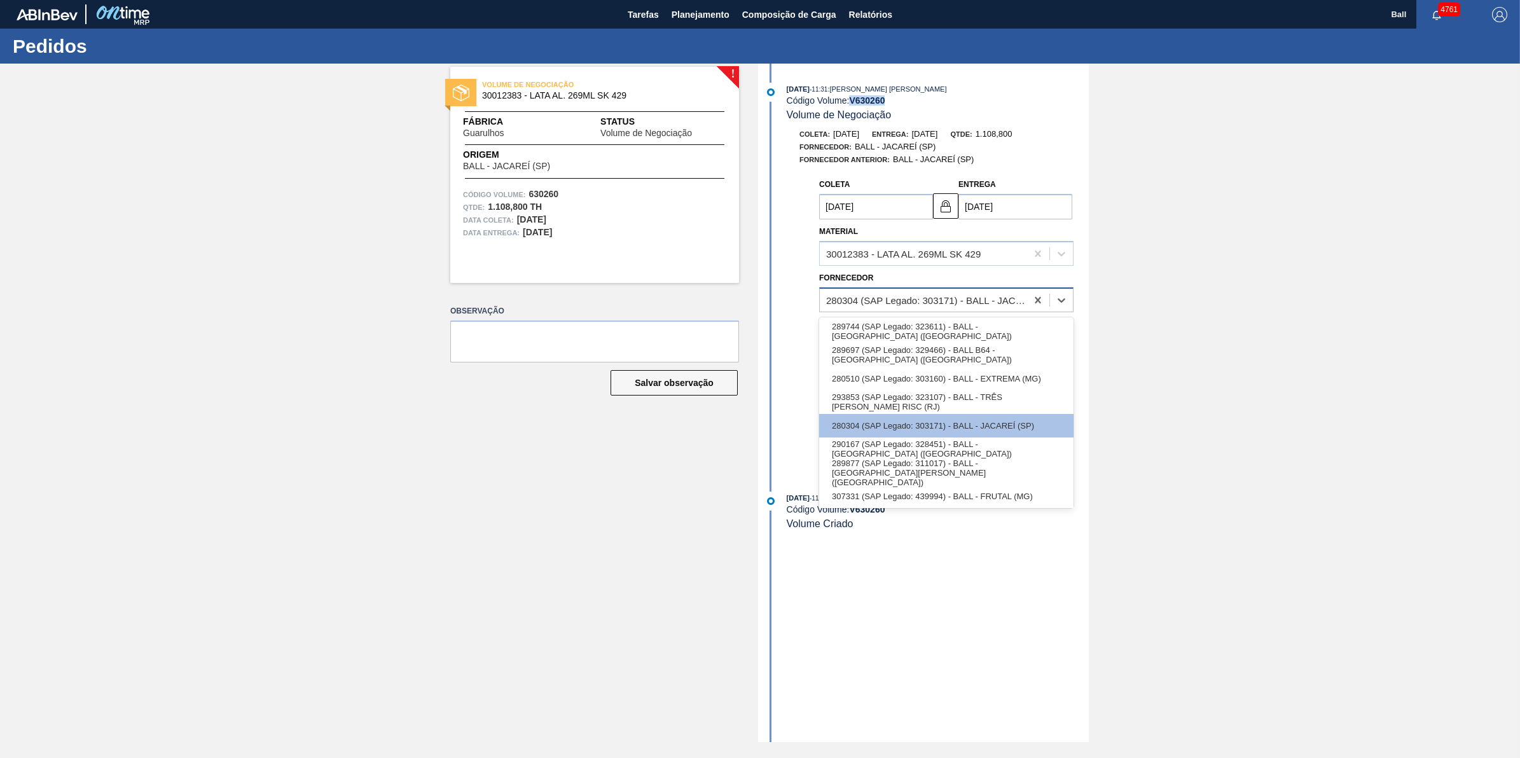
click at [1012, 312] on div "280304 (SAP Legado: 303171) - BALL - JACAREÍ (SP)" at bounding box center [946, 299] width 254 height 25
click at [994, 396] on div "293853 (SAP Legado: 323107) - BALL - TRÊS RIOS RISC (RJ)" at bounding box center [946, 402] width 254 height 24
type input "27/10/2025"
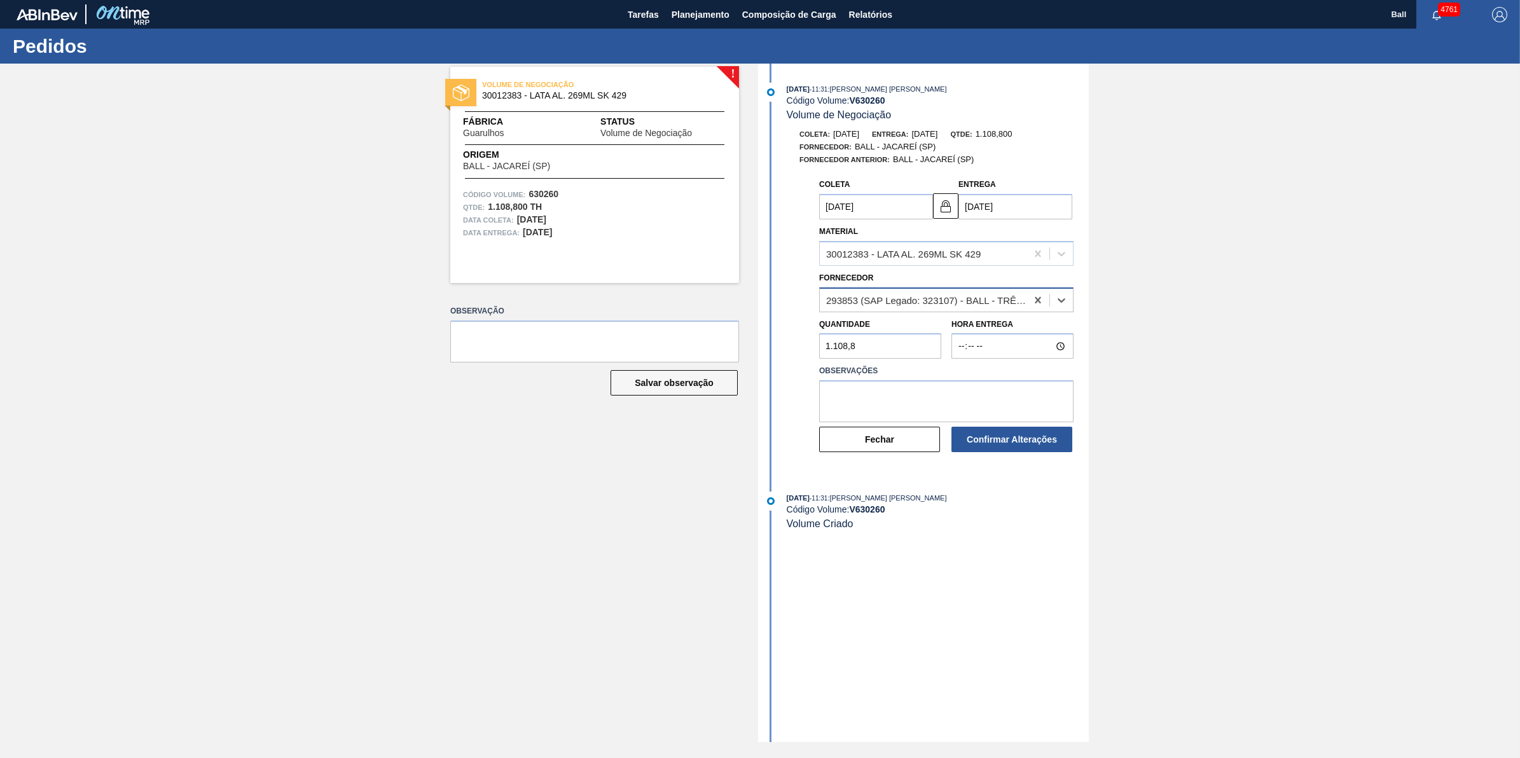
click at [965, 300] on div "293853 (SAP Legado: 323107) - BALL - TRÊS RIOS RISC (RJ)" at bounding box center [927, 299] width 202 height 11
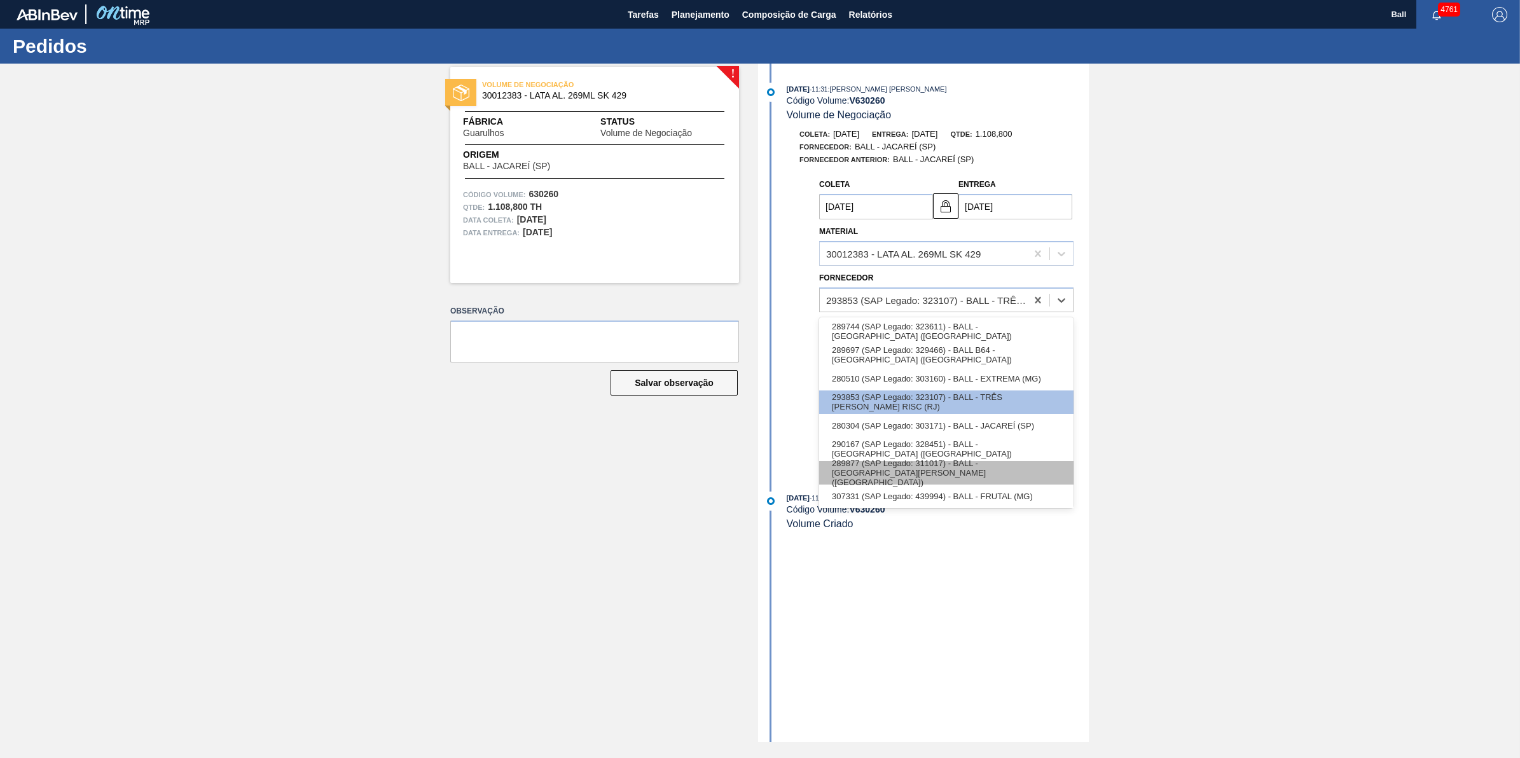
click at [1050, 476] on div "289877 (SAP Legado: 311017) - BALL - [GEOGRAPHIC_DATA][PERSON_NAME] ([GEOGRAPHI…" at bounding box center [946, 473] width 254 height 24
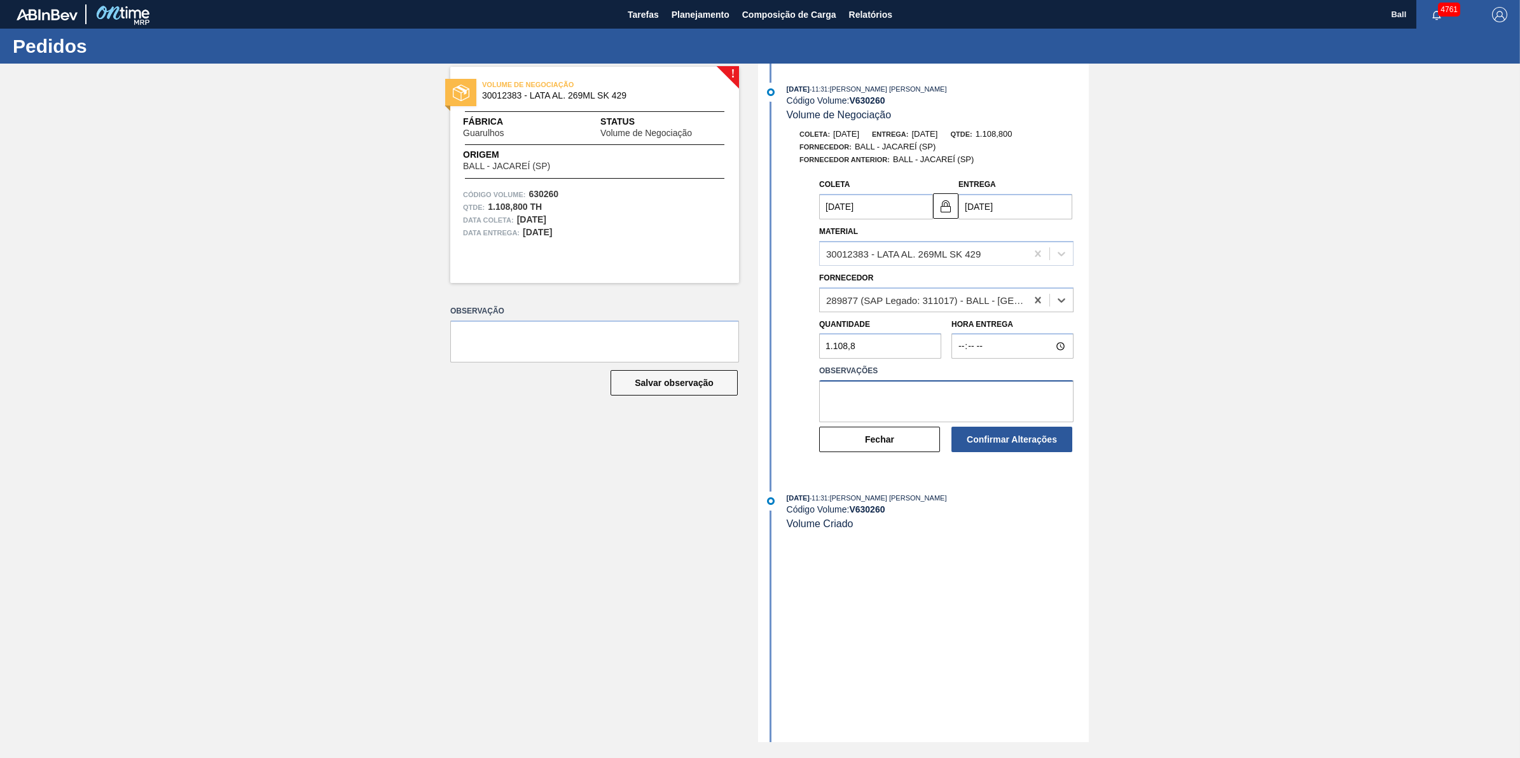
click at [1008, 411] on textarea at bounding box center [946, 401] width 254 height 42
click at [1008, 411] on textarea "AJUSTE MALHA" at bounding box center [946, 401] width 254 height 42
click at [1006, 411] on textarea "AJUSTE MALHA" at bounding box center [946, 401] width 254 height 42
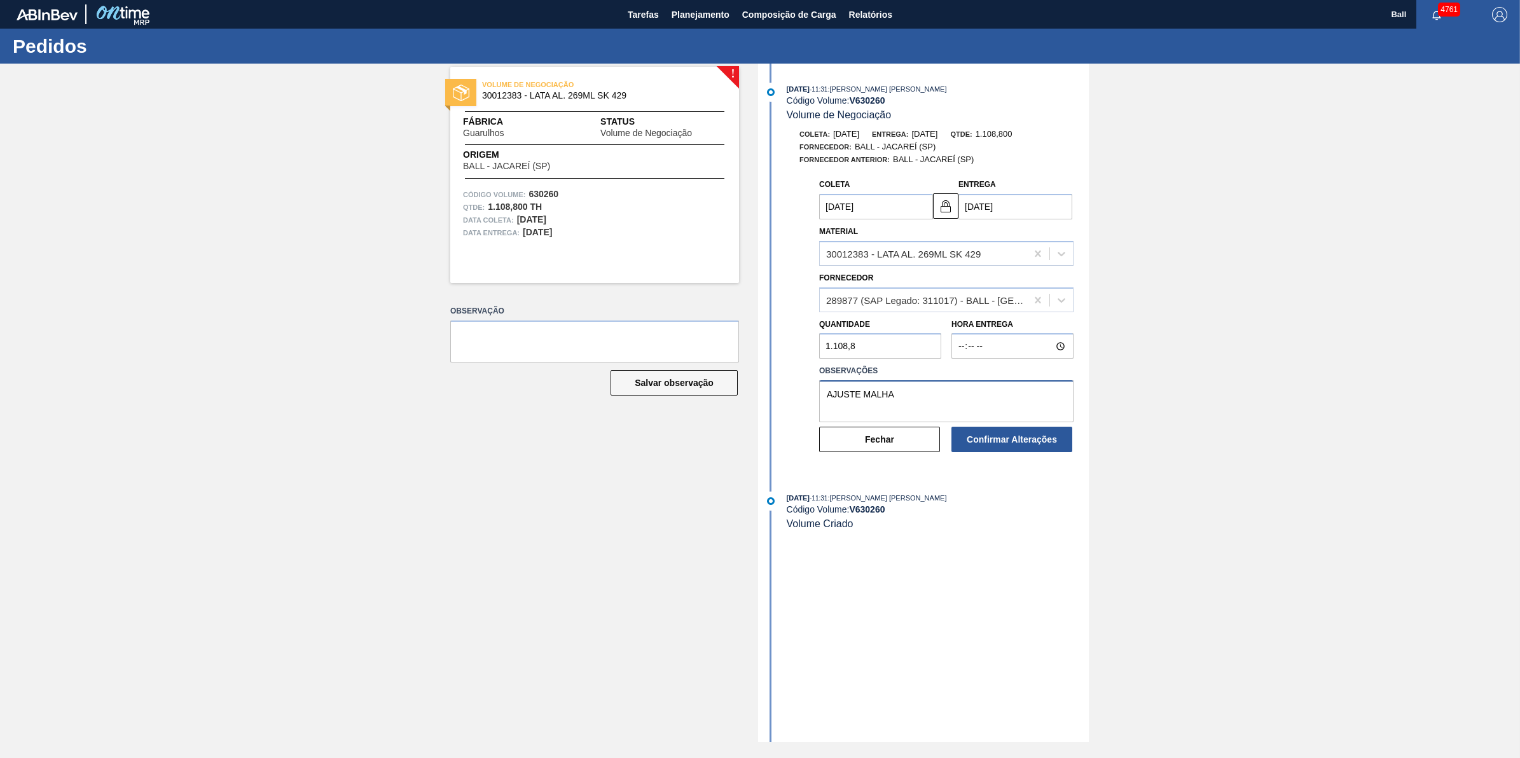
click at [1006, 411] on textarea "AJUSTE MALHA" at bounding box center [946, 401] width 254 height 42
type textarea "AJUSTE MALHA"
click at [1025, 436] on button "Confirmar Alterações" at bounding box center [1011, 439] width 121 height 25
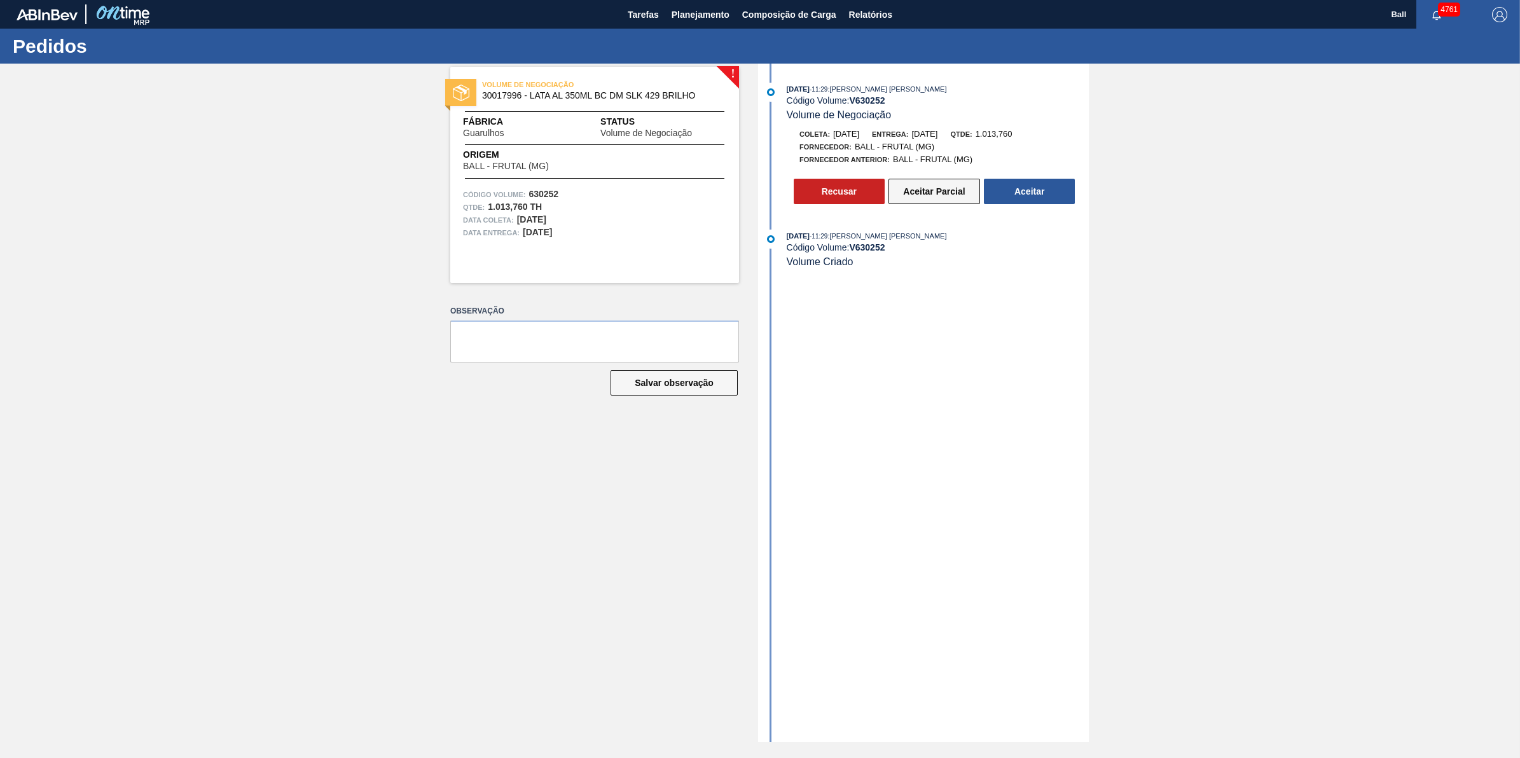
click at [930, 191] on button "Aceitar Parcial" at bounding box center [934, 191] width 92 height 25
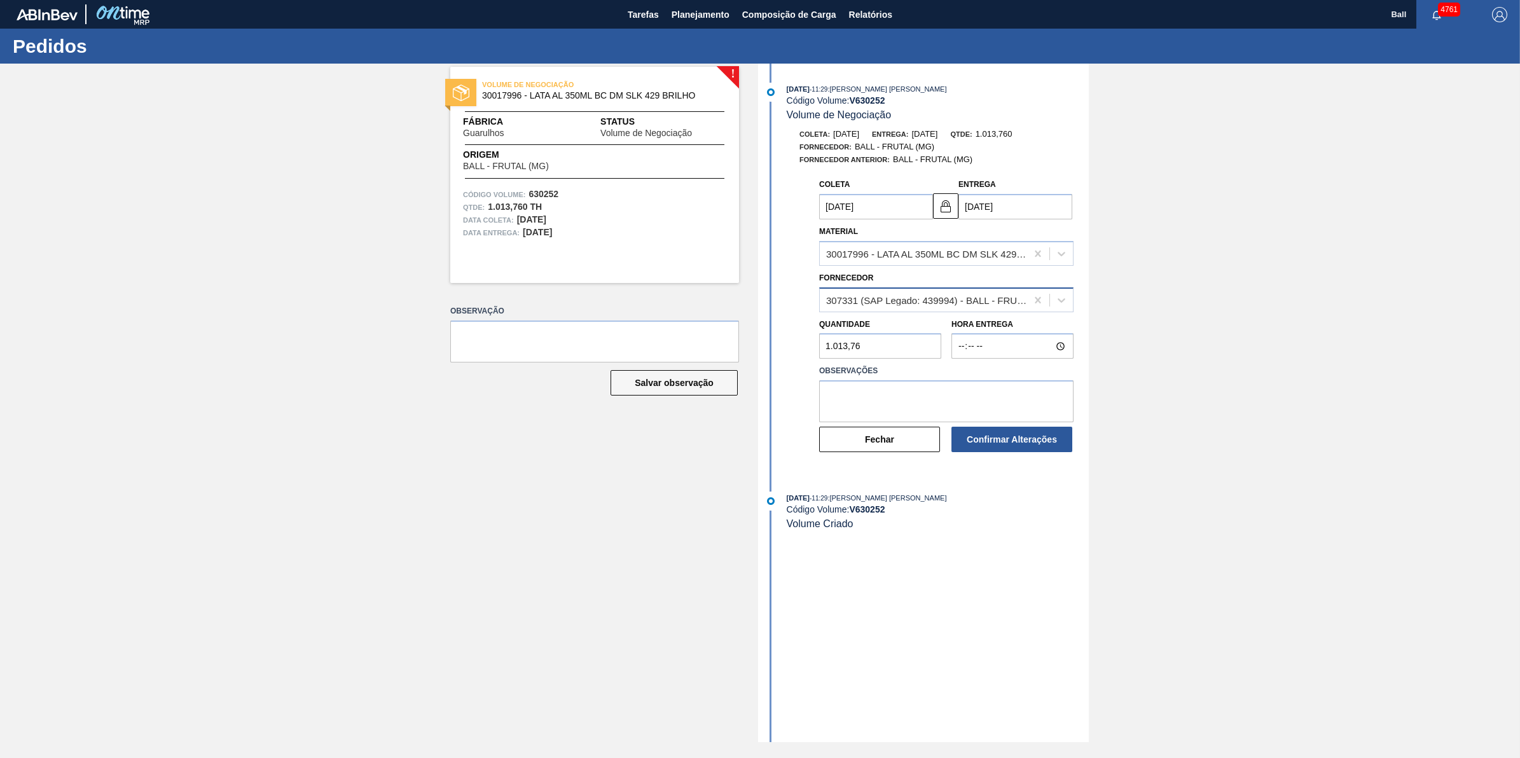
click at [929, 312] on div "307331 (SAP Legado: 439994) - BALL - FRUTAL (MG)" at bounding box center [946, 299] width 254 height 25
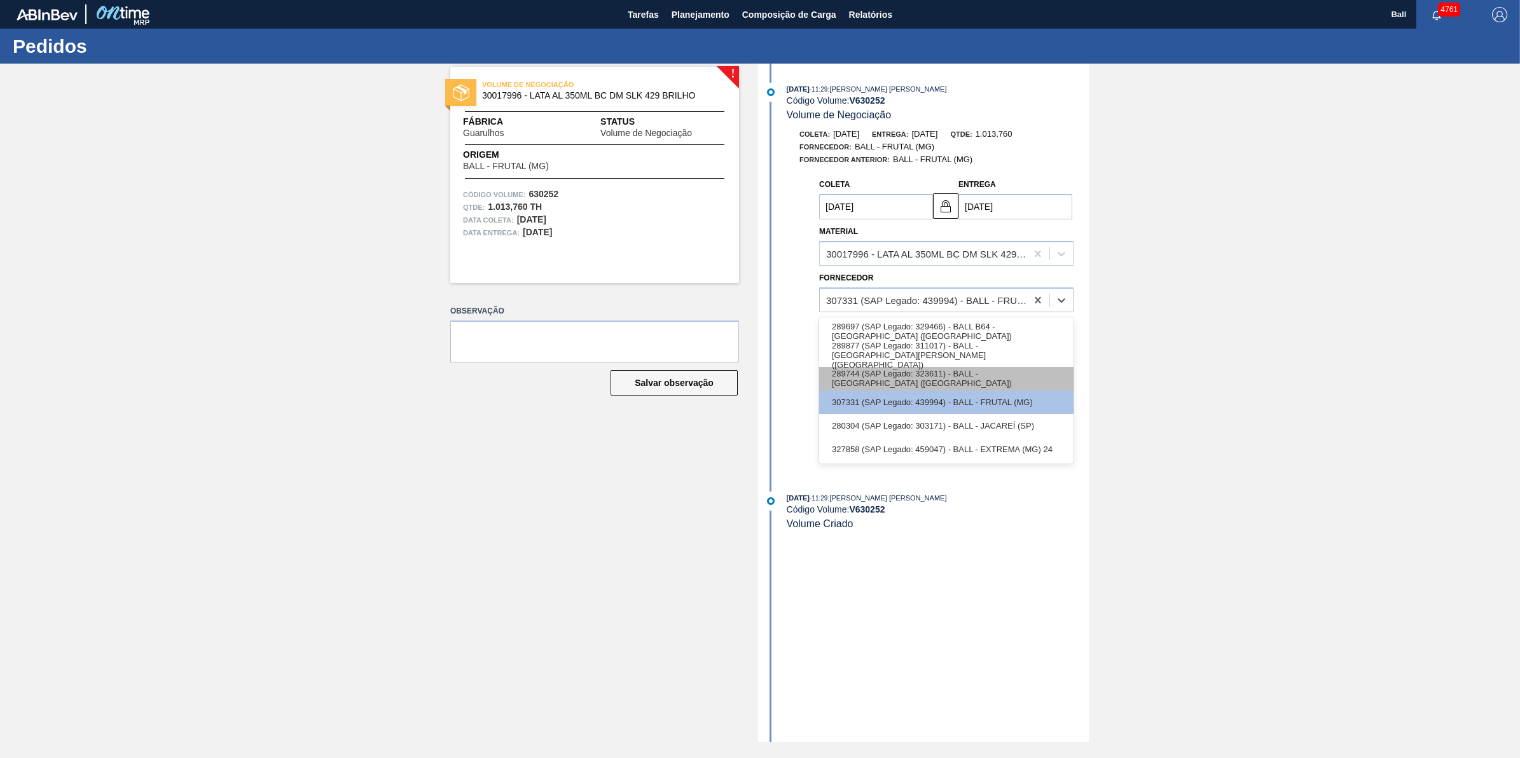
click at [965, 385] on div "289744 (SAP Legado: 323611) - BALL - [GEOGRAPHIC_DATA] ([GEOGRAPHIC_DATA])" at bounding box center [946, 379] width 254 height 24
type input "[DATE]"
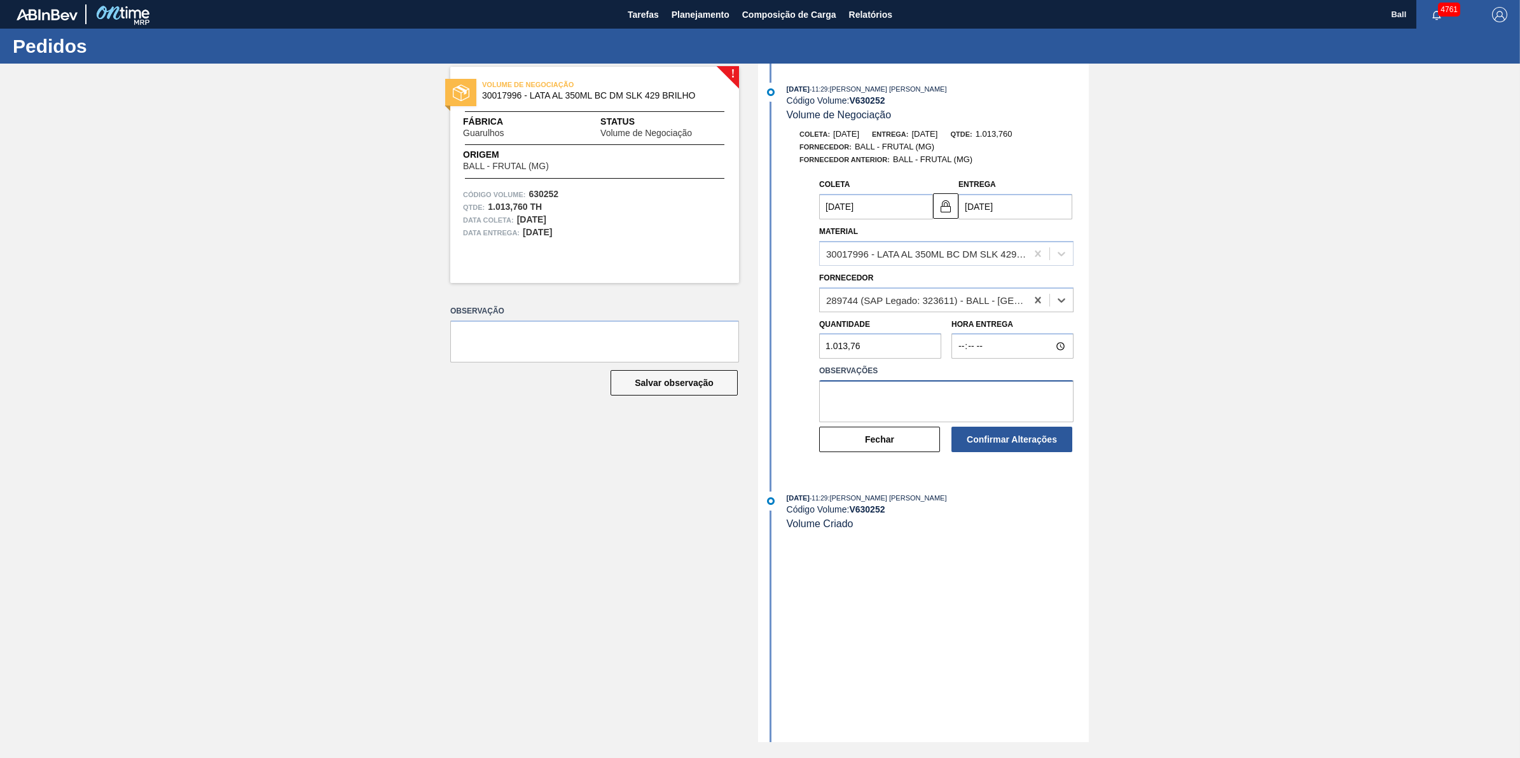
click at [960, 393] on textarea at bounding box center [946, 401] width 254 height 42
paste textarea "AJUSTE MALHA"
type textarea "AJUSTE MALHA"
click at [1038, 450] on button "Confirmar Alterações" at bounding box center [1011, 439] width 121 height 25
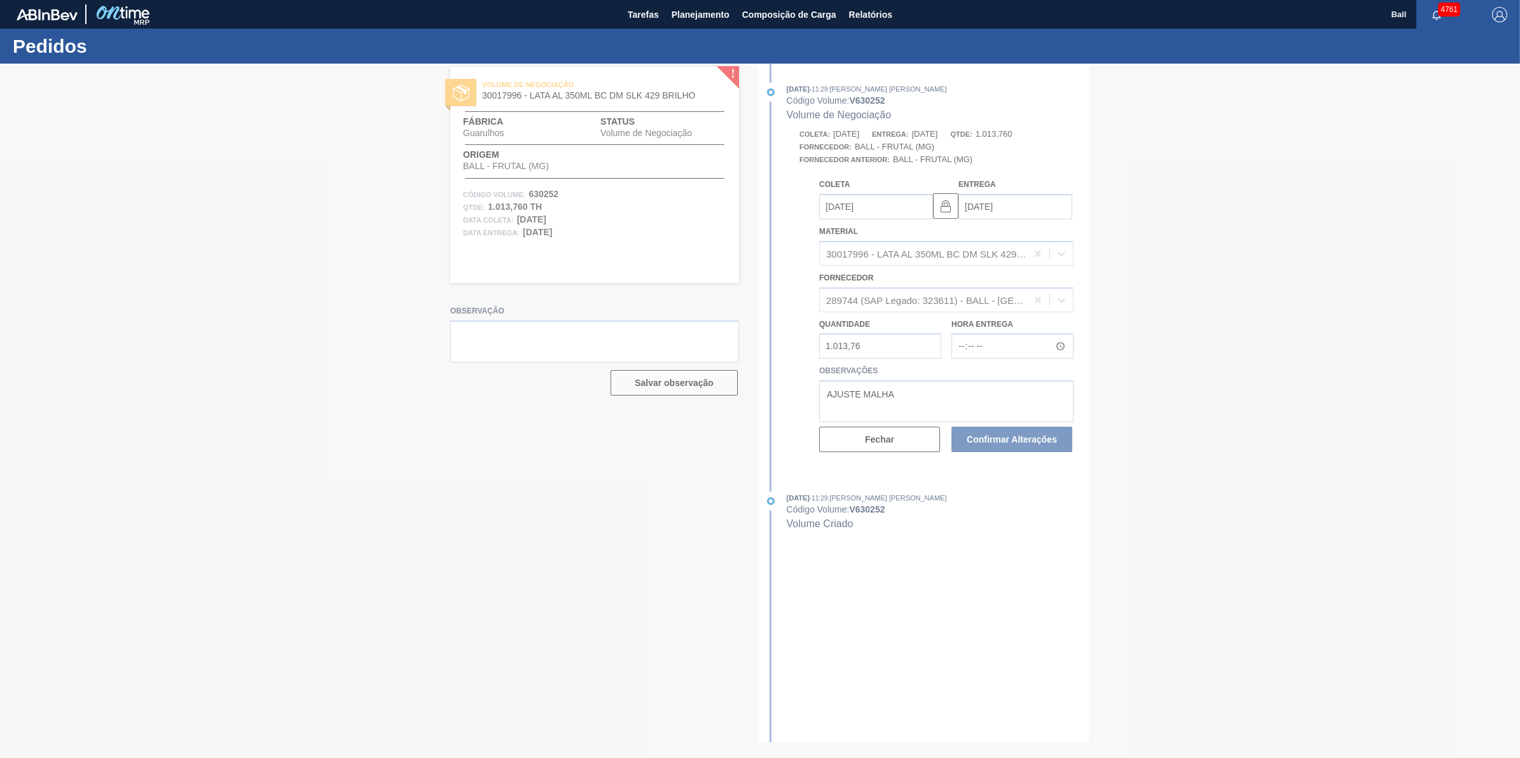
click at [1311, 296] on div at bounding box center [760, 411] width 1520 height 694
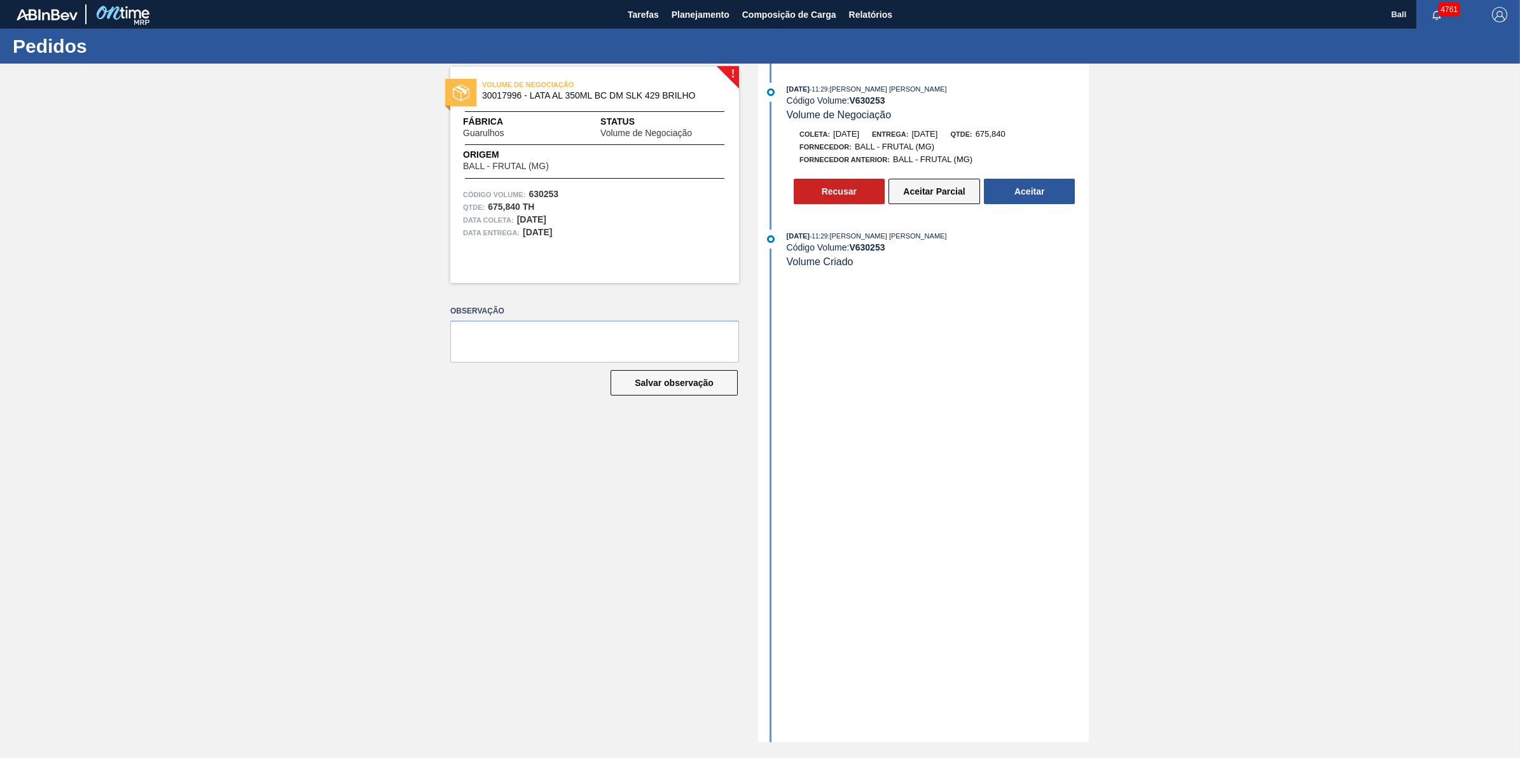
click at [915, 192] on button "Aceitar Parcial" at bounding box center [934, 191] width 92 height 25
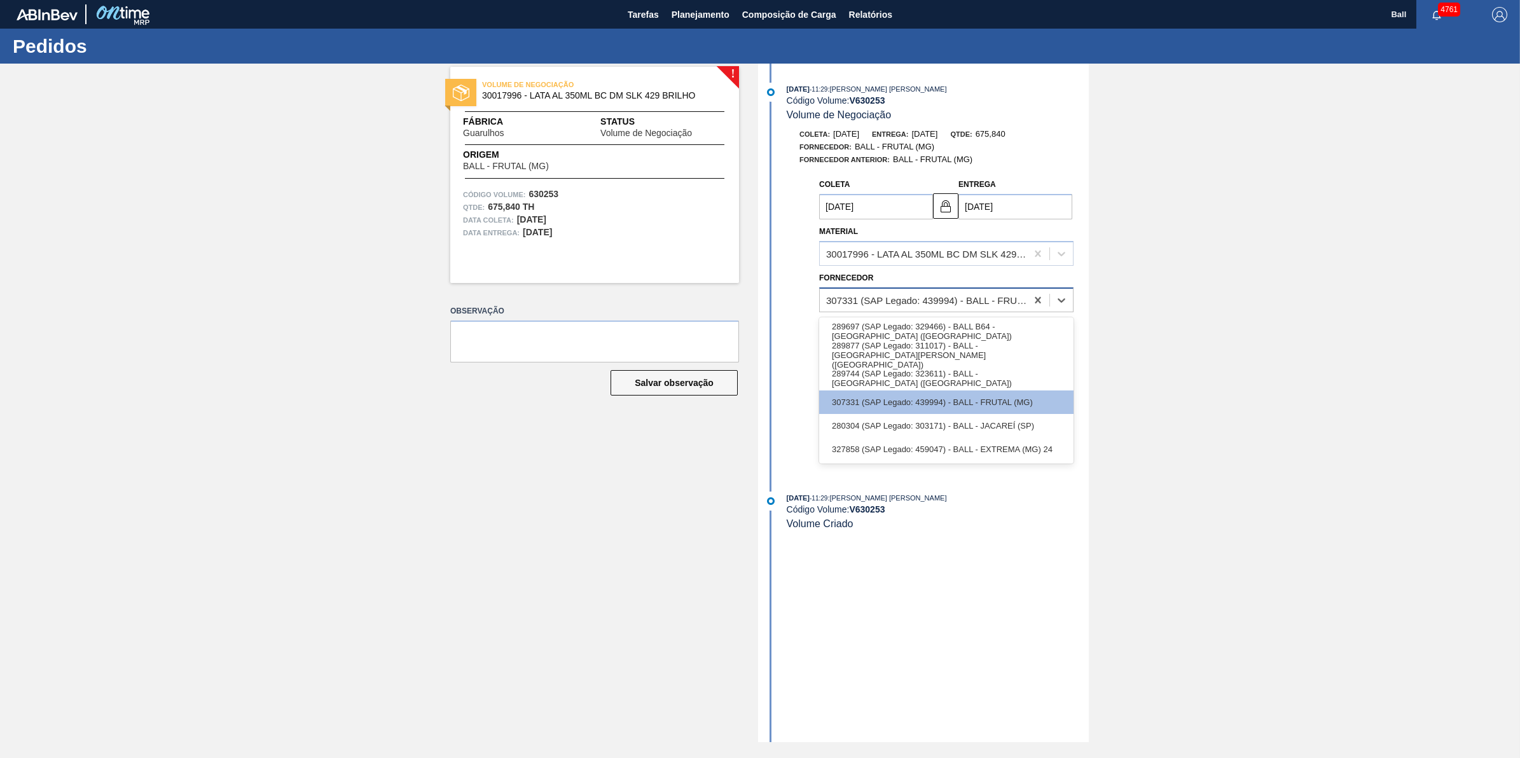
click at [1004, 303] on div "307331 (SAP Legado: 439994) - BALL - FRUTAL (MG)" at bounding box center [927, 299] width 202 height 11
click at [1034, 379] on div "289744 (SAP Legado: 323611) - BALL - POUSO ALEGRE (MG)" at bounding box center [946, 379] width 254 height 24
type input "[DATE]"
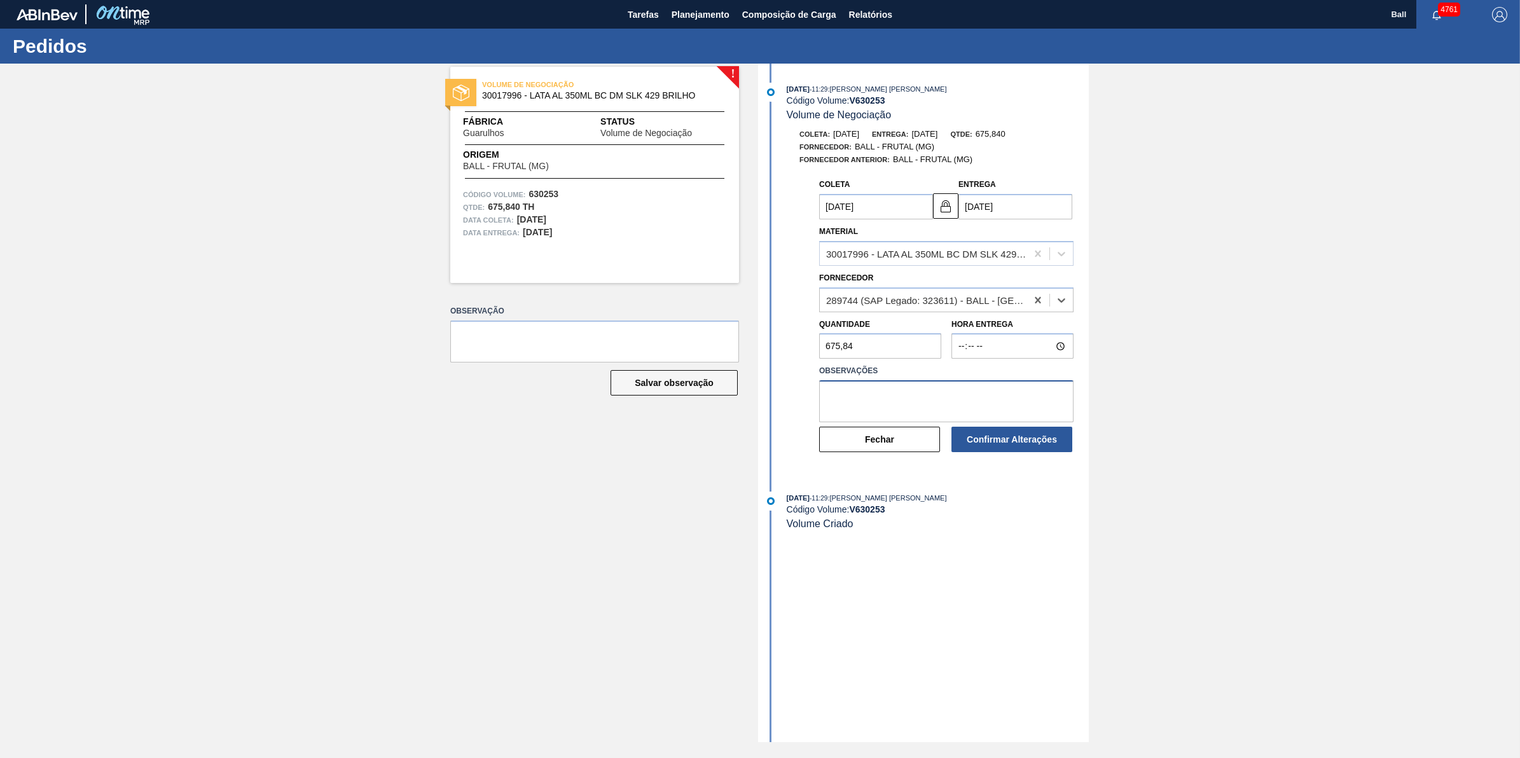
click at [939, 406] on textarea at bounding box center [946, 401] width 254 height 42
click at [1027, 442] on button "Confirmar Alterações" at bounding box center [1011, 439] width 121 height 25
click at [999, 405] on textarea at bounding box center [946, 401] width 254 height 42
click at [1025, 408] on textarea "AJUSTE MALHA" at bounding box center [946, 401] width 254 height 42
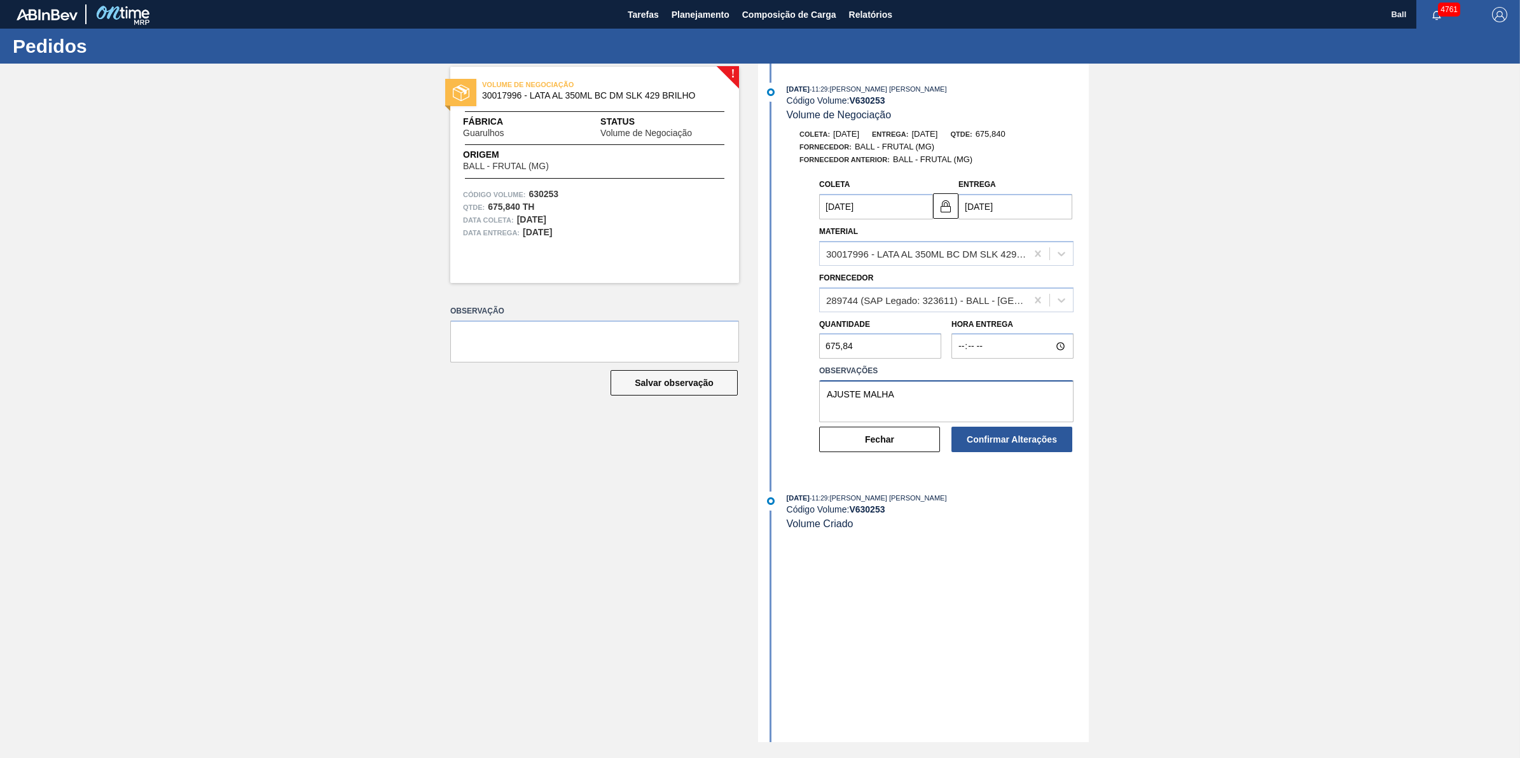
click at [1025, 408] on textarea "AJUSTE MALHA" at bounding box center [946, 401] width 254 height 42
type textarea "AJUSTE MALHA"
click at [1049, 432] on button "Confirmar Alterações" at bounding box center [1011, 439] width 121 height 25
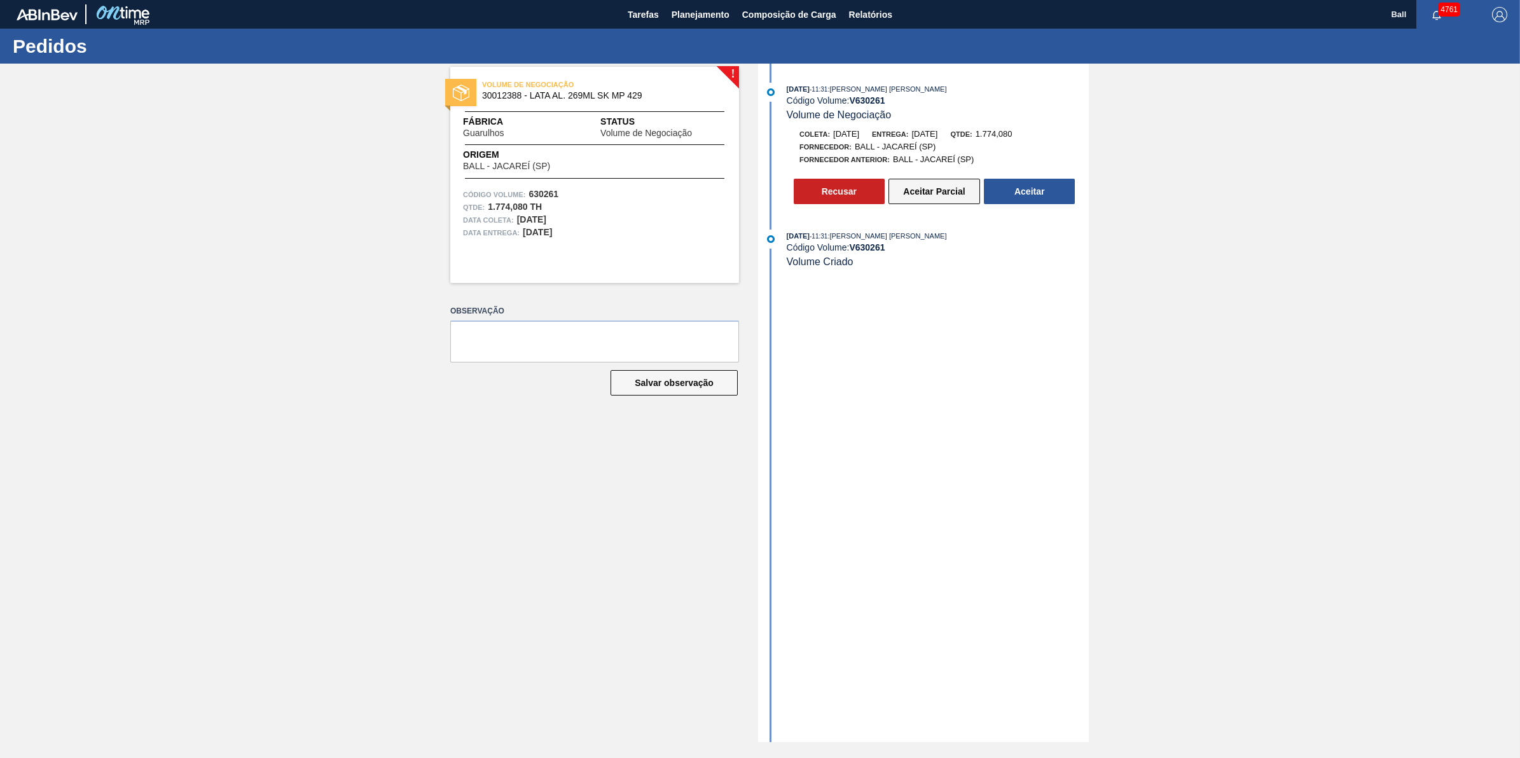
click at [924, 198] on button "Aceitar Parcial" at bounding box center [934, 191] width 92 height 25
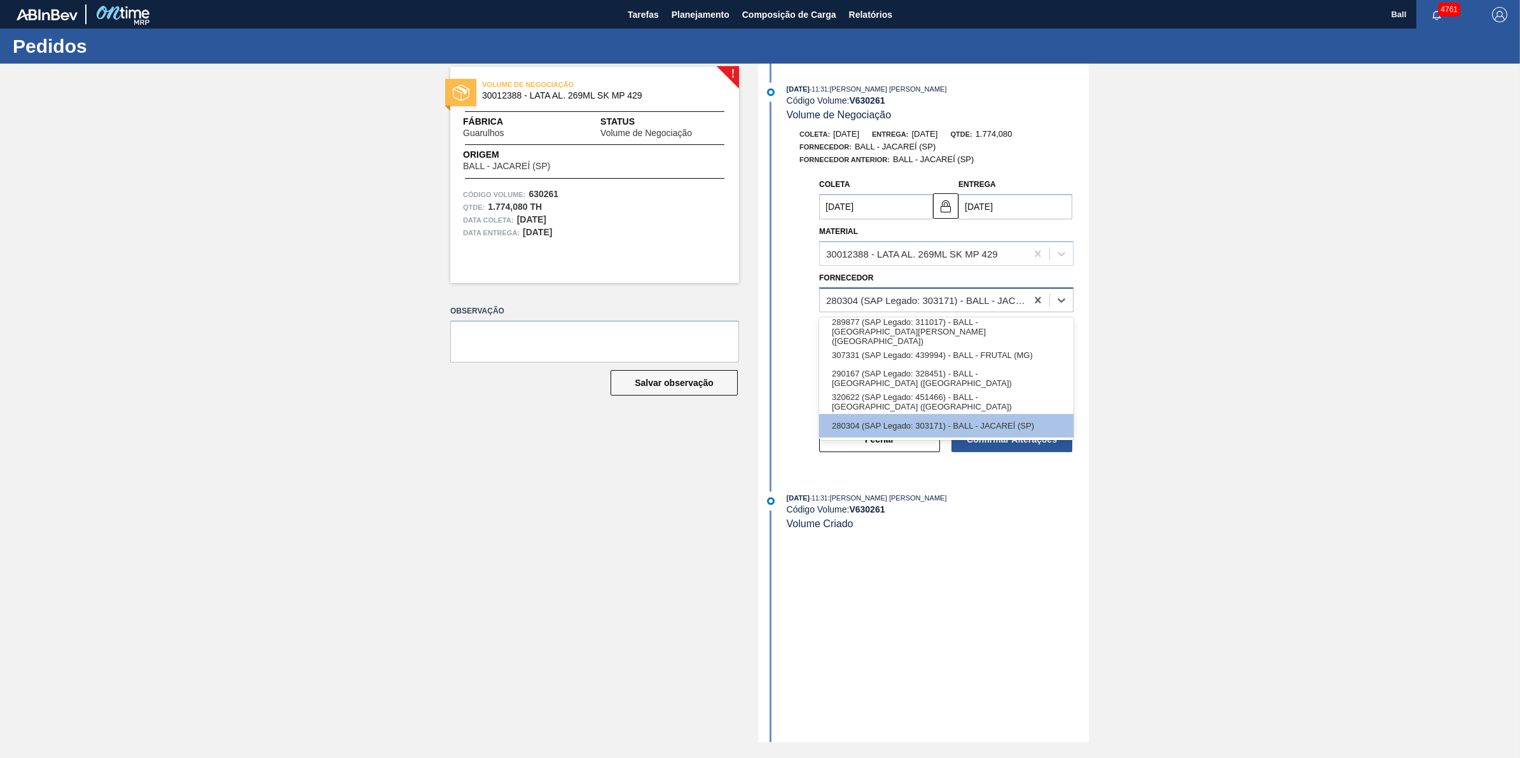
click at [956, 298] on div "280304 (SAP Legado: 303171) - BALL - JACAREÍ (SP)" at bounding box center [927, 299] width 202 height 11
click at [1007, 335] on div "289877 (SAP Legado: 311017) - BALL - TRÊS RIOS (RJ)" at bounding box center [946, 332] width 254 height 24
type input "[DATE]"
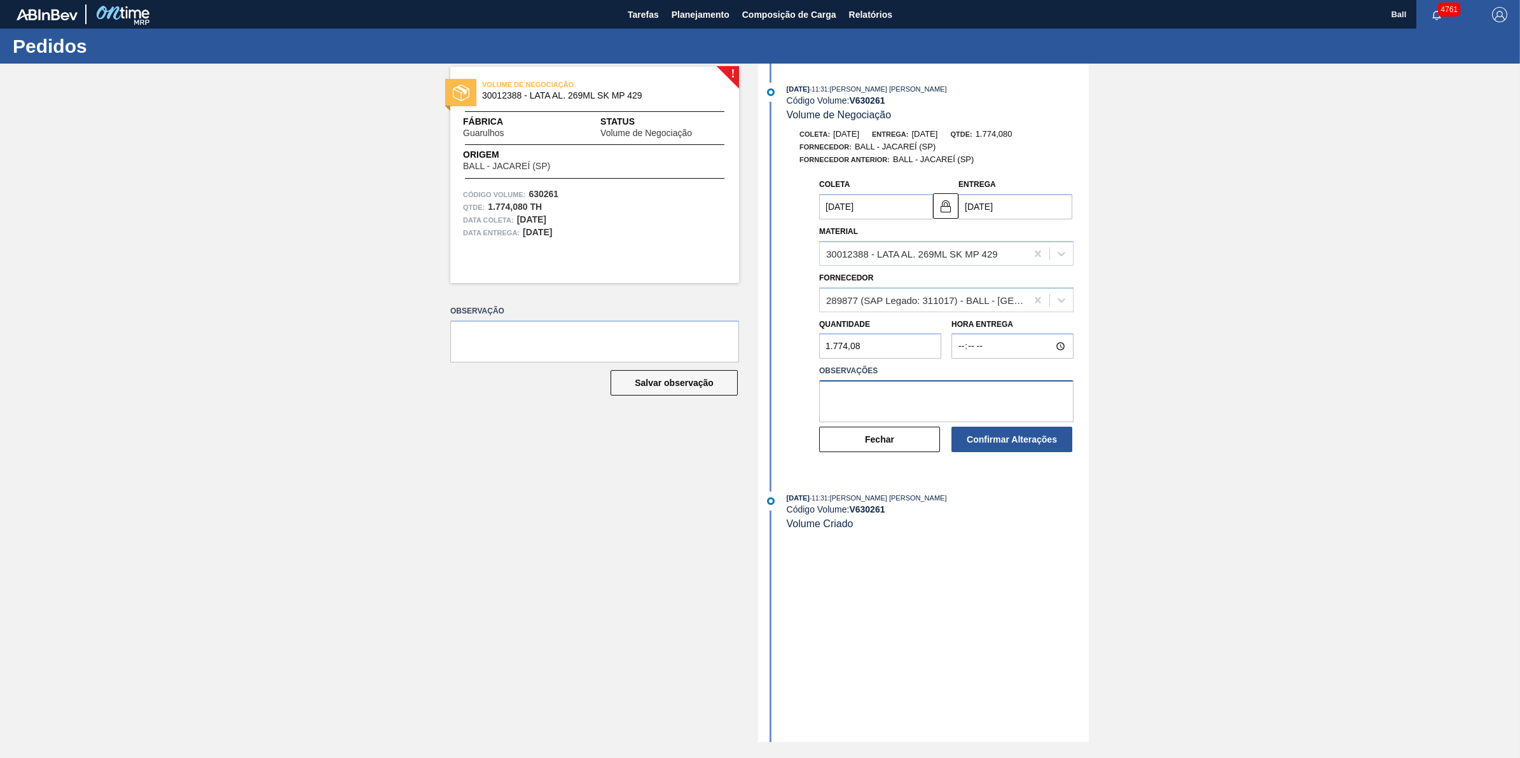
click at [937, 412] on textarea at bounding box center [946, 401] width 254 height 42
paste textarea "AJUSTE MALHA"
type textarea "AJUSTE MALHA"
click at [1041, 452] on button "Confirmar Alterações" at bounding box center [1011, 439] width 121 height 25
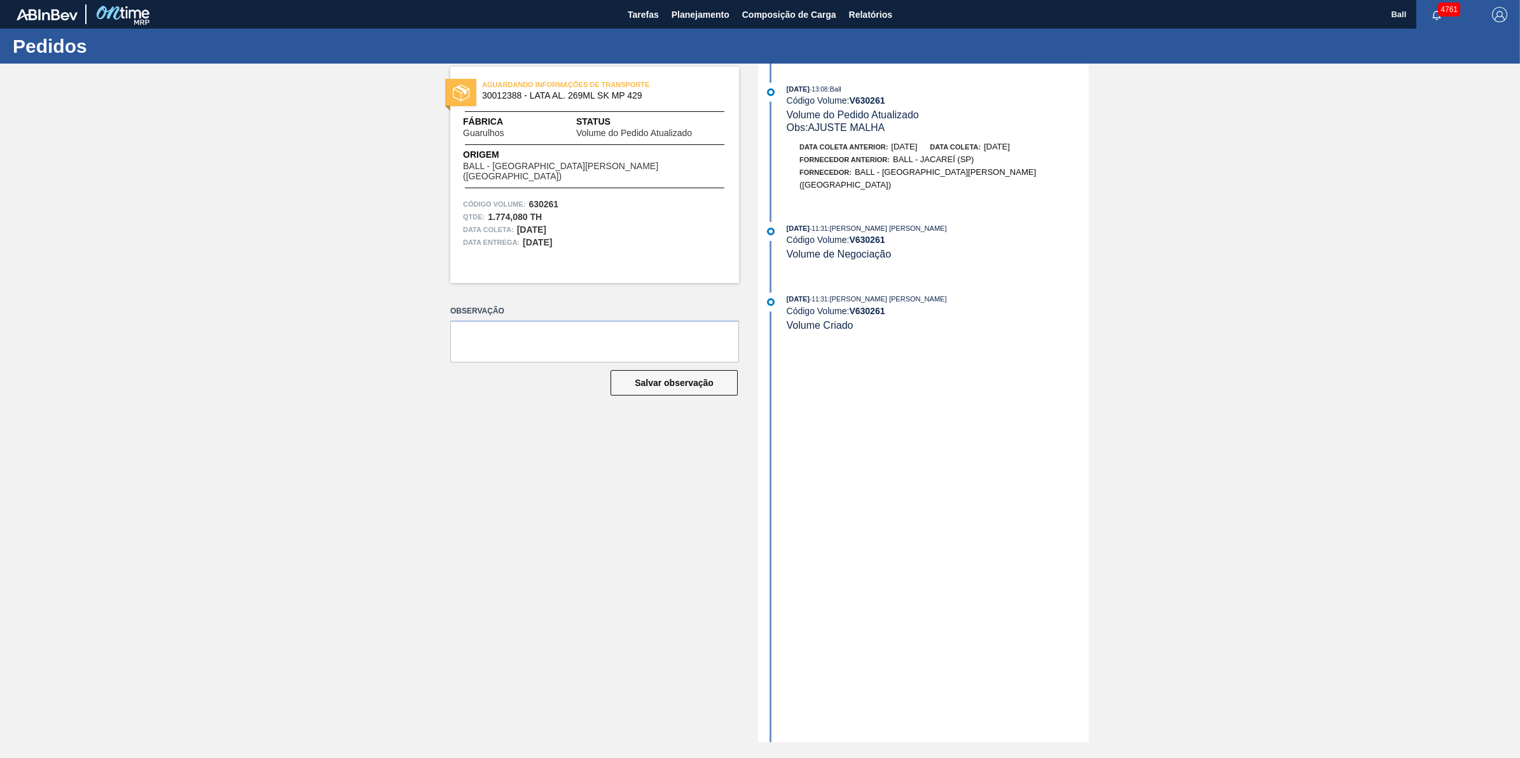
click at [1255, 391] on div "AGUARDANDO INFORMAÇÕES DE TRANSPORTE 30012388 - LATA AL. 269ML SK MP 429 Fábric…" at bounding box center [760, 403] width 1520 height 679
click at [1057, 280] on div "14/10/2025 - 13:08 : Ball Código Volume: V 630261 Volume do Pedido Atualizado O…" at bounding box center [925, 403] width 328 height 679
click at [1133, 305] on div "AGUARDANDO INFORMAÇÕES DE TRANSPORTE 30012388 - LATA AL. 269ML SK MP 429 Fábric…" at bounding box center [760, 403] width 1520 height 679
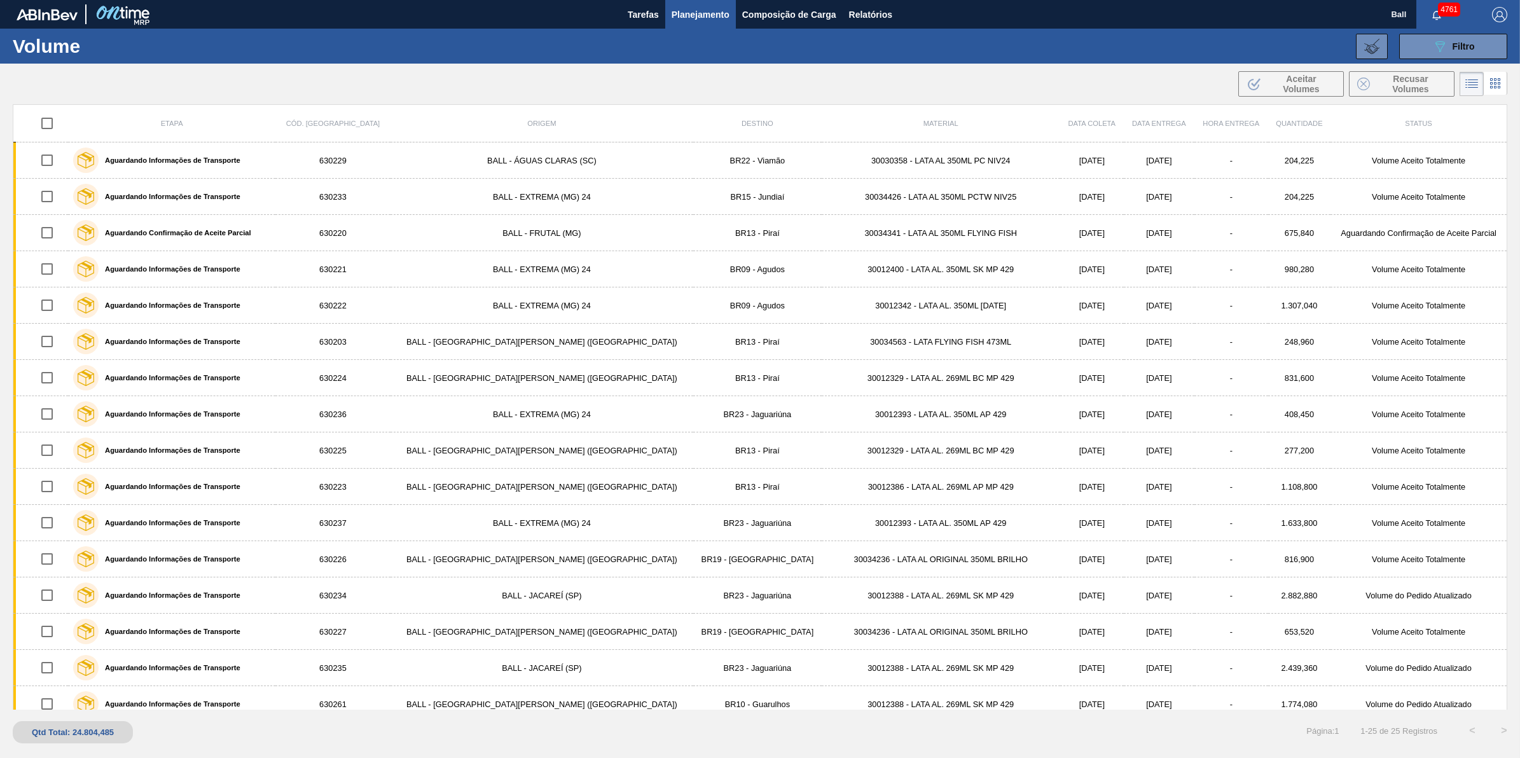
click at [1147, 62] on div "089F7B8B-B2A5-4AFE-B5C0-19BA573D28AC Filtro Código Volume × 630221 × 630222 × 6…" at bounding box center [861, 46] width 1304 height 38
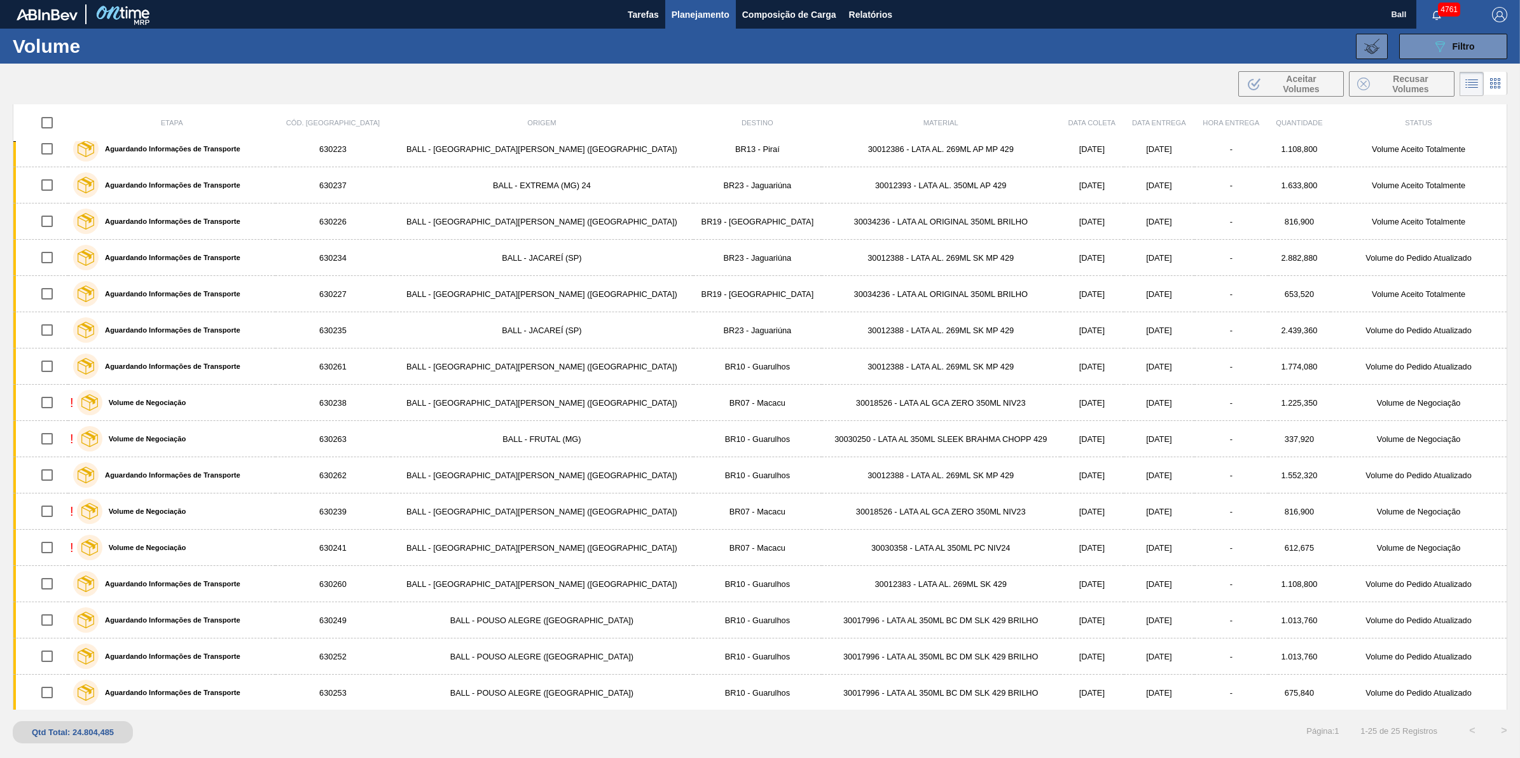
scroll to position [342, 0]
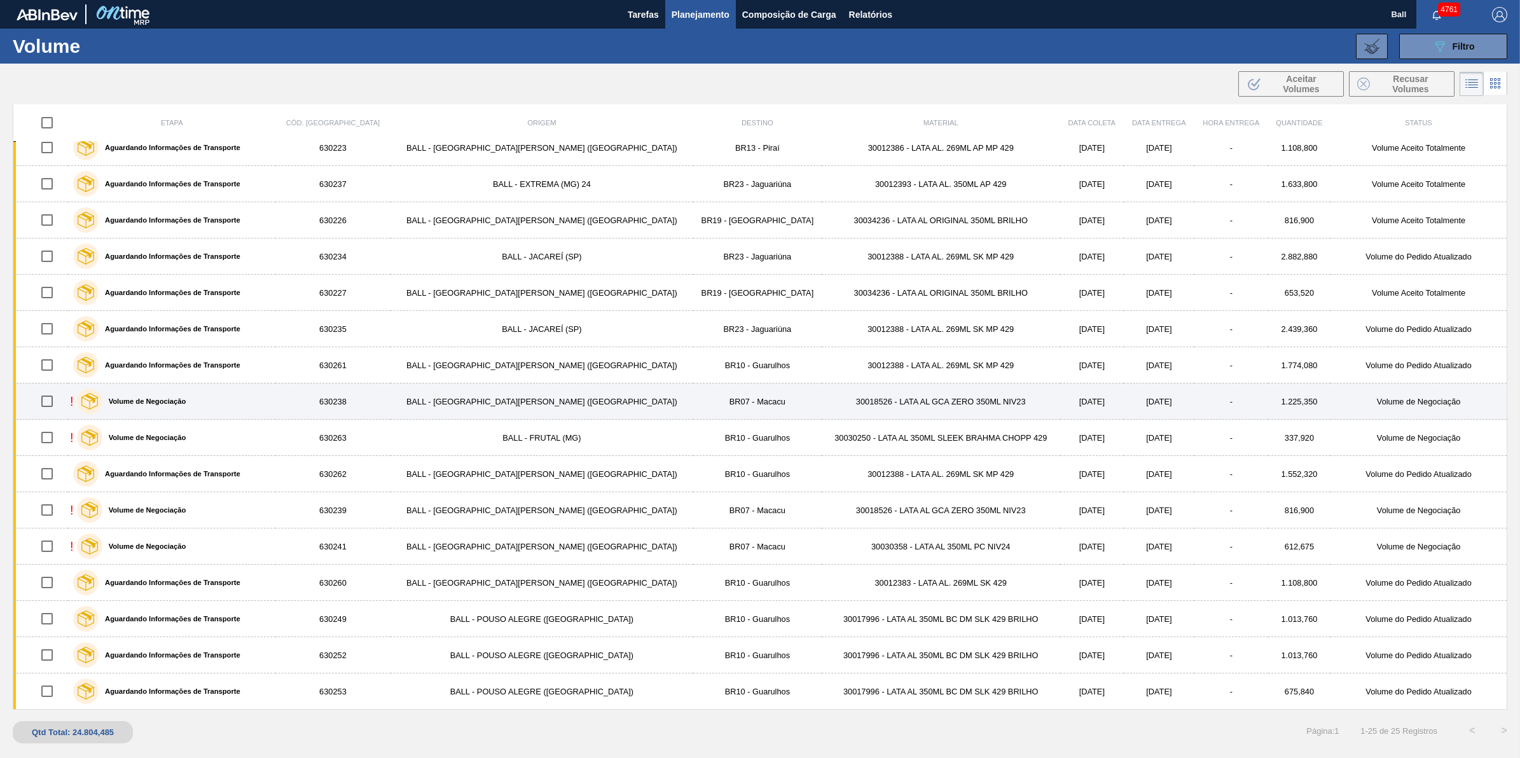
click at [49, 407] on input "checkbox" at bounding box center [47, 401] width 27 height 27
checkbox input "true"
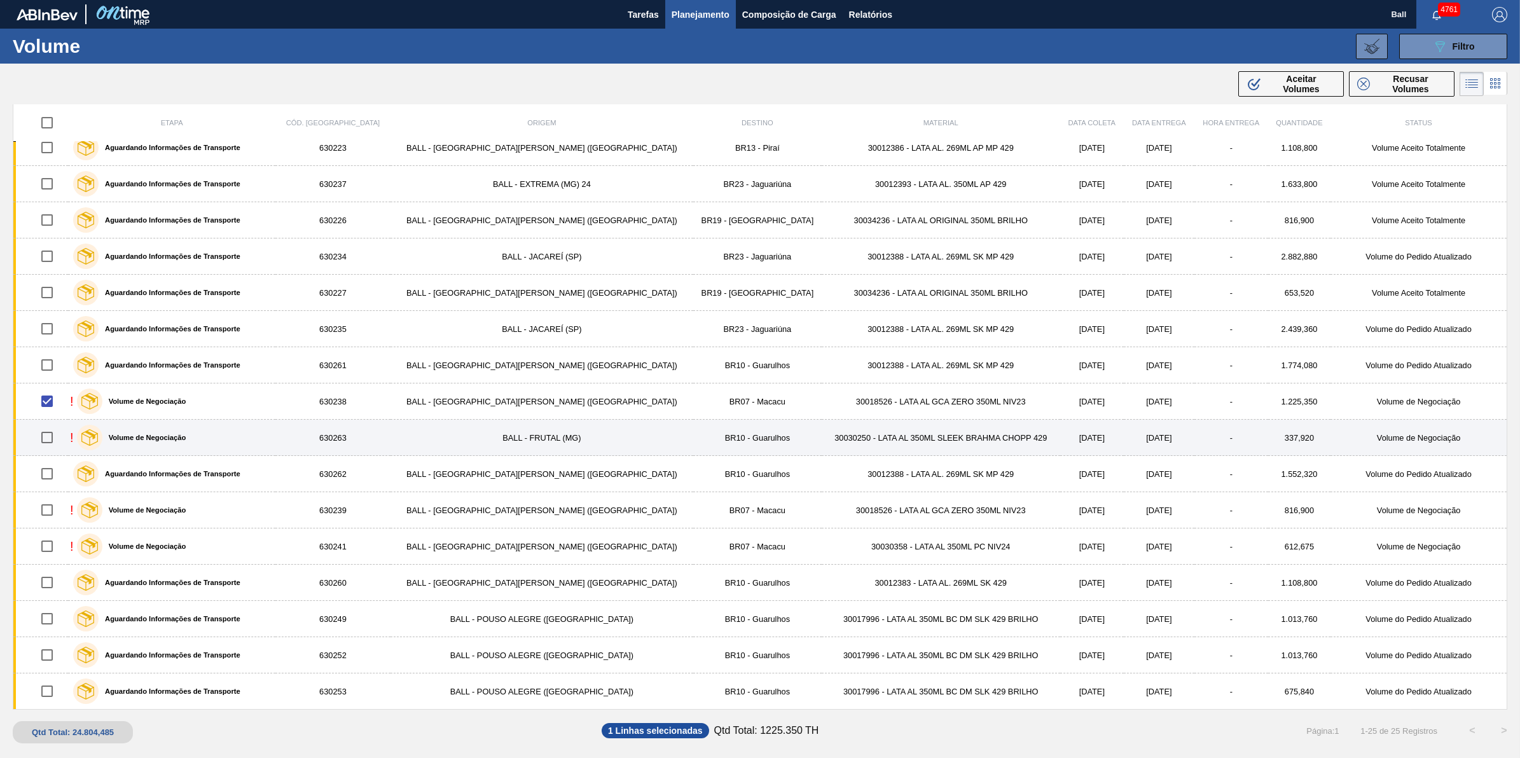
click at [54, 436] on input "checkbox" at bounding box center [47, 437] width 27 height 27
checkbox input "true"
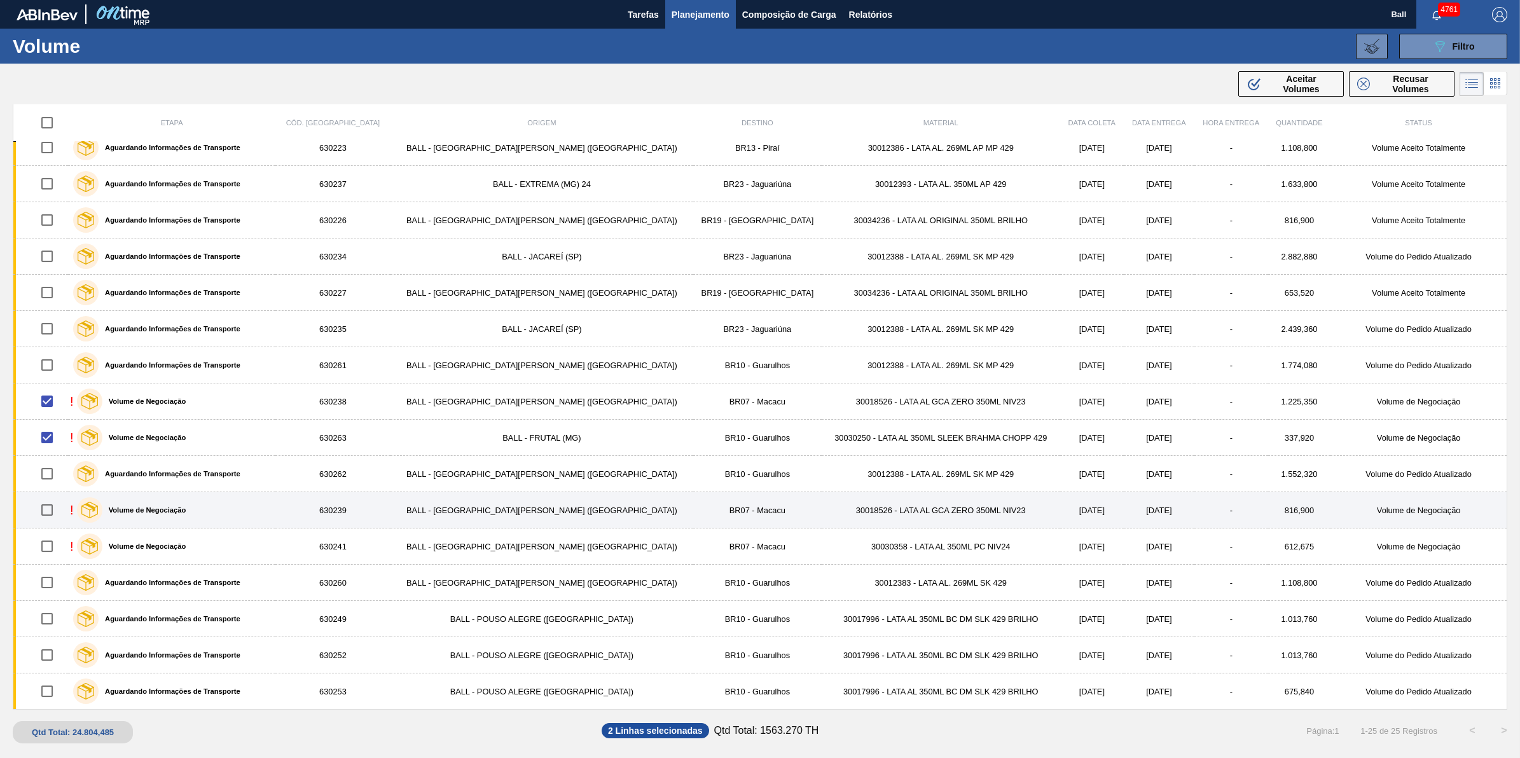
click at [55, 506] on input "checkbox" at bounding box center [47, 510] width 27 height 27
checkbox input "true"
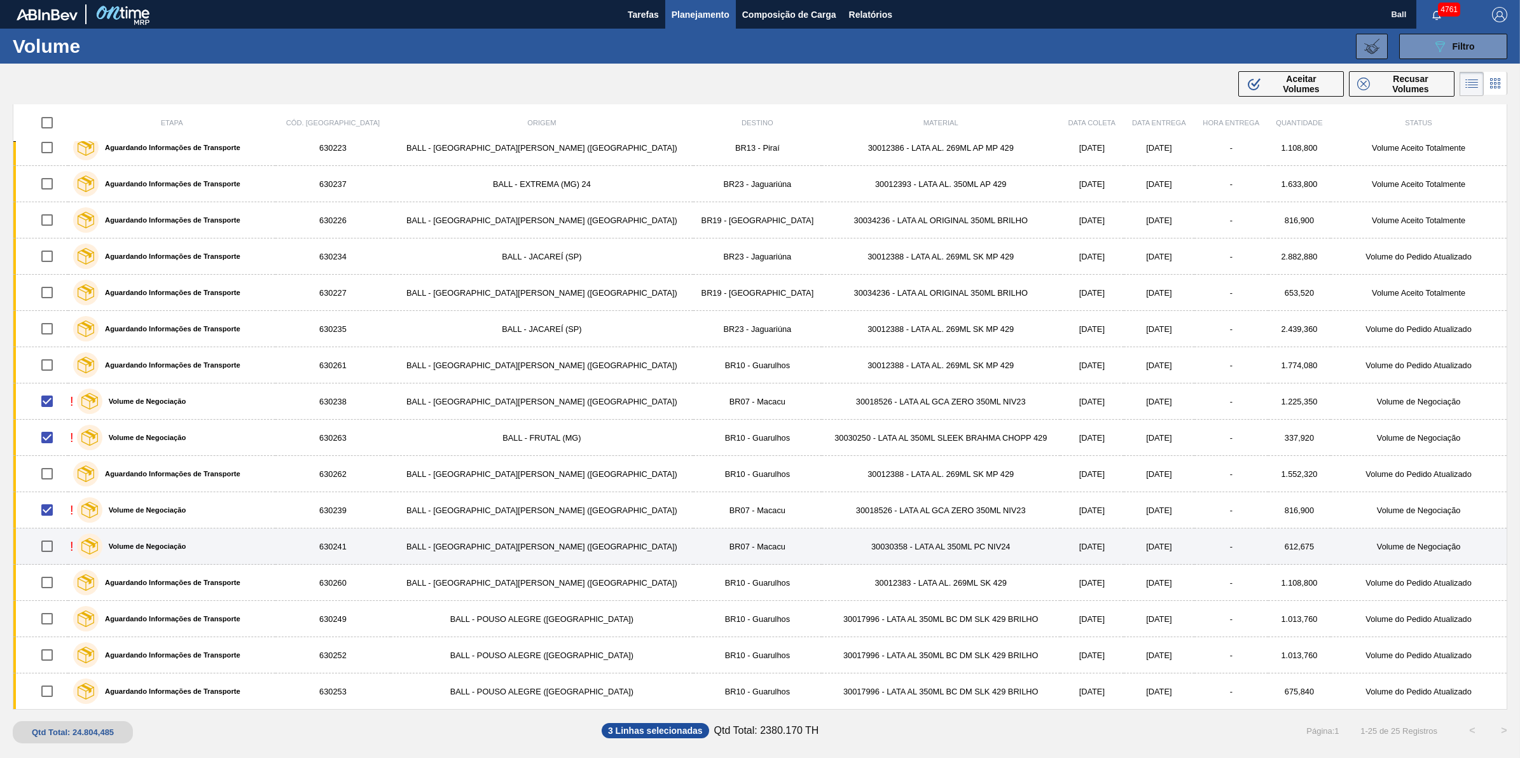
click at [52, 548] on input "checkbox" at bounding box center [47, 546] width 27 height 27
checkbox input "true"
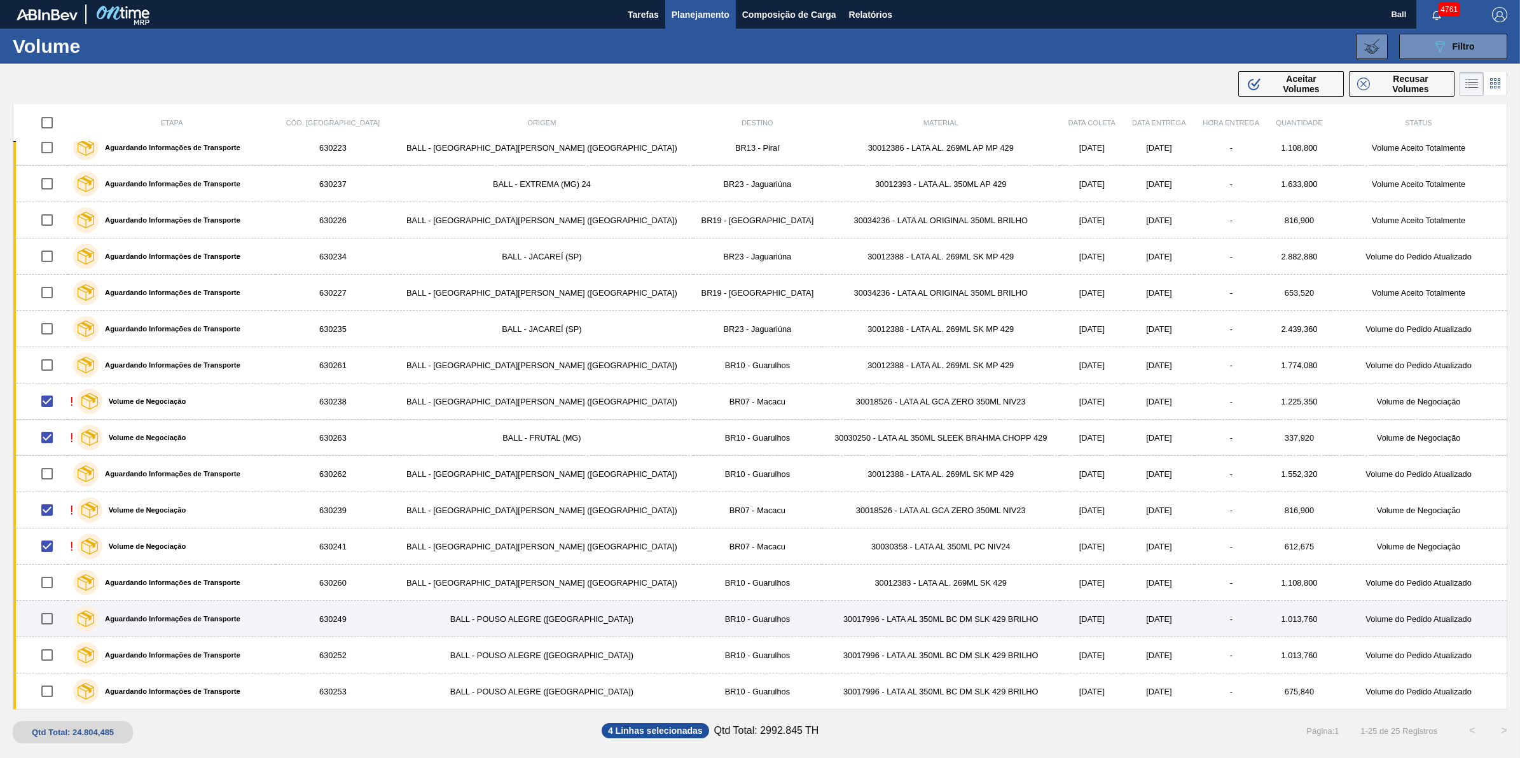
scroll to position [0, 0]
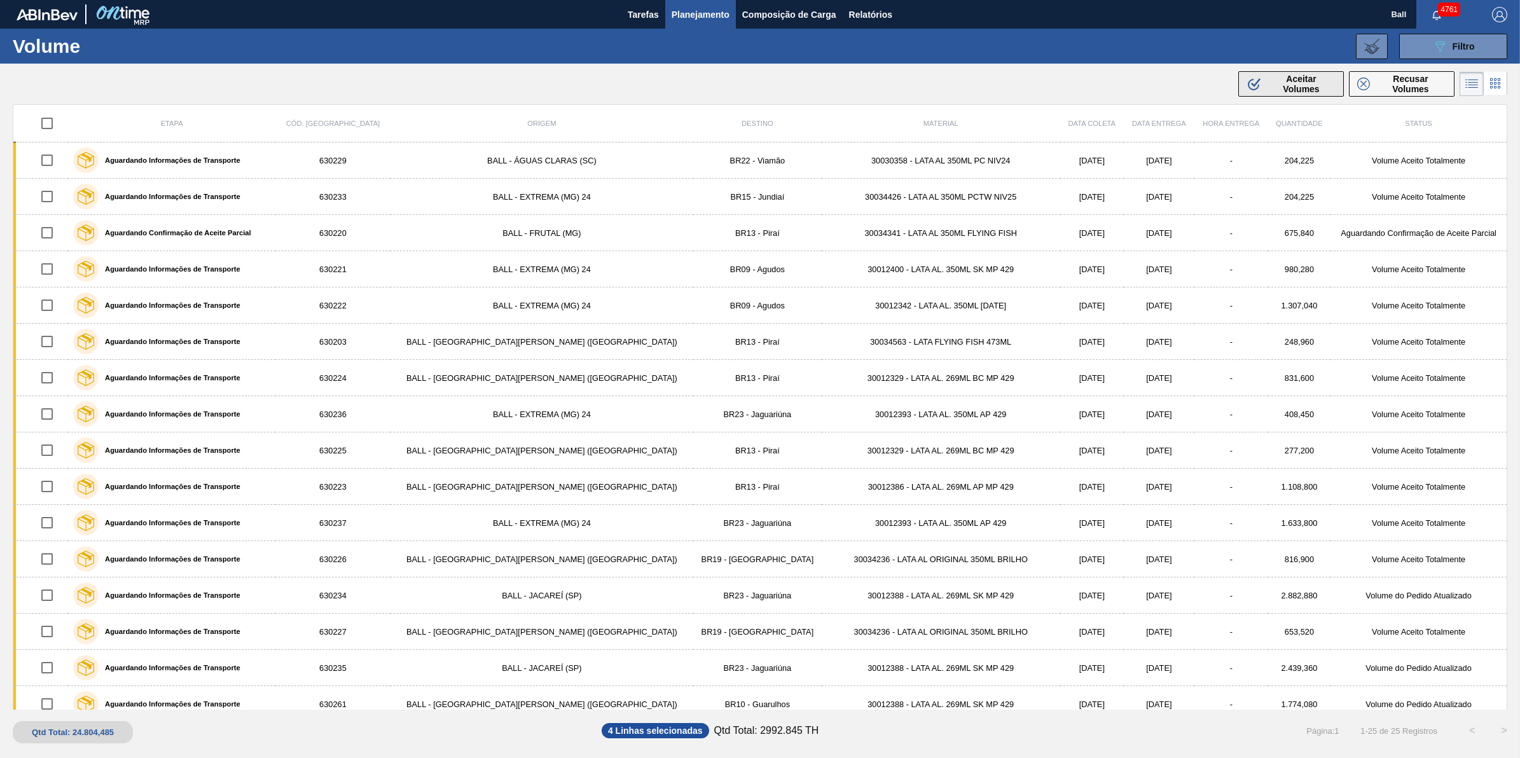
click at [1318, 91] on span "Aceitar Volumes" at bounding box center [1301, 84] width 69 height 20
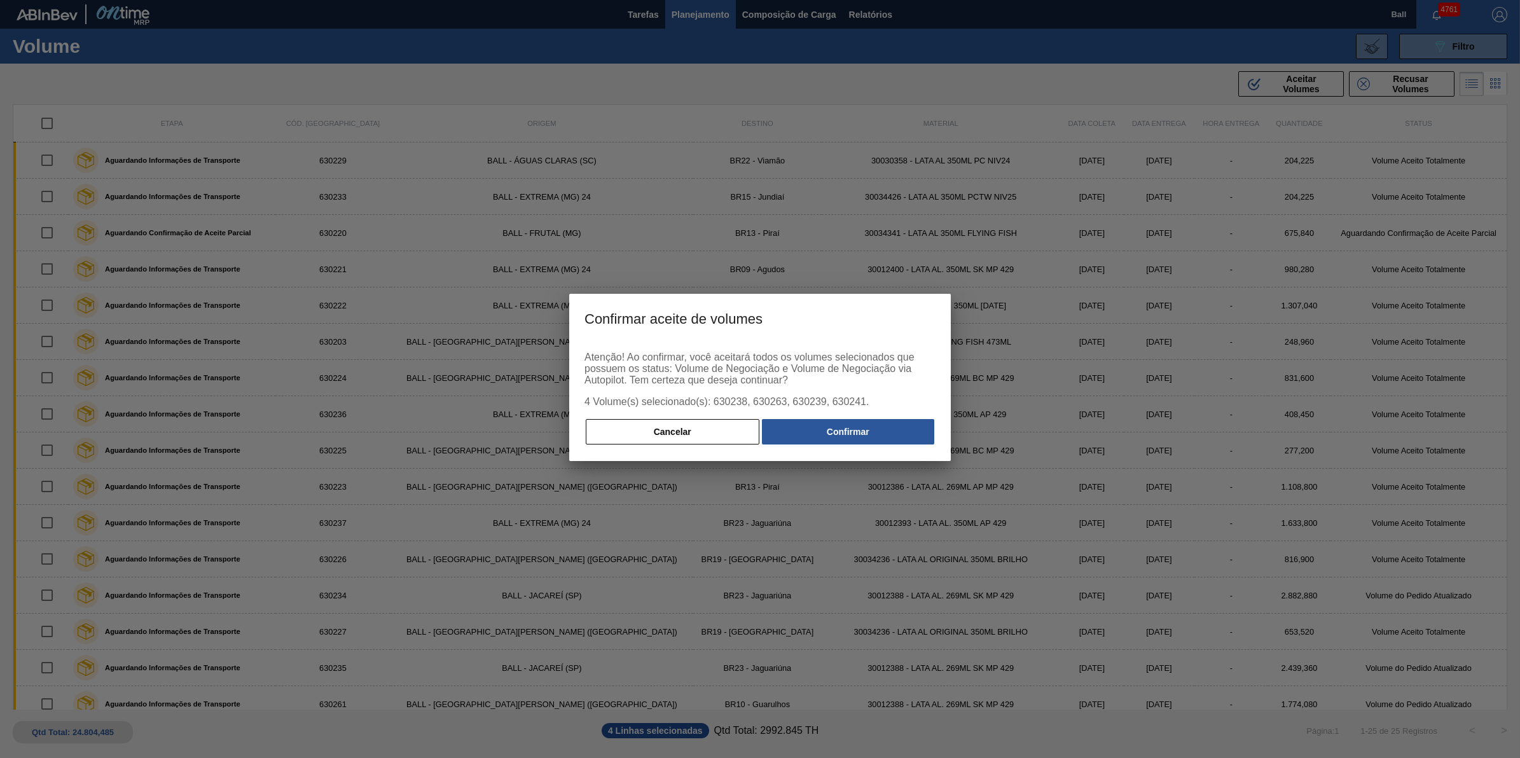
click at [905, 420] on div "Cancelar Confirmar" at bounding box center [759, 432] width 351 height 28
click at [901, 428] on button "Confirmar" at bounding box center [848, 431] width 172 height 25
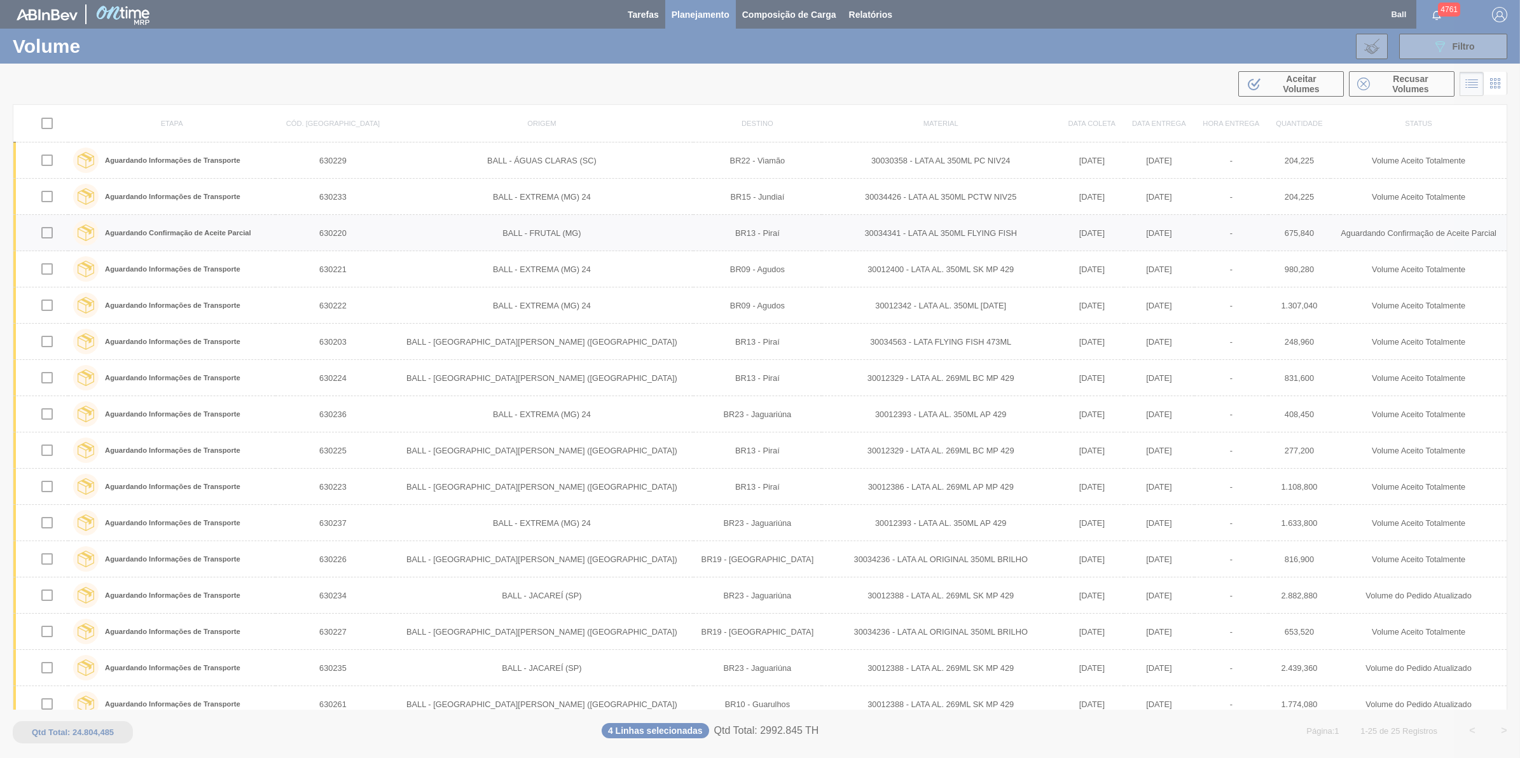
checkbox input "false"
